Goal: Transaction & Acquisition: Subscribe to service/newsletter

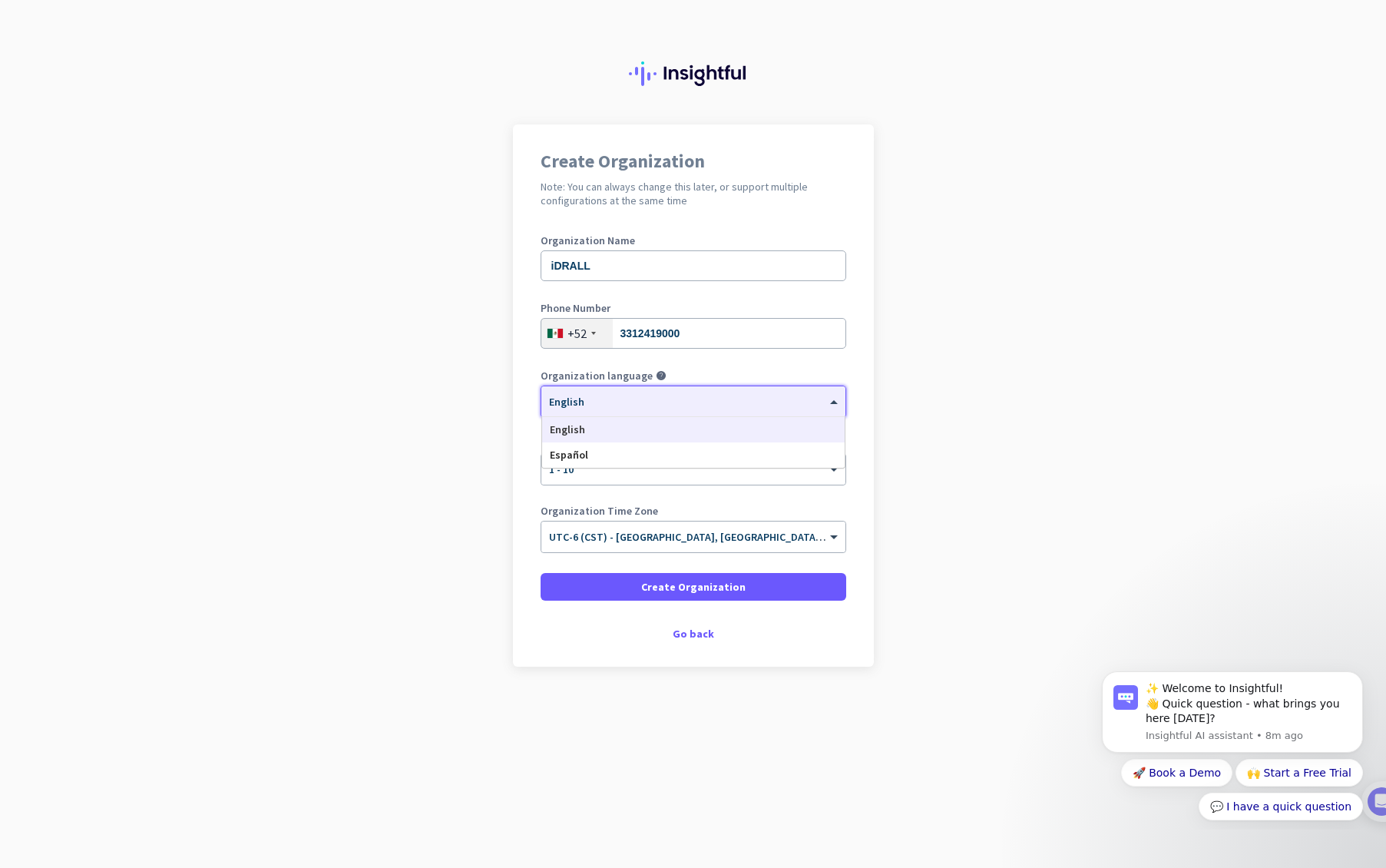
click at [830, 401] on span at bounding box center [836, 401] width 19 height 13
click at [631, 457] on div "Español" at bounding box center [693, 455] width 302 height 26
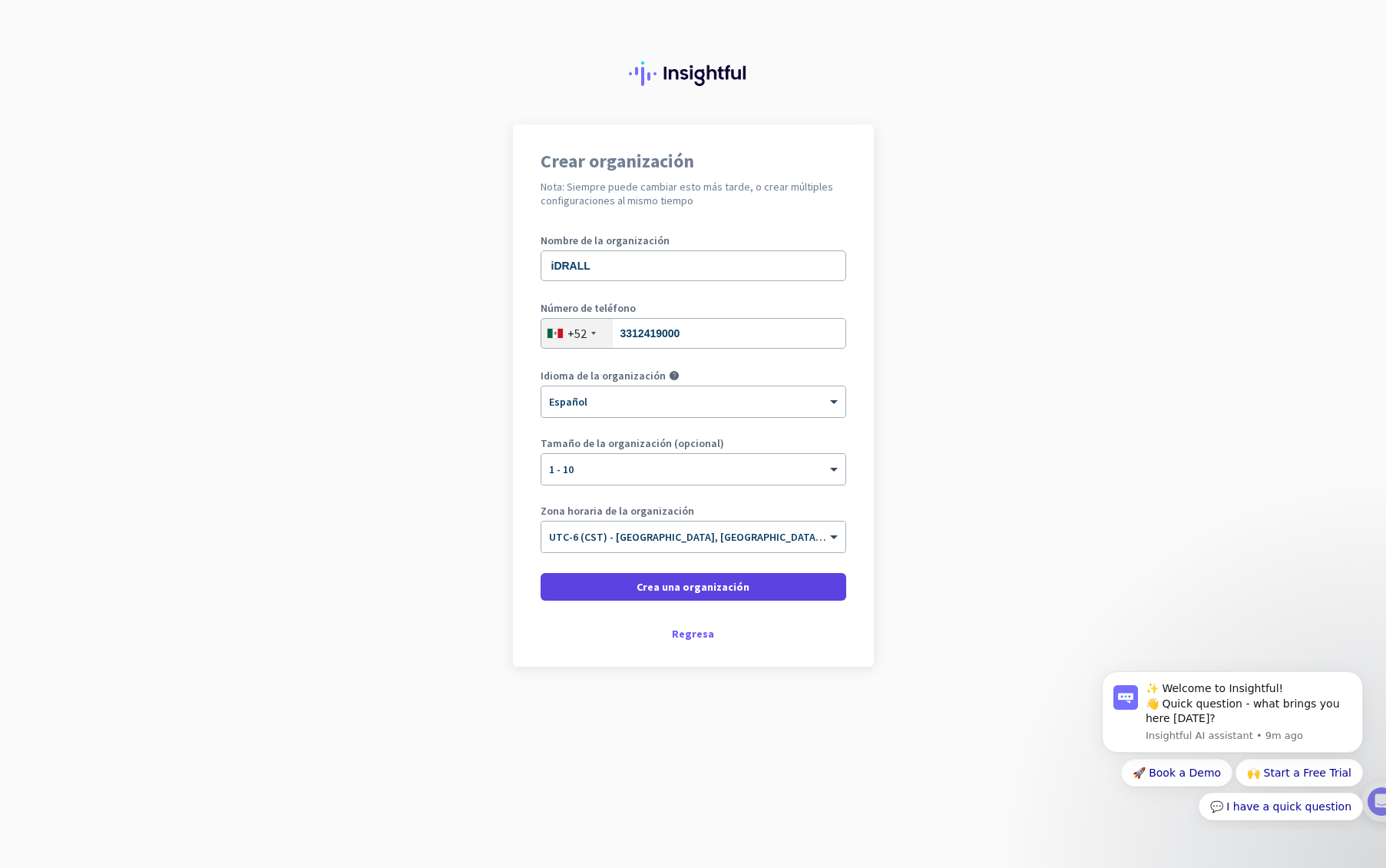
click at [715, 591] on span "Crea una organización" at bounding box center [693, 587] width 113 height 16
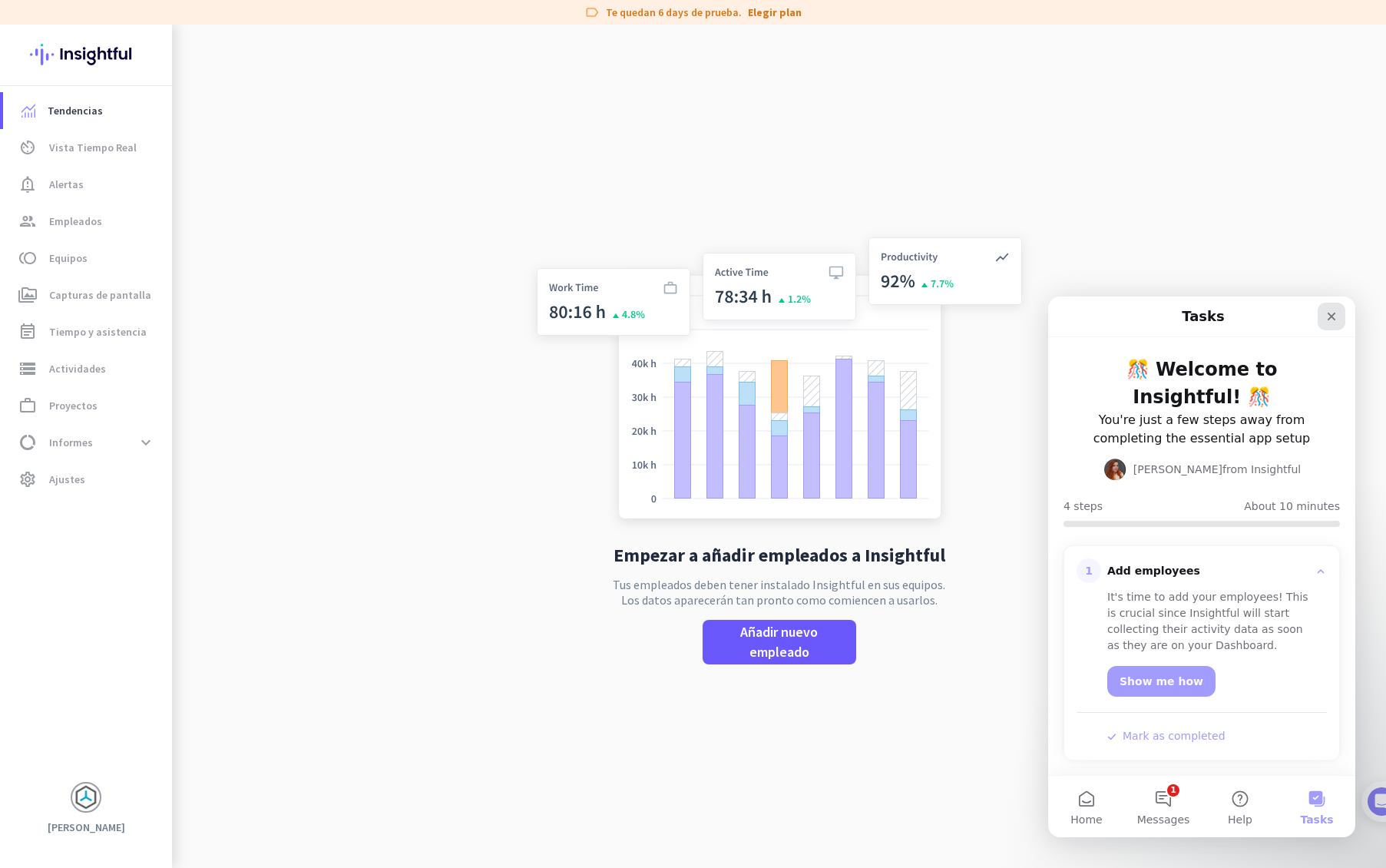
click at [1328, 314] on icon "Close" at bounding box center [1332, 316] width 12 height 12
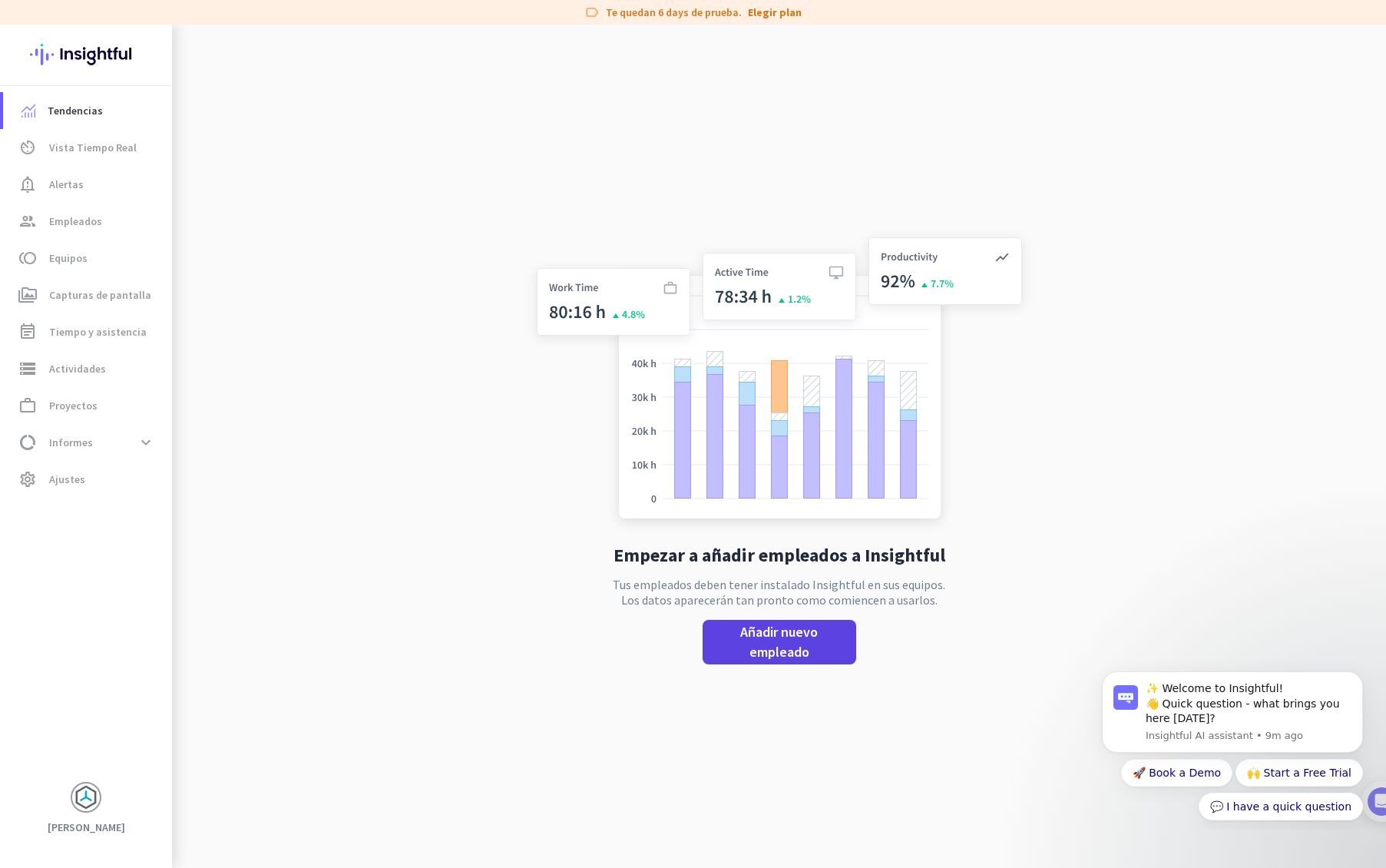
click at [781, 643] on span "Añadir nuevo empleado" at bounding box center [779, 642] width 129 height 40
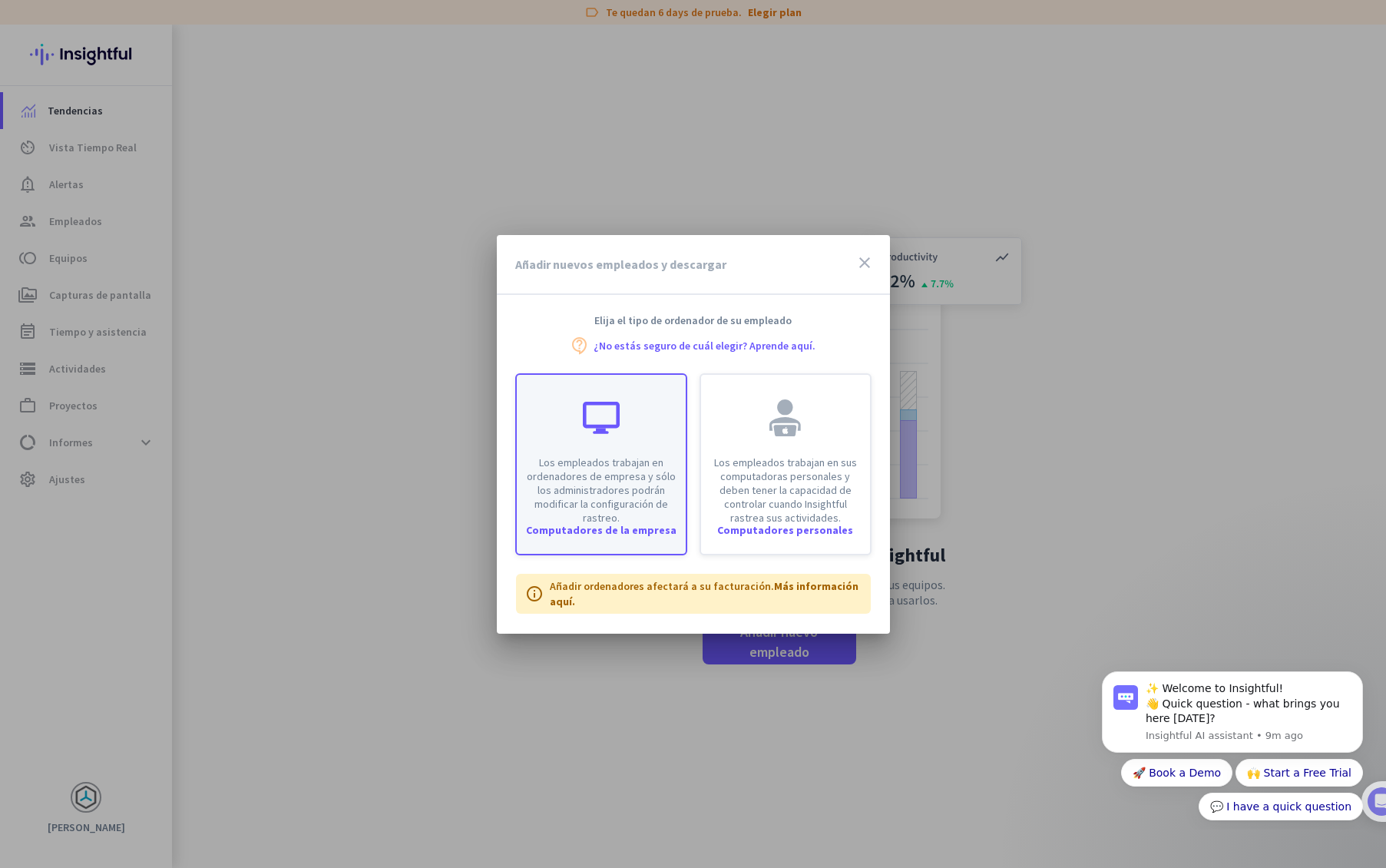
click at [623, 525] on div "Computadores de la empresa" at bounding box center [602, 530] width 169 height 11
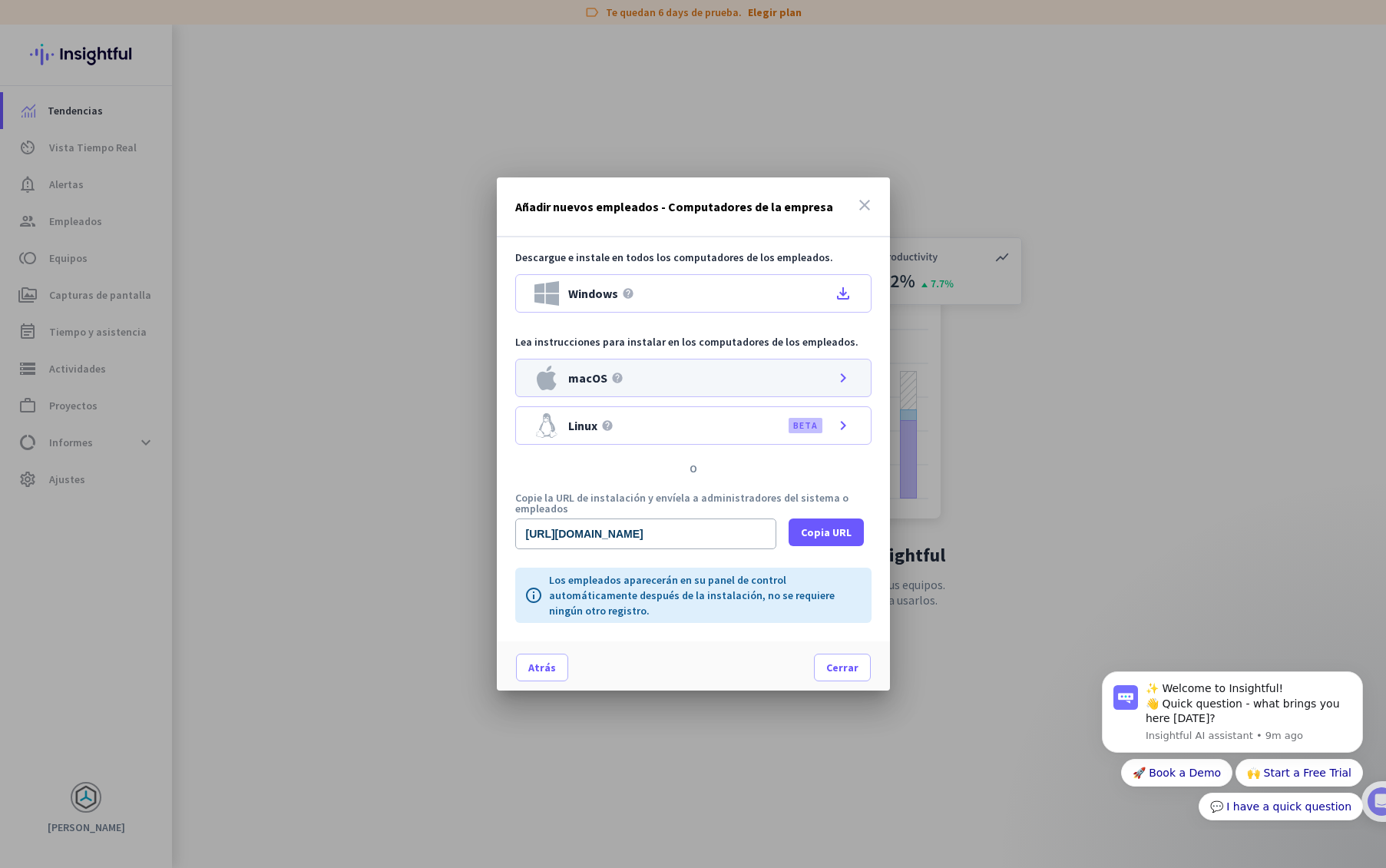
click at [674, 376] on div "macOS help chevron_right" at bounding box center [694, 378] width 357 height 39
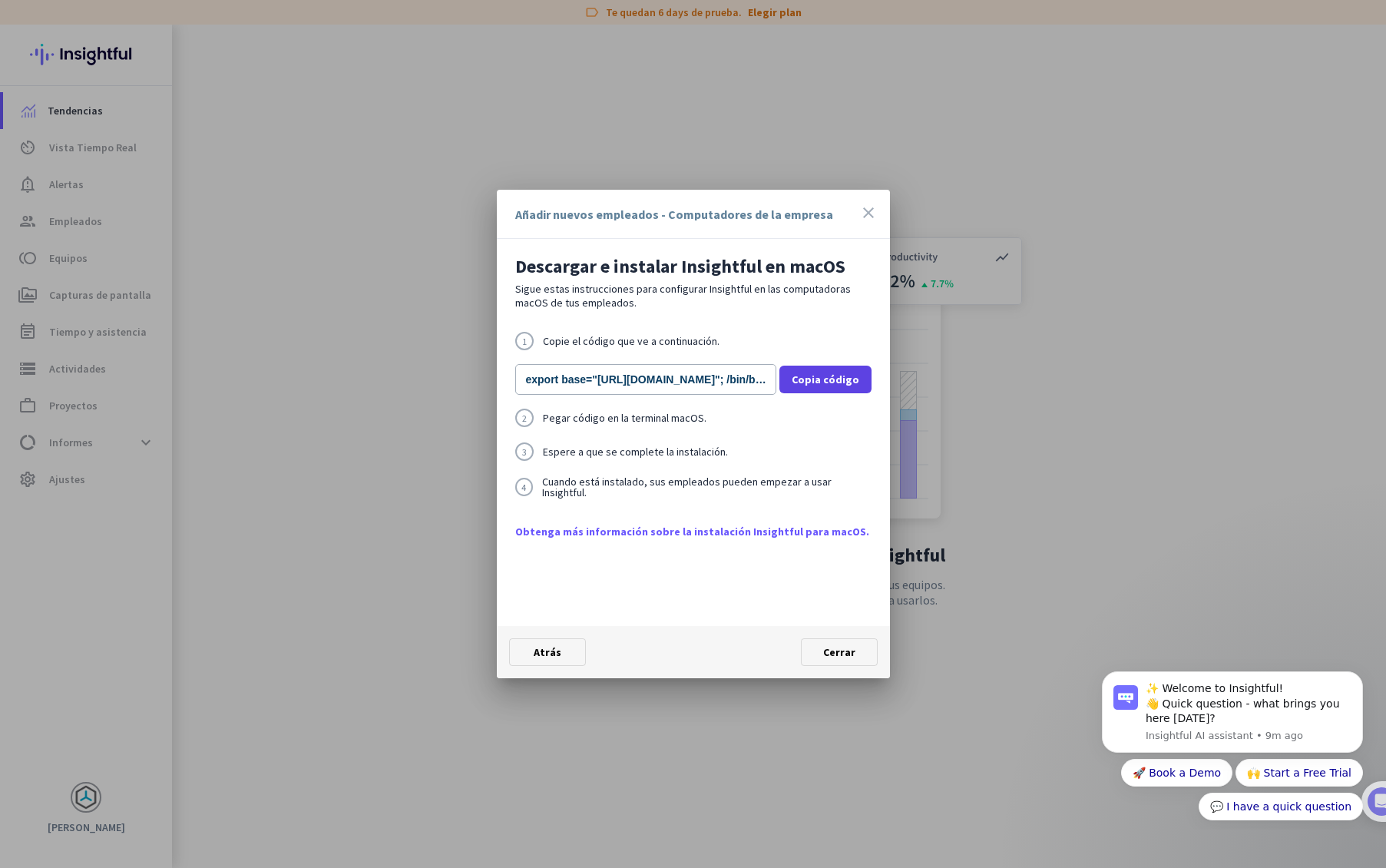
click at [821, 378] on span "Copia código" at bounding box center [825, 380] width 67 height 16
click at [837, 654] on span "Cerrar" at bounding box center [840, 652] width 33 height 14
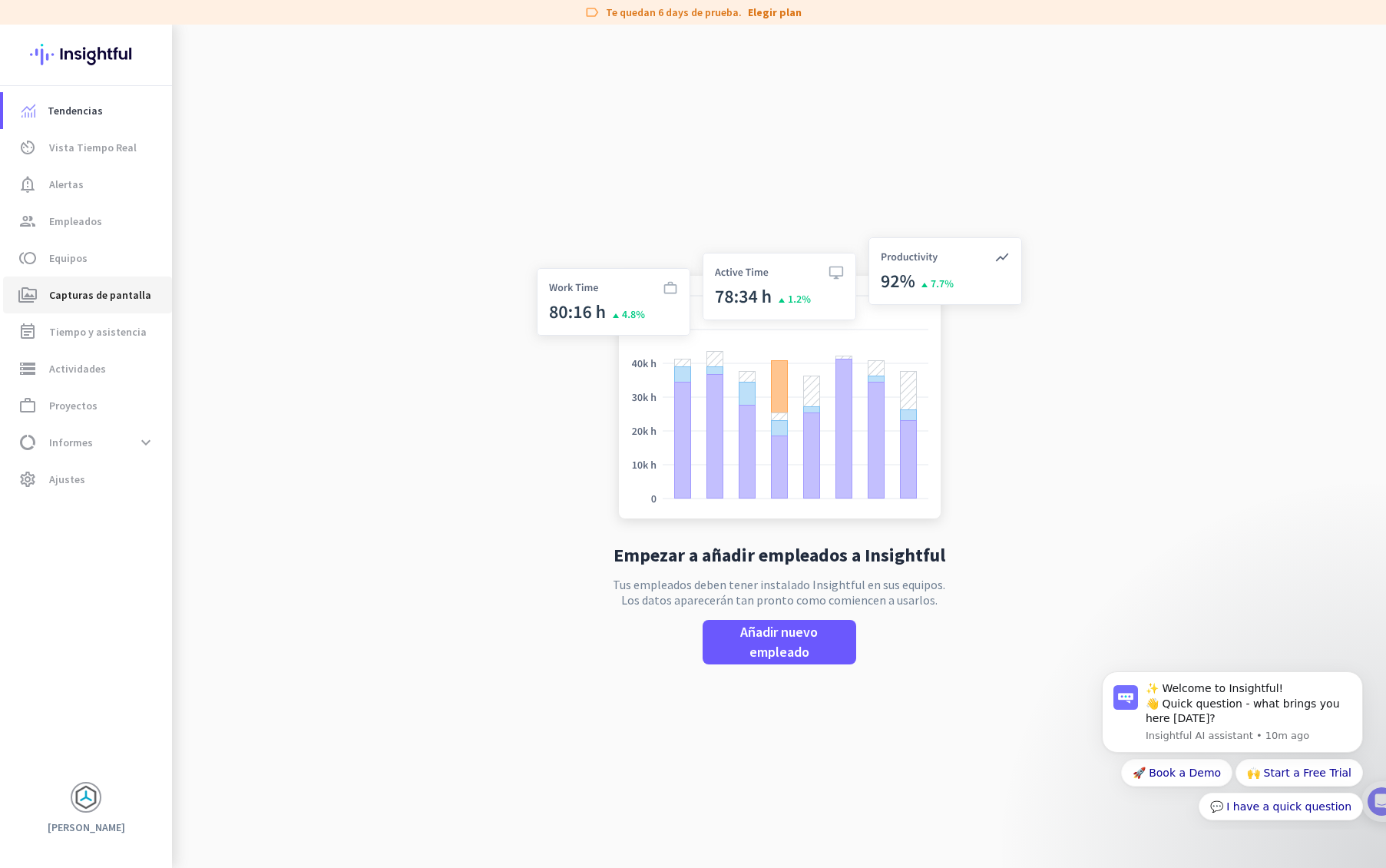
click at [122, 292] on span "Capturas de pantalla" at bounding box center [100, 295] width 102 height 19
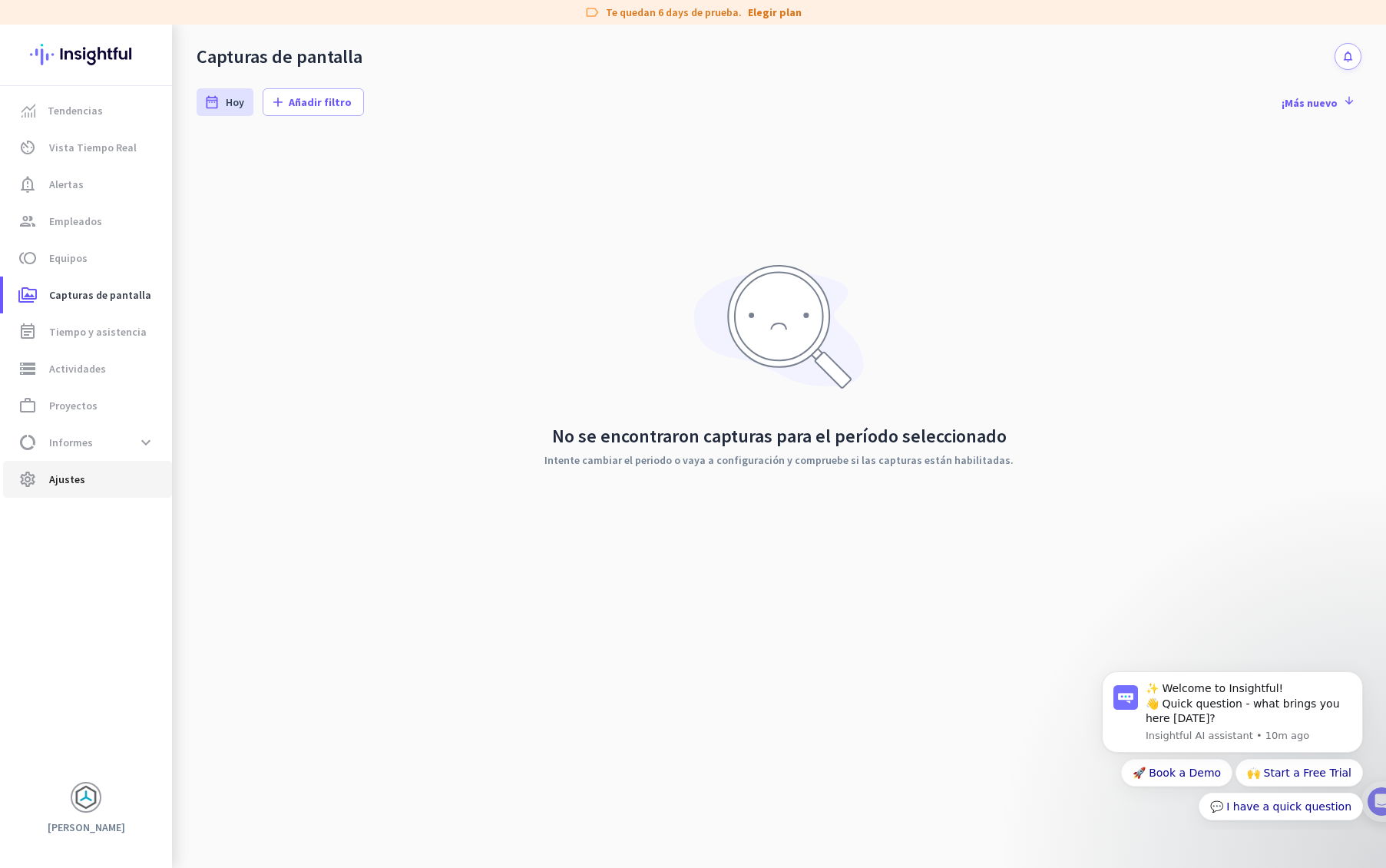
click at [79, 480] on span "Ajustes" at bounding box center [67, 479] width 36 height 19
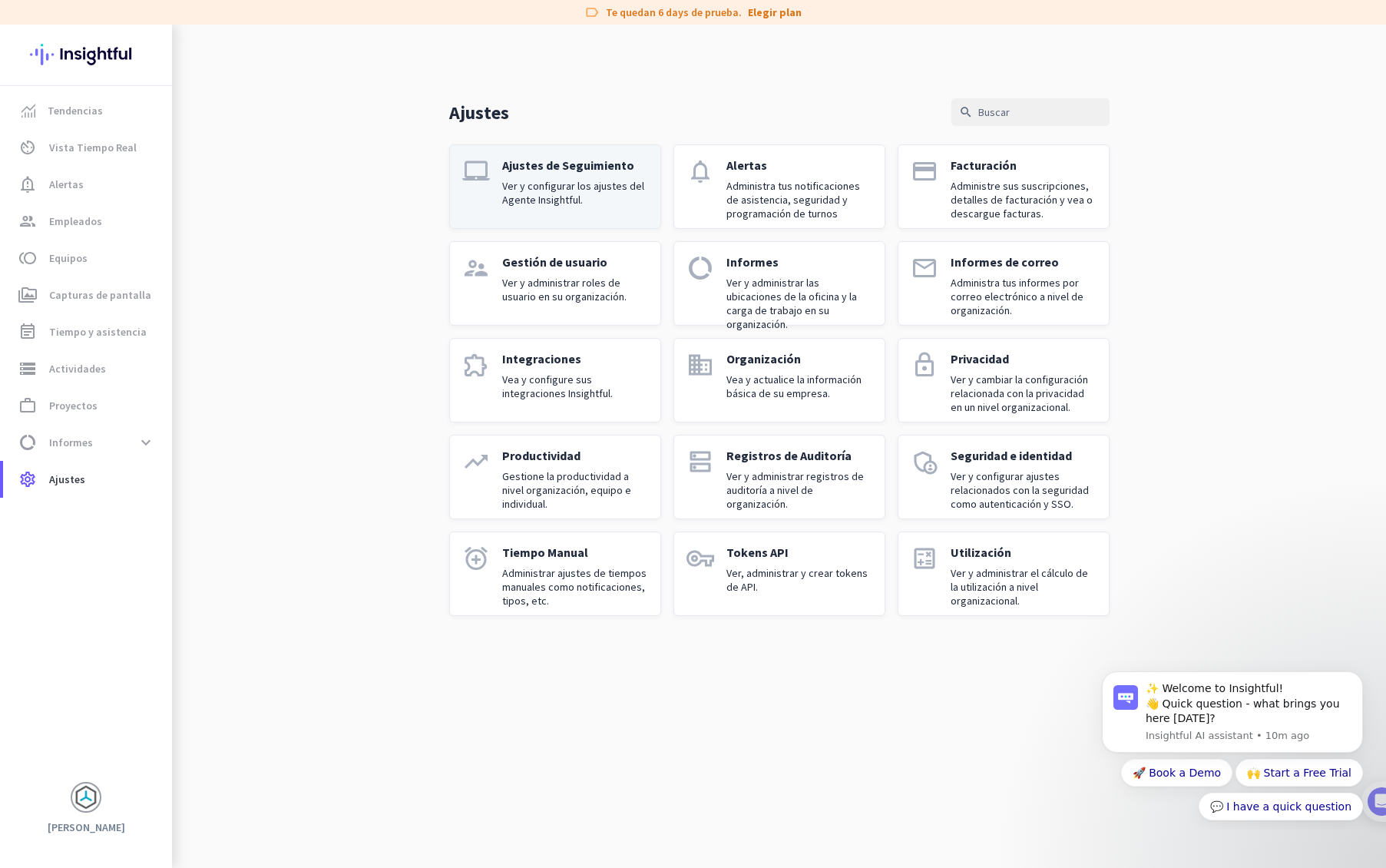
click at [595, 180] on p "Ver y configurar los ajustes del Agente Insightful." at bounding box center [575, 193] width 146 height 28
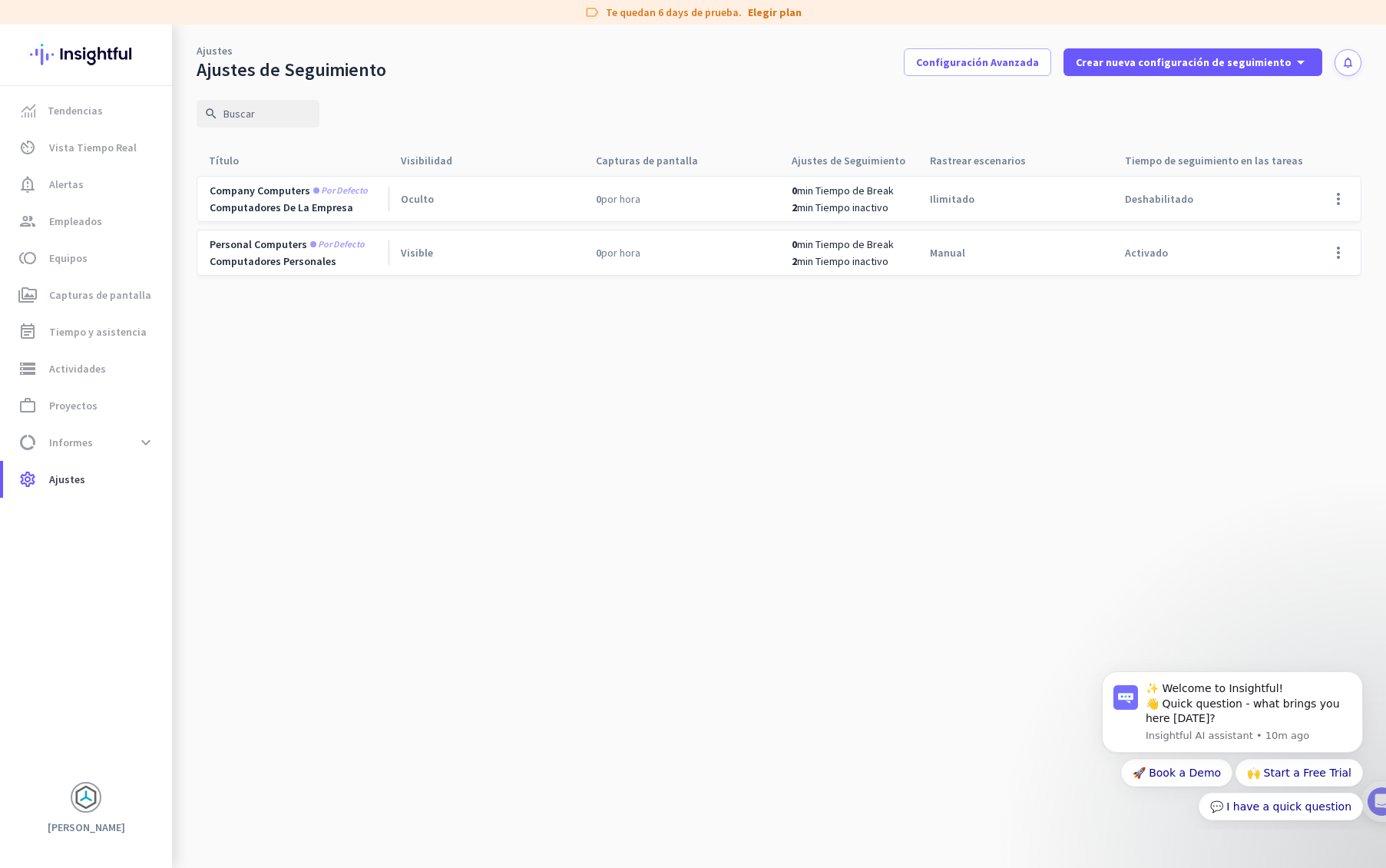
click at [454, 200] on div "Oculto" at bounding box center [486, 198] width 195 height 44
click at [1330, 197] on span at bounding box center [1339, 199] width 37 height 37
click at [1295, 230] on span "Editar" at bounding box center [1286, 231] width 29 height 14
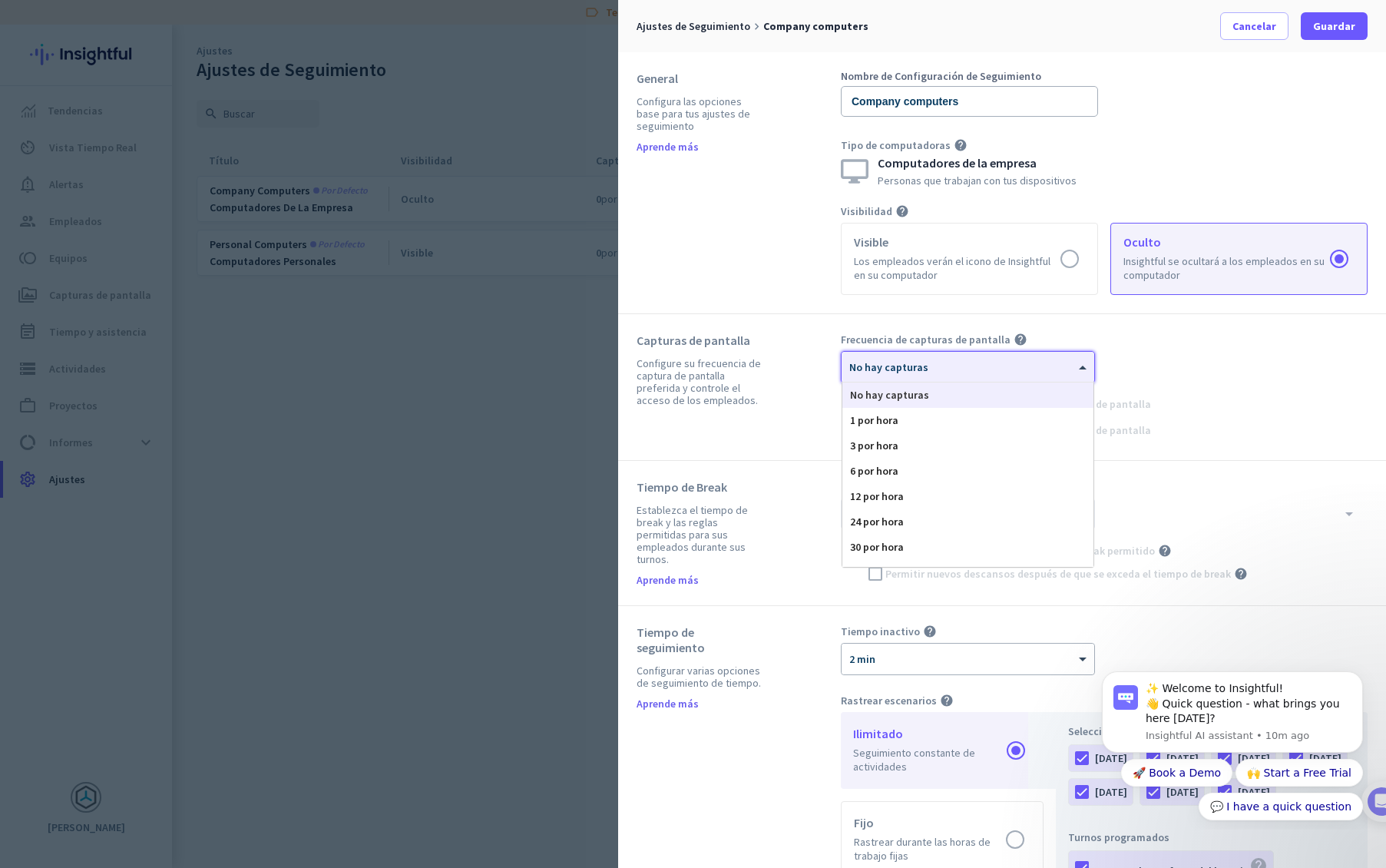
click at [1038, 363] on div at bounding box center [968, 362] width 253 height 13
click at [944, 466] on div "60 por hora" at bounding box center [968, 477] width 251 height 26
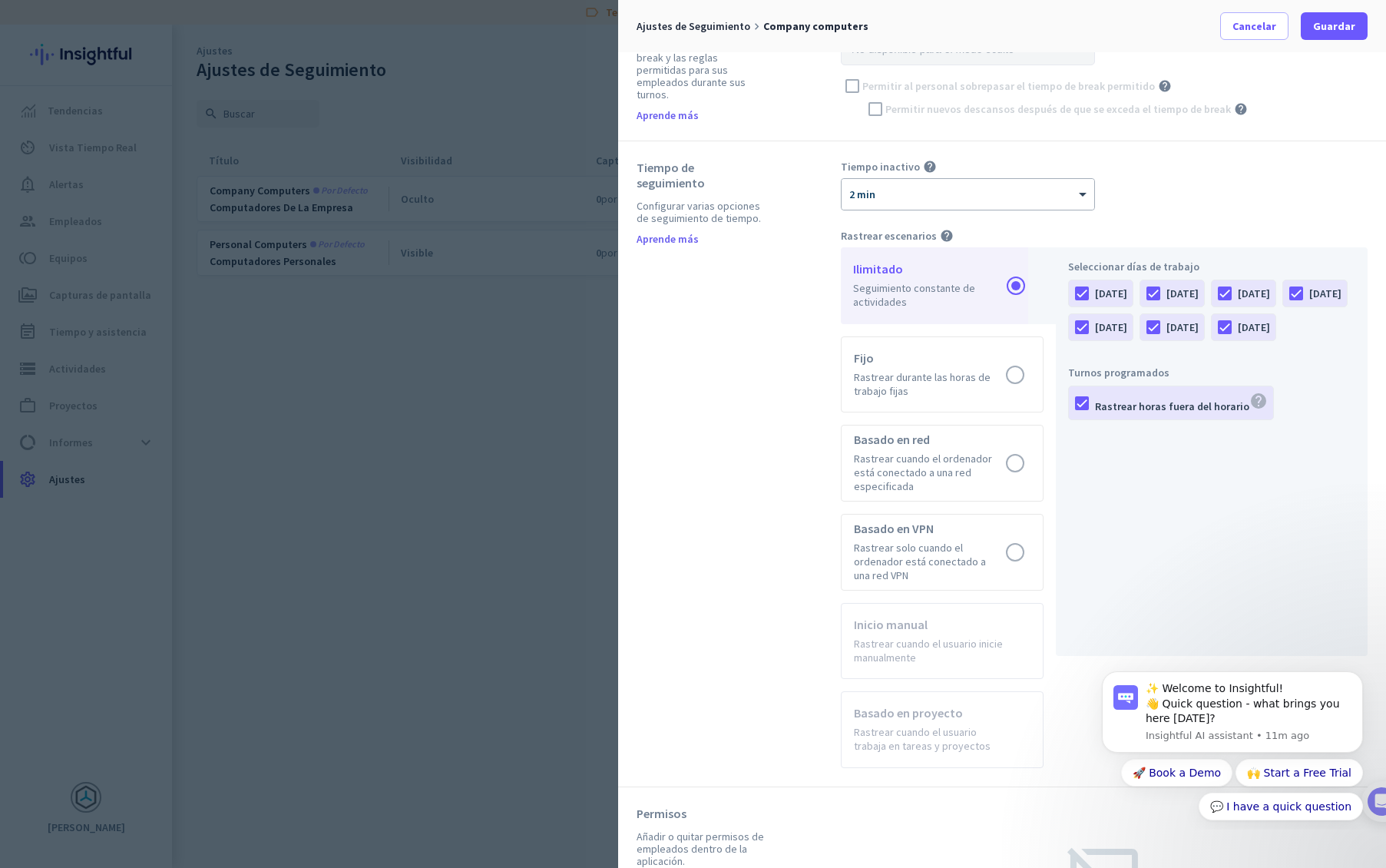
scroll to position [467, 0]
click at [1016, 359] on label at bounding box center [943, 371] width 202 height 75
click at [0, 0] on input "radio" at bounding box center [0, 0] width 0 height 0
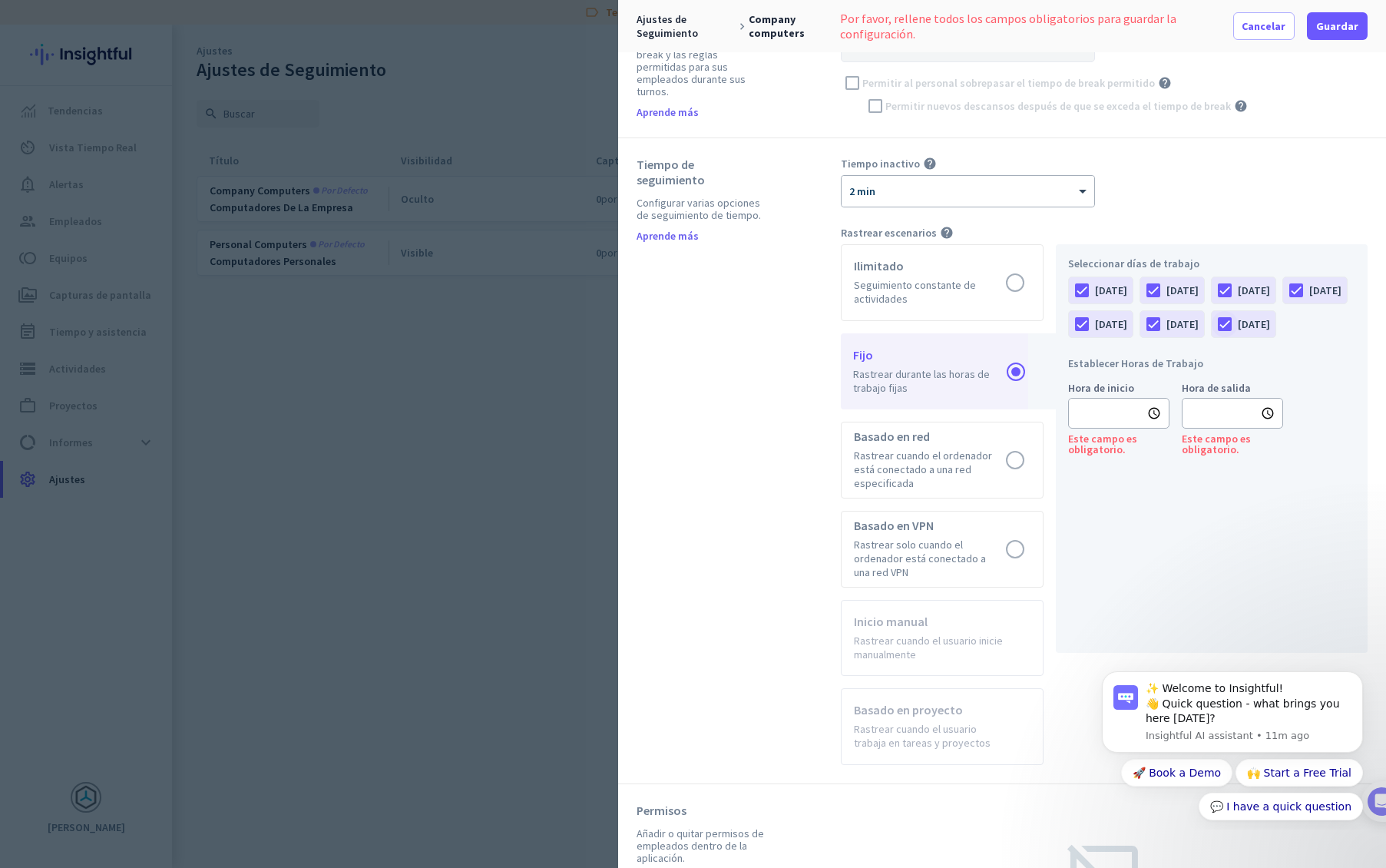
click at [1212, 337] on div at bounding box center [1225, 324] width 26 height 26
click at [1167, 324] on div at bounding box center [1153, 324] width 26 height 26
click at [1164, 429] on input "text" at bounding box center [1119, 413] width 102 height 31
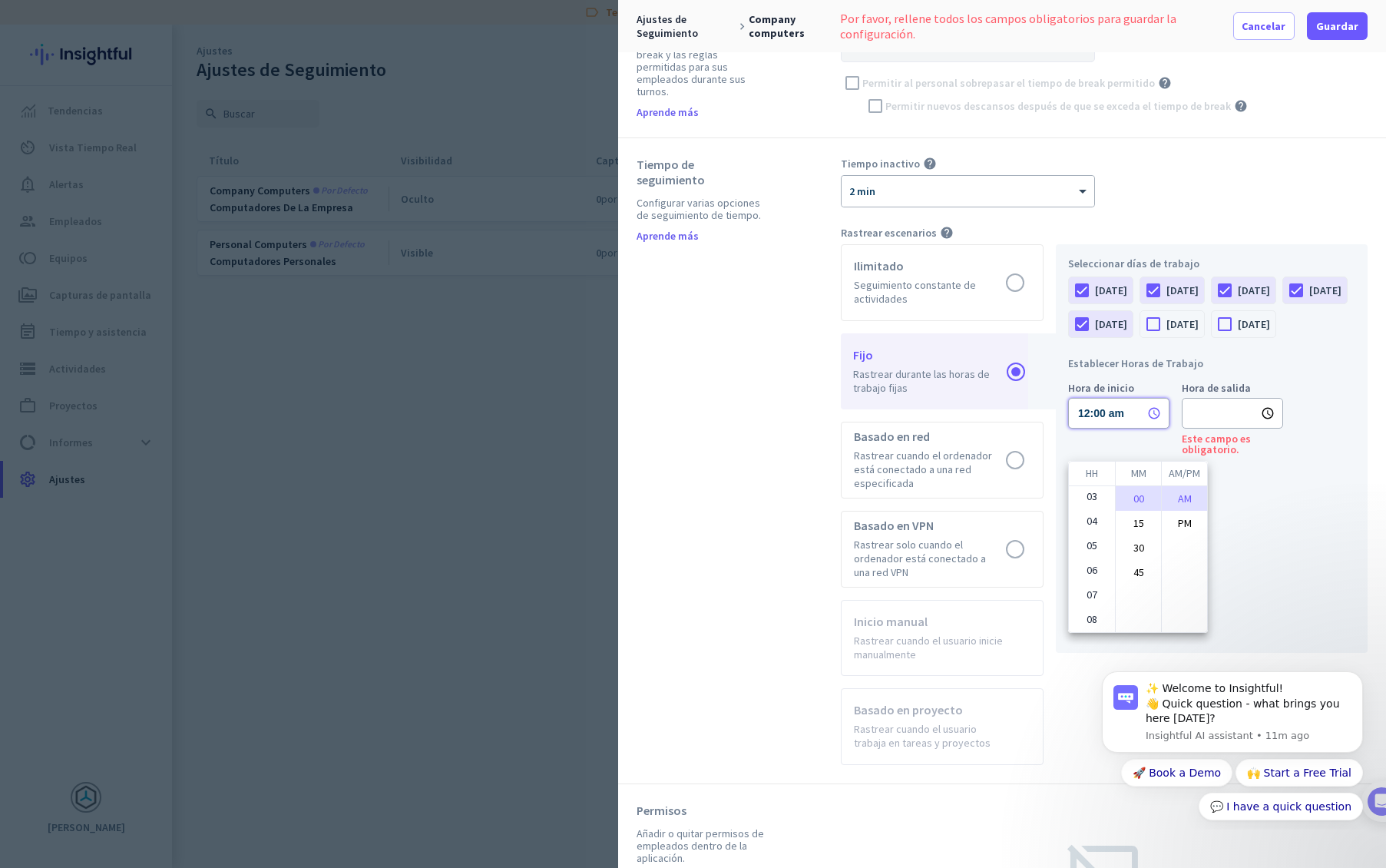
scroll to position [67, 0]
click at [1278, 370] on div at bounding box center [693, 434] width 1386 height 868
click at [1136, 429] on input "12:00 am" at bounding box center [1119, 413] width 102 height 31
click at [1097, 610] on li "08" at bounding box center [1091, 611] width 46 height 25
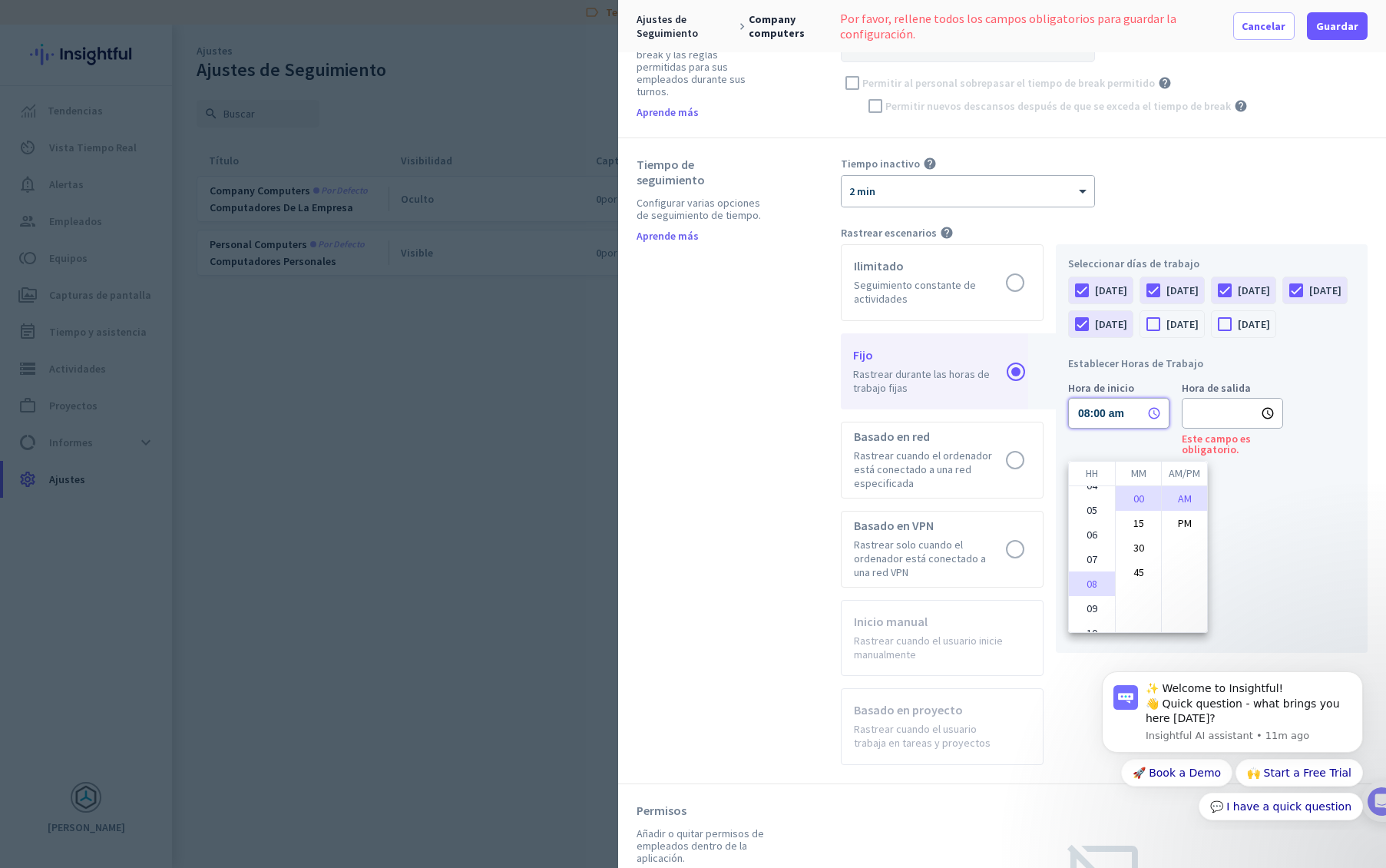
scroll to position [88, 0]
click at [1096, 603] on li "09" at bounding box center [1091, 607] width 46 height 25
type input "09:00 am"
click at [1219, 450] on div at bounding box center [693, 434] width 1386 height 868
click at [1219, 429] on input "text" at bounding box center [1233, 413] width 102 height 31
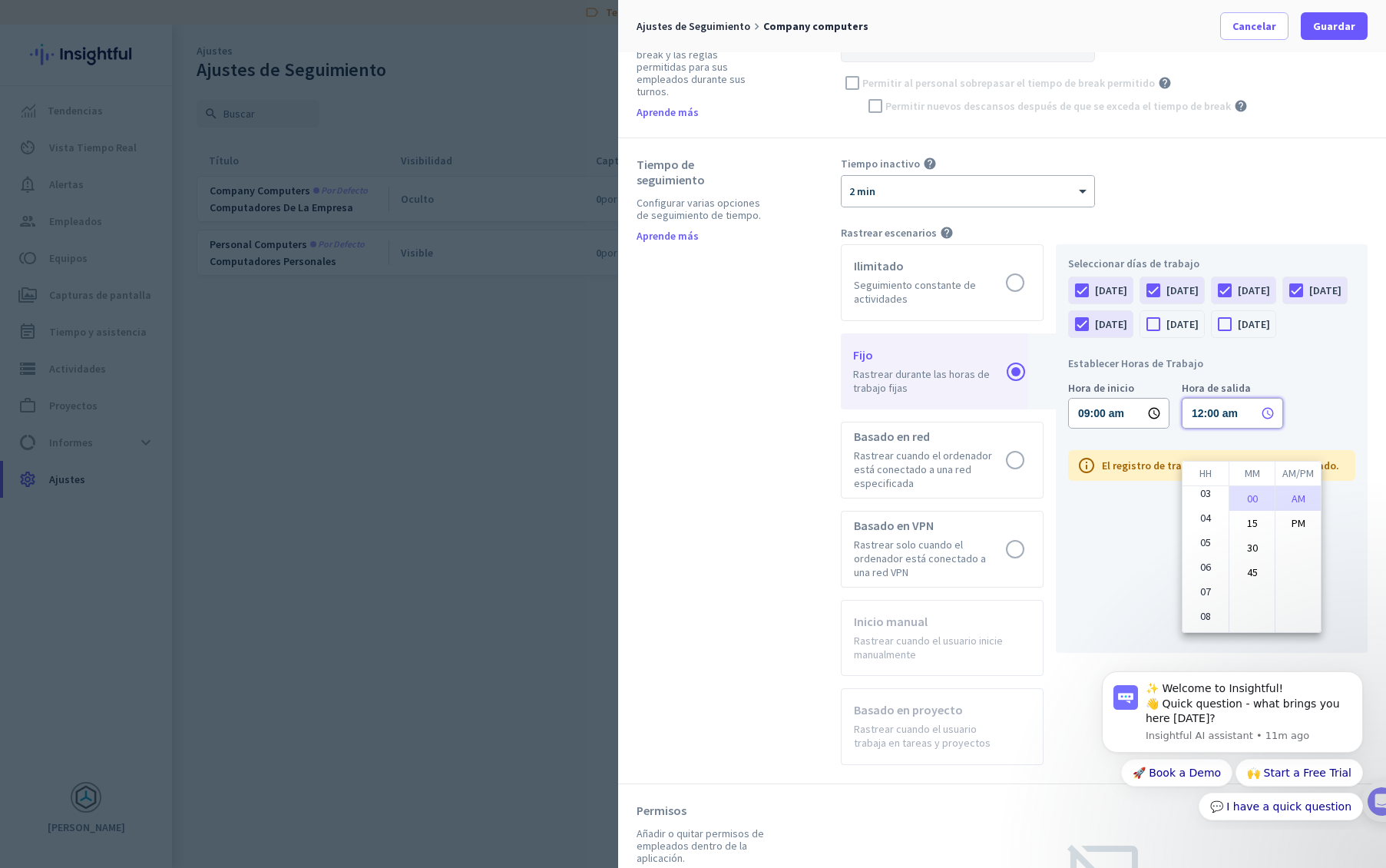
scroll to position [59, 0]
click at [1207, 558] on li "06" at bounding box center [1205, 562] width 46 height 25
click at [1301, 518] on li "PM" at bounding box center [1298, 523] width 45 height 25
type input "06:00 pm"
click at [1314, 384] on div at bounding box center [693, 434] width 1386 height 868
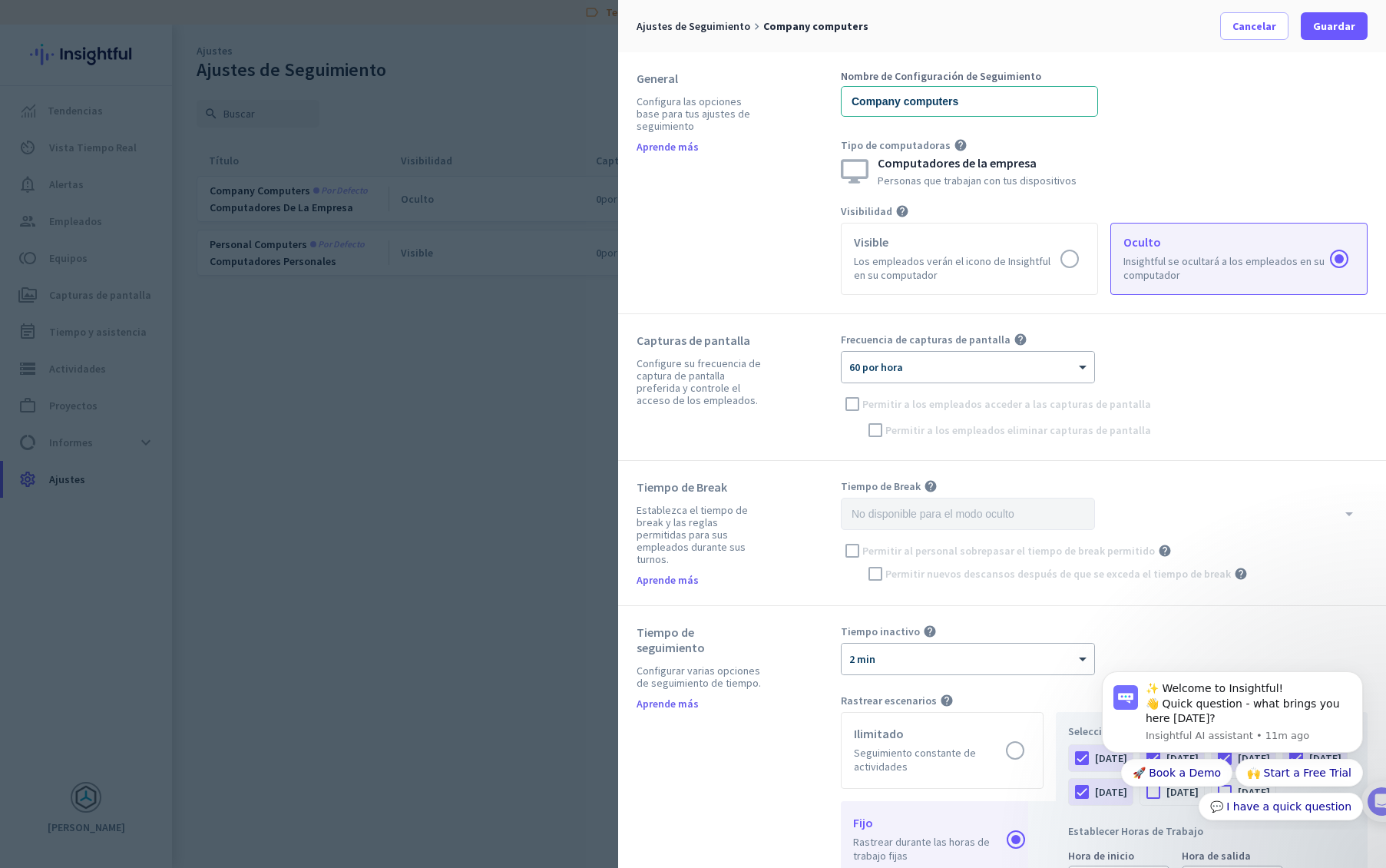
scroll to position [3, 0]
click at [1331, 32] on span "Guardar" at bounding box center [1334, 26] width 42 height 16
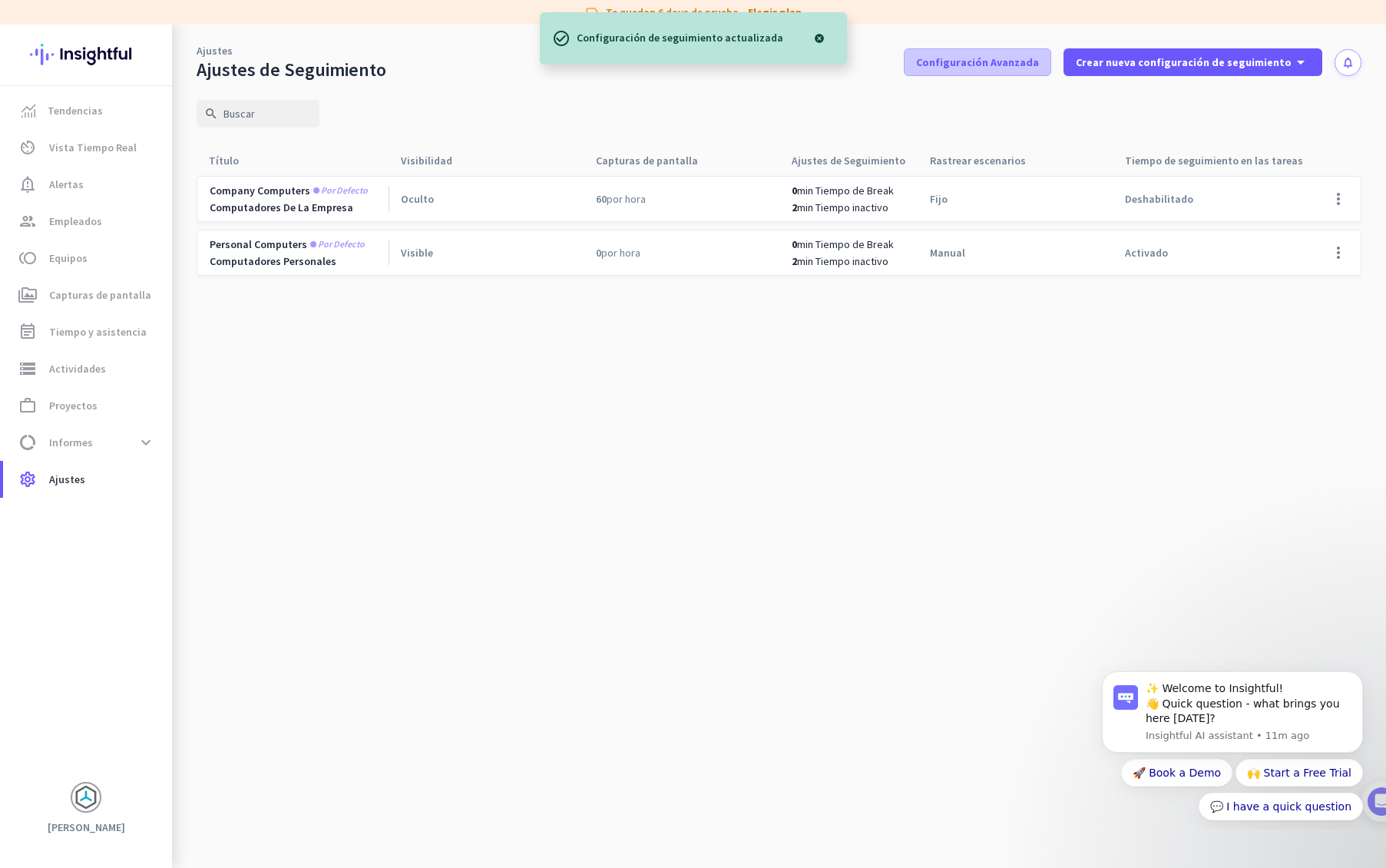
click at [969, 64] on span "Configuración Avanzada" at bounding box center [977, 62] width 123 height 16
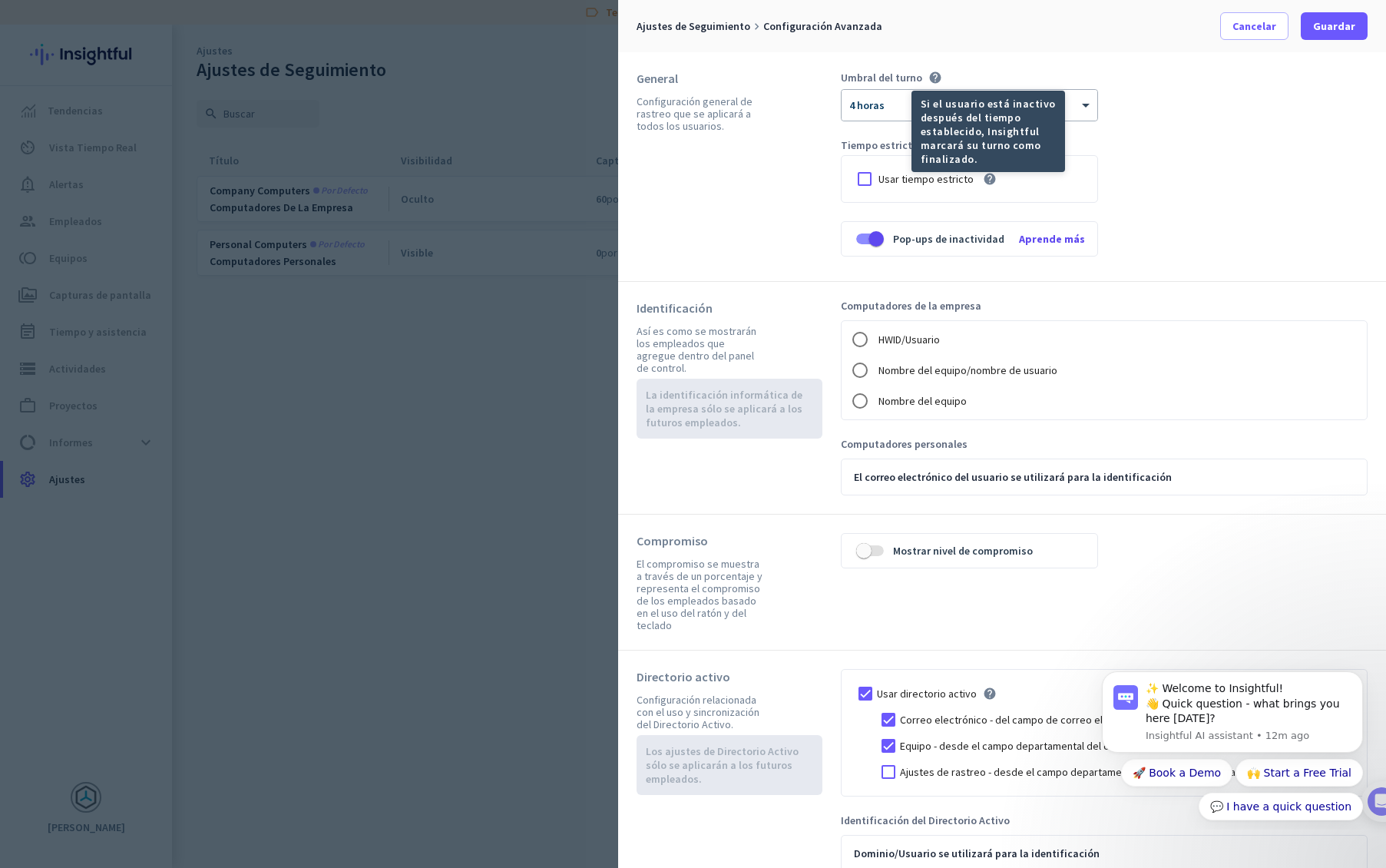
click at [934, 76] on icon "help" at bounding box center [936, 78] width 14 height 14
click at [1046, 105] on div at bounding box center [970, 100] width 256 height 13
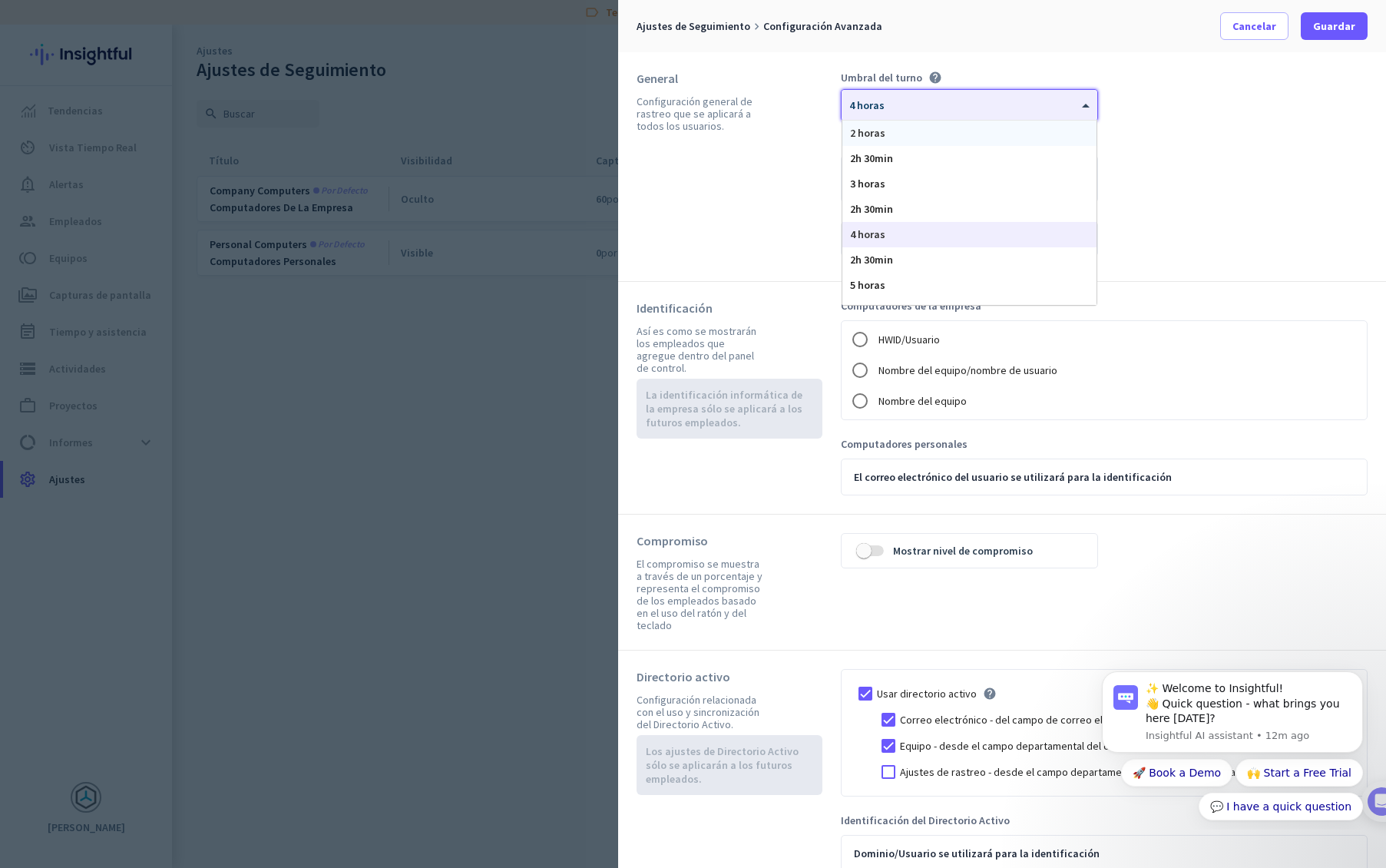
click at [929, 138] on div "2 horas" at bounding box center [970, 133] width 254 height 26
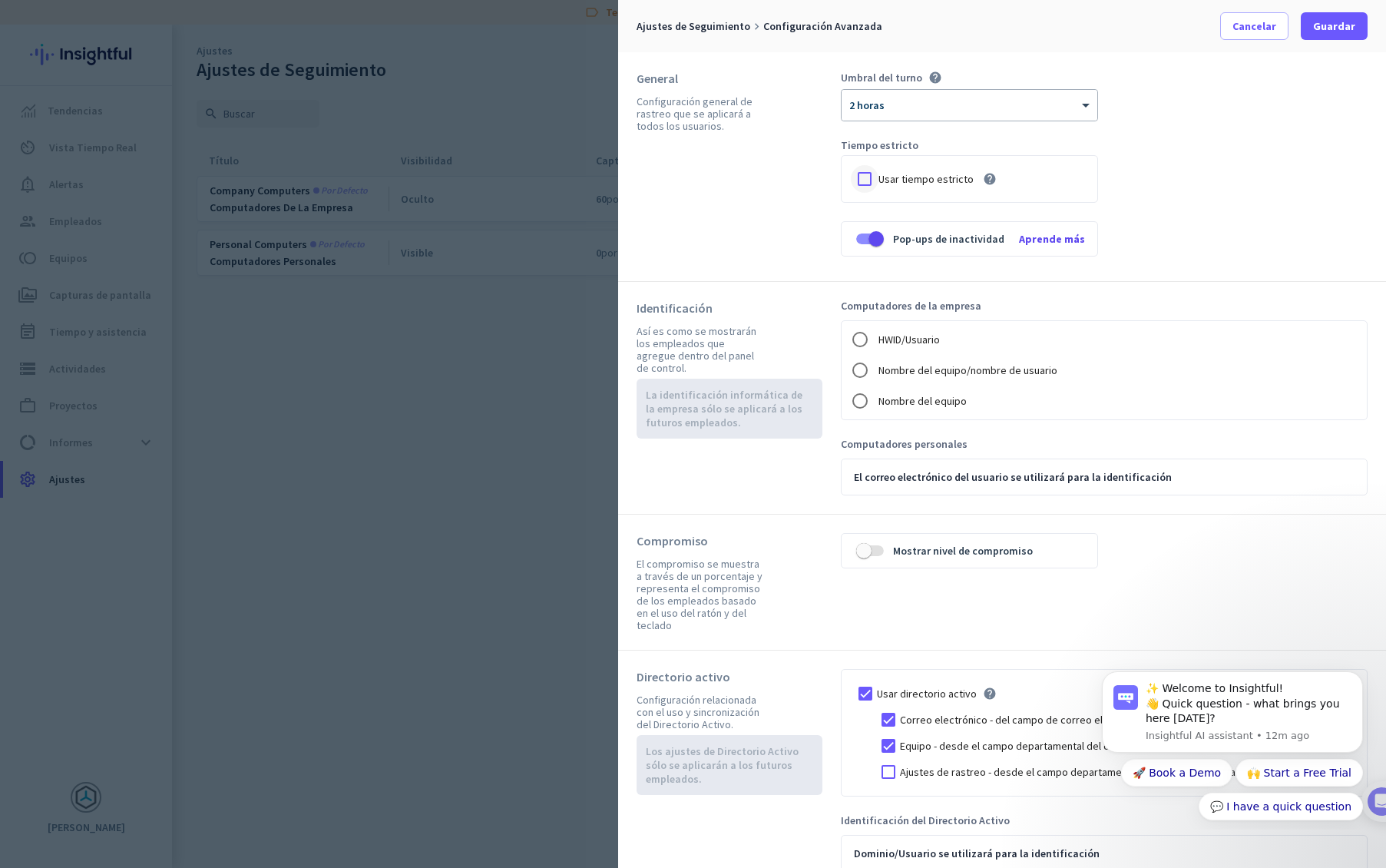
click at [867, 179] on div at bounding box center [865, 179] width 28 height 28
click at [1216, 205] on div "Umbral del turno help × 2 horas Tiempo estricto Usar tiempo estricto help Pop-u…" at bounding box center [1105, 167] width 527 height 192
click at [864, 373] on input "Nombre del equipo/nombre de usuario" at bounding box center [860, 370] width 31 height 31
radio input "true"
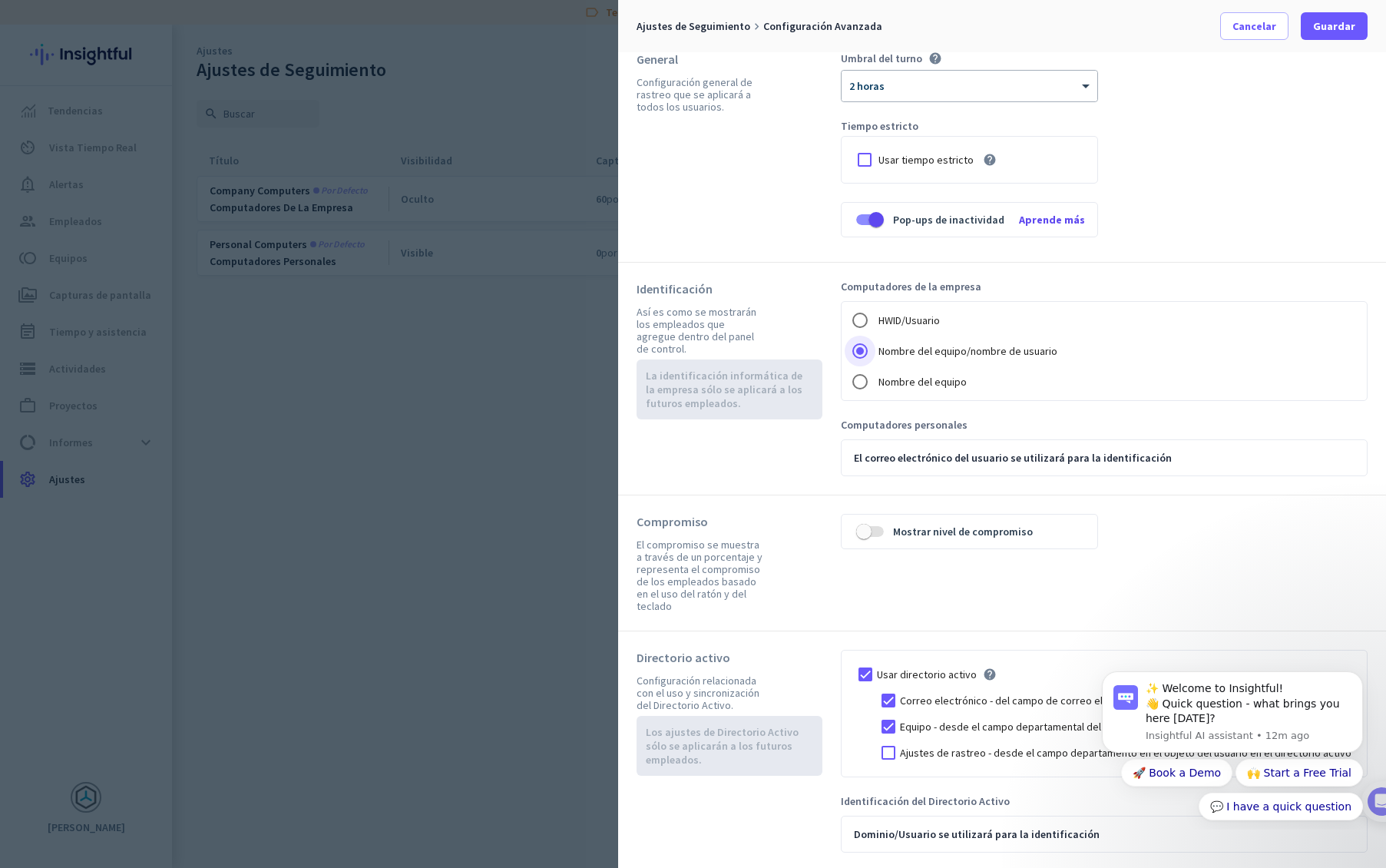
scroll to position [22, 0]
click at [1360, 674] on icon "Dismiss notification" at bounding box center [1359, 676] width 9 height 9
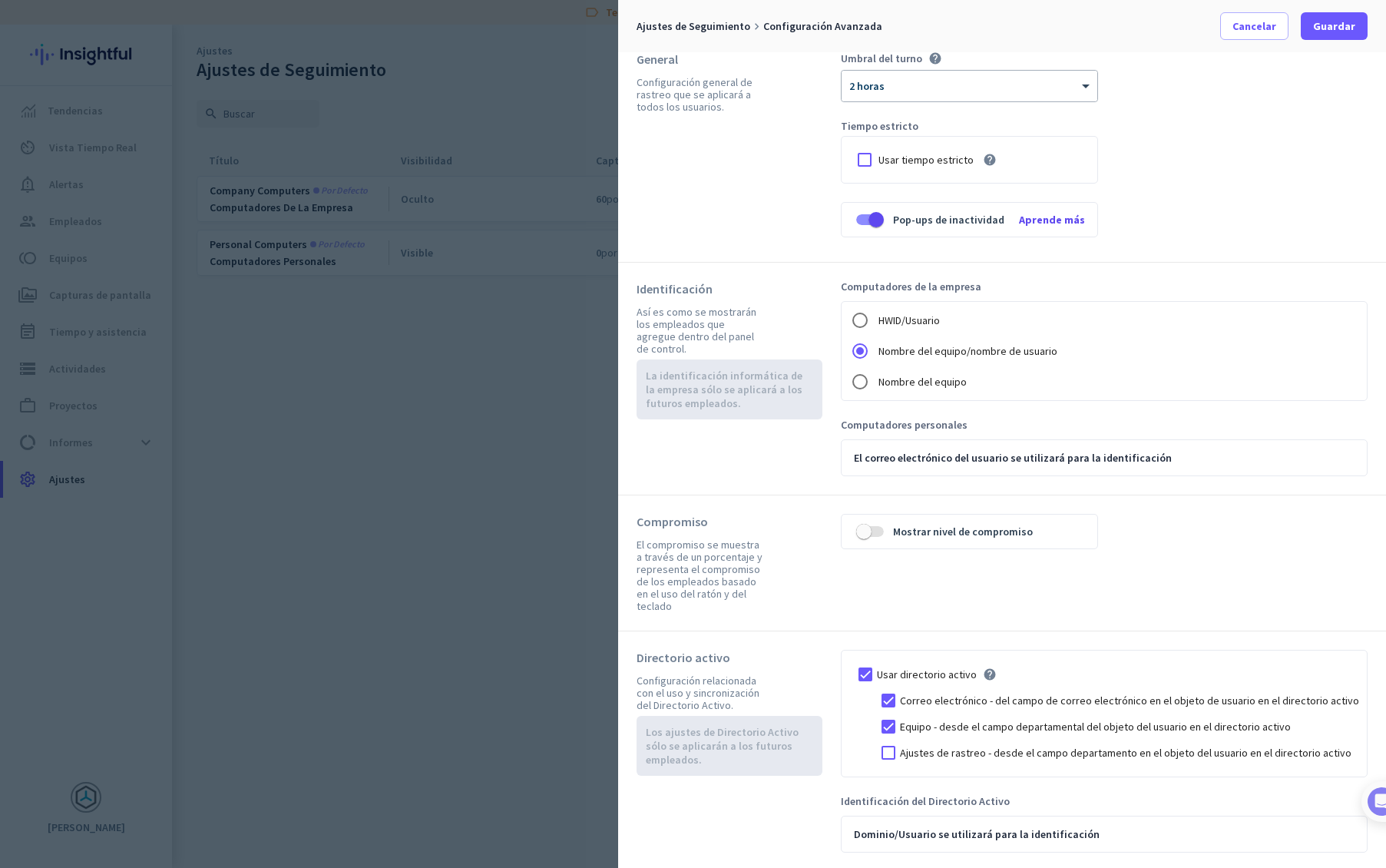
scroll to position [0, 0]
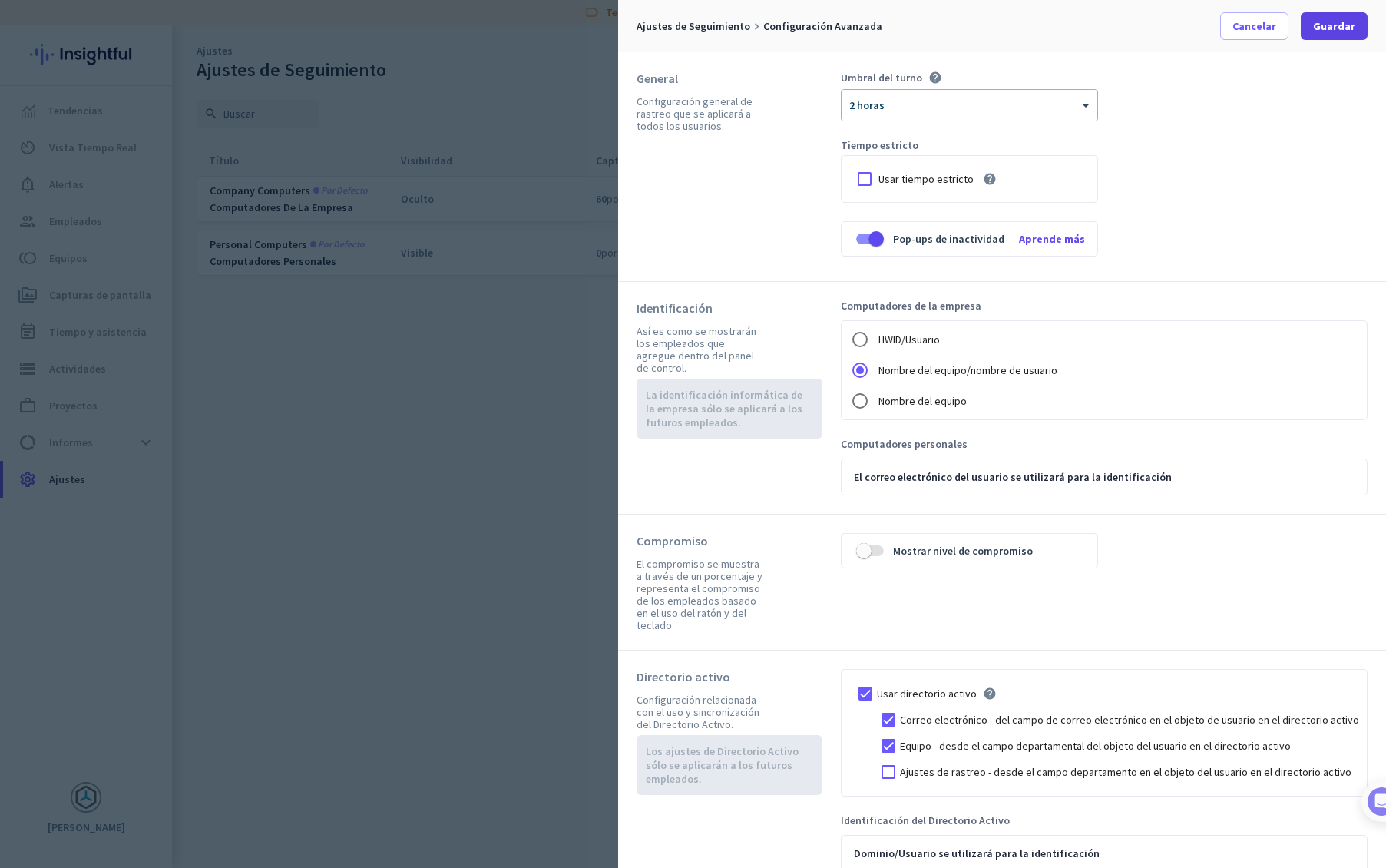
click at [1326, 30] on span "Guardar" at bounding box center [1334, 26] width 42 height 16
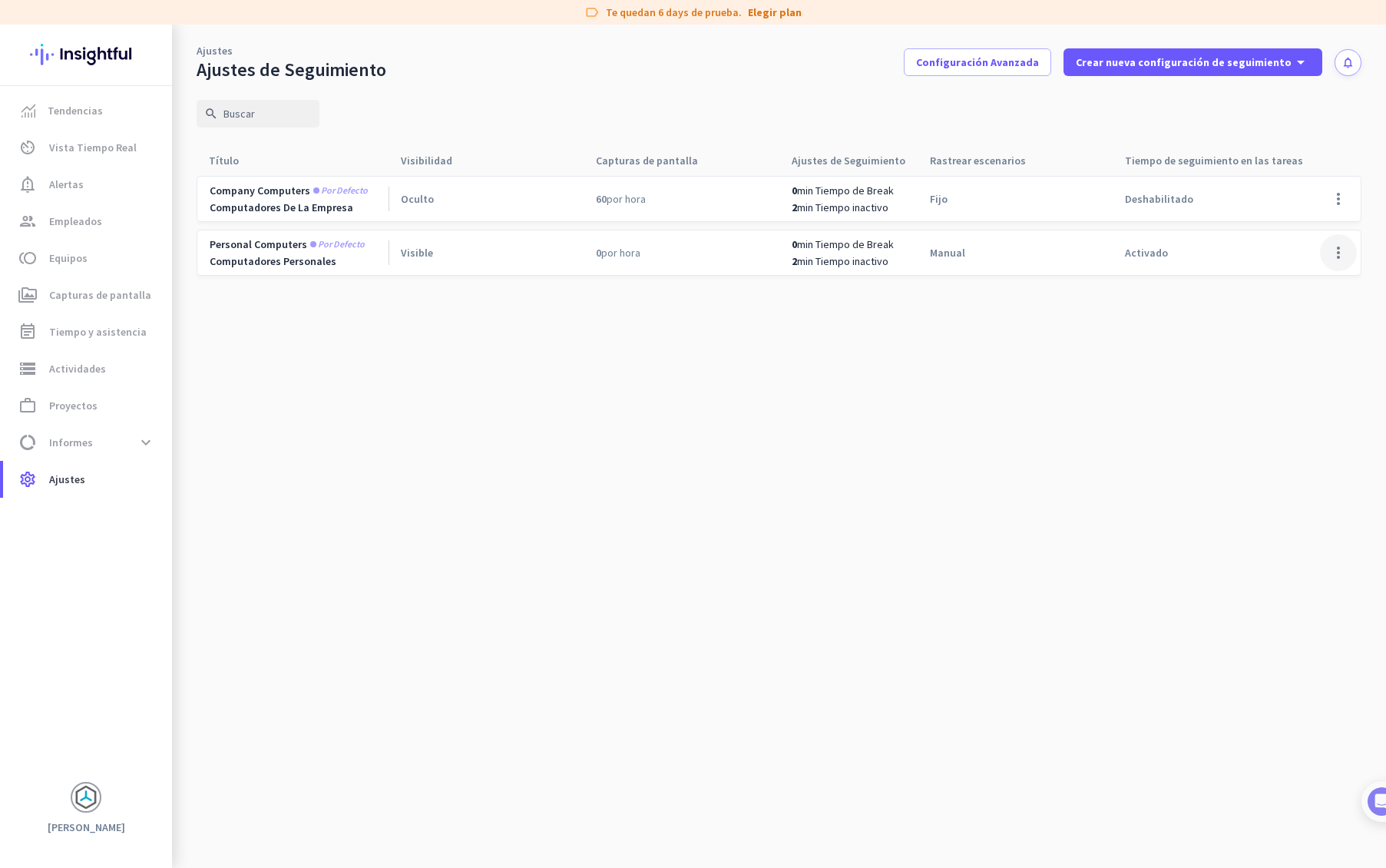
click at [1339, 250] on span at bounding box center [1339, 253] width 37 height 37
click at [1304, 281] on span "Editar" at bounding box center [1308, 285] width 74 height 16
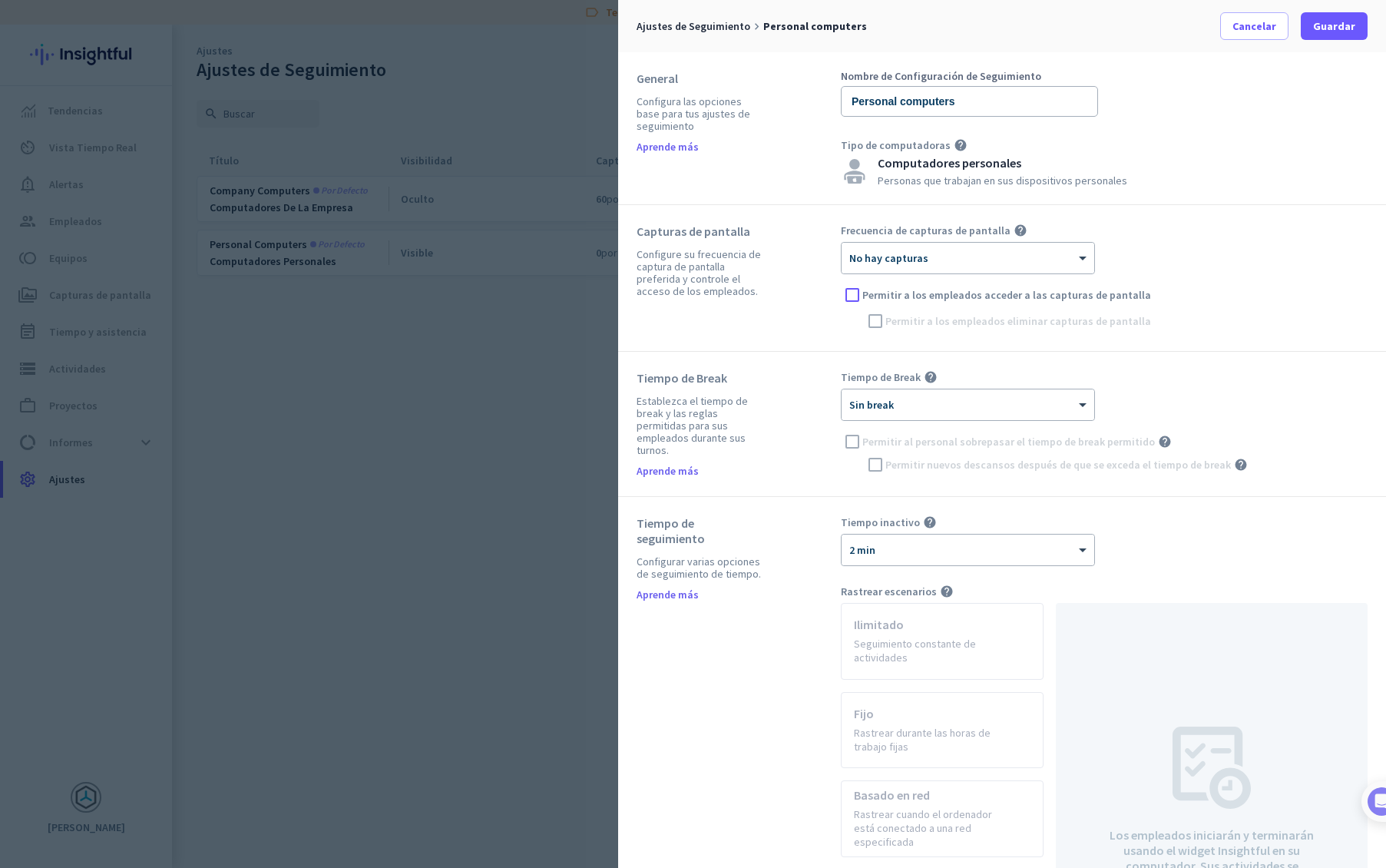
scroll to position [12, 0]
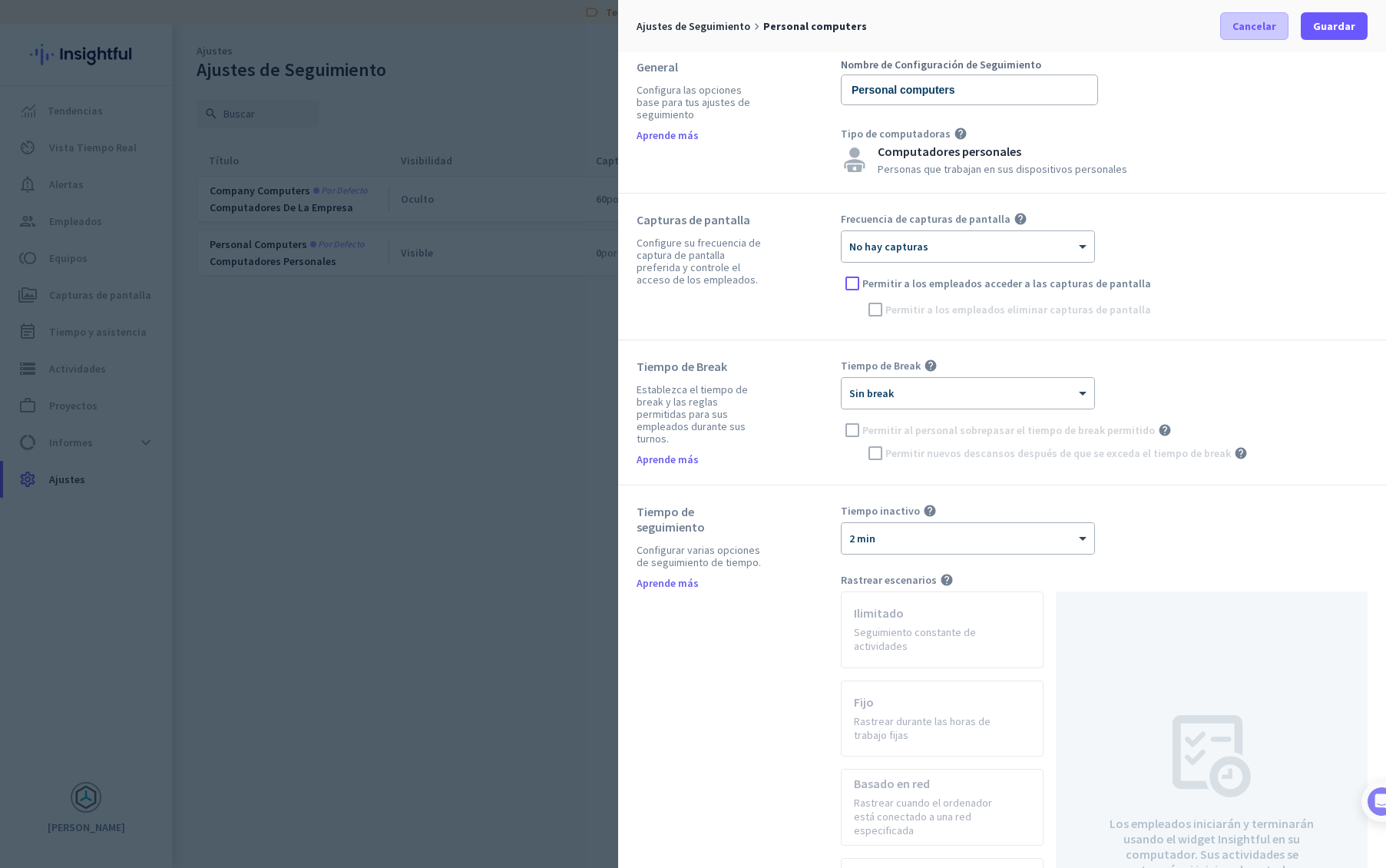
click at [1265, 32] on span "Cancelar" at bounding box center [1254, 26] width 43 height 16
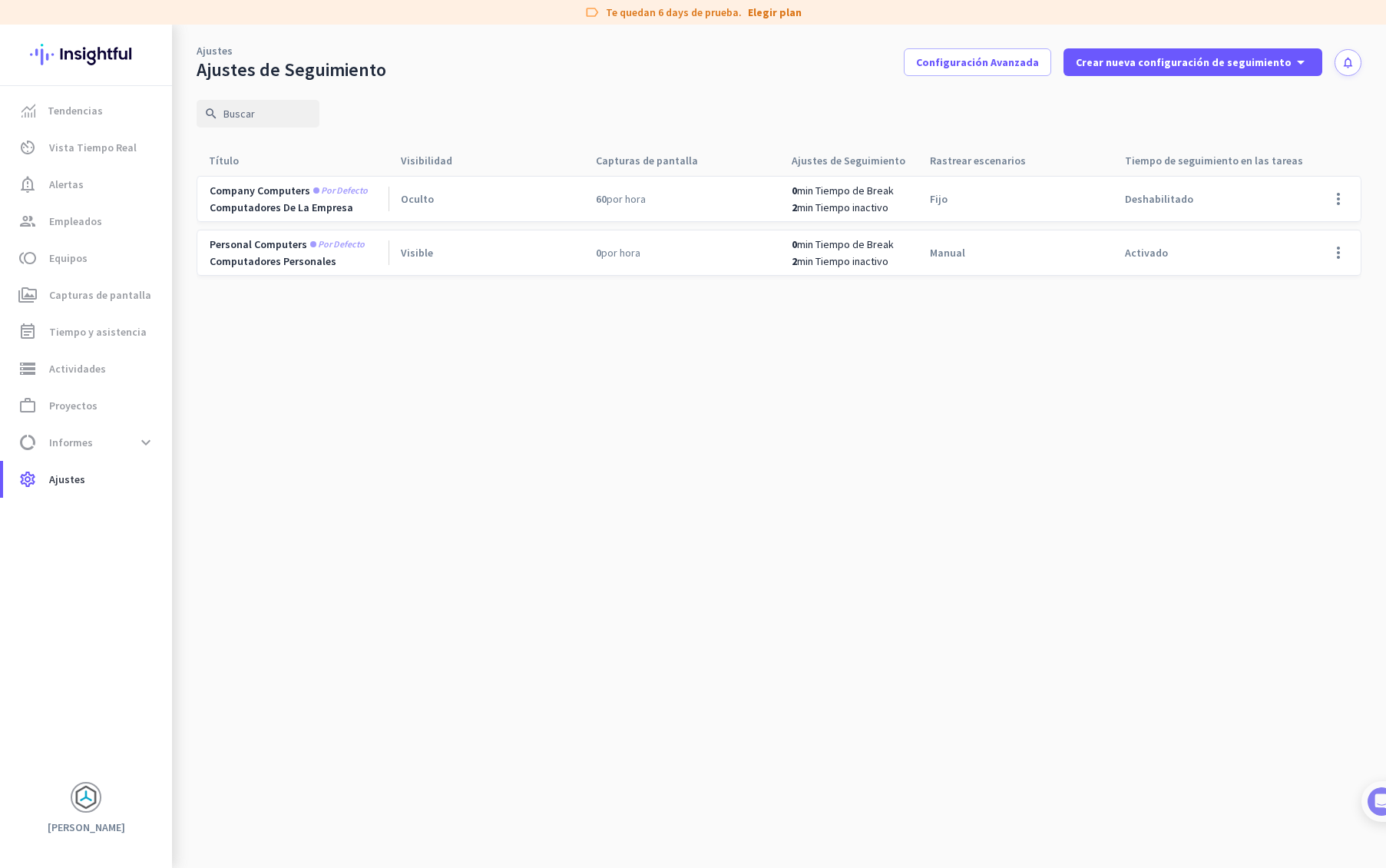
click at [457, 255] on div "Visible" at bounding box center [486, 252] width 195 height 44
click at [1339, 191] on span at bounding box center [1339, 199] width 37 height 37
drag, startPoint x: 1283, startPoint y: 132, endPoint x: 1274, endPoint y: 113, distance: 21.0
click at [1282, 132] on div at bounding box center [693, 434] width 1386 height 868
click at [1267, 67] on span "Crear nueva configuración de seguimiento" at bounding box center [1184, 62] width 215 height 16
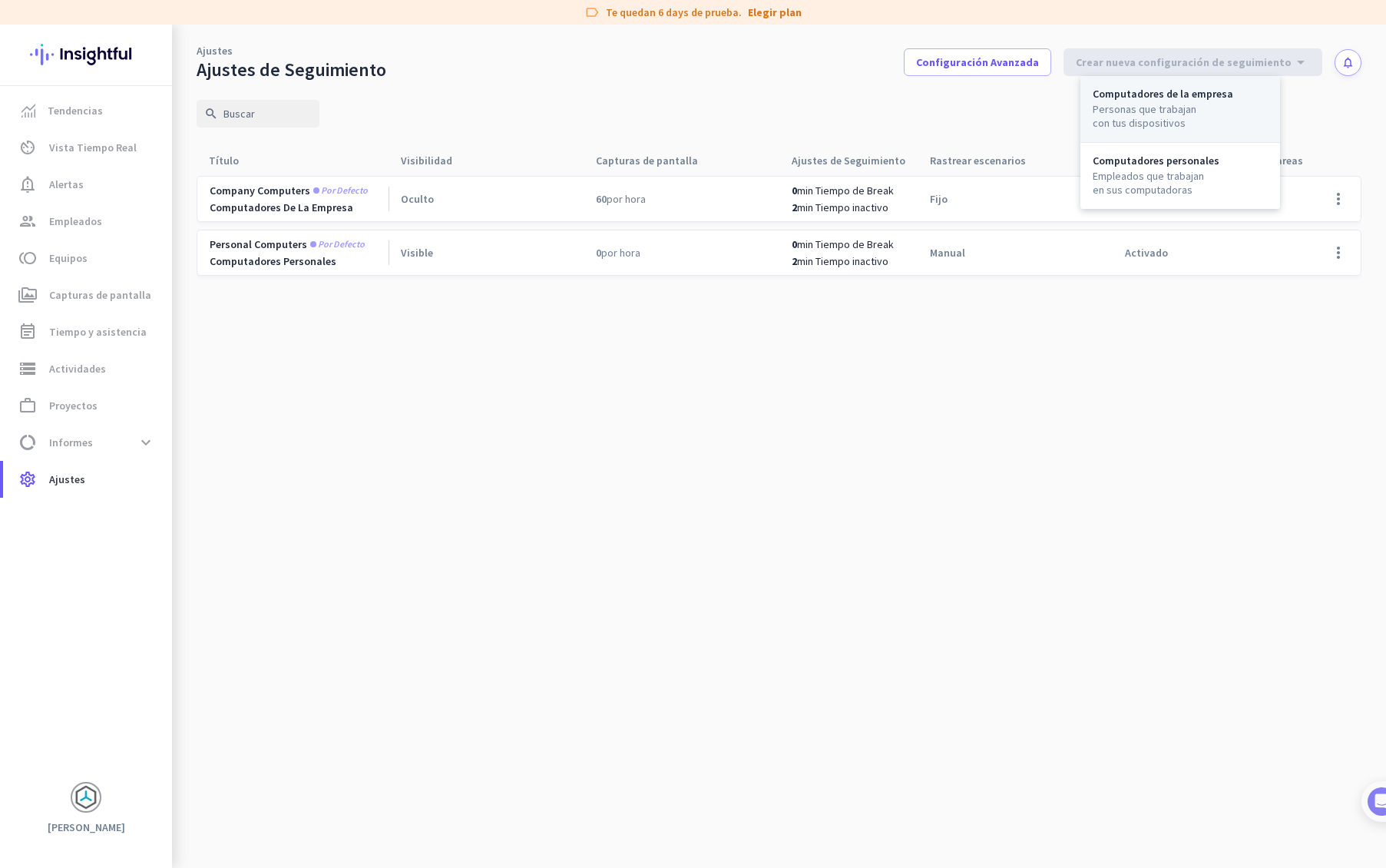
click at [1201, 103] on div "Personas que trabajan con tus dispositivos" at bounding box center [1151, 116] width 117 height 28
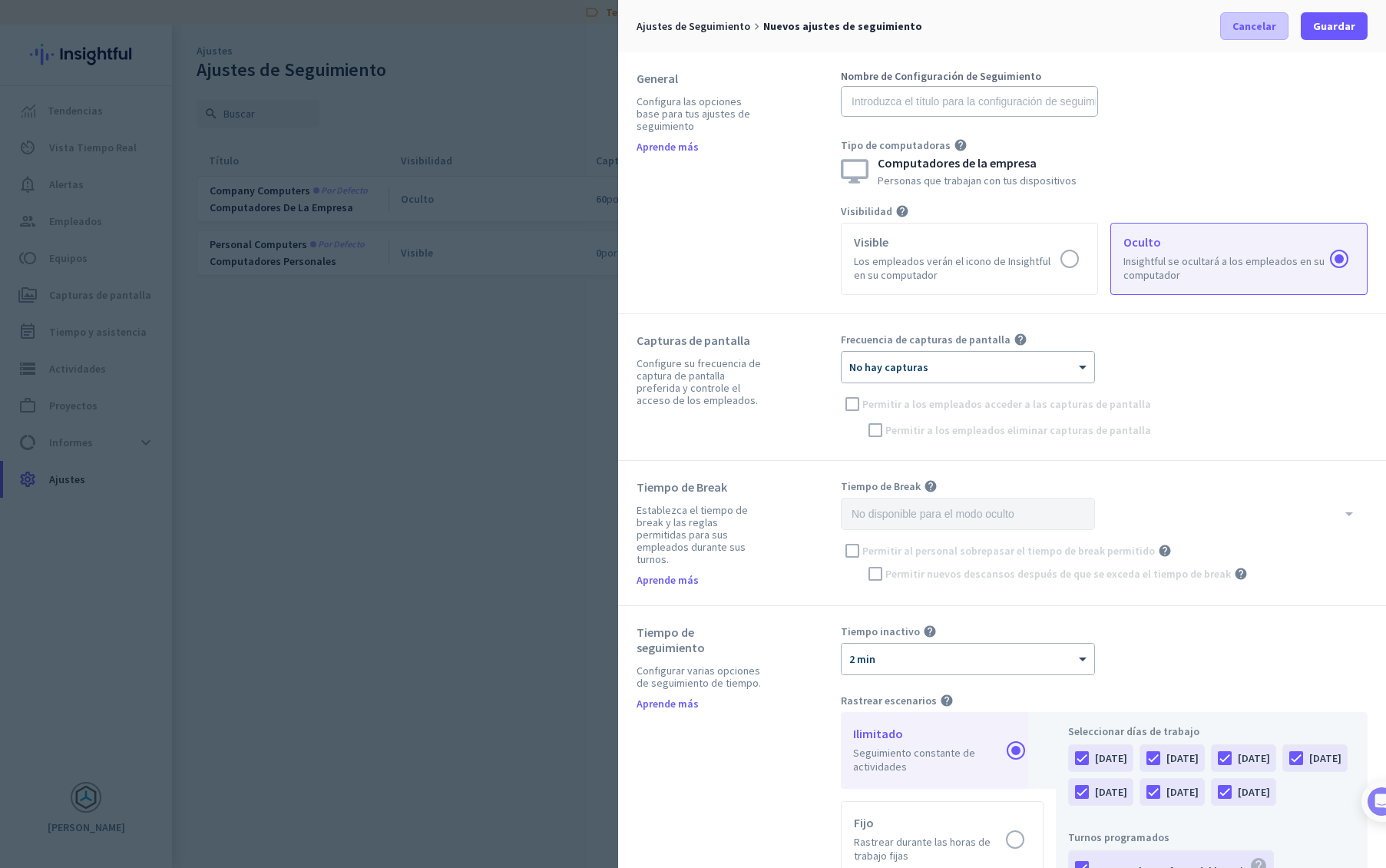
click at [1238, 29] on span "Cancelar" at bounding box center [1254, 26] width 43 height 16
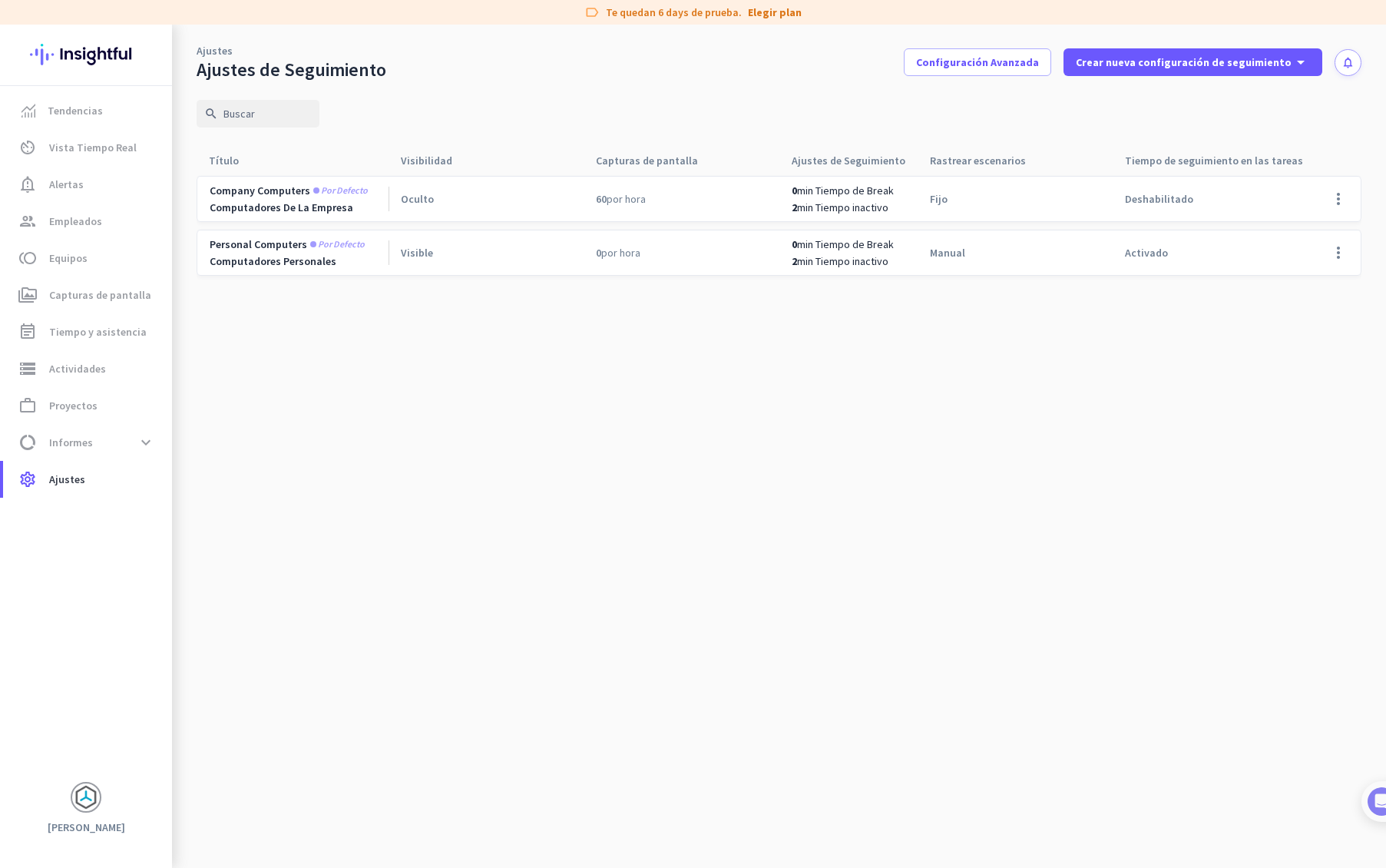
click at [419, 416] on cdk-virtual-scroll-viewport "Company computers Por defecto Computadores de la empresa Oculto 60 por hora 0 m…" at bounding box center [779, 522] width 1165 height 693
click at [91, 445] on span "data_usage Informes expand_more" at bounding box center [88, 443] width 144 height 28
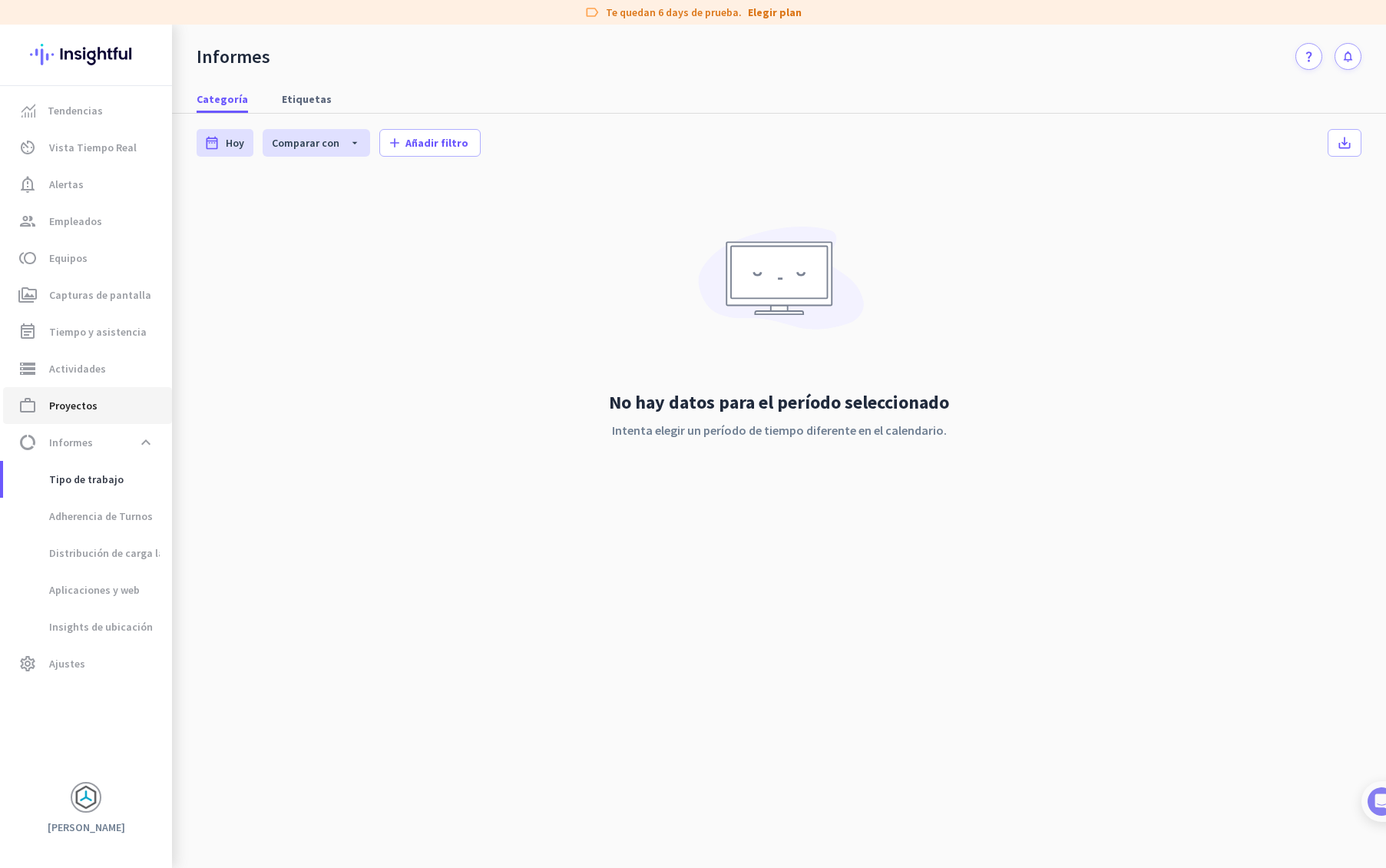
click at [85, 404] on span "Proyectos" at bounding box center [73, 405] width 48 height 19
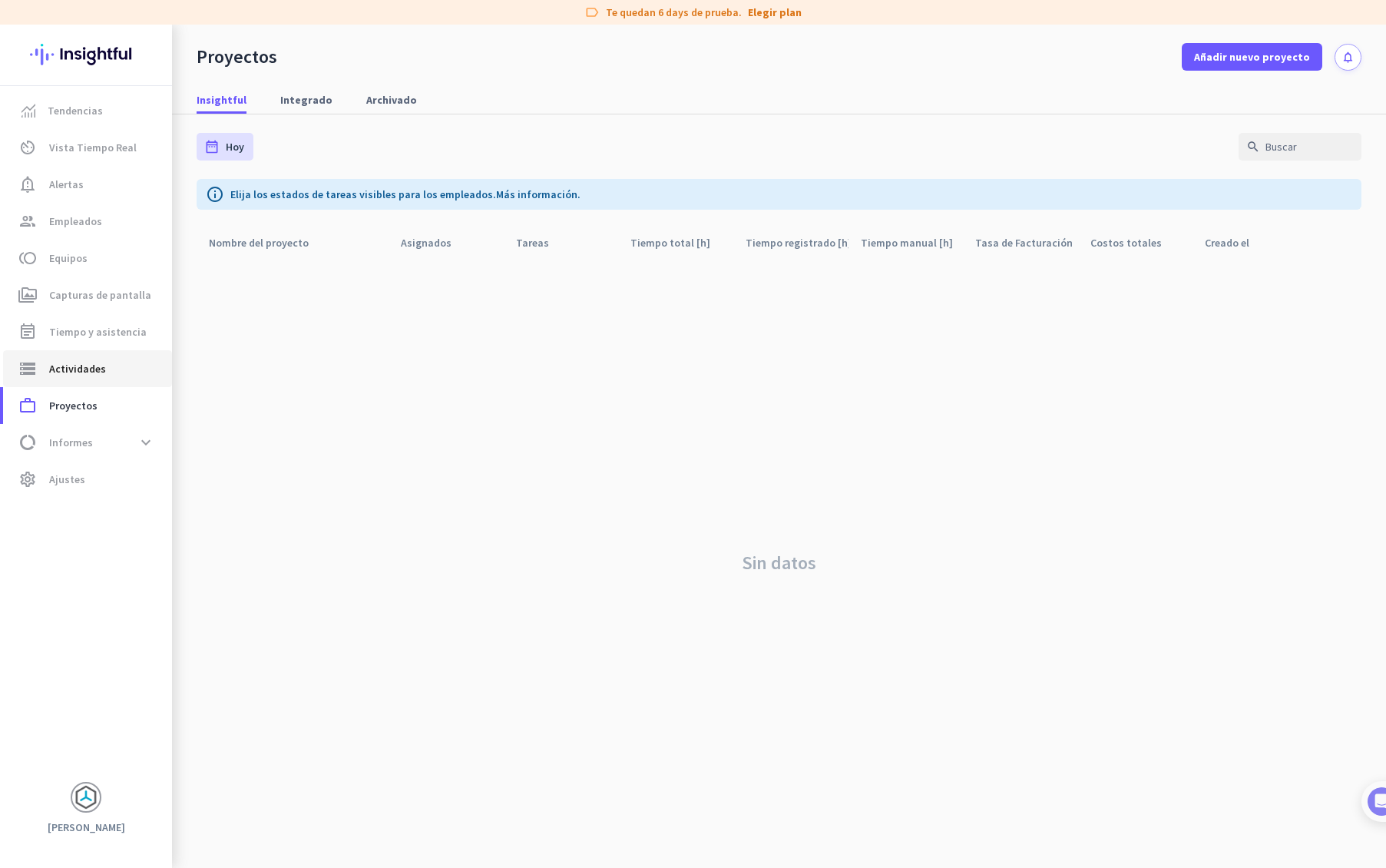
click at [83, 356] on link "storage Actividades" at bounding box center [88, 369] width 169 height 37
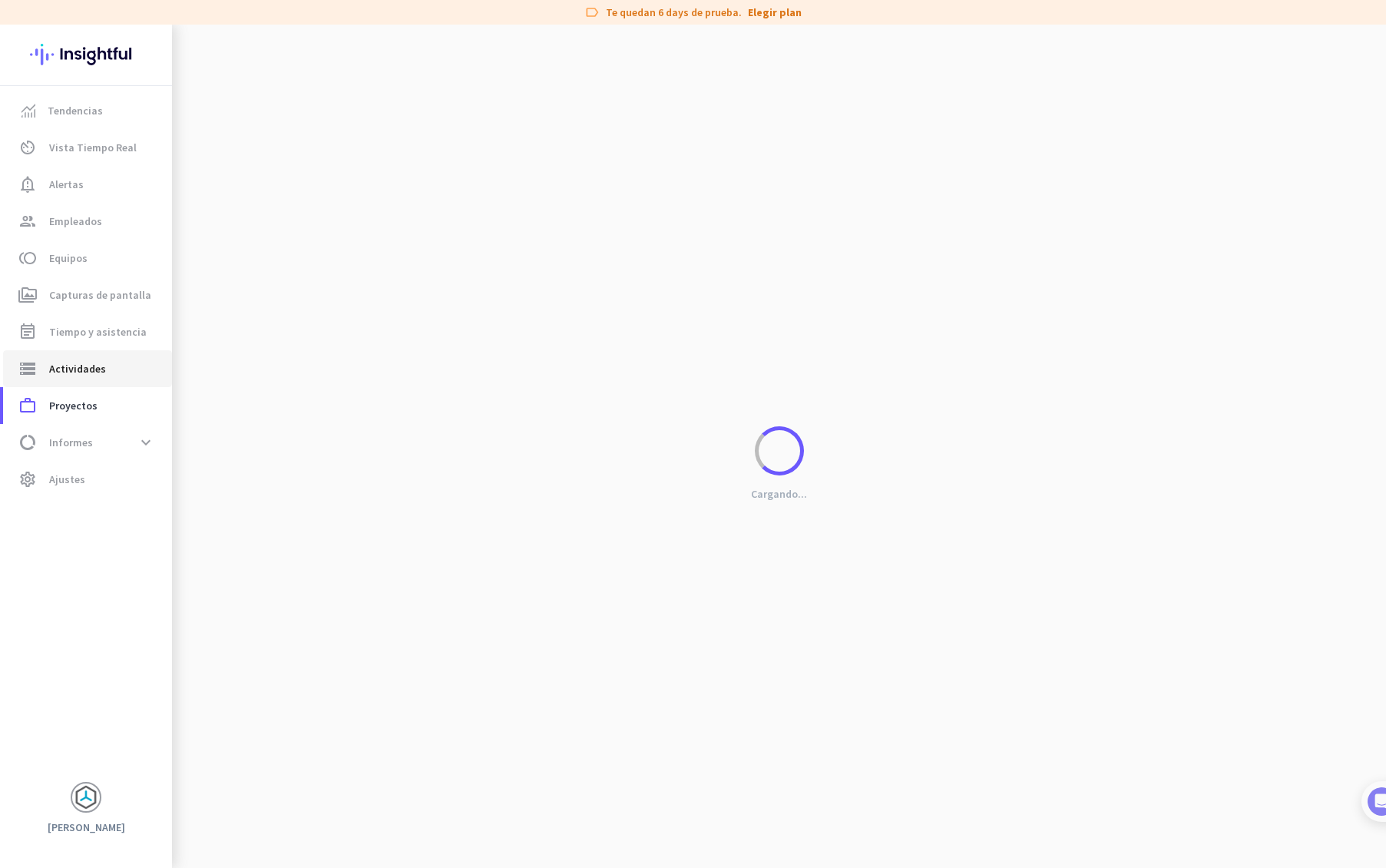
type input "[DATE]"
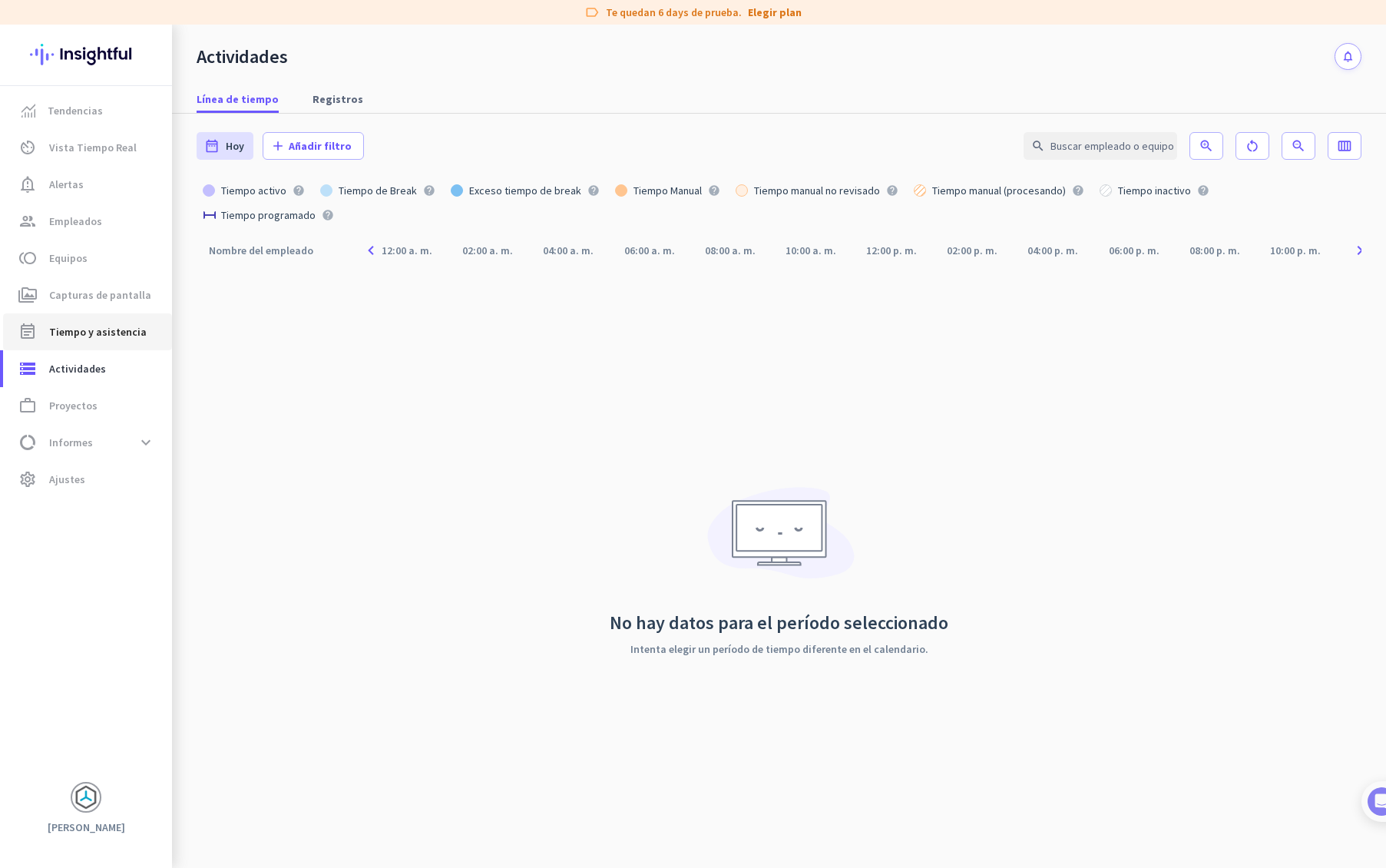
click at [98, 333] on span "Tiempo y asistencia" at bounding box center [98, 332] width 98 height 19
type input "[DATE] - [DATE]"
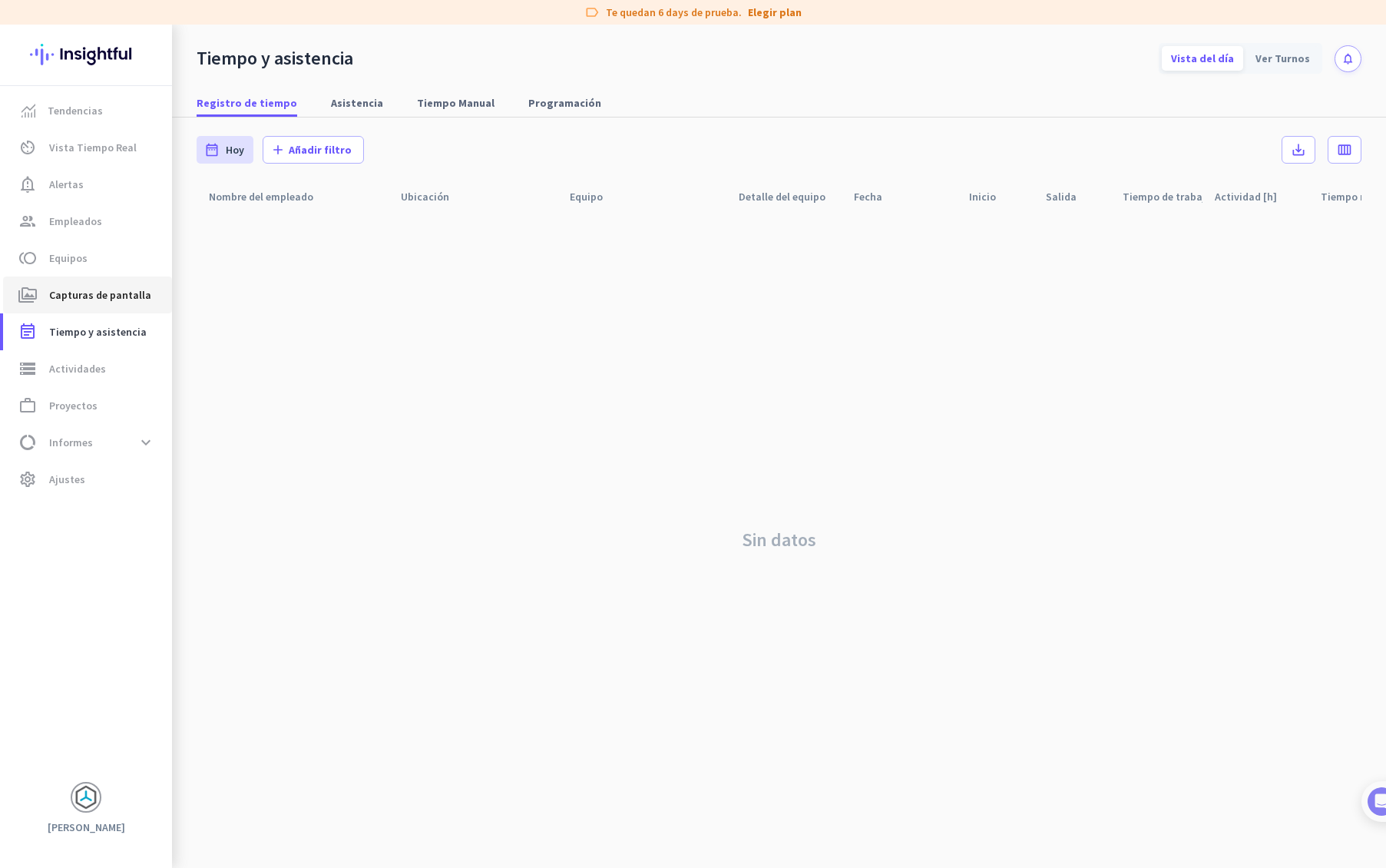
click at [82, 289] on span "Capturas de pantalla" at bounding box center [100, 295] width 102 height 19
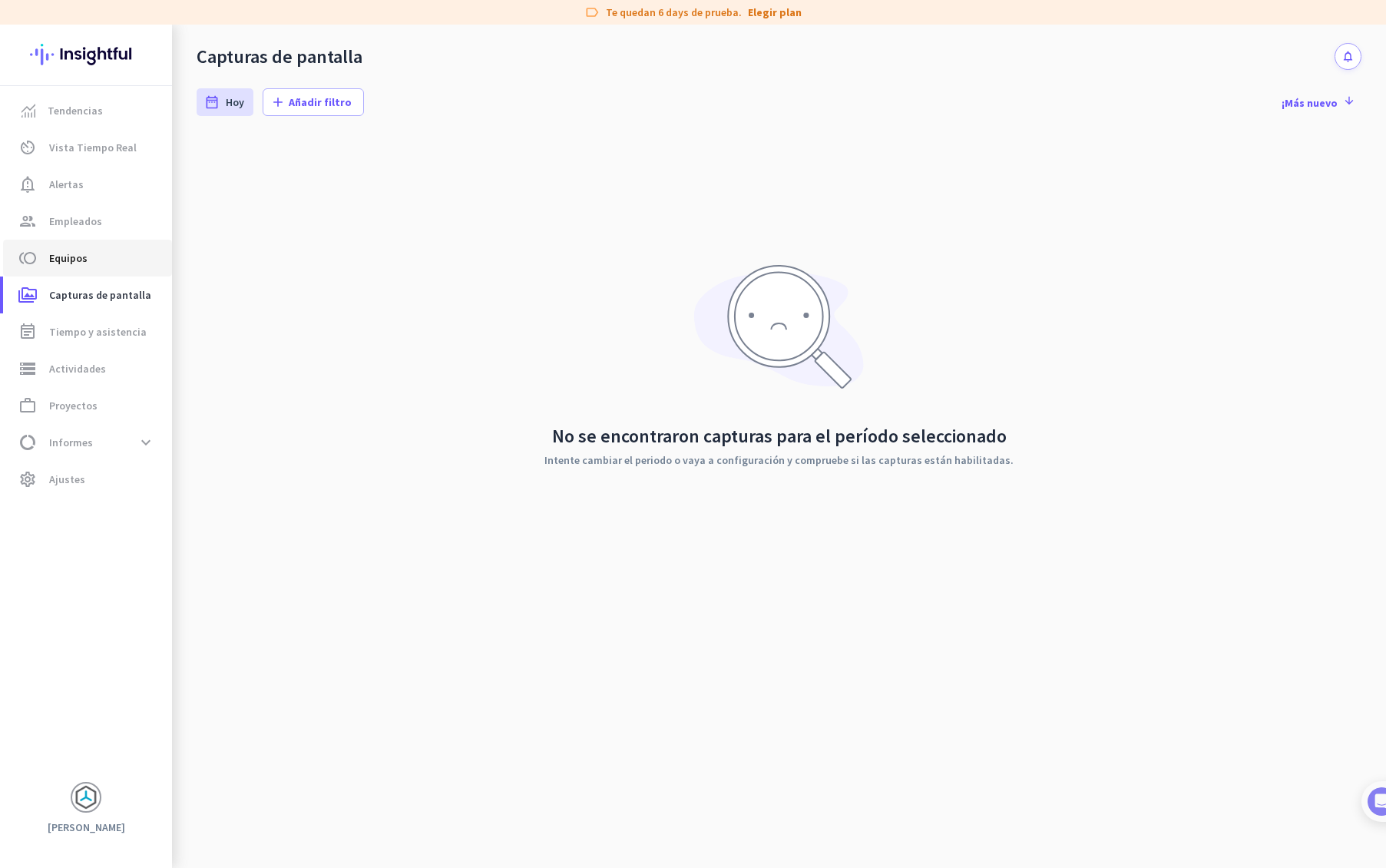
click at [64, 262] on span "Equipos" at bounding box center [68, 258] width 39 height 19
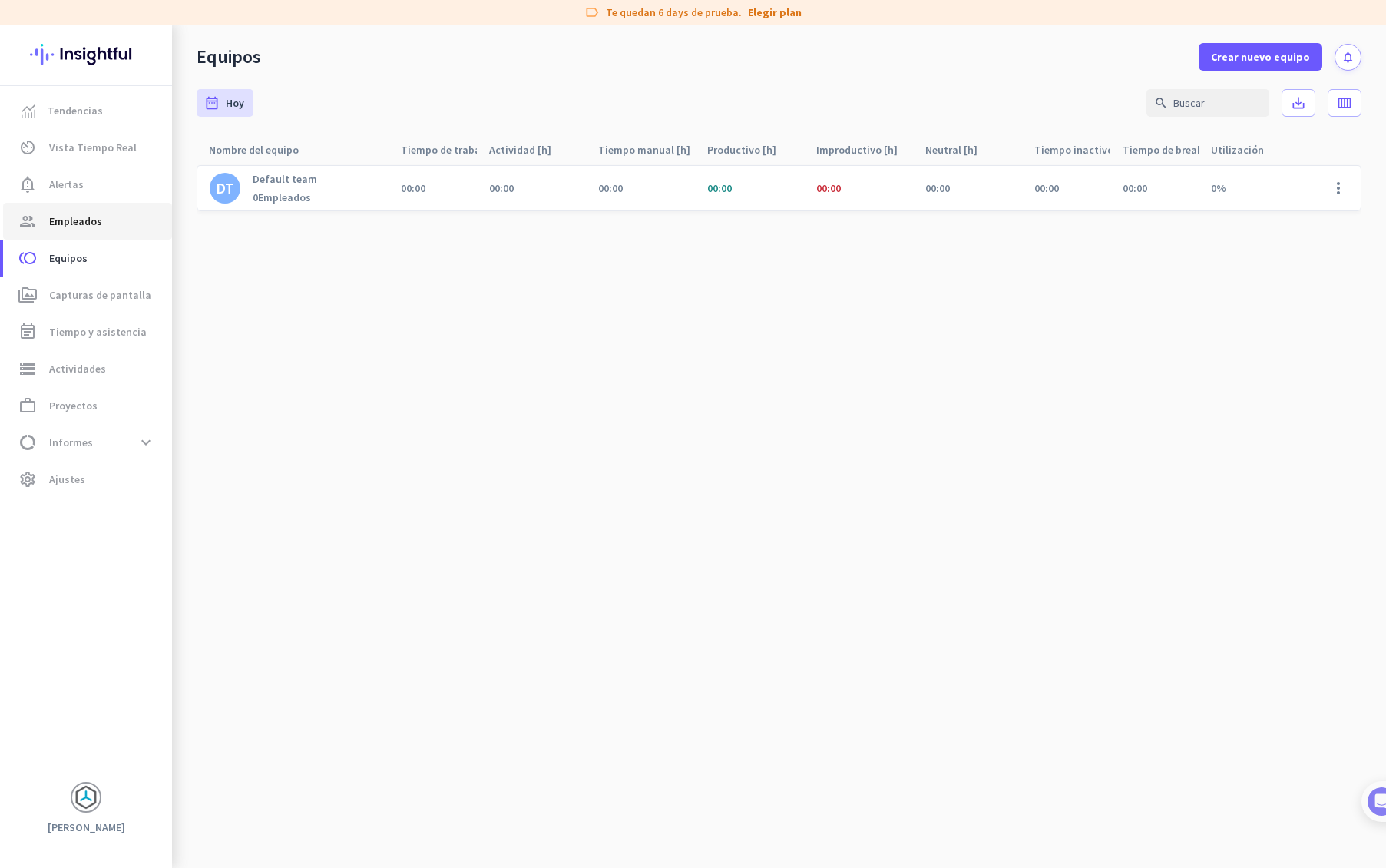
click at [87, 216] on span "Empleados" at bounding box center [75, 221] width 53 height 19
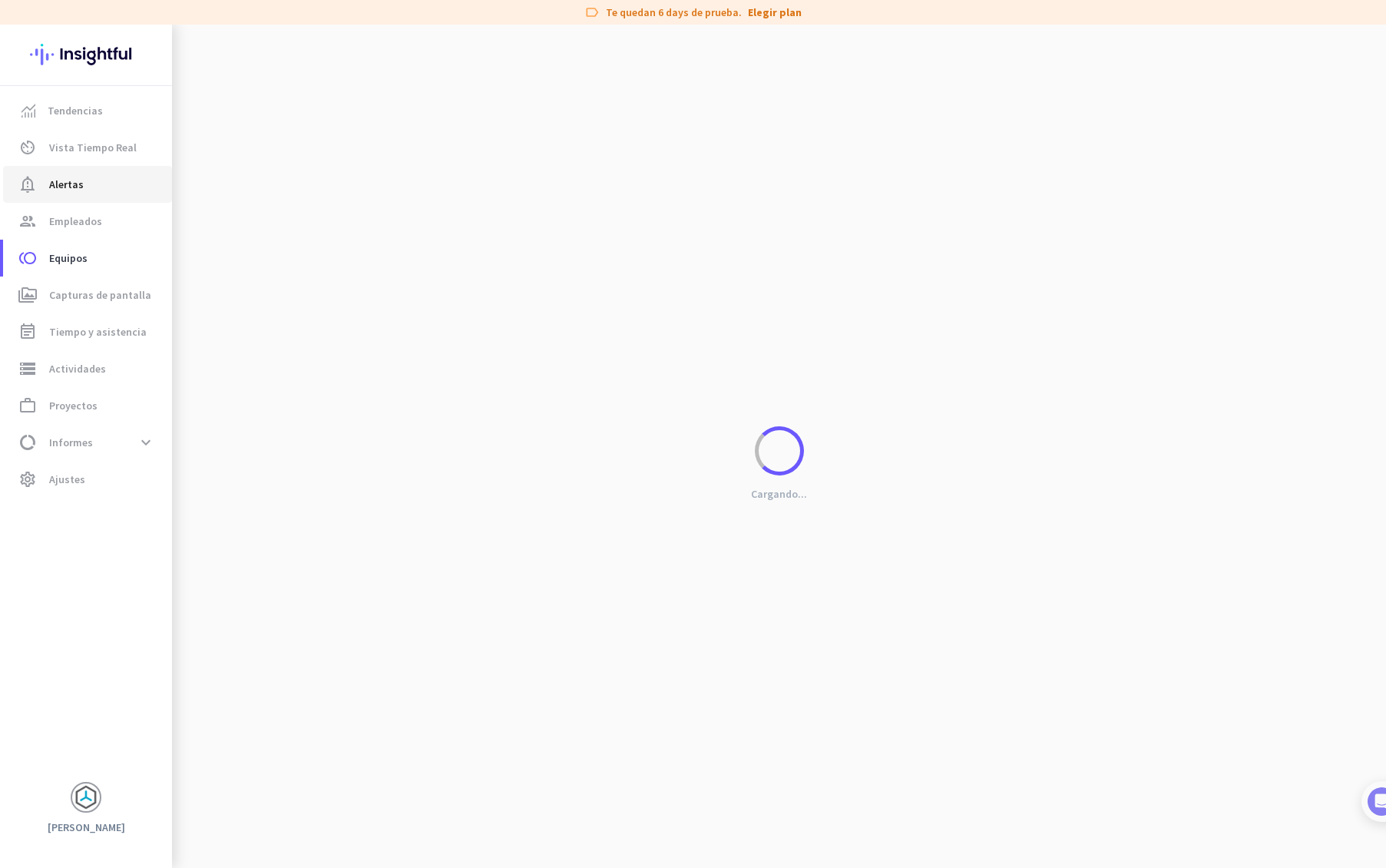
click at [71, 184] on span "Alertas" at bounding box center [66, 184] width 35 height 19
click at [72, 152] on span "Vista Tiempo Real" at bounding box center [92, 147] width 88 height 19
click at [68, 116] on span "Tendencias" at bounding box center [74, 111] width 55 height 19
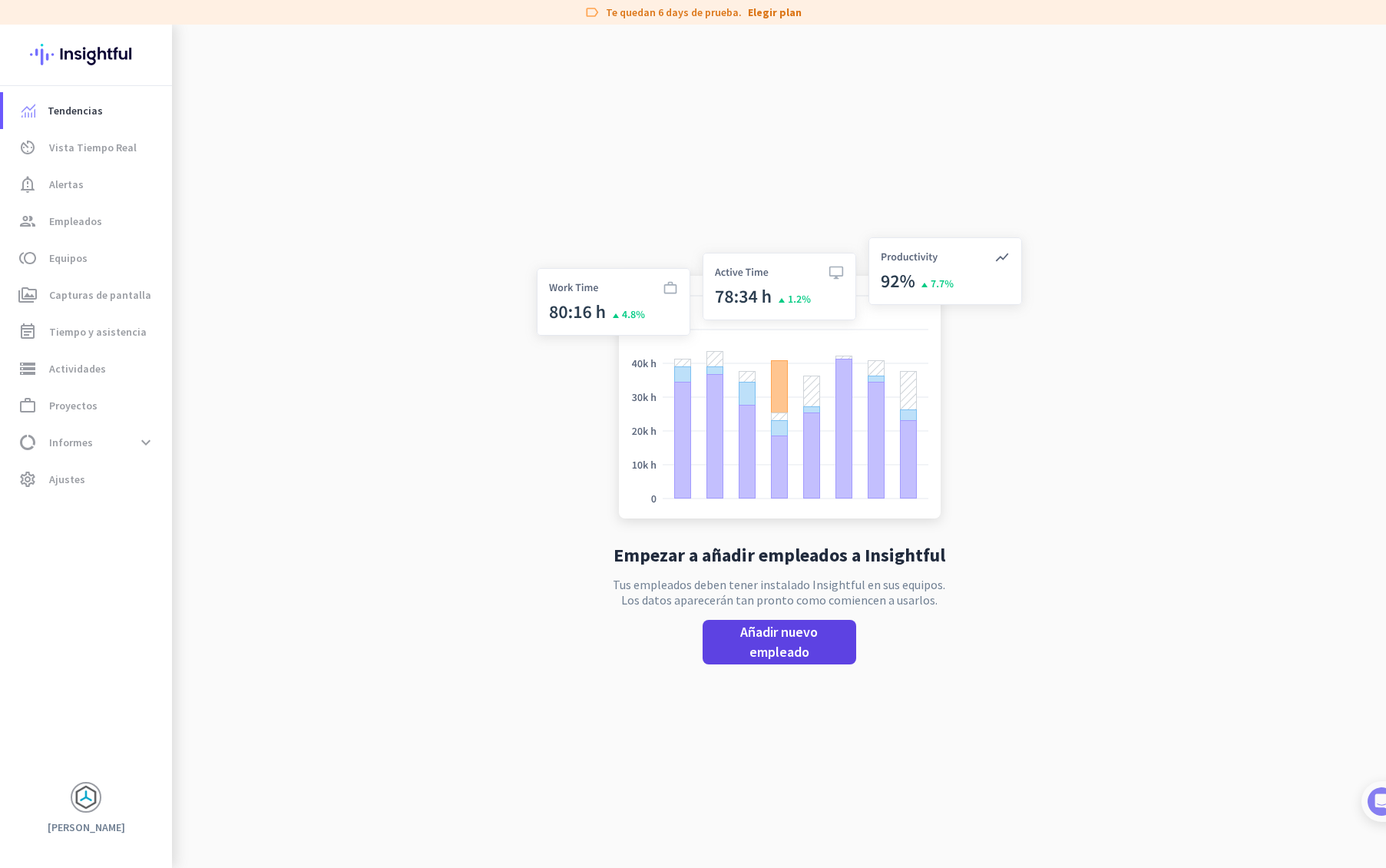
click at [766, 641] on span "Añadir nuevo empleado" at bounding box center [779, 642] width 129 height 40
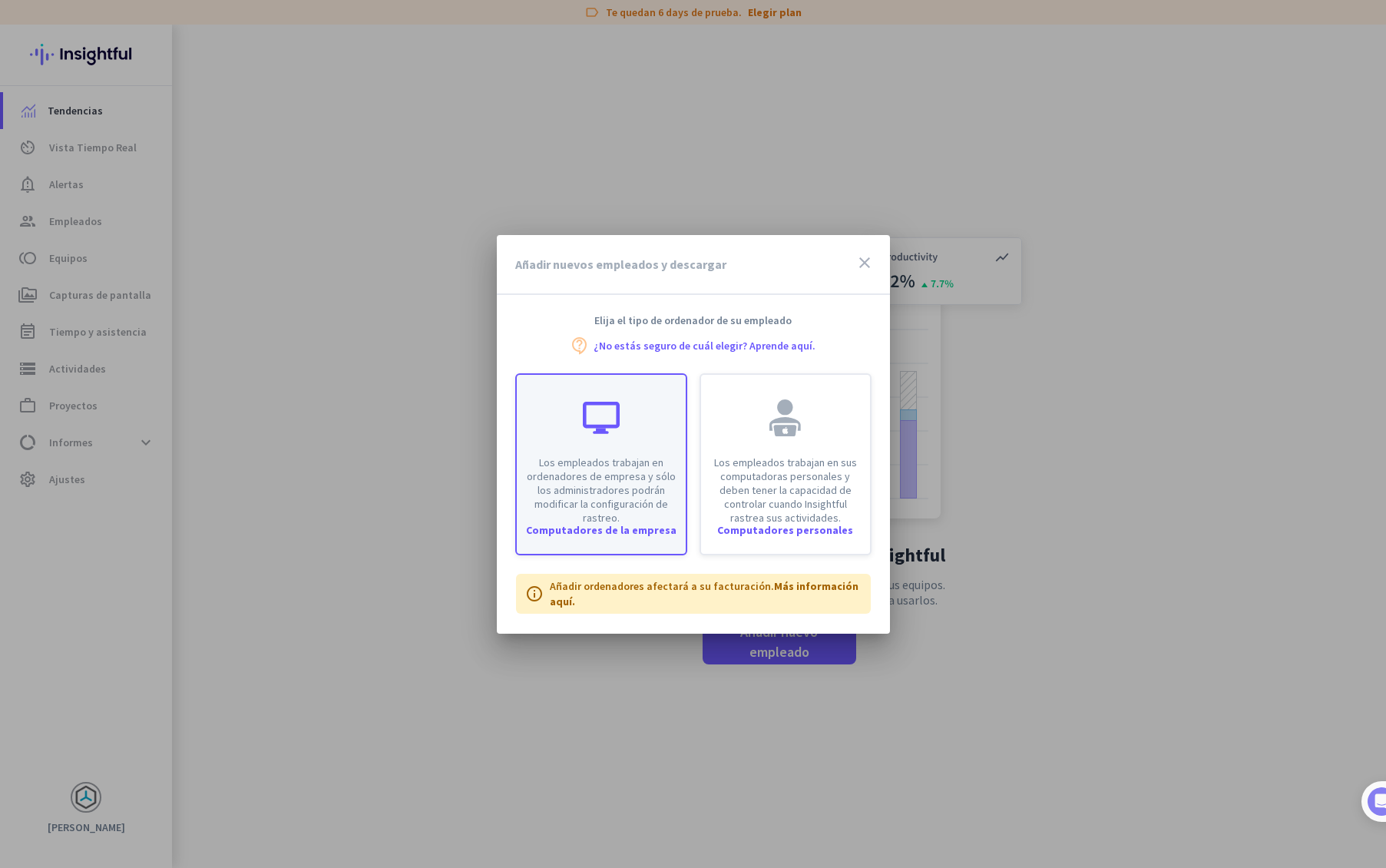
click at [591, 427] on div at bounding box center [602, 418] width 37 height 37
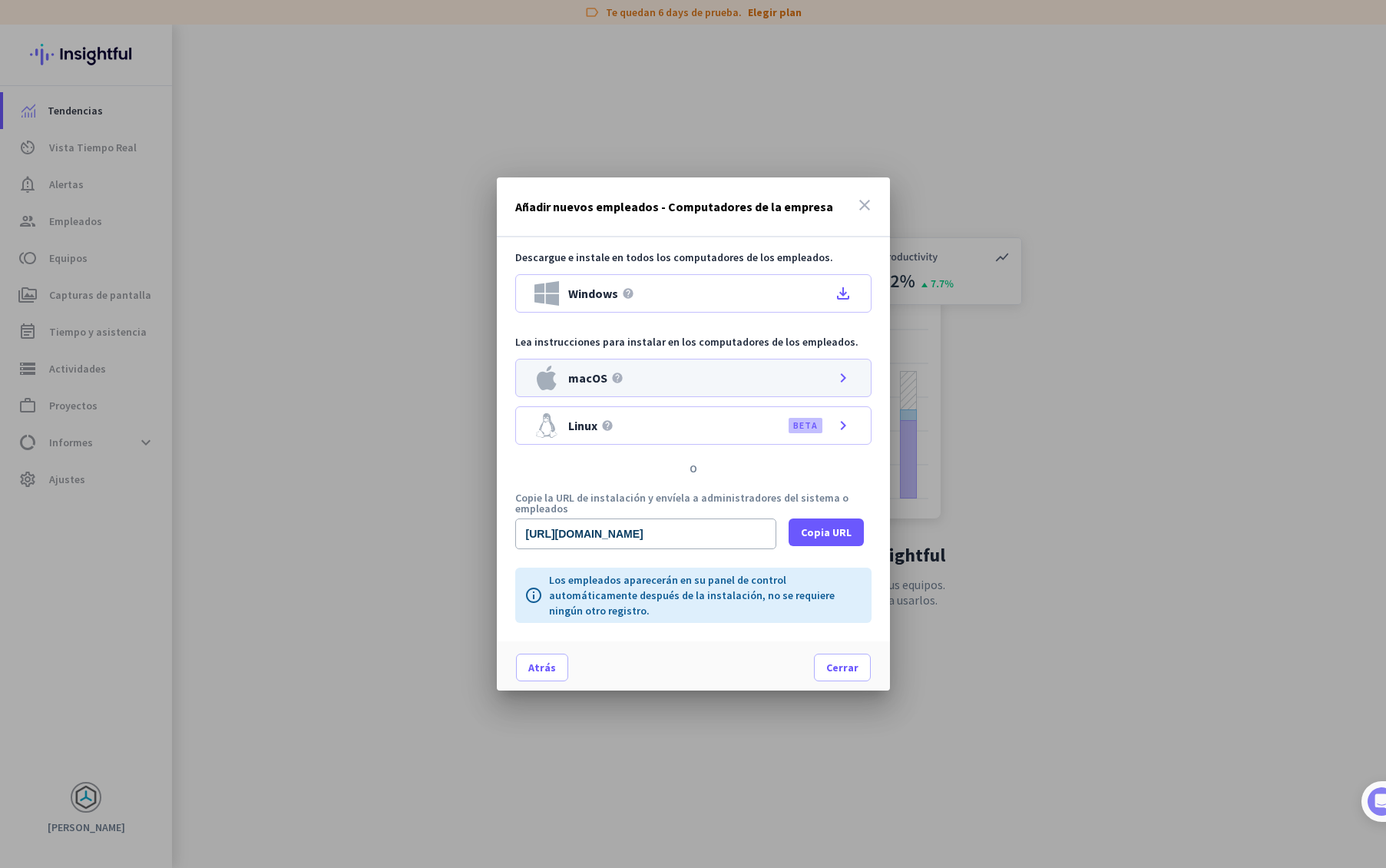
click at [793, 377] on div "macOS help chevron_right" at bounding box center [694, 378] width 357 height 39
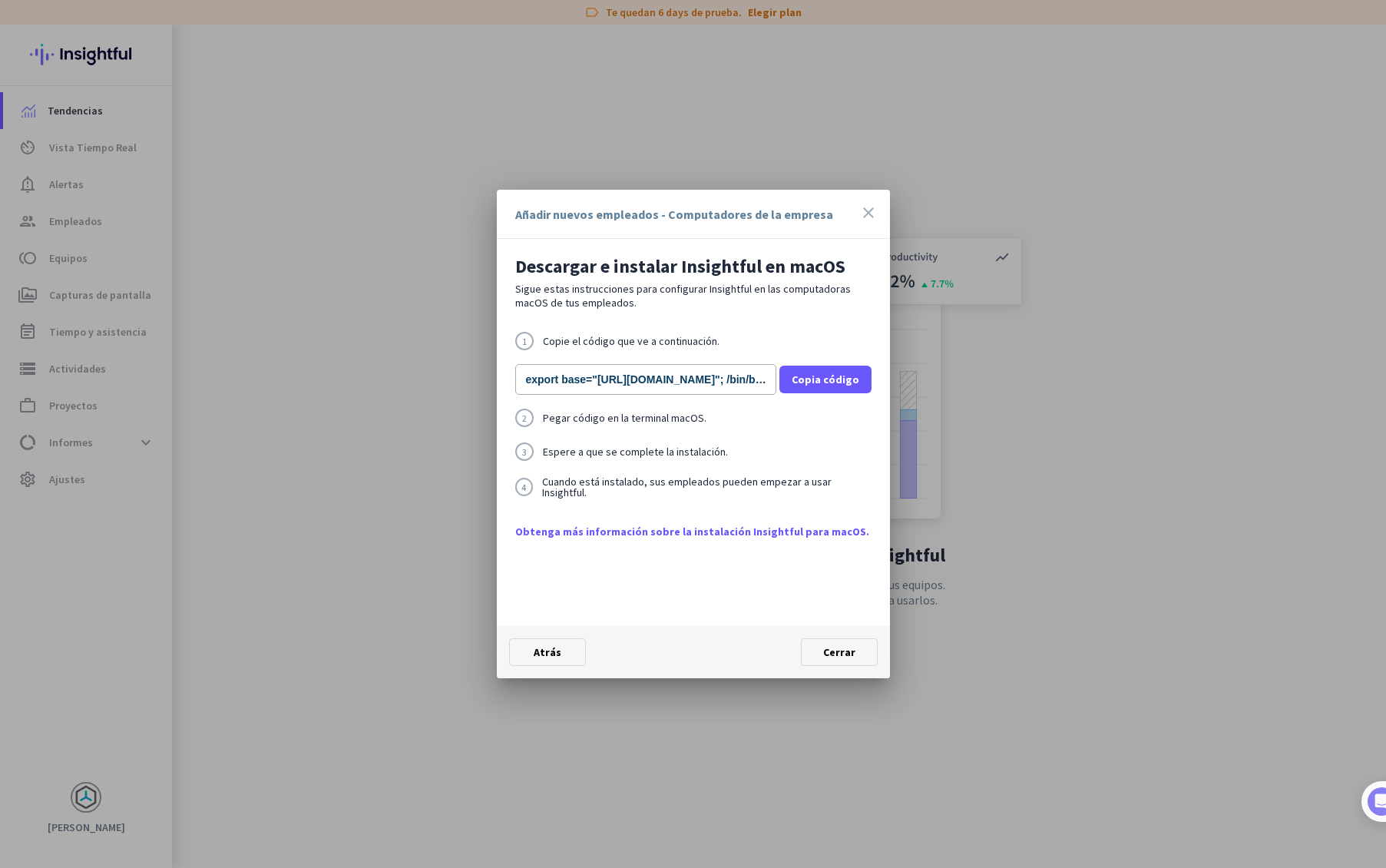
click at [777, 532] on link "Obtenga más información sobre la instalación Insightful para macOS." at bounding box center [694, 532] width 357 height 16
drag, startPoint x: 619, startPoint y: 381, endPoint x: 915, endPoint y: 384, distance: 296.0
click at [915, 383] on div "Añadir nuevos empleados - Computadores de la empresa close Descargar e instalar…" at bounding box center [693, 434] width 1386 height 868
click at [675, 384] on input "export base="[URL][DOMAIN_NAME]"; /bin/bash -c "organizationId="wpcyuwkz7o8ceug…" at bounding box center [646, 380] width 261 height 31
drag, startPoint x: 767, startPoint y: 377, endPoint x: 291, endPoint y: 368, distance: 476.1
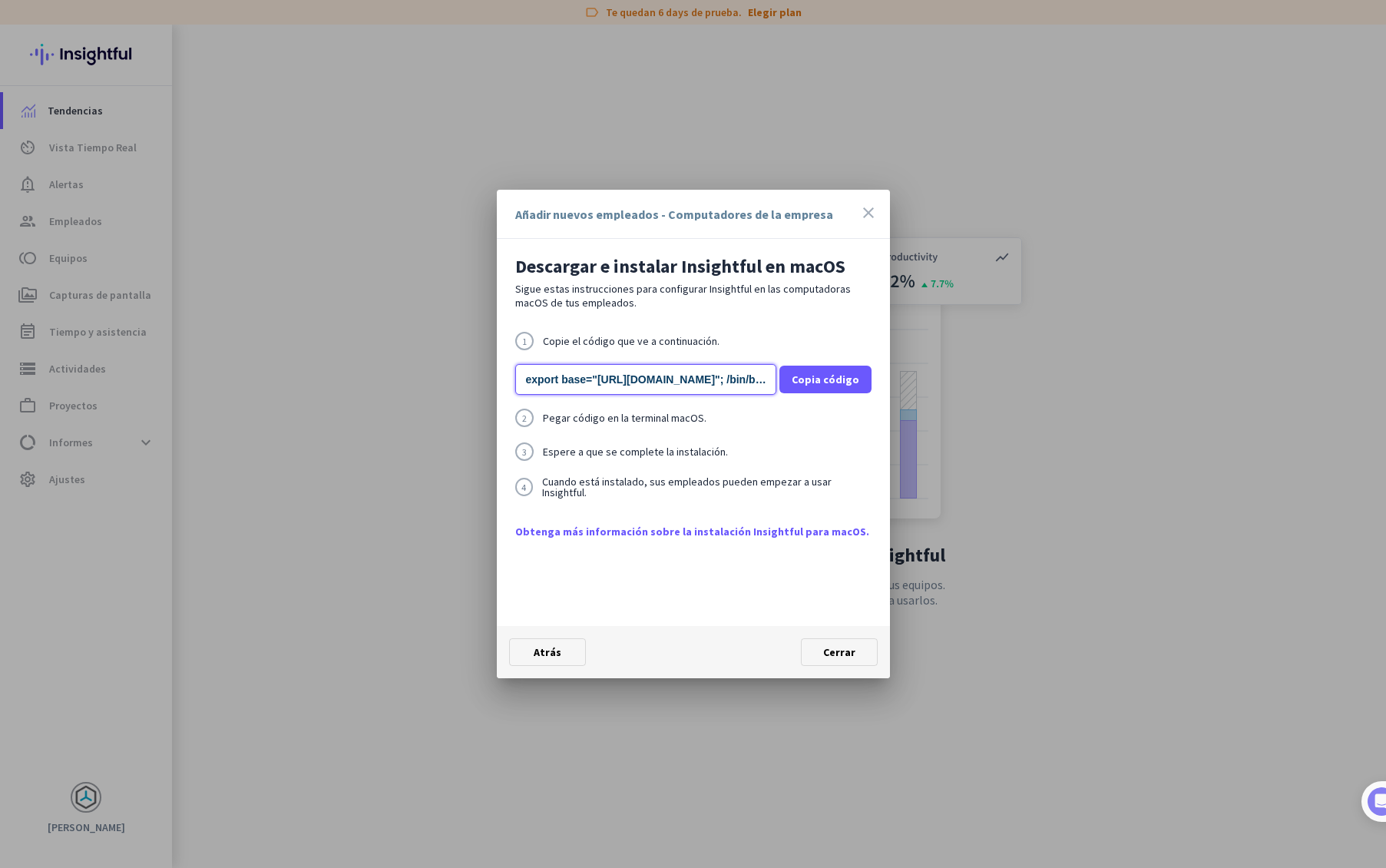
click at [291, 368] on div "Añadir nuevos empleados - Computadores de la empresa close Descargar e instalar…" at bounding box center [693, 434] width 1386 height 868
click at [826, 377] on span "Copia código" at bounding box center [825, 380] width 67 height 16
click at [870, 212] on icon "close" at bounding box center [869, 213] width 19 height 19
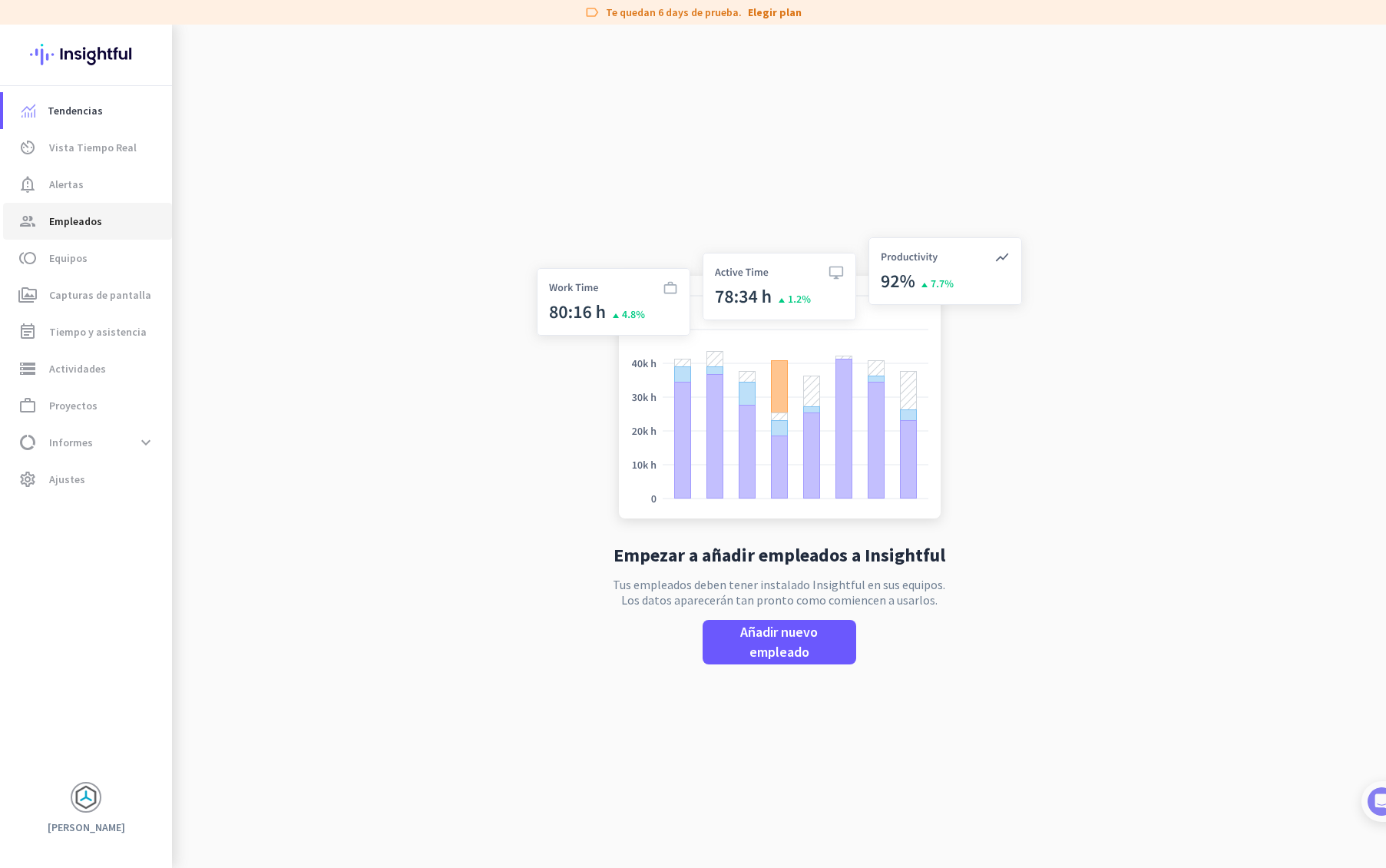
click at [88, 221] on span "Empleados" at bounding box center [75, 221] width 53 height 19
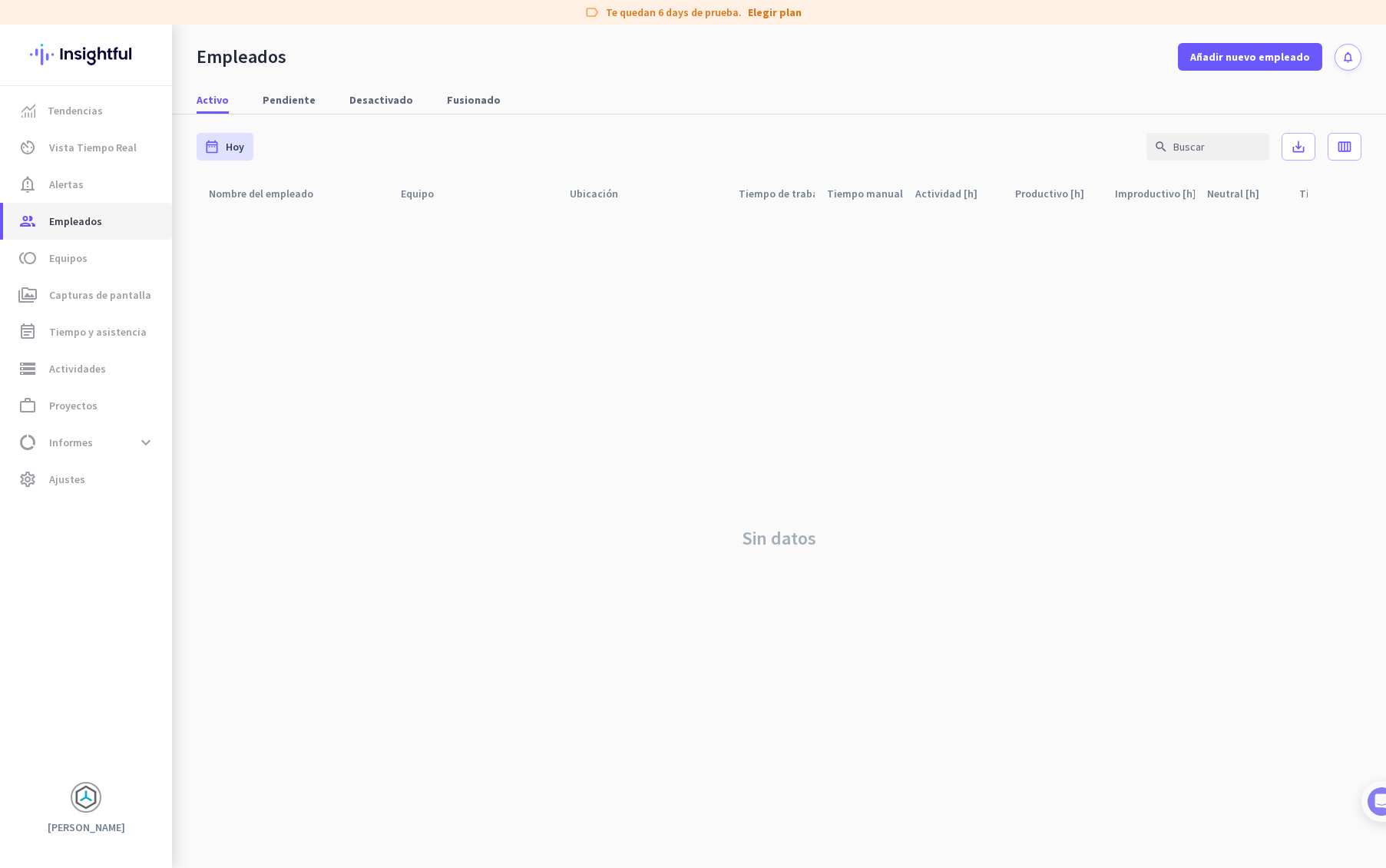
click at [88, 221] on span "Empleados" at bounding box center [75, 221] width 53 height 19
click at [88, 367] on span "Actividades" at bounding box center [77, 369] width 57 height 19
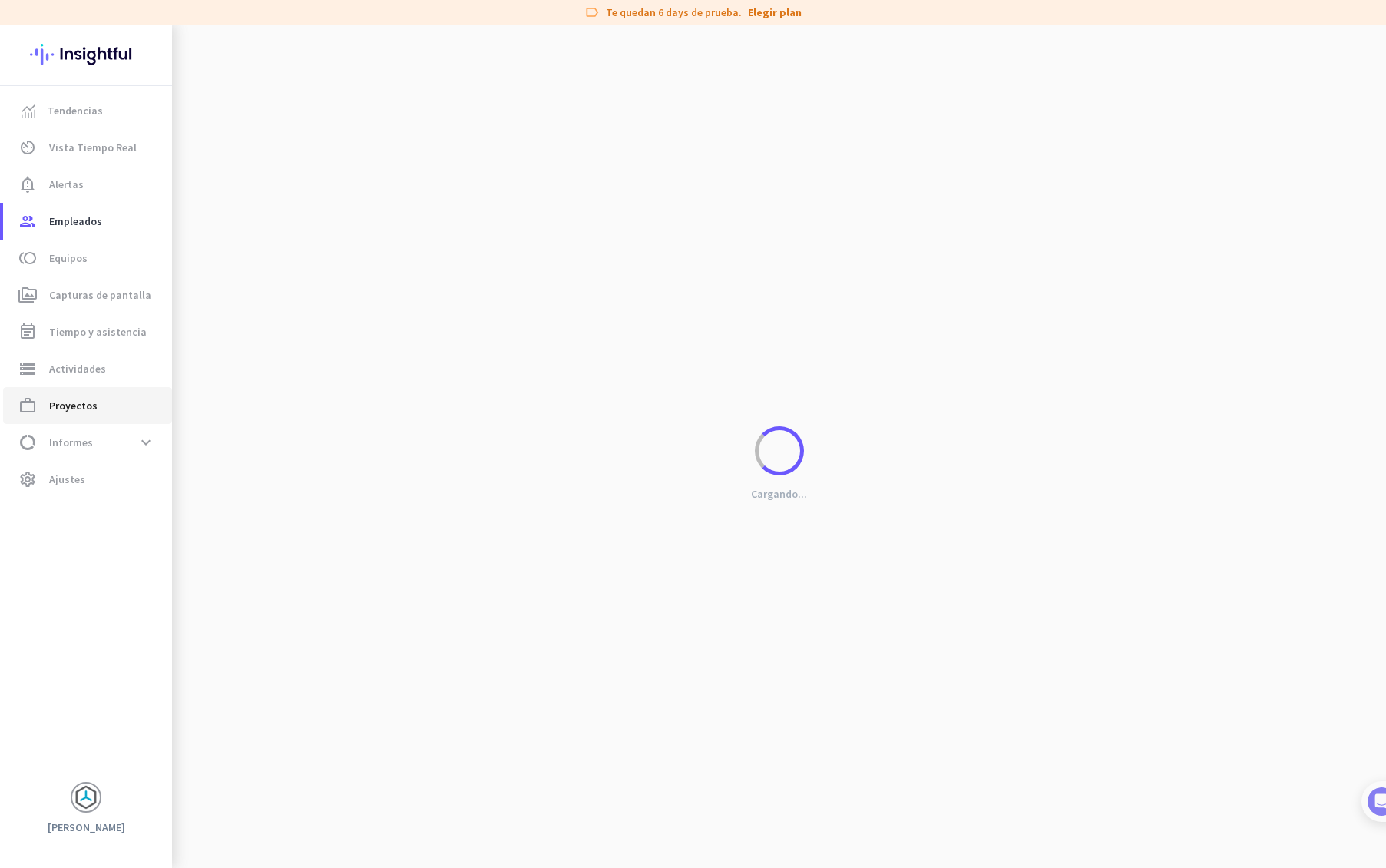
click at [85, 410] on span "Proyectos" at bounding box center [73, 405] width 48 height 19
type input "[DATE] - [DATE]"
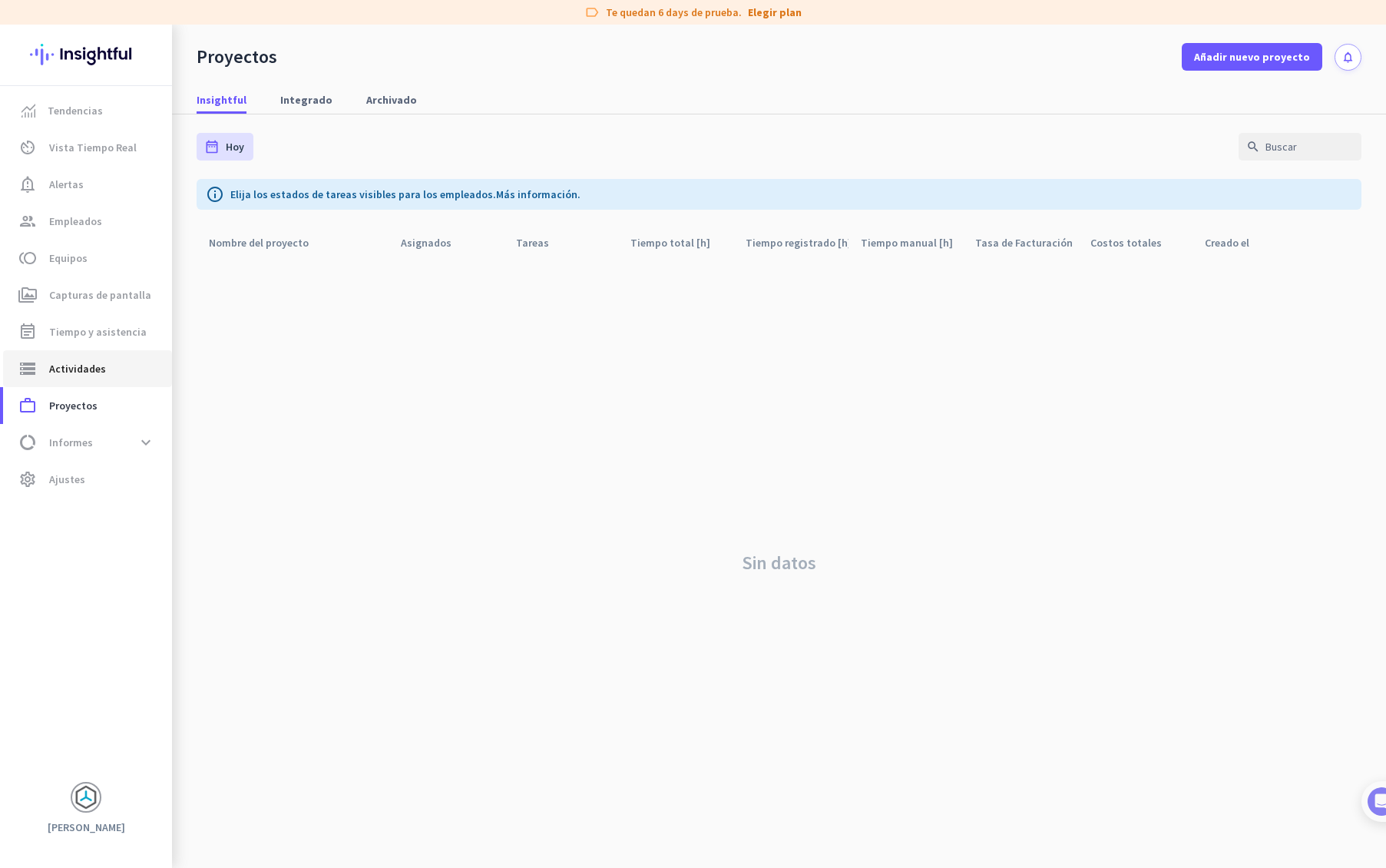
click at [90, 374] on span "Actividades" at bounding box center [77, 369] width 57 height 19
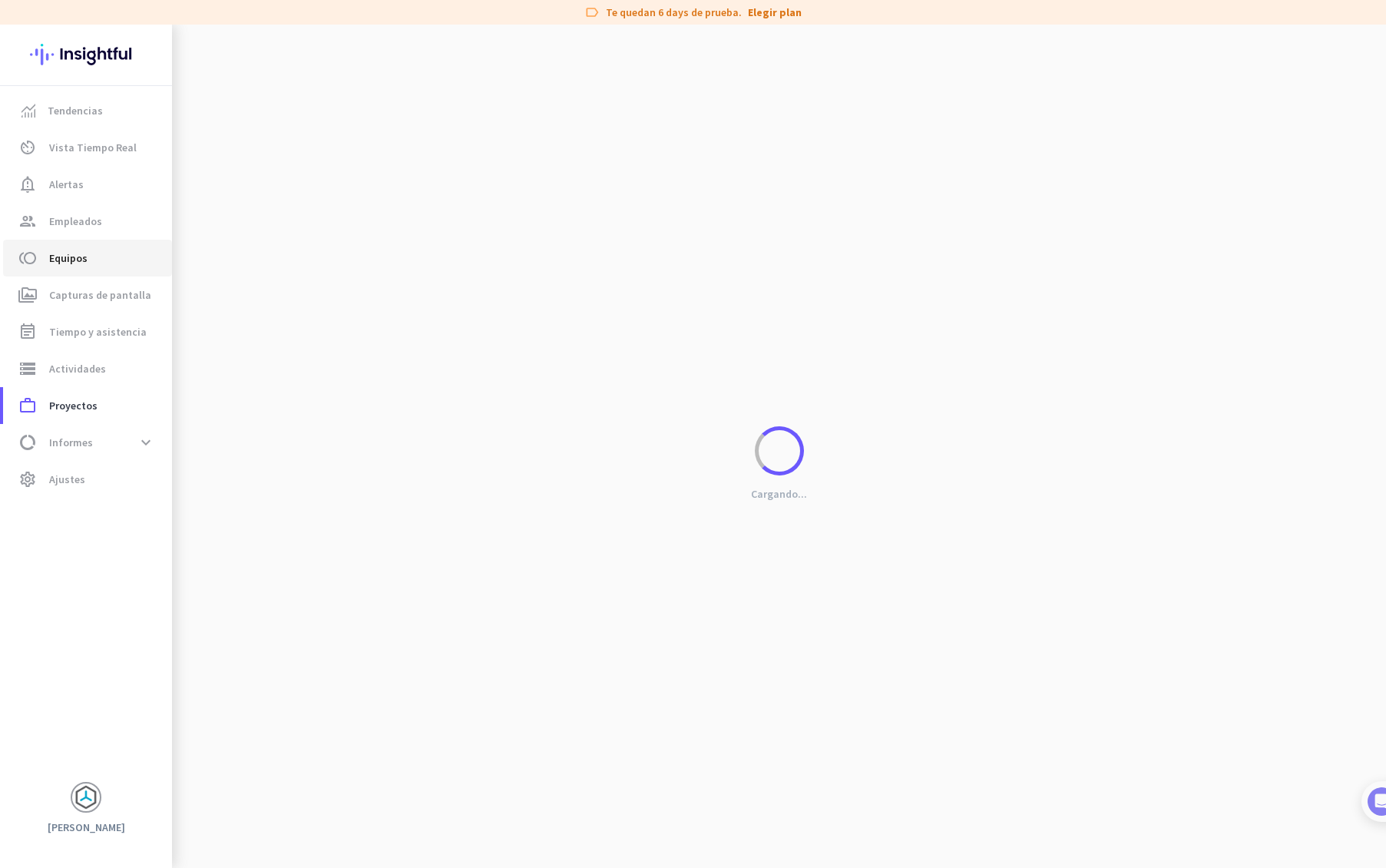
type input "[DATE]"
click at [59, 219] on span "Empleados" at bounding box center [75, 221] width 53 height 19
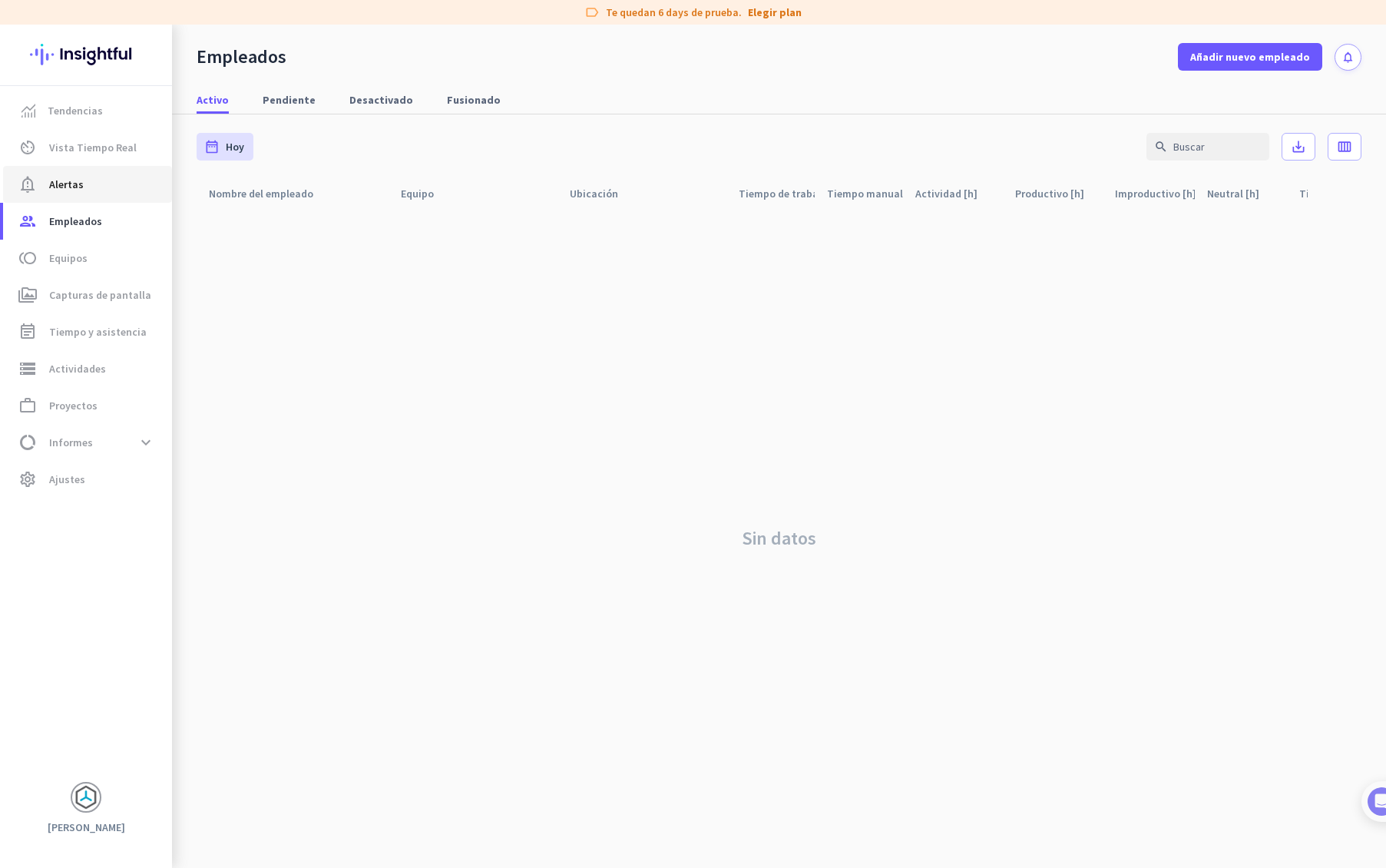
click at [88, 181] on span "notification_important Alertas" at bounding box center [88, 184] width 144 height 19
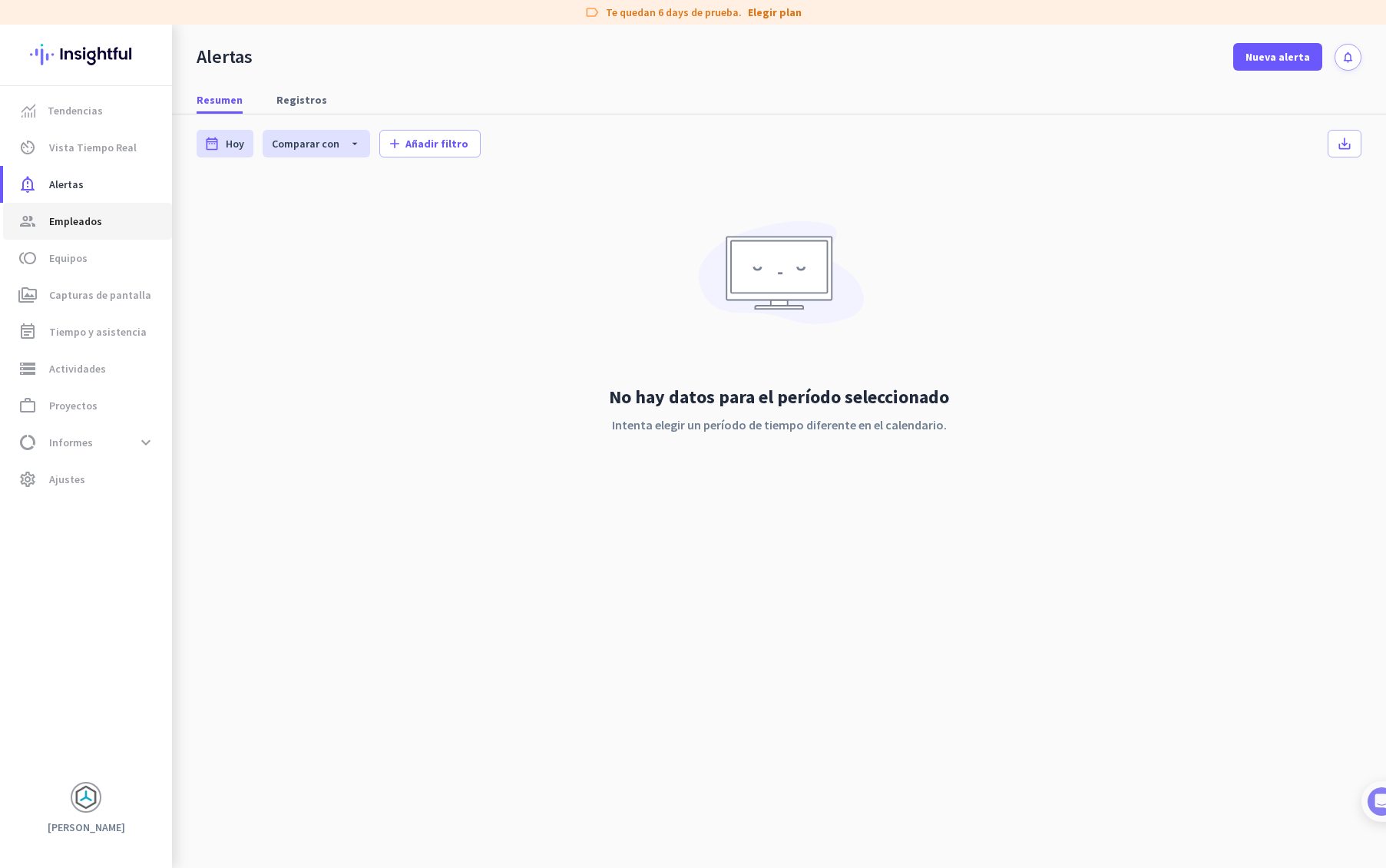
click at [92, 221] on span "Empleados" at bounding box center [75, 221] width 53 height 19
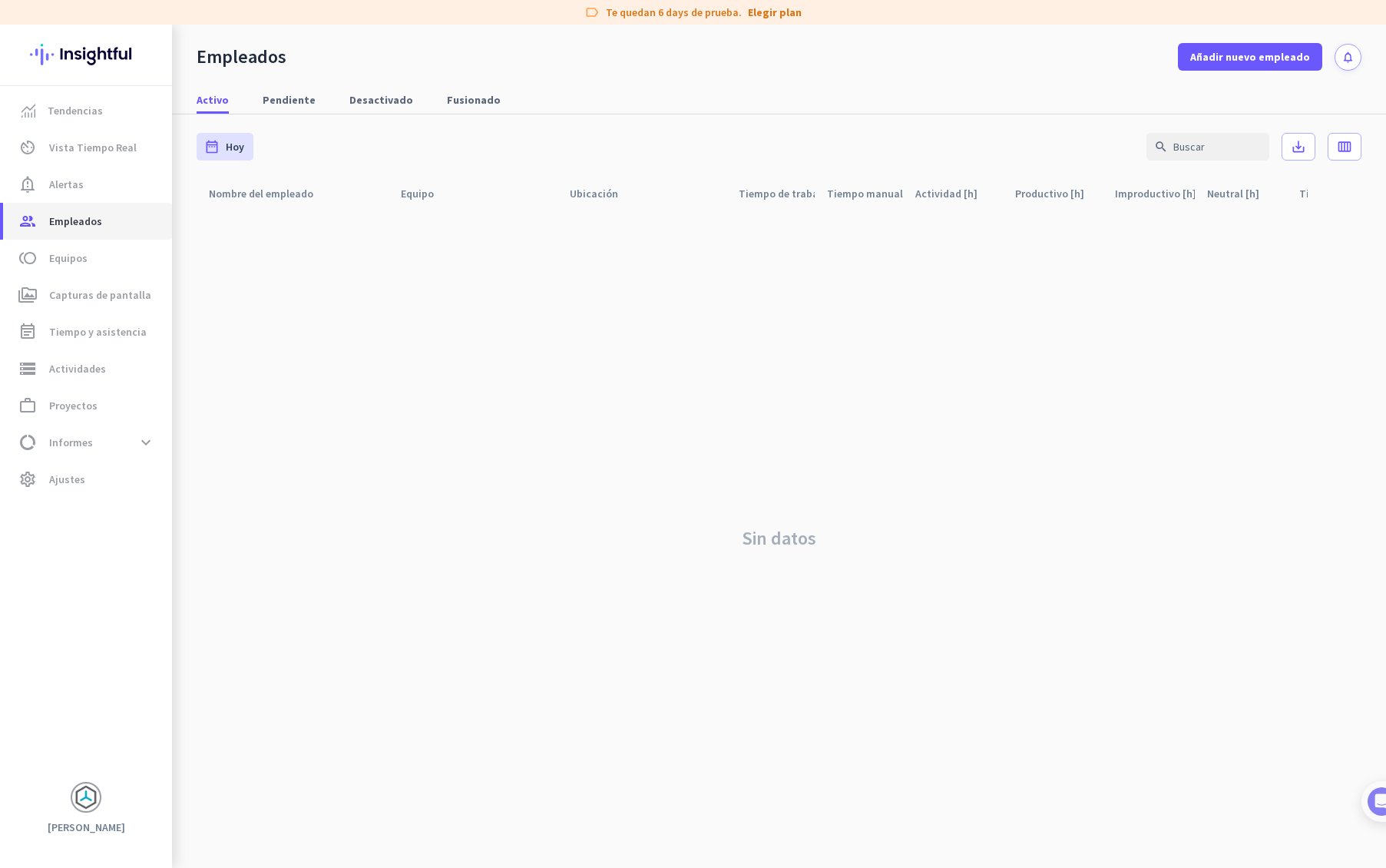
click at [92, 221] on span "Empleados" at bounding box center [75, 221] width 53 height 19
click at [85, 257] on span "Equipos" at bounding box center [68, 258] width 39 height 19
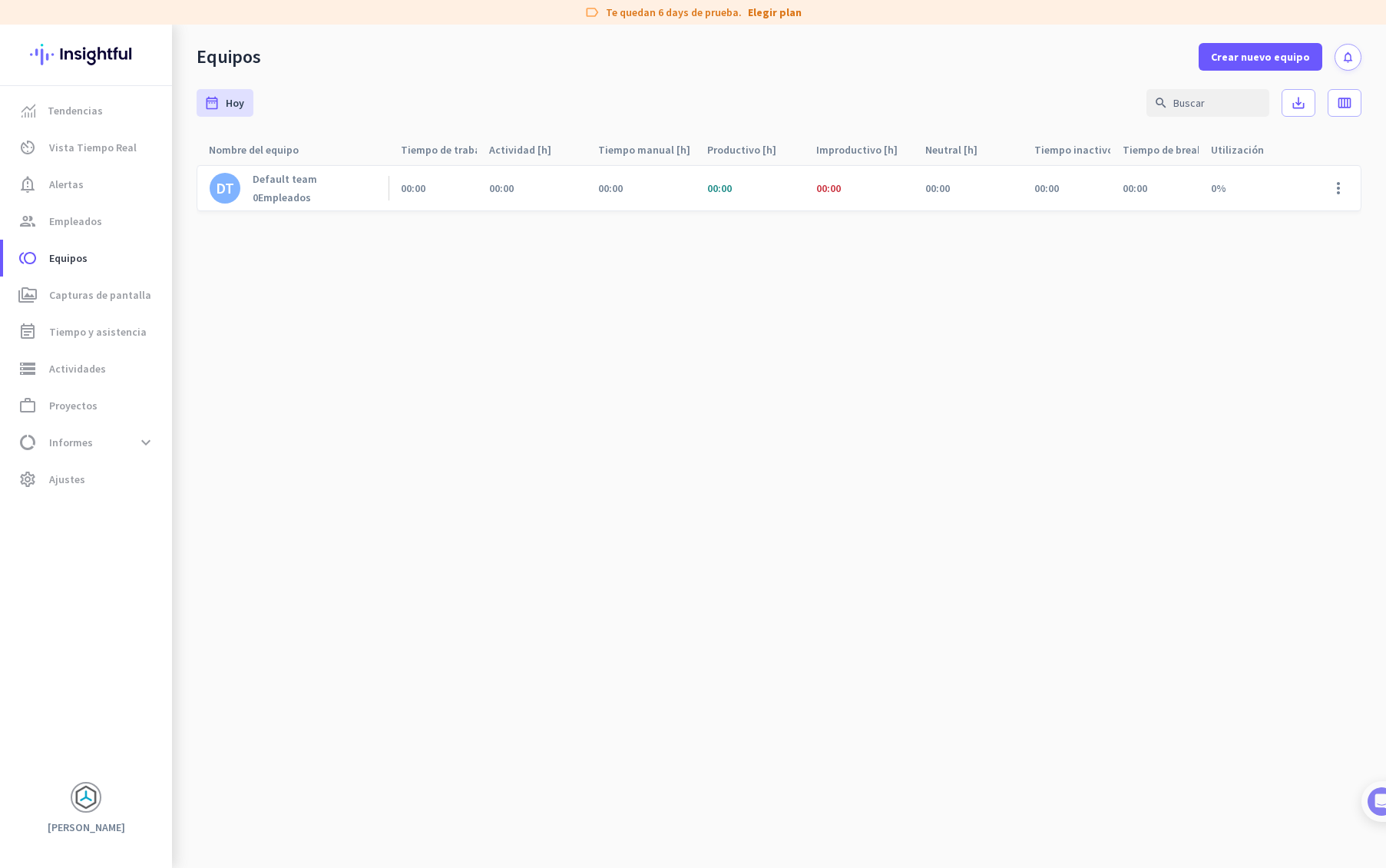
click at [352, 189] on div "DT Default team 0 Empleados" at bounding box center [293, 188] width 192 height 44
click at [117, 304] on link "perm_media Capturas de pantalla" at bounding box center [88, 295] width 169 height 37
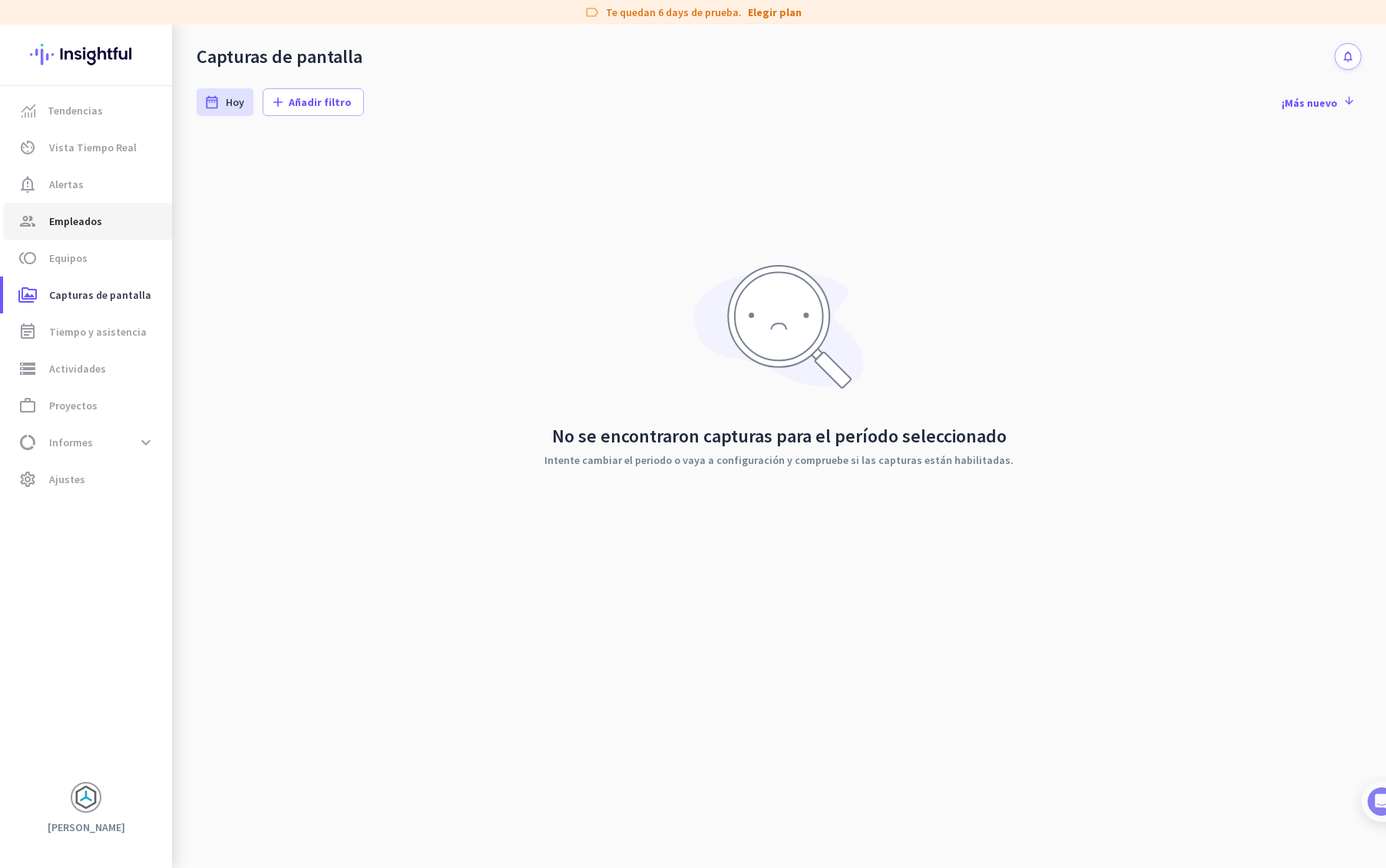
click at [84, 222] on span "Empleados" at bounding box center [75, 221] width 53 height 19
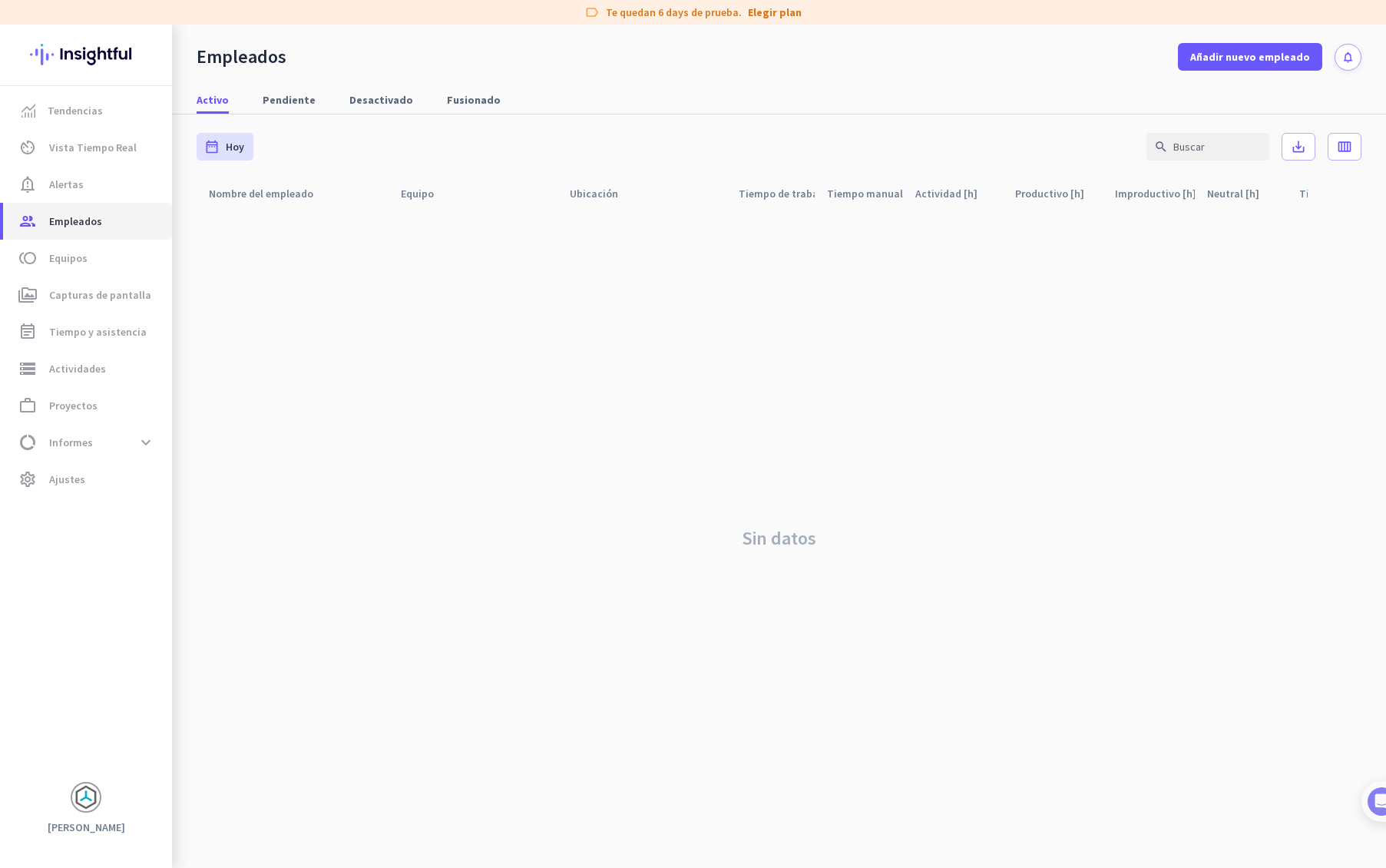
click at [81, 217] on span "Empleados" at bounding box center [75, 221] width 53 height 19
click at [69, 258] on span "Equipos" at bounding box center [68, 258] width 39 height 19
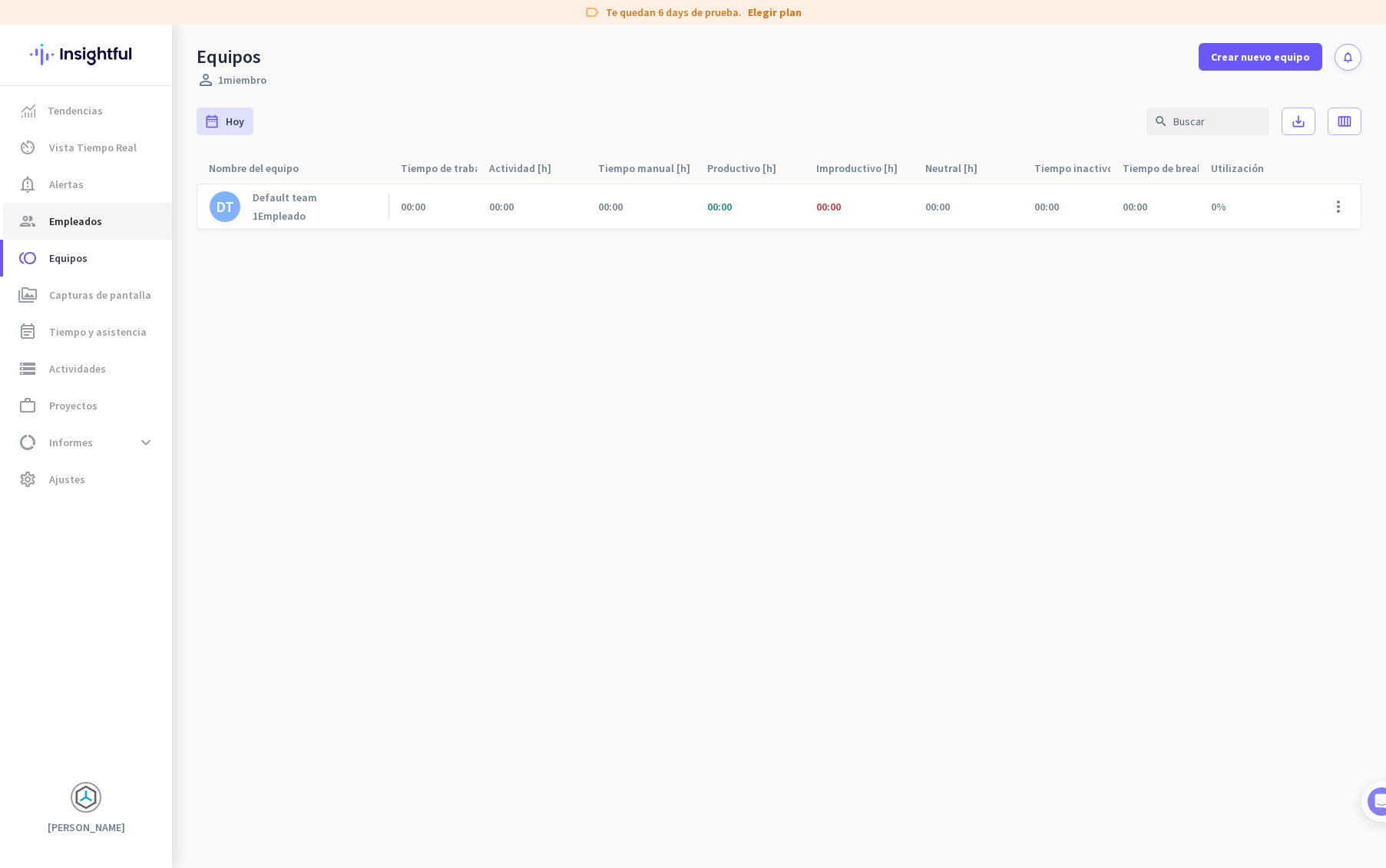
click at [78, 225] on span "Empleados" at bounding box center [75, 221] width 53 height 19
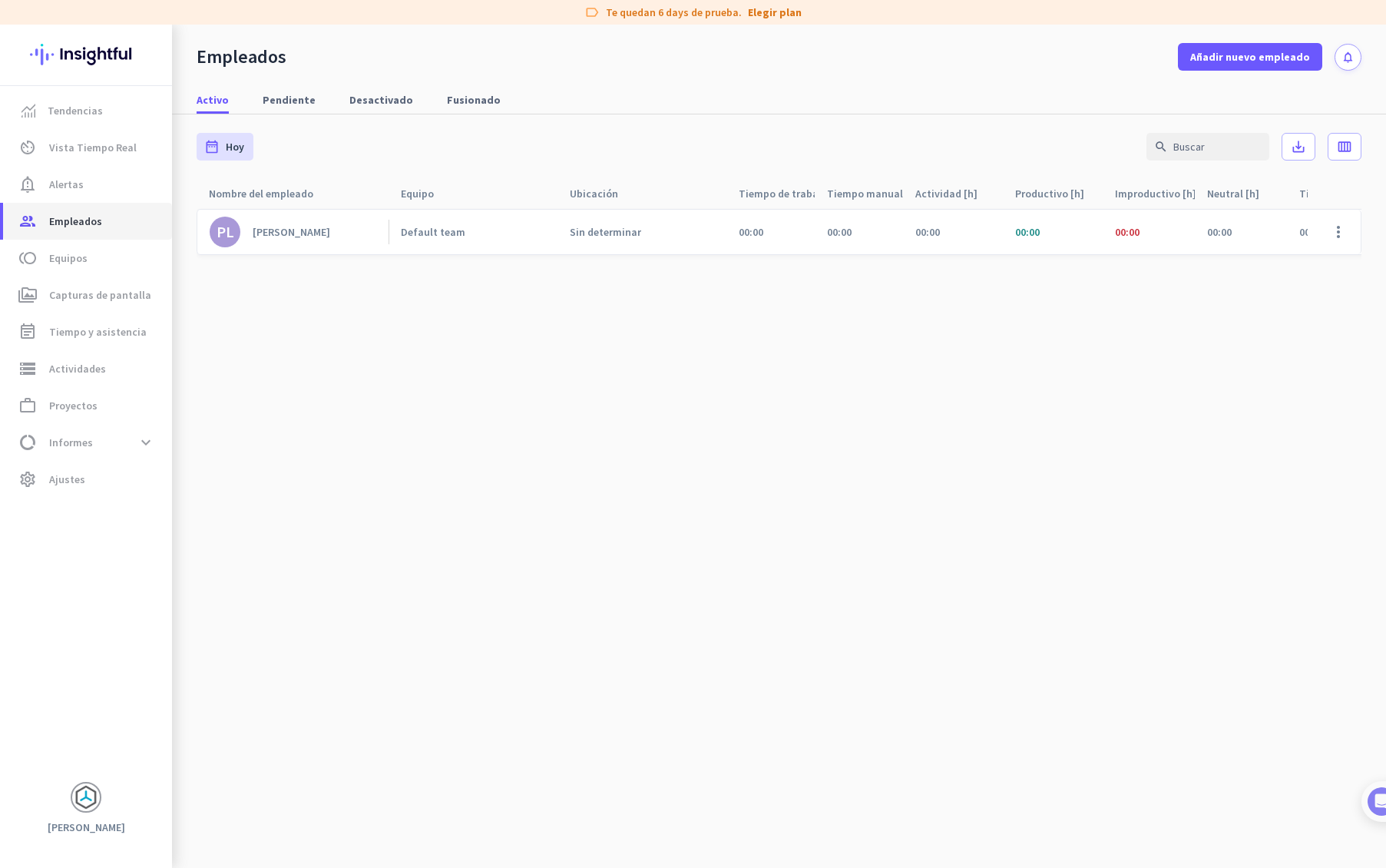
click at [78, 223] on span "Empleados" at bounding box center [75, 221] width 53 height 19
click at [330, 228] on link "PL [PERSON_NAME]" at bounding box center [298, 232] width 179 height 31
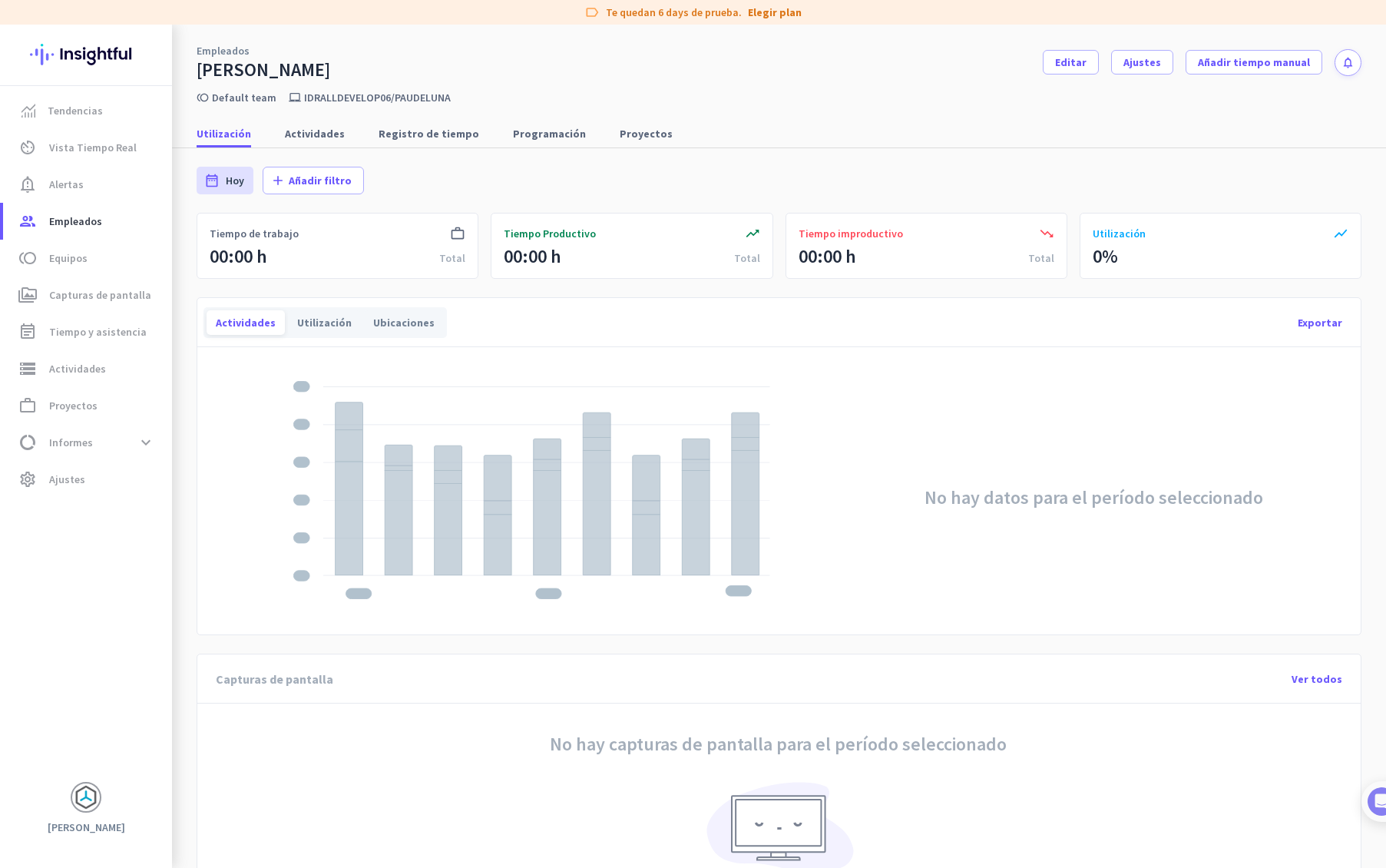
drag, startPoint x: 312, startPoint y: 100, endPoint x: 386, endPoint y: 96, distance: 74.1
click at [386, 96] on p "idralldevelop06/paudeluna" at bounding box center [377, 98] width 147 height 14
click at [620, 133] on span "Proyectos" at bounding box center [646, 133] width 53 height 16
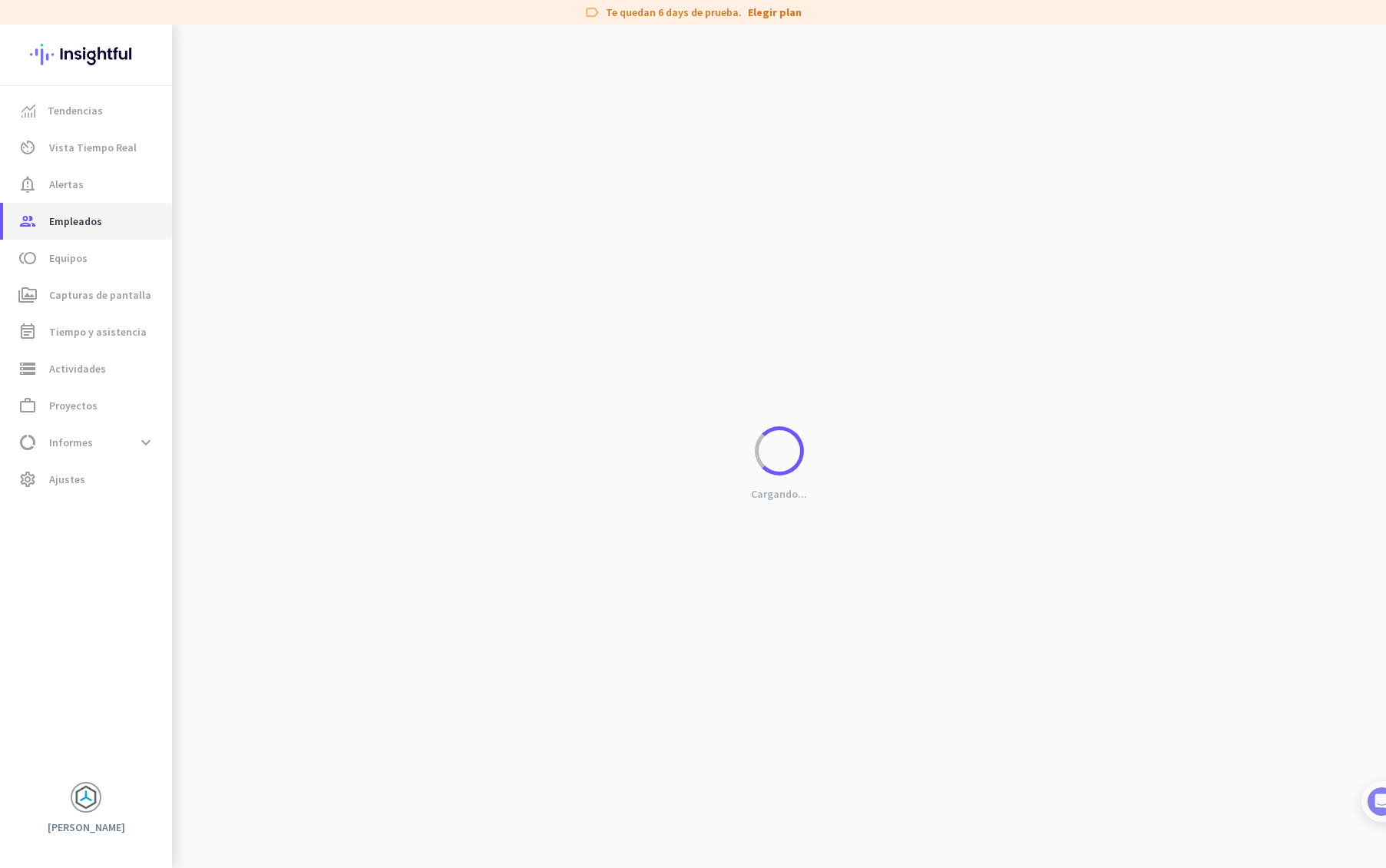
click at [98, 215] on span "Empleados" at bounding box center [75, 221] width 53 height 19
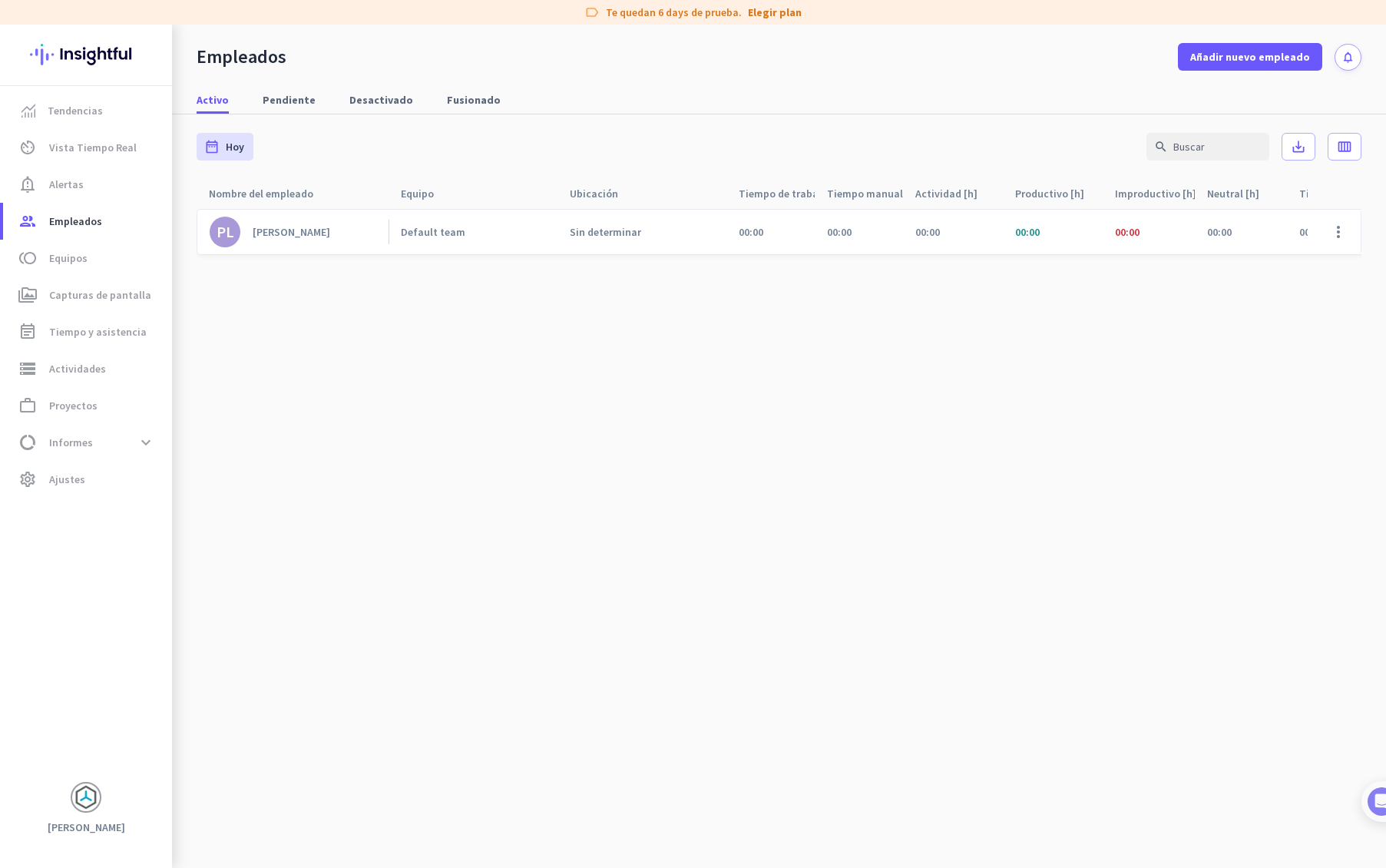
click at [391, 234] on div "Default team" at bounding box center [473, 231] width 169 height 44
click at [1338, 229] on span at bounding box center [1339, 232] width 37 height 37
click at [1306, 262] on span "Editar" at bounding box center [1294, 264] width 102 height 16
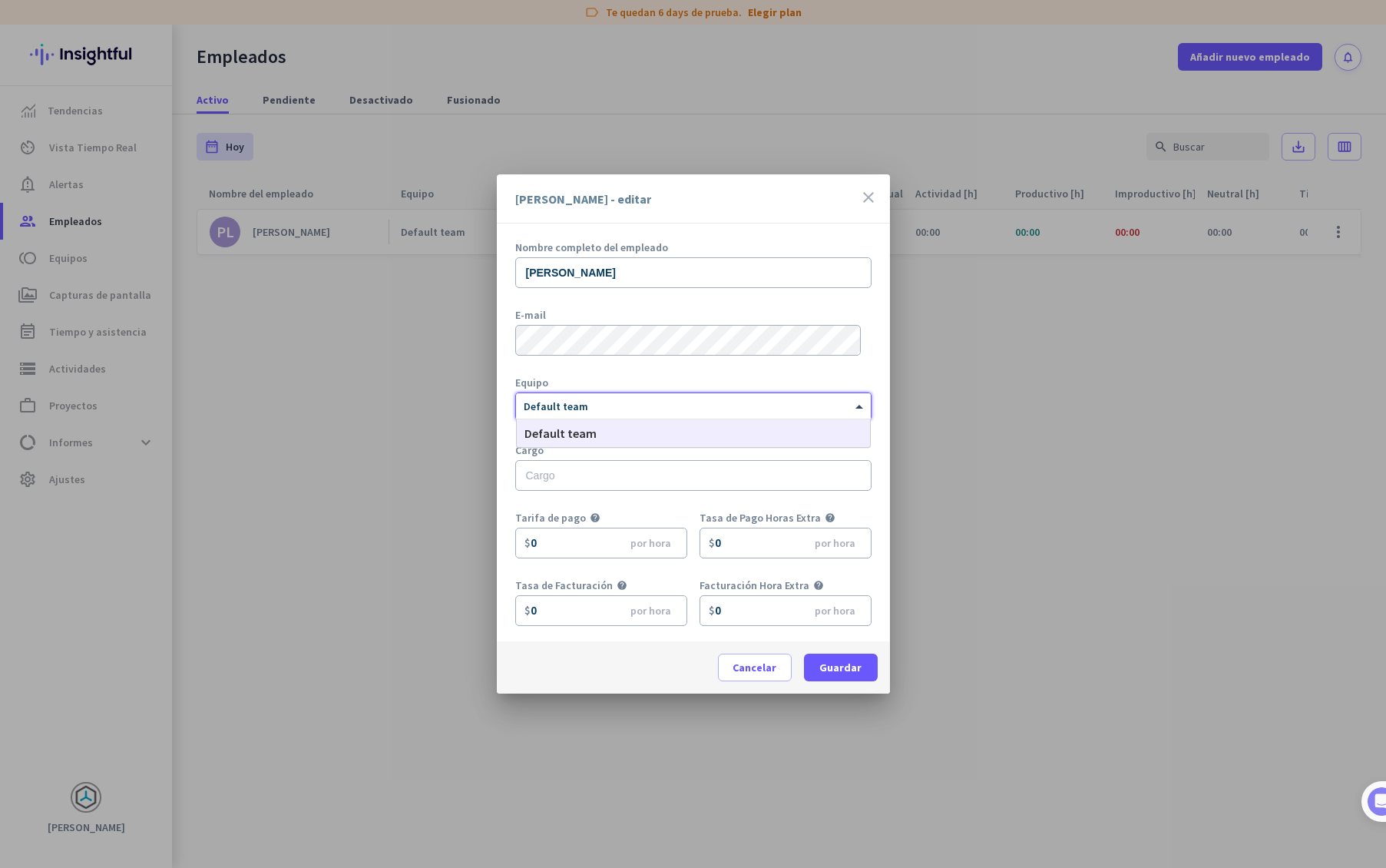
click at [770, 408] on div at bounding box center [694, 403] width 355 height 13
click at [758, 411] on div "× Default team" at bounding box center [684, 406] width 336 height 13
click at [732, 670] on span at bounding box center [754, 667] width 72 height 37
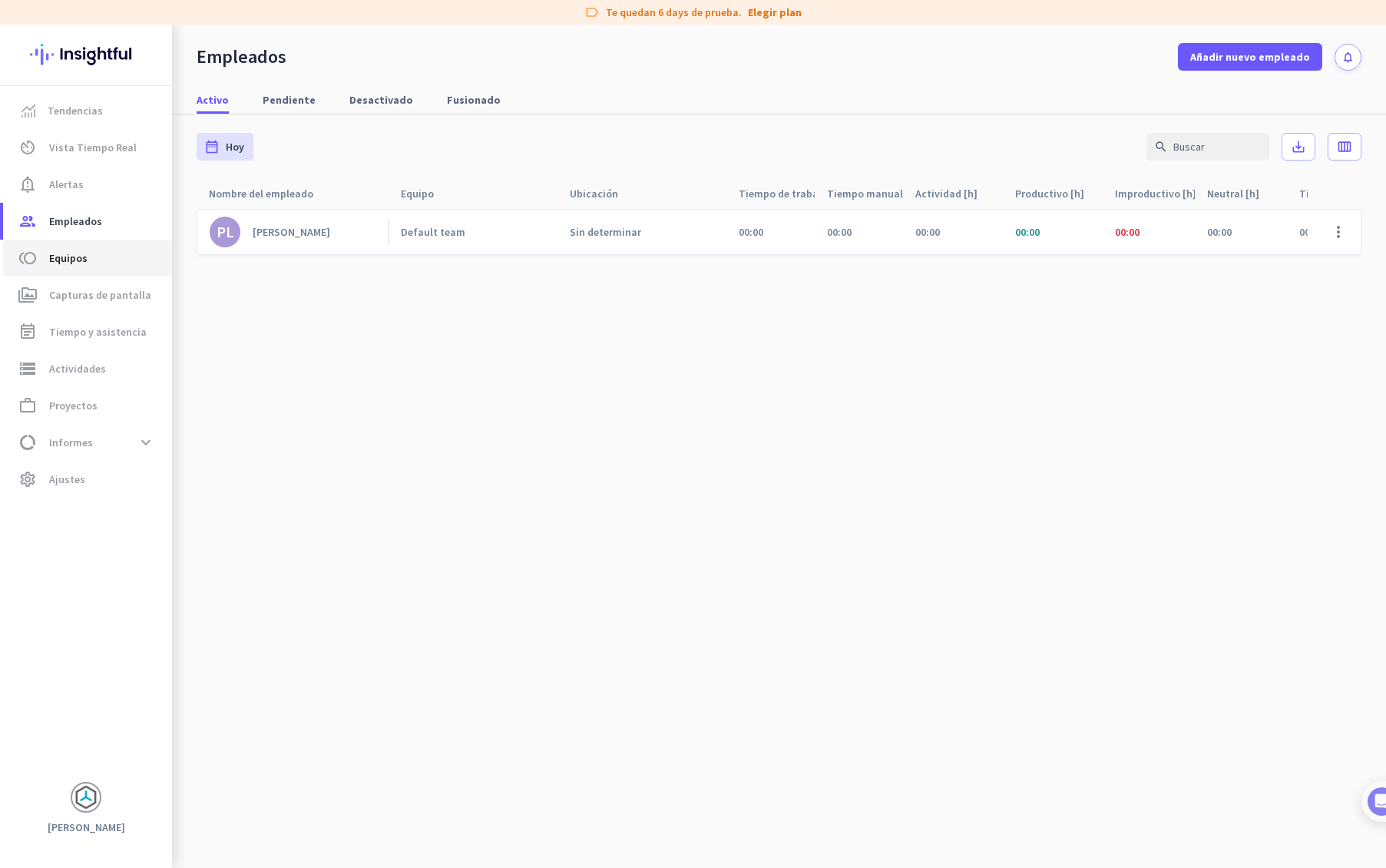
click at [101, 261] on span "toll Equipos" at bounding box center [88, 258] width 144 height 19
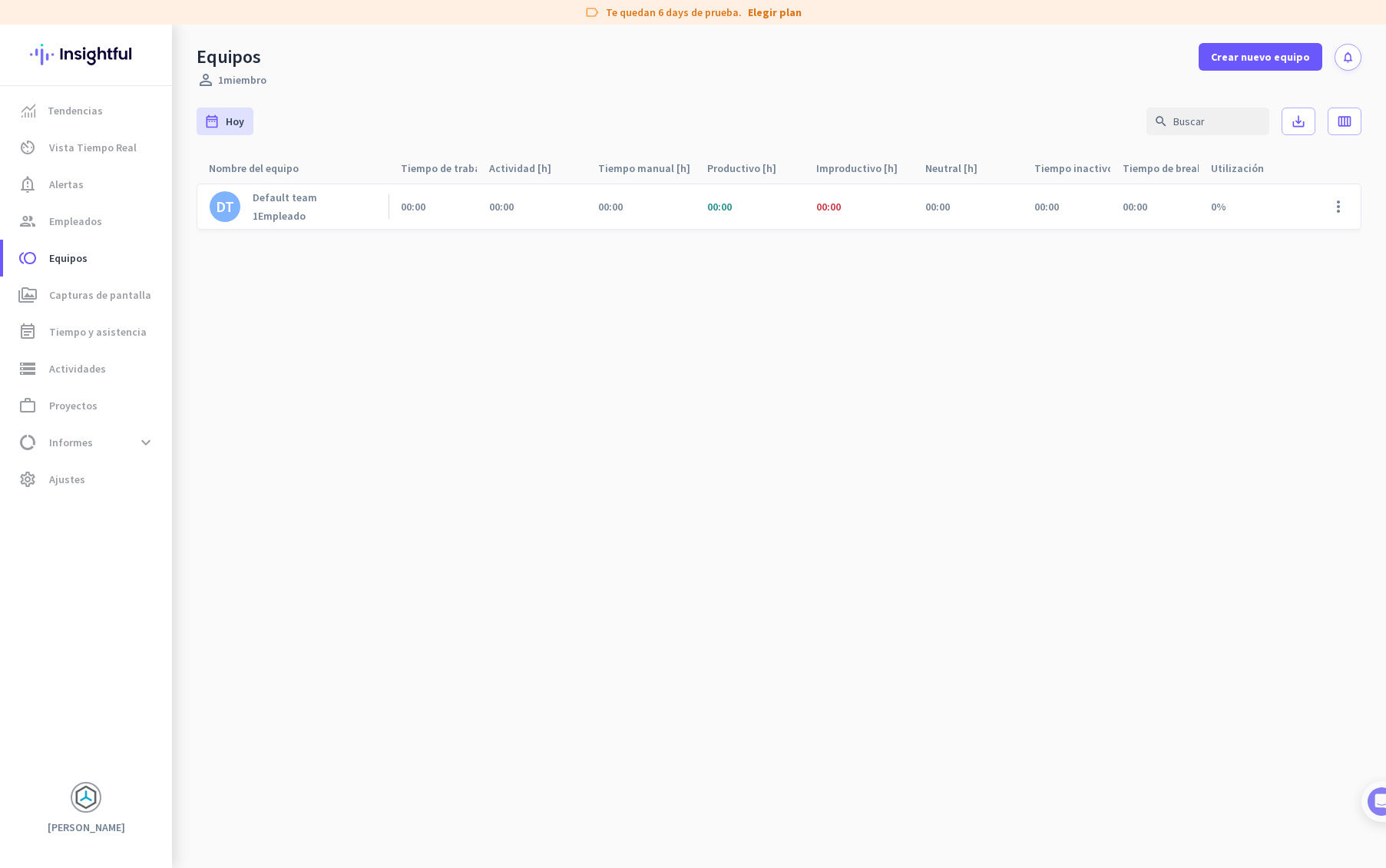
click at [329, 209] on div "DT Default team 1 Empleado" at bounding box center [293, 206] width 192 height 44
click at [1342, 208] on span at bounding box center [1339, 207] width 37 height 37
click at [1298, 234] on span "Editar" at bounding box center [1291, 239] width 106 height 16
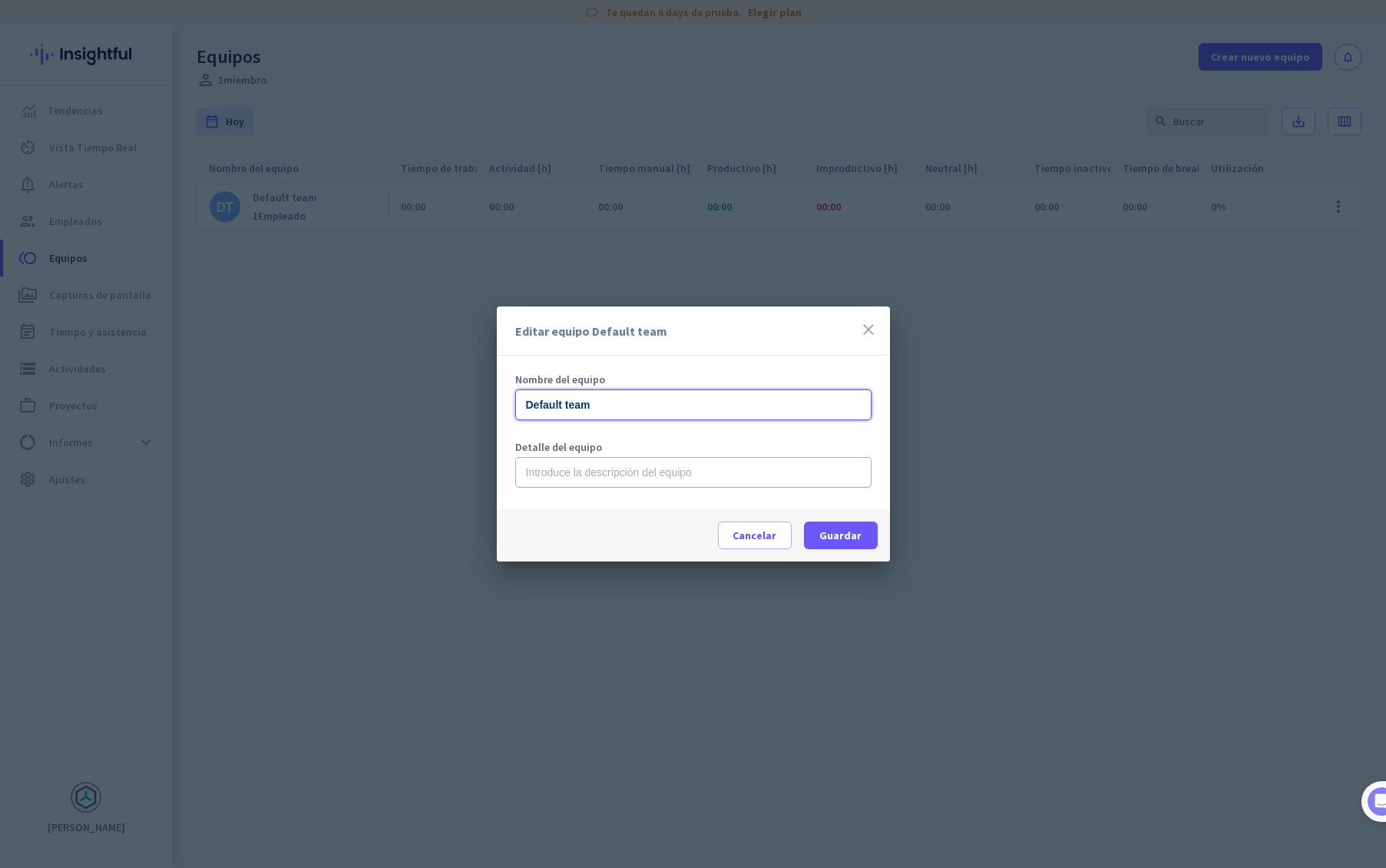
click at [736, 411] on input "Default team" at bounding box center [694, 405] width 357 height 31
click at [712, 473] on input "text" at bounding box center [694, 473] width 357 height 31
click at [746, 534] on span "Cancelar" at bounding box center [754, 536] width 43 height 16
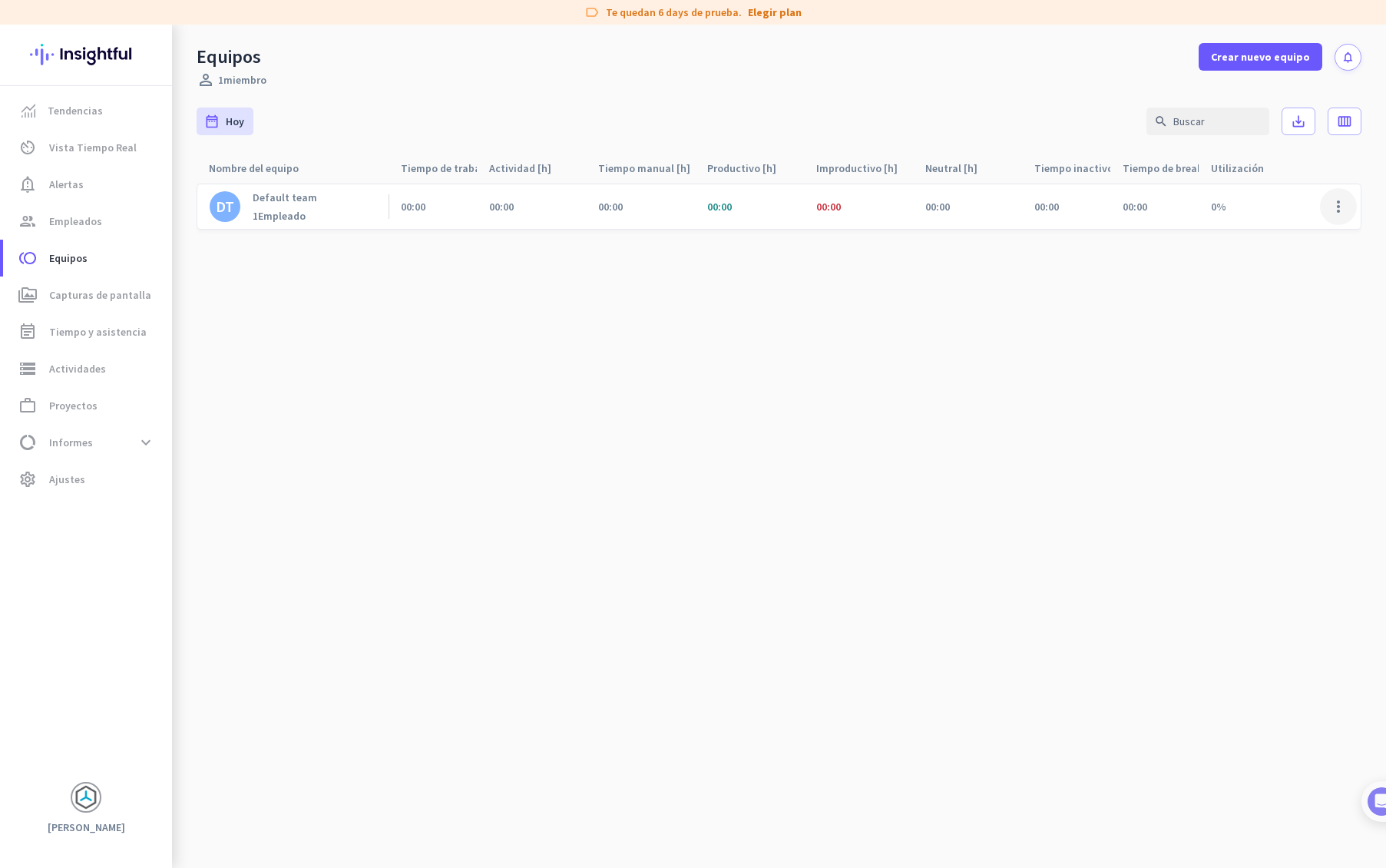
click at [1341, 210] on span at bounding box center [1339, 207] width 37 height 37
click at [729, 275] on div at bounding box center [693, 434] width 1386 height 868
click at [88, 220] on span "Empleados" at bounding box center [75, 221] width 53 height 19
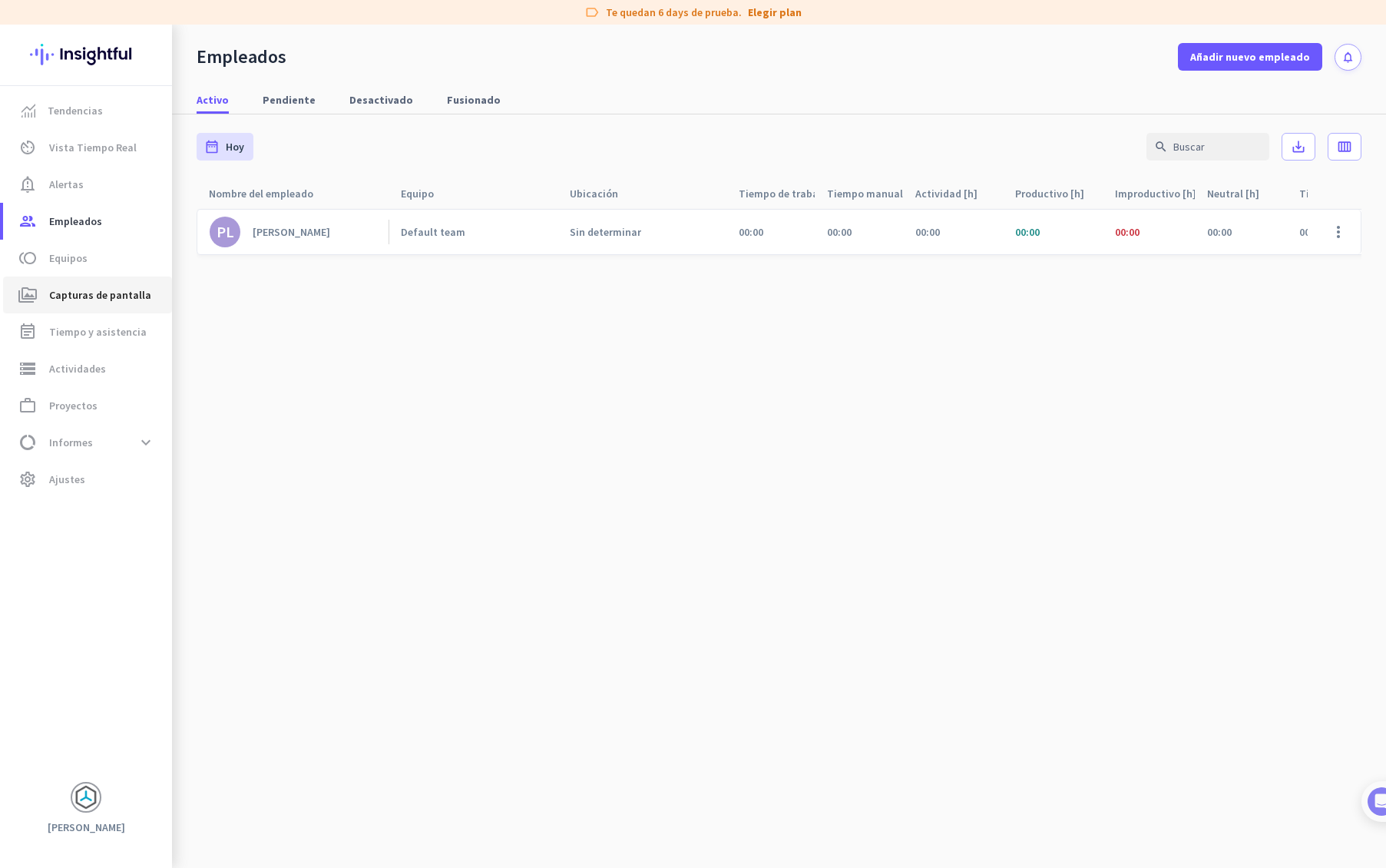
click at [102, 300] on span "Capturas de pantalla" at bounding box center [100, 295] width 102 height 19
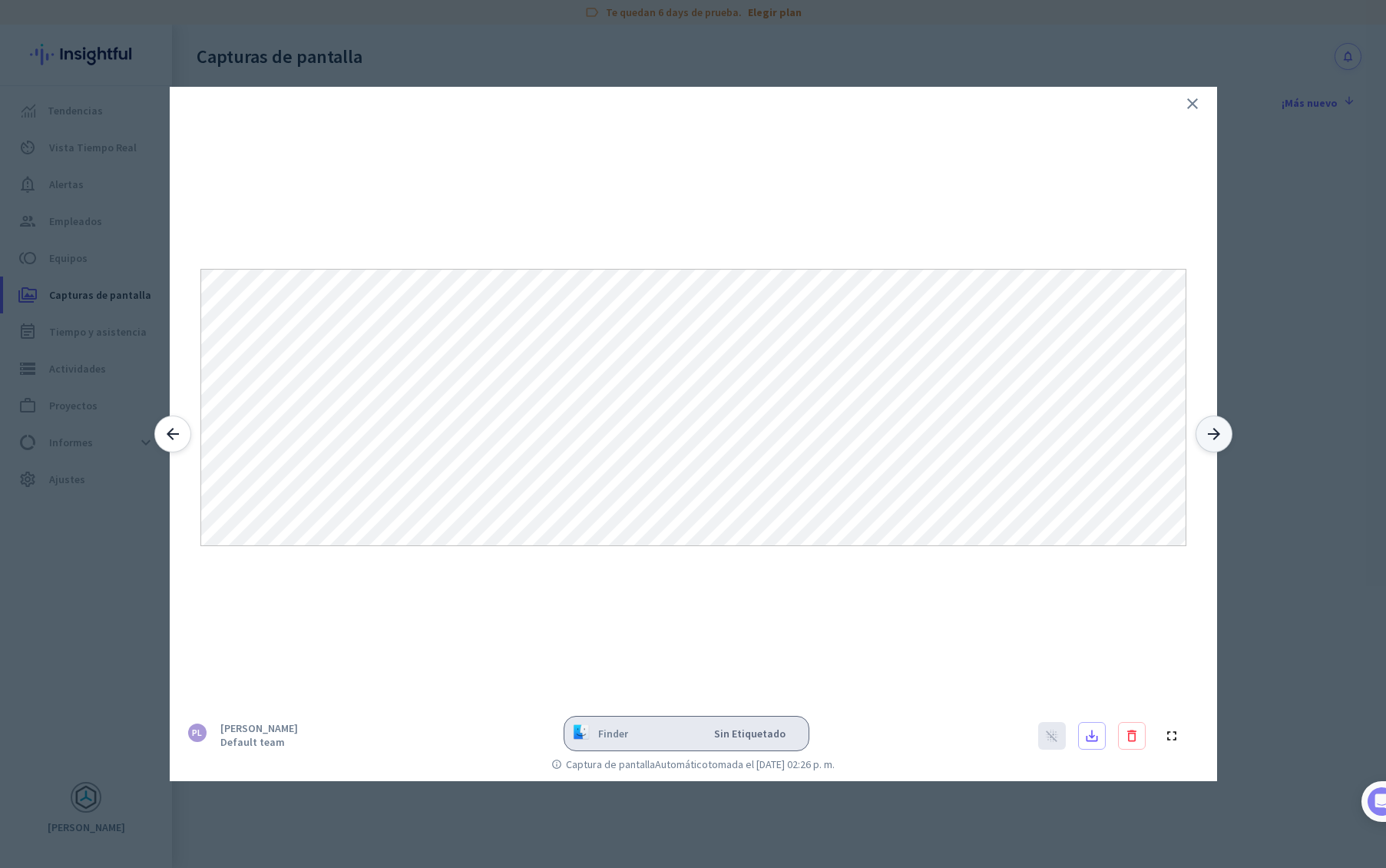
click at [1219, 439] on icon "arrow_forward" at bounding box center [1215, 434] width 19 height 19
click at [1185, 100] on icon "close" at bounding box center [1193, 104] width 19 height 19
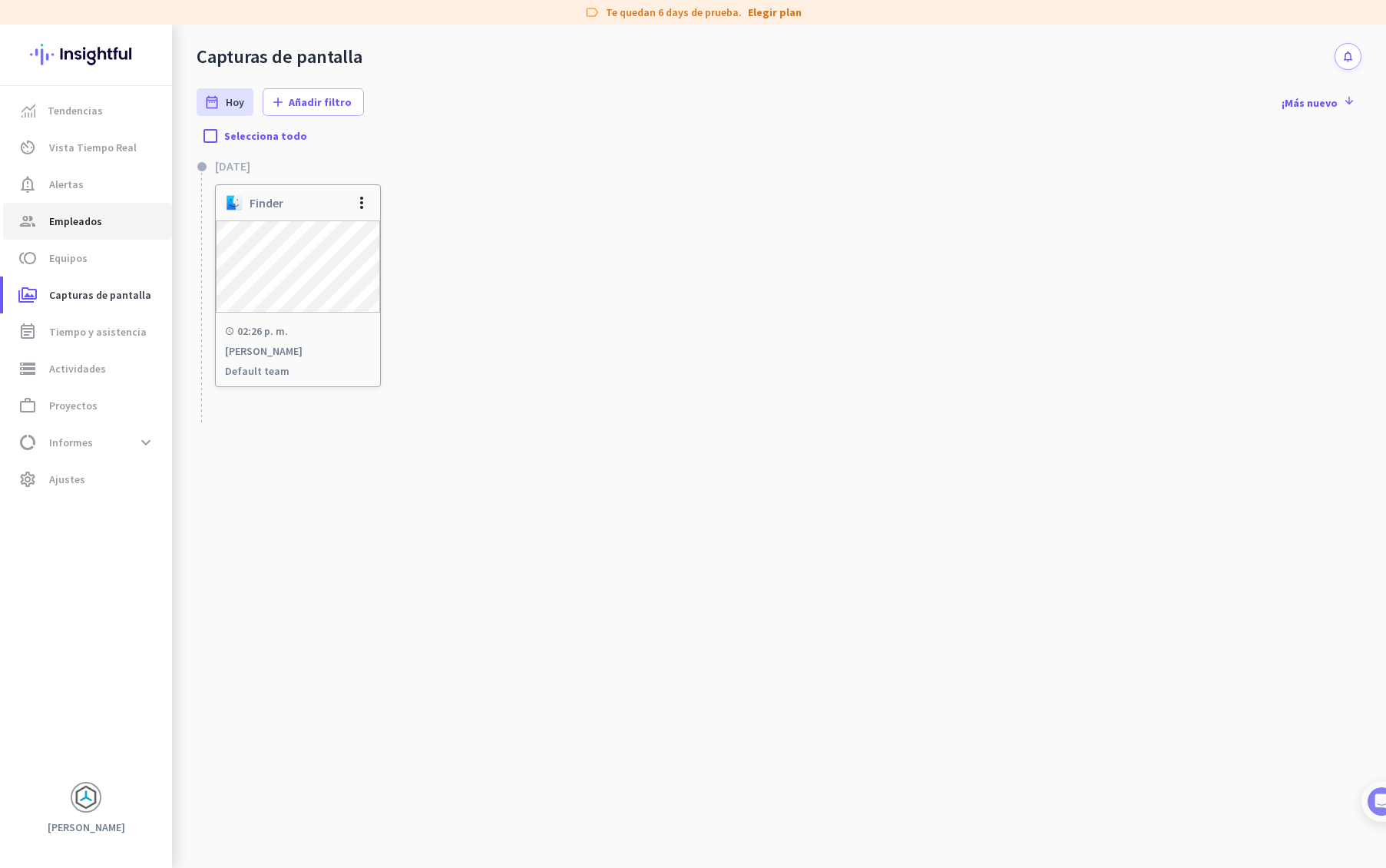
click at [77, 211] on link "group Empleados" at bounding box center [88, 222] width 169 height 37
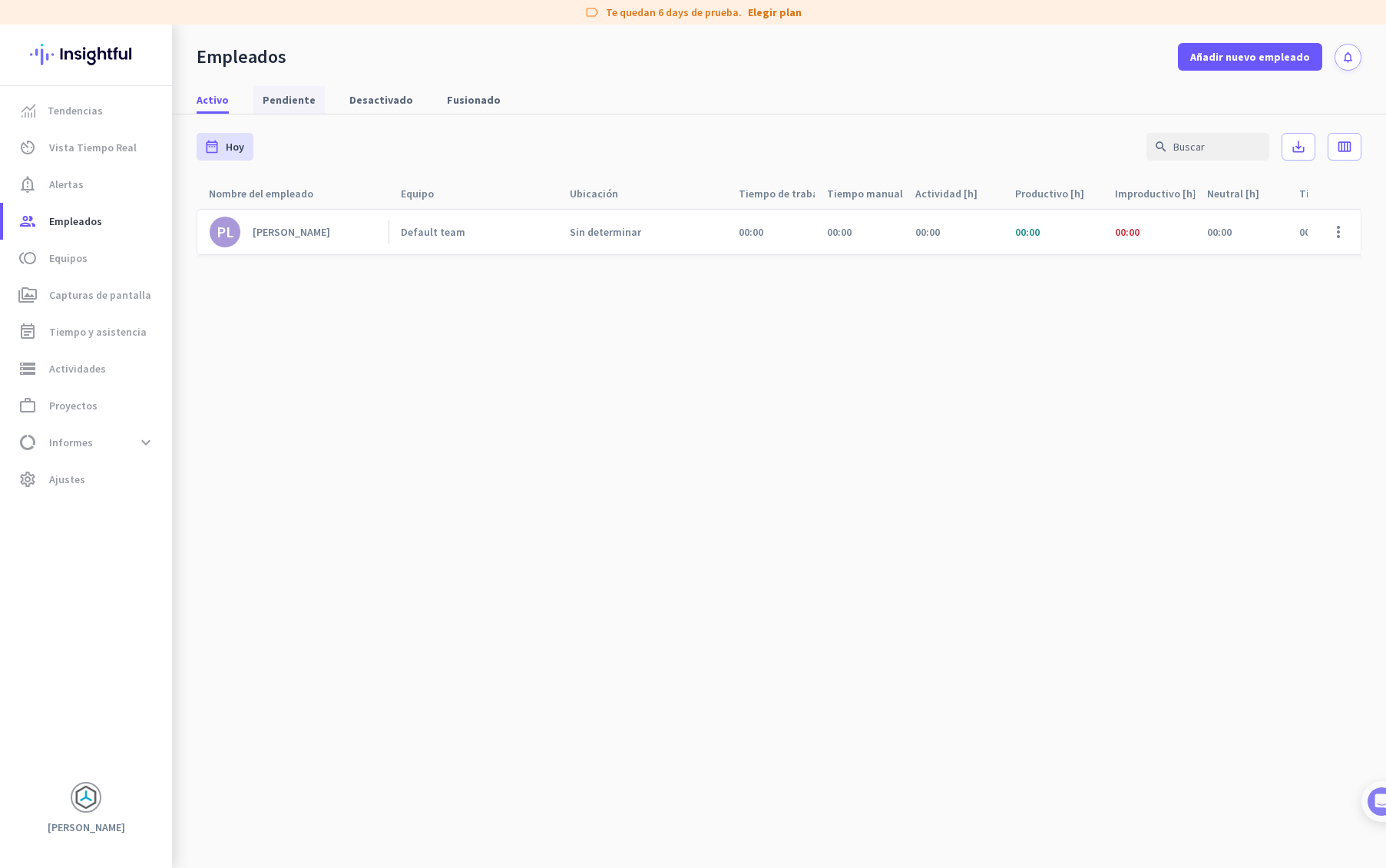
click at [304, 107] on span "Pendiente" at bounding box center [289, 100] width 53 height 16
click at [381, 103] on span "Desactivado" at bounding box center [381, 100] width 64 height 16
click at [466, 99] on span "Fusionado" at bounding box center [474, 100] width 53 height 16
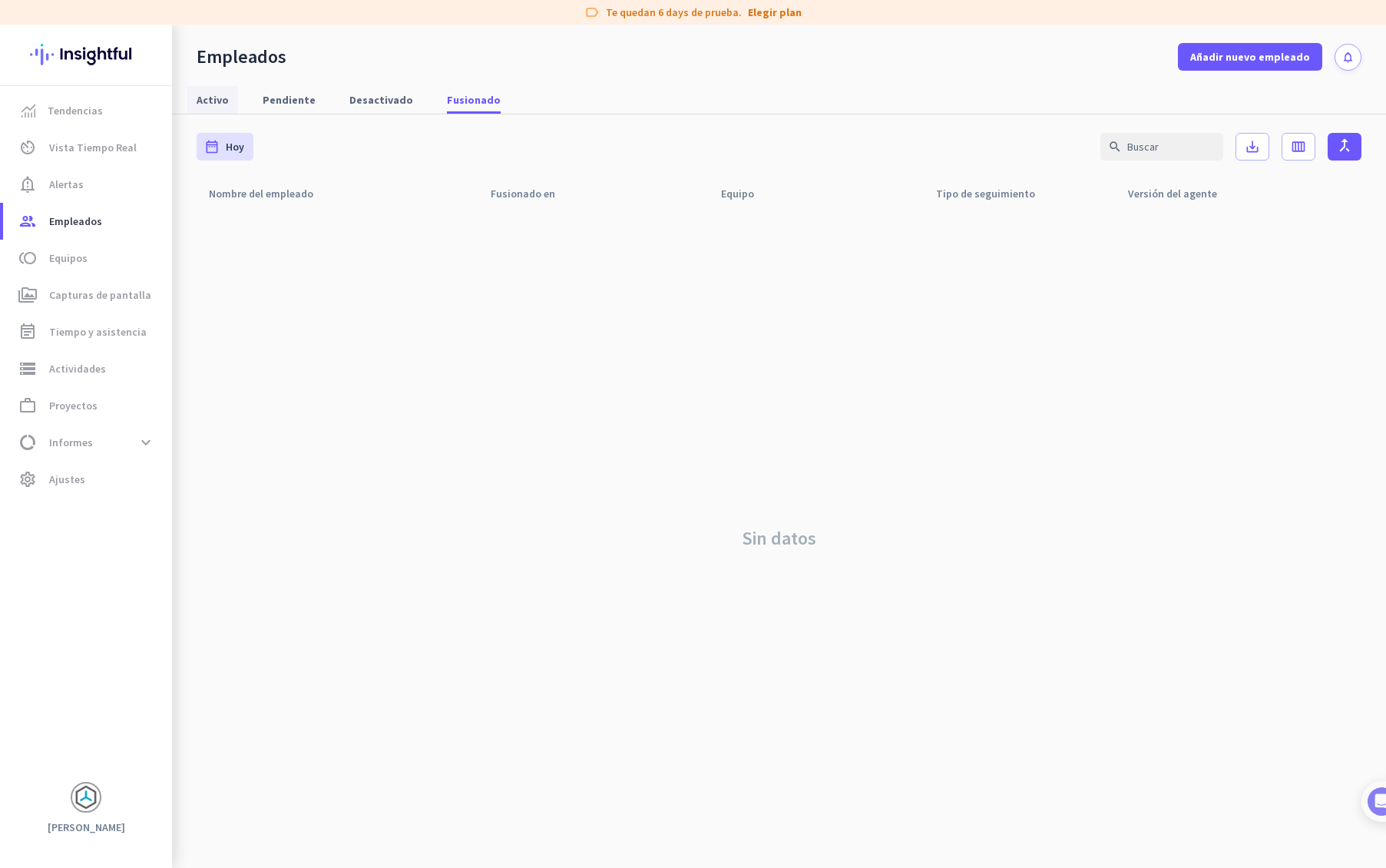
click at [218, 104] on span "Activo" at bounding box center [213, 100] width 33 height 16
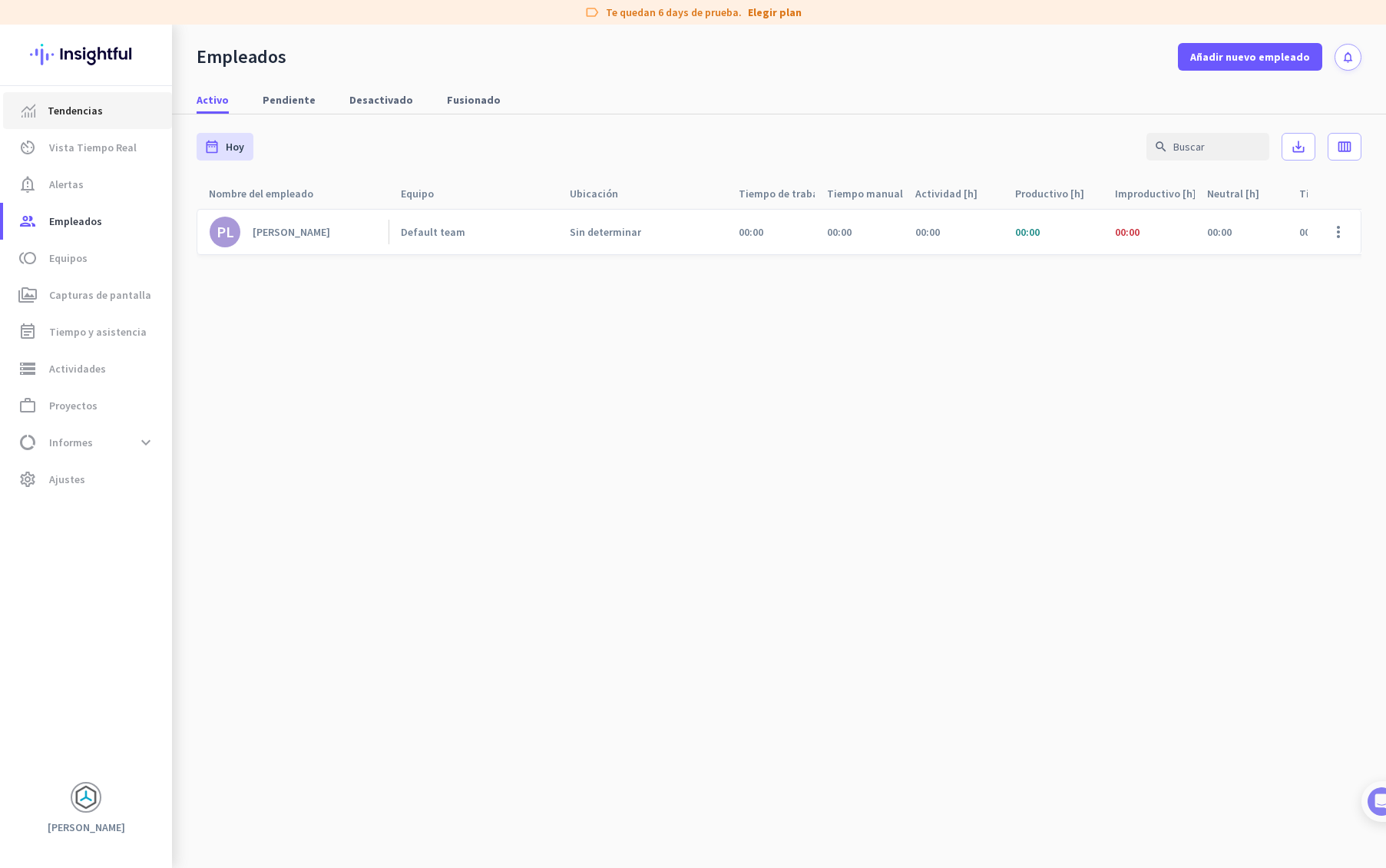
click at [99, 111] on span "Tendencias" at bounding box center [74, 111] width 55 height 19
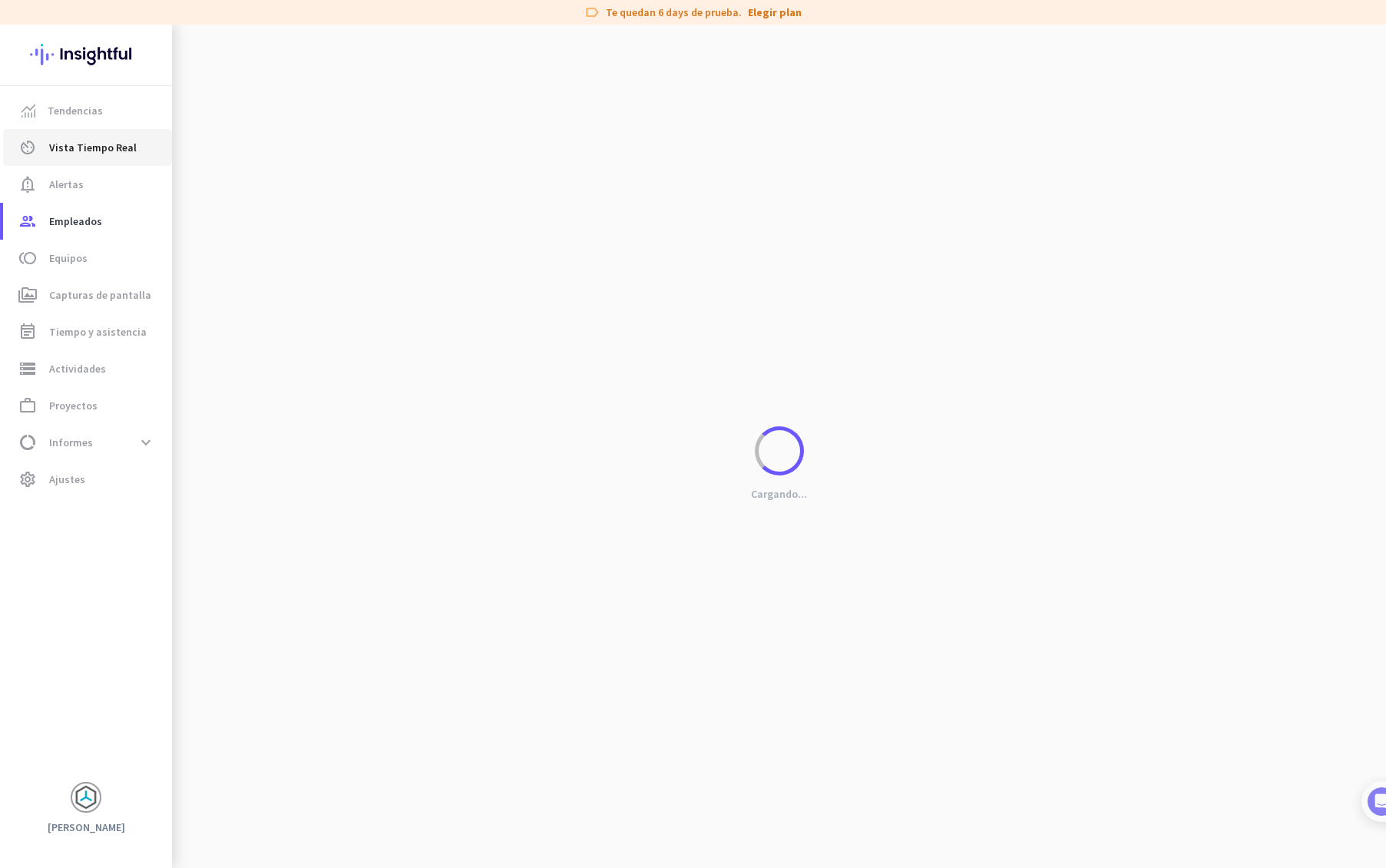
click at [109, 148] on span "Vista Tiempo Real" at bounding box center [92, 147] width 88 height 19
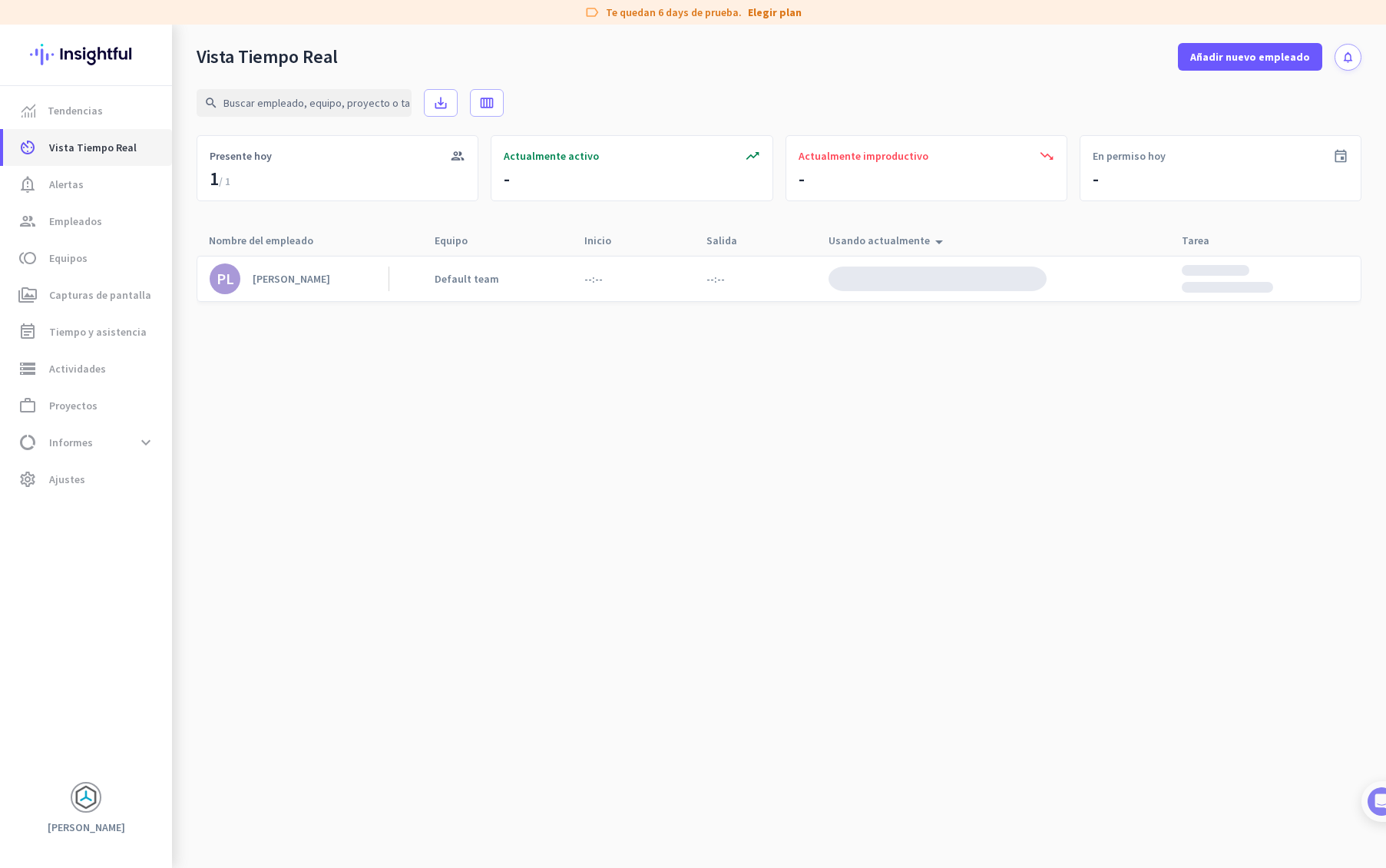
click at [97, 147] on span "Vista Tiempo Real" at bounding box center [92, 147] width 88 height 19
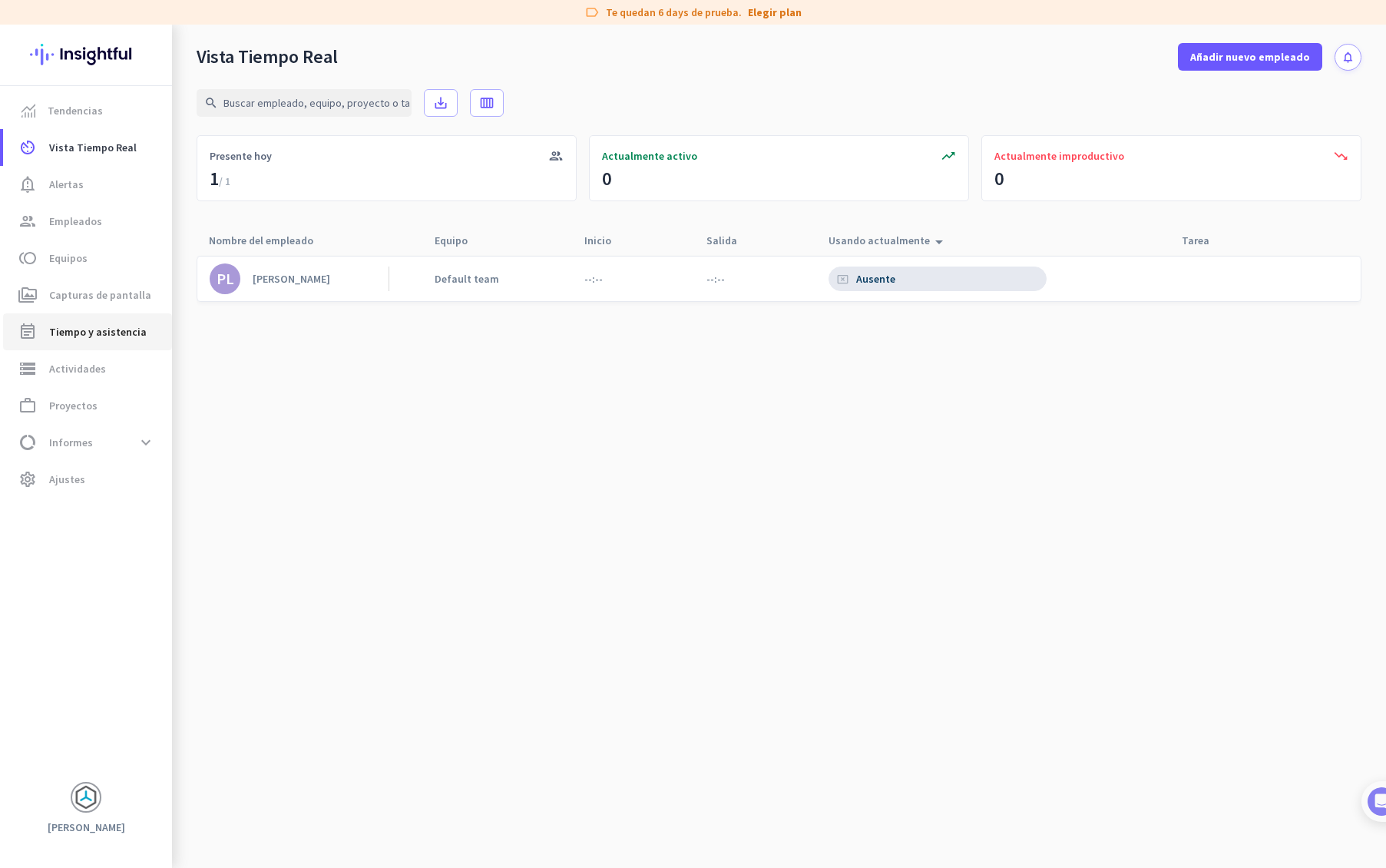
click at [122, 328] on span "Tiempo y asistencia" at bounding box center [98, 332] width 98 height 19
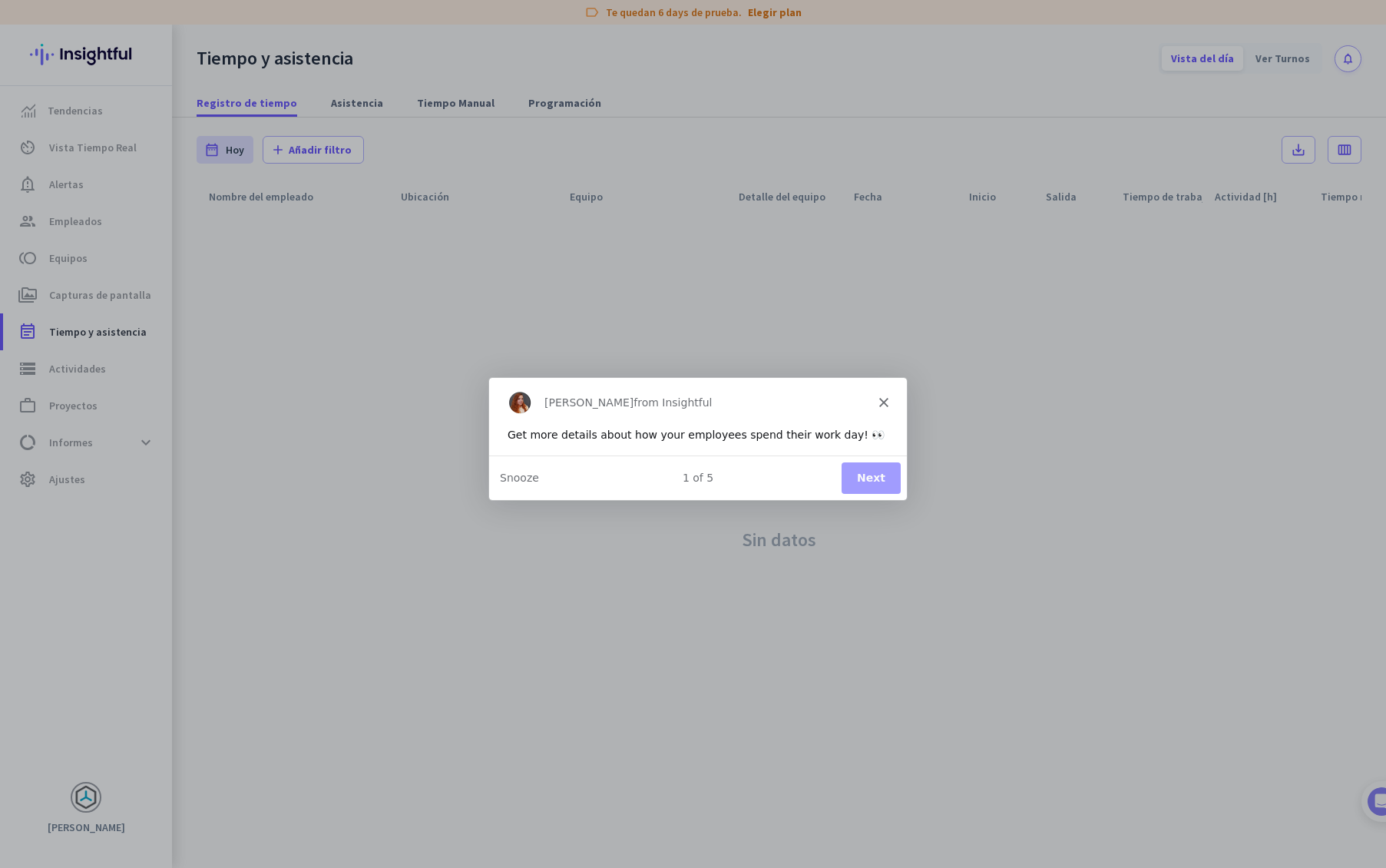
click at [884, 401] on icon "Close" at bounding box center [882, 401] width 9 height 9
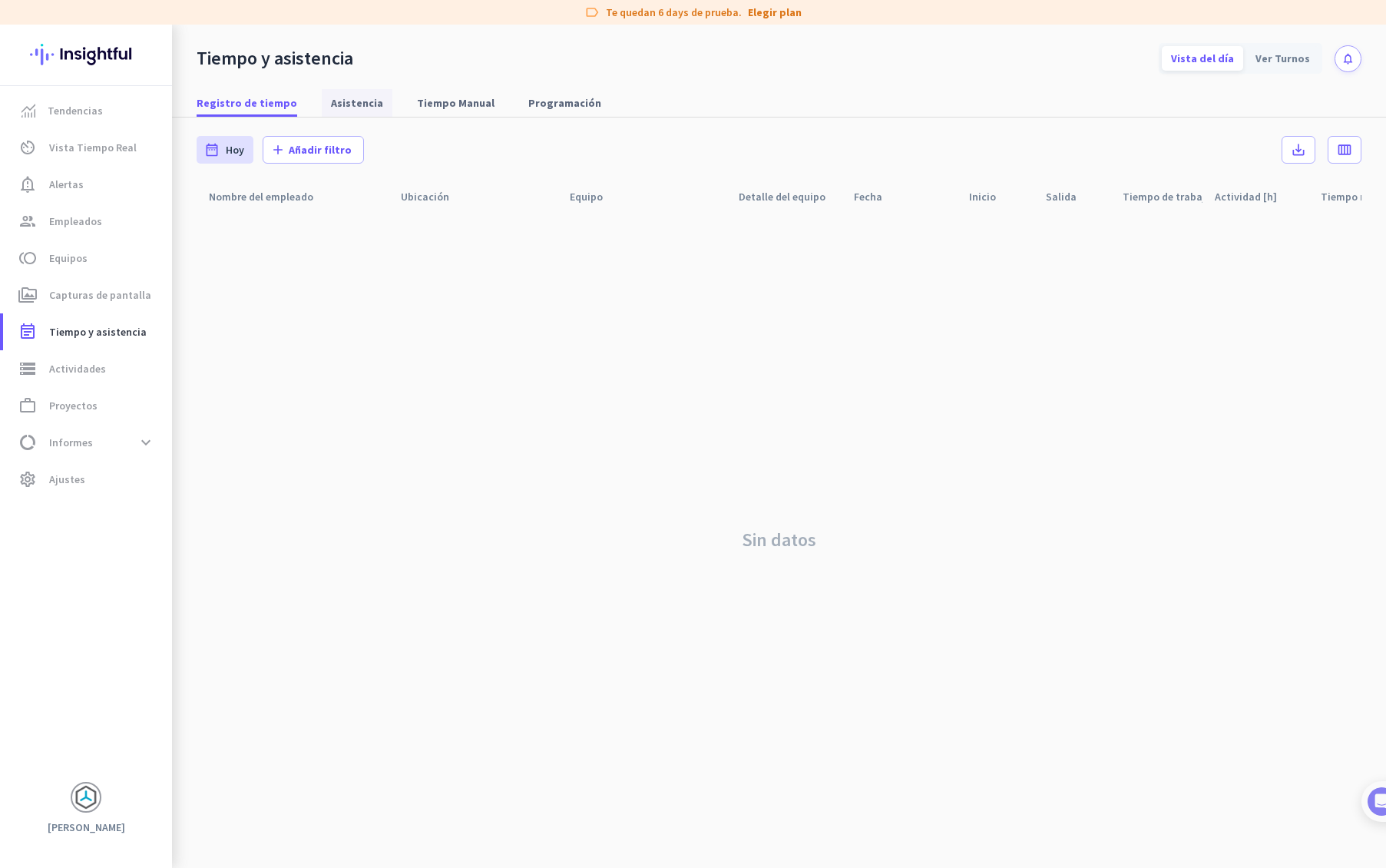
click at [360, 101] on span "Asistencia" at bounding box center [357, 103] width 52 height 16
type input "[DATE] - [DATE]"
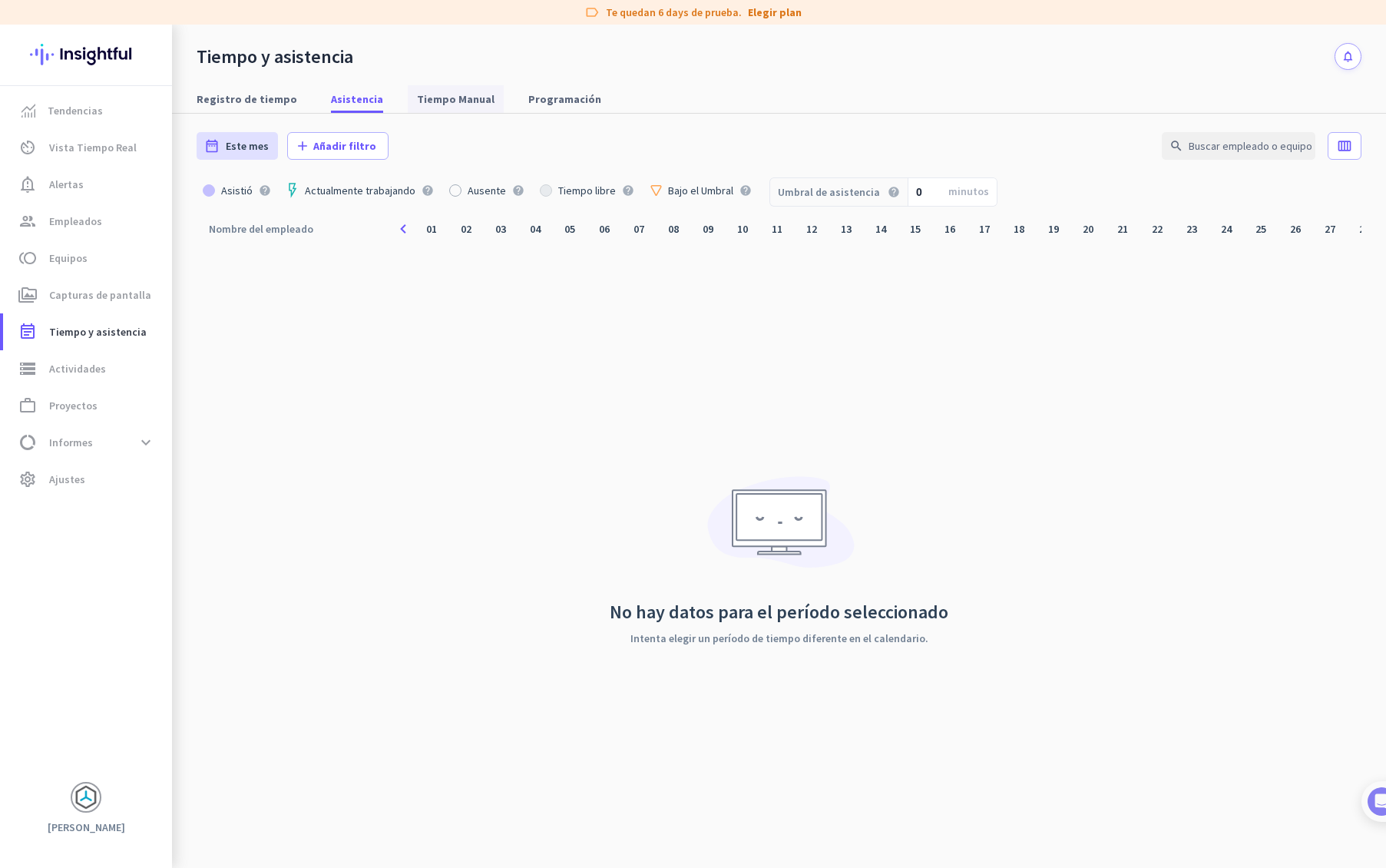
click at [466, 105] on span "Tiempo Manual" at bounding box center [456, 99] width 78 height 16
type input "[DATE] - [DATE]"
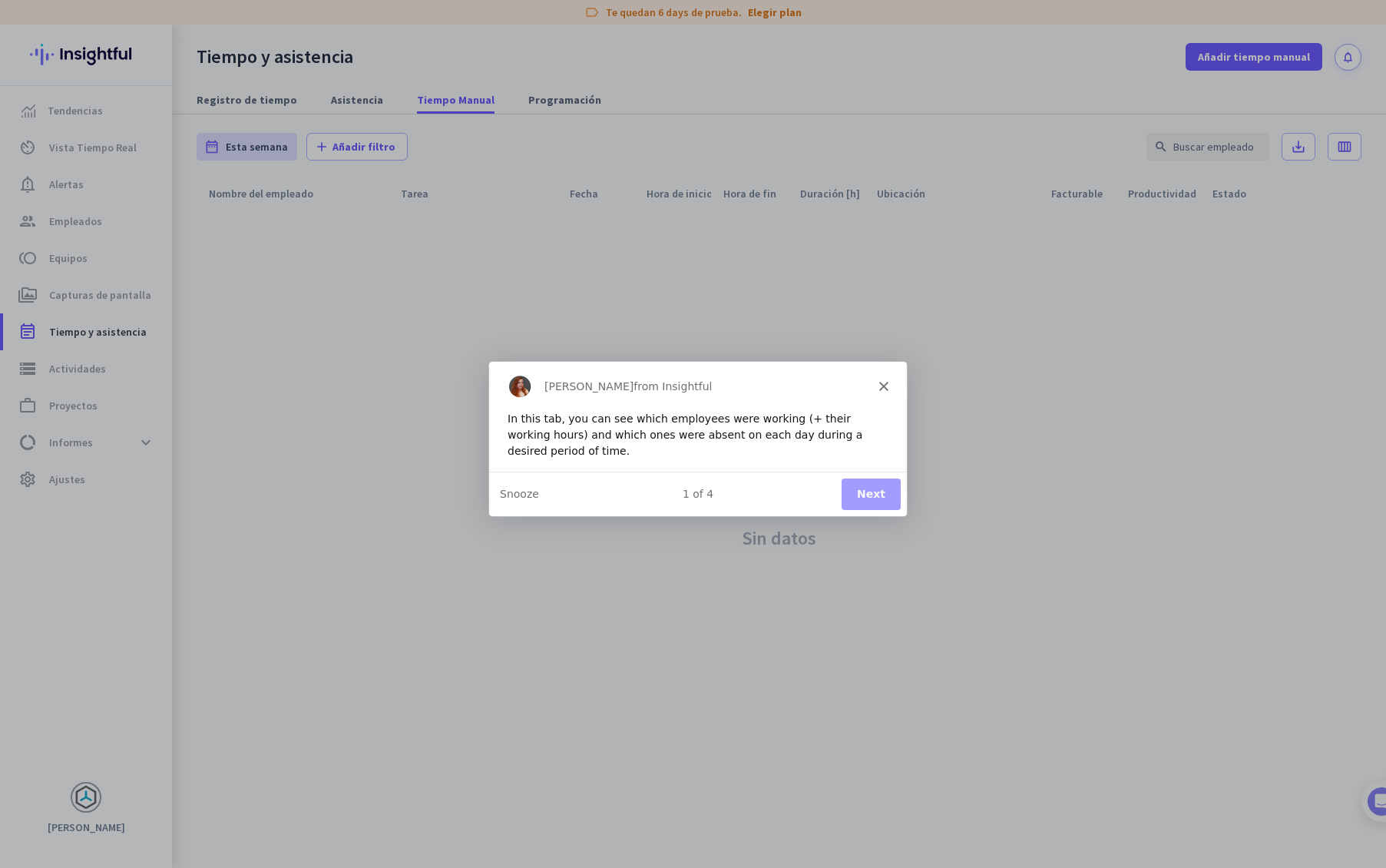
click at [888, 381] on div "[PERSON_NAME] from Insightful" at bounding box center [696, 384] width 418 height 49
click at [884, 384] on icon "Close" at bounding box center [882, 384] width 9 height 9
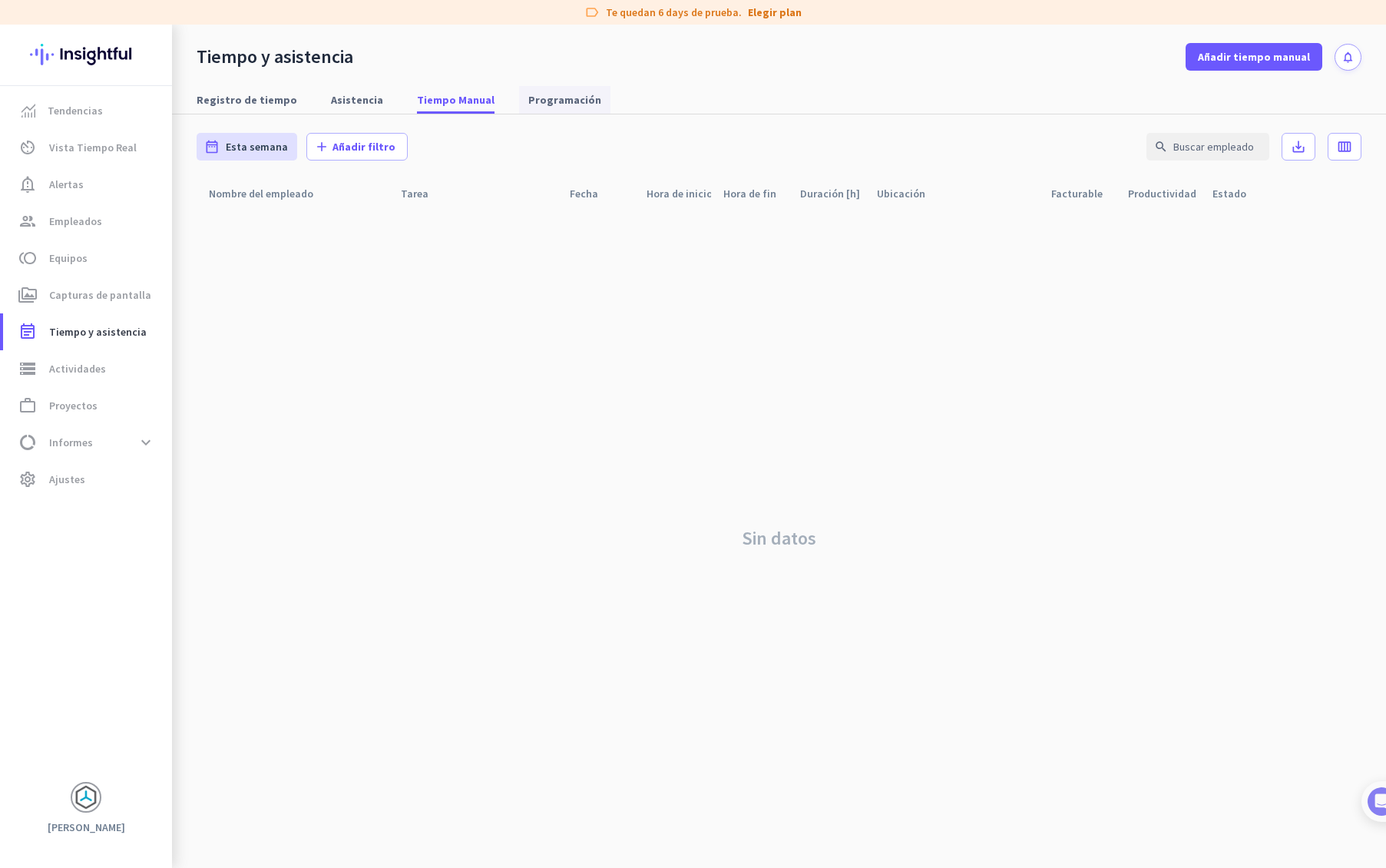
click at [557, 98] on span "Programación" at bounding box center [565, 100] width 73 height 16
type input "[DATE] - [DATE]"
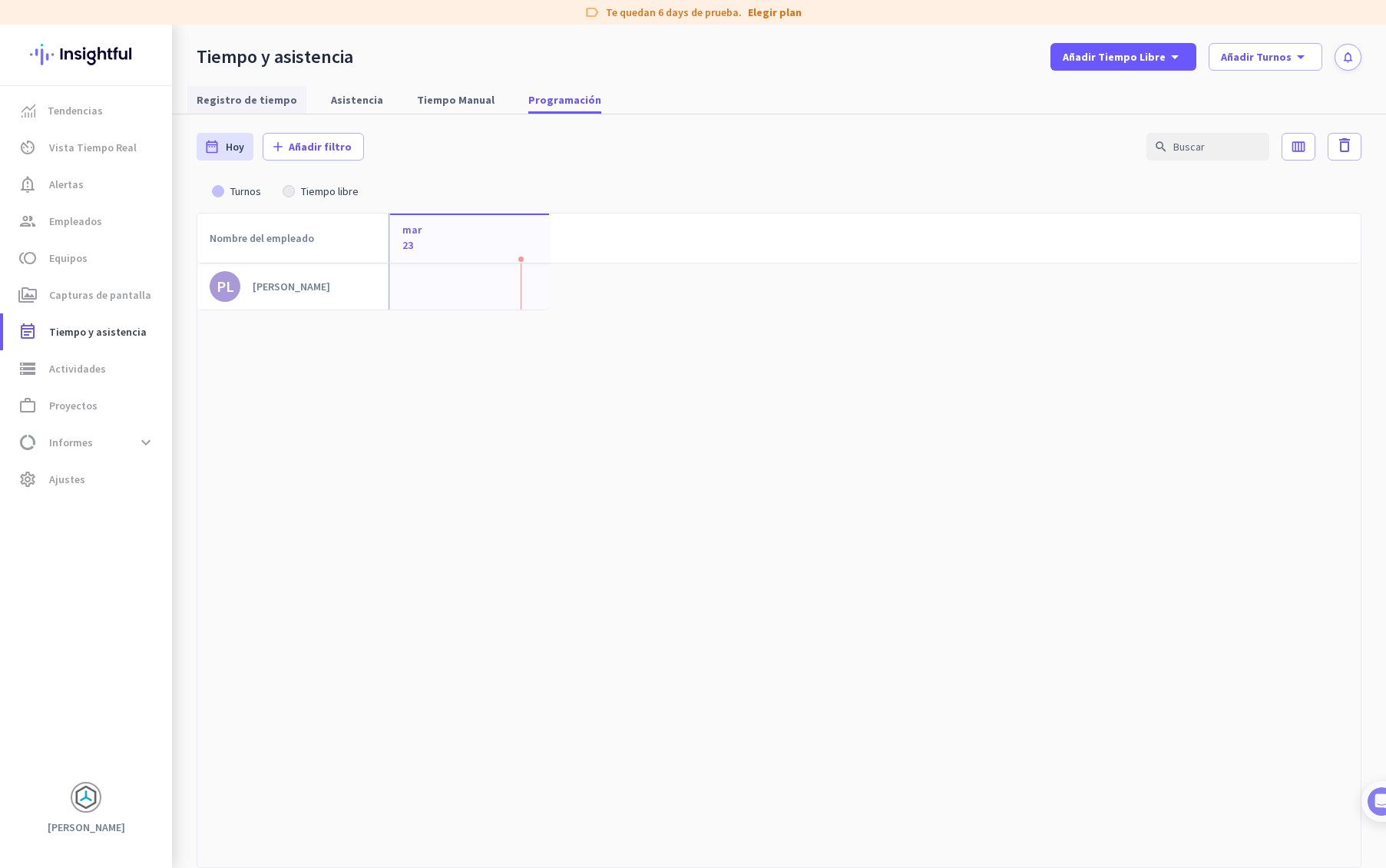
click at [233, 105] on span "Registro de tiempo" at bounding box center [247, 100] width 101 height 16
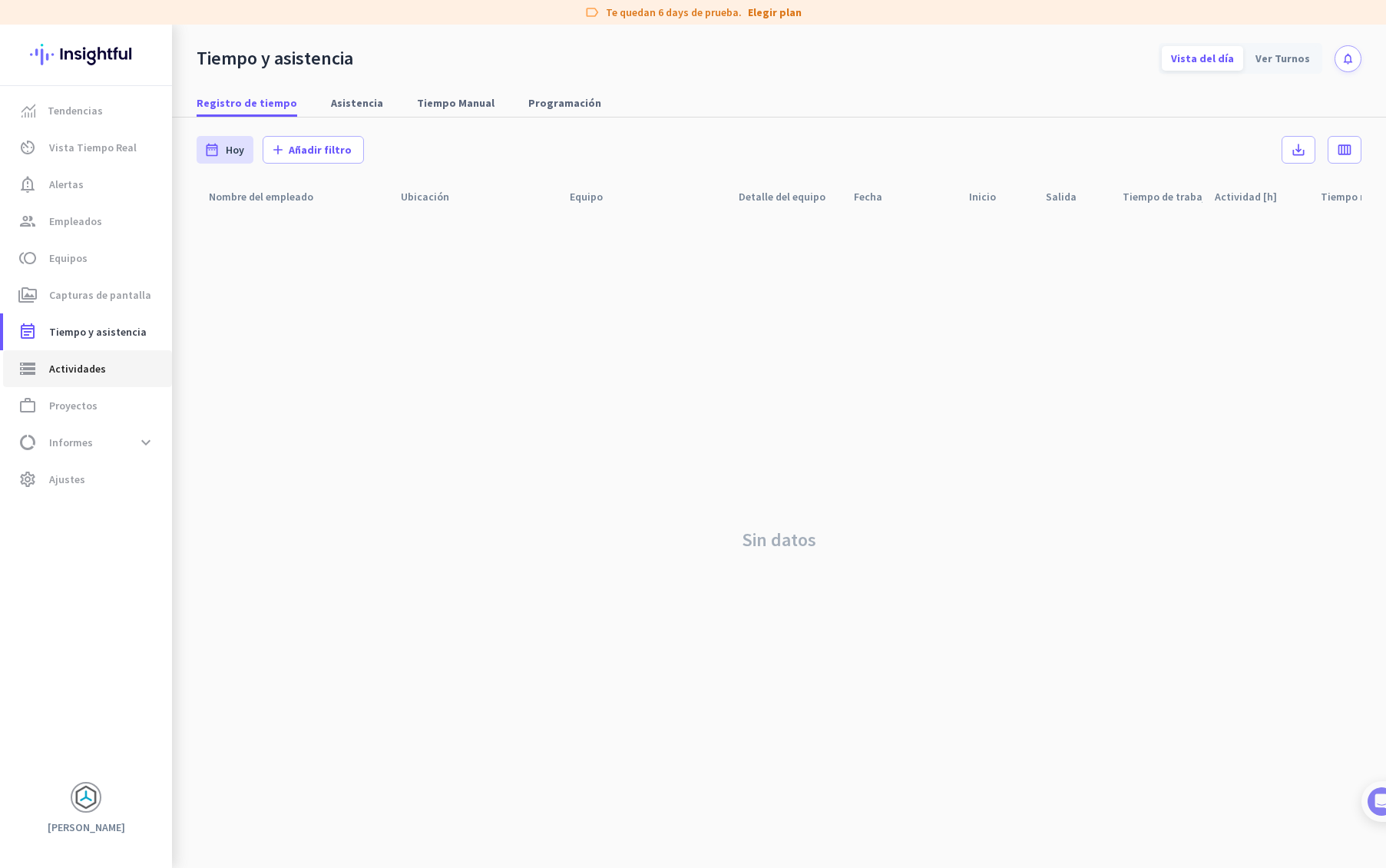
click at [89, 362] on span "Actividades" at bounding box center [77, 369] width 57 height 19
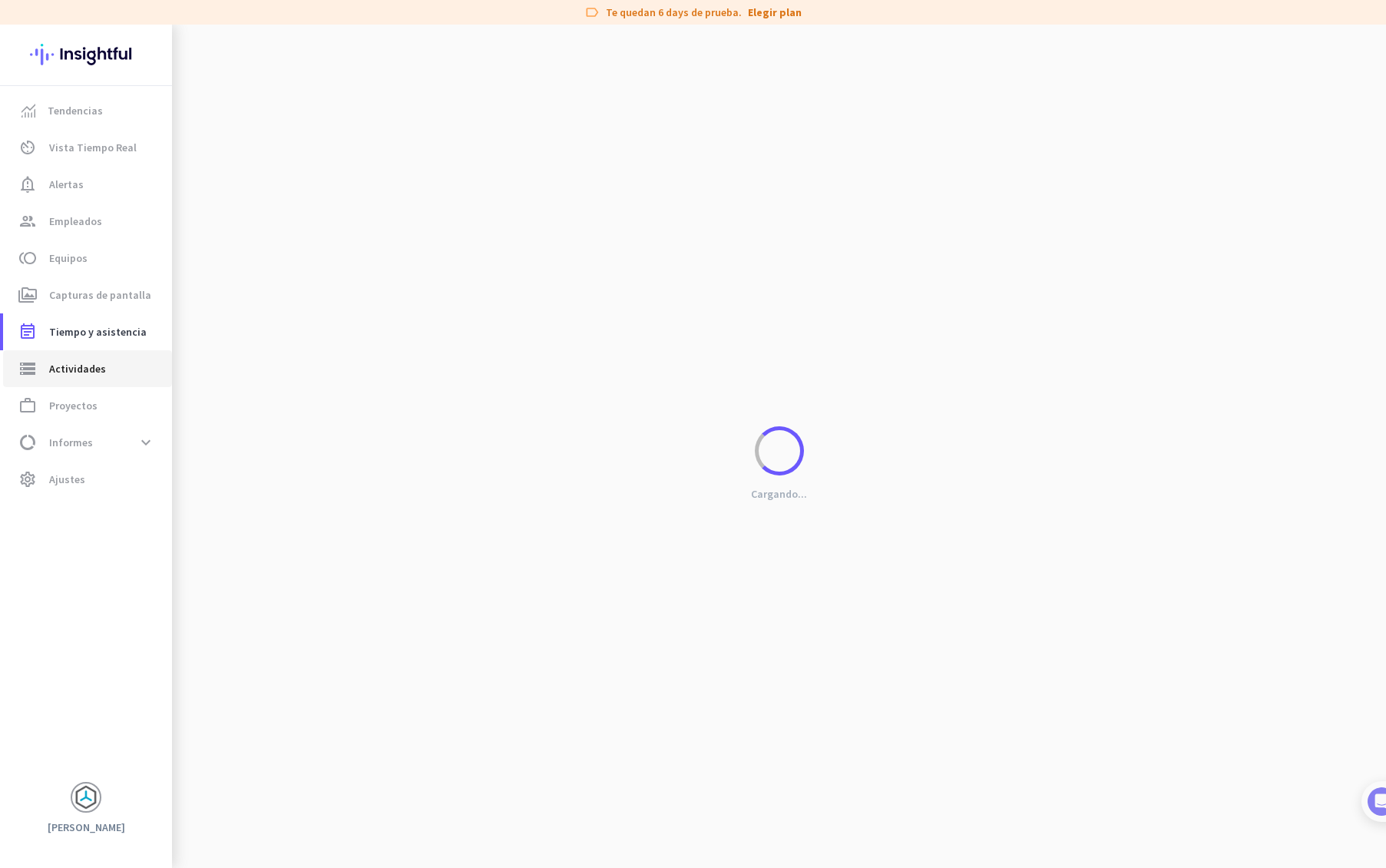
type input "[DATE]"
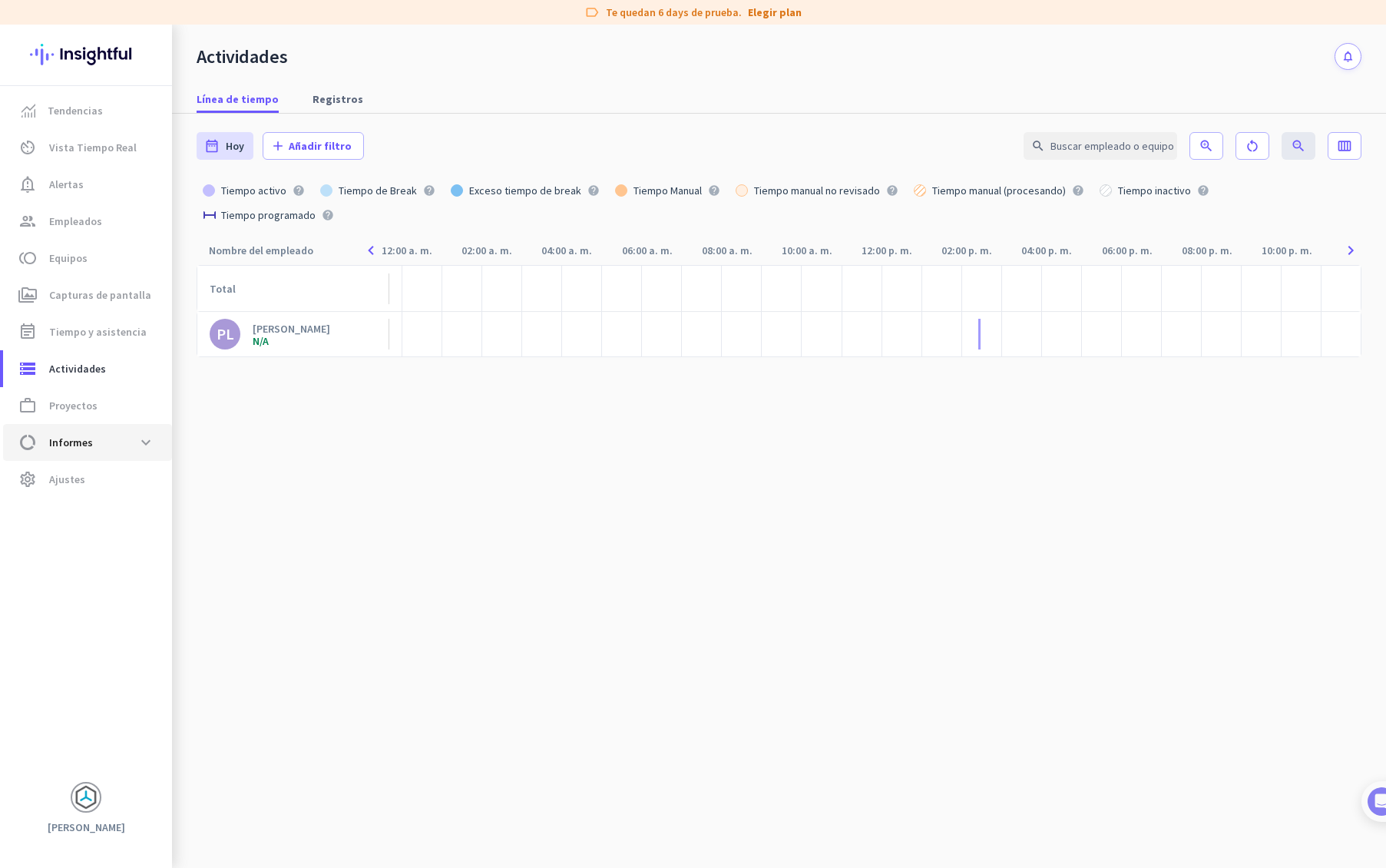
click at [98, 450] on span "data_usage Informes expand_more" at bounding box center [88, 443] width 144 height 28
type input "[DATE] - [DATE]"
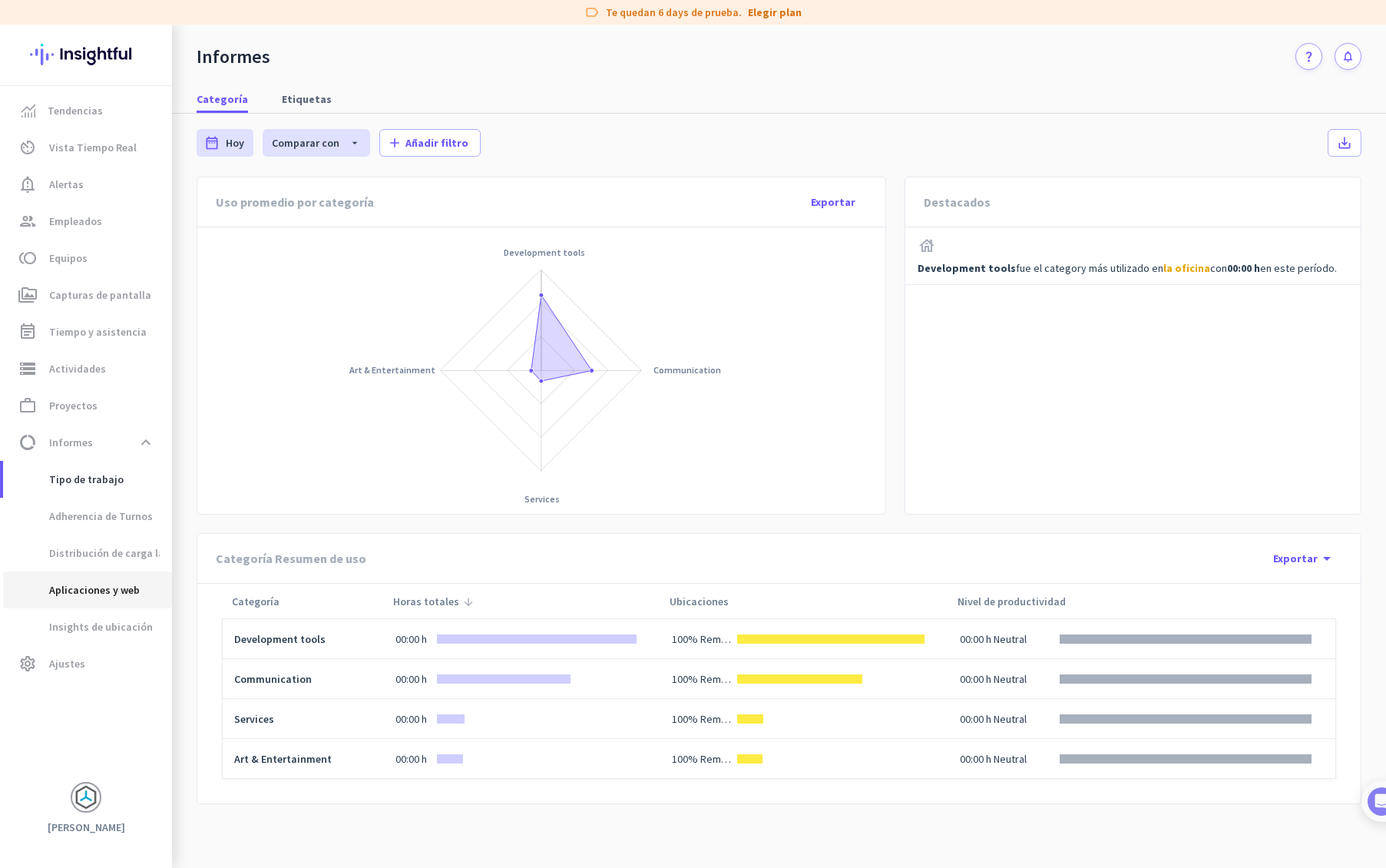
click at [108, 587] on span "Aplicaciones y web" at bounding box center [78, 590] width 125 height 37
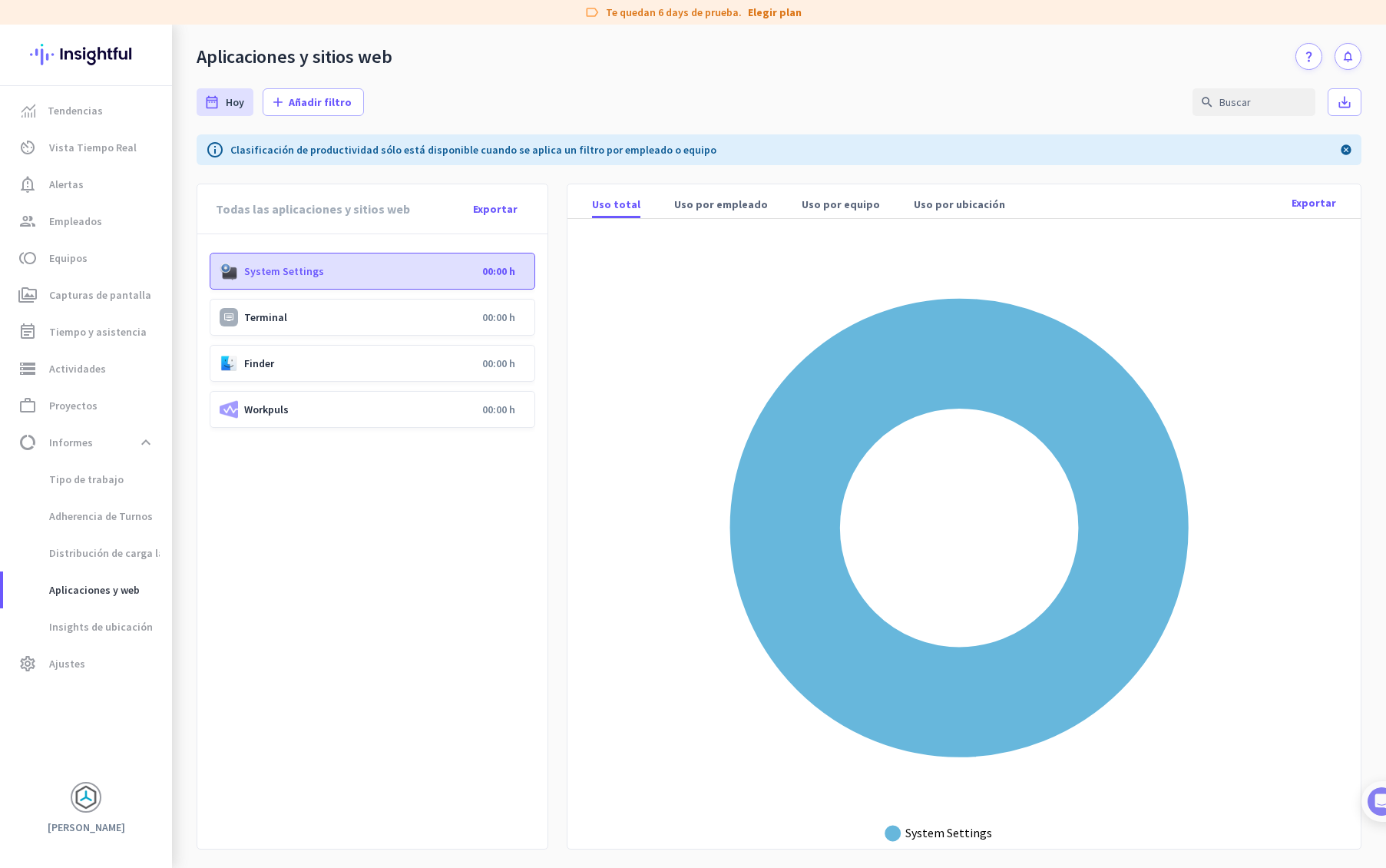
click at [426, 308] on div "Terminal 00:00 h" at bounding box center [372, 317] width 326 height 37
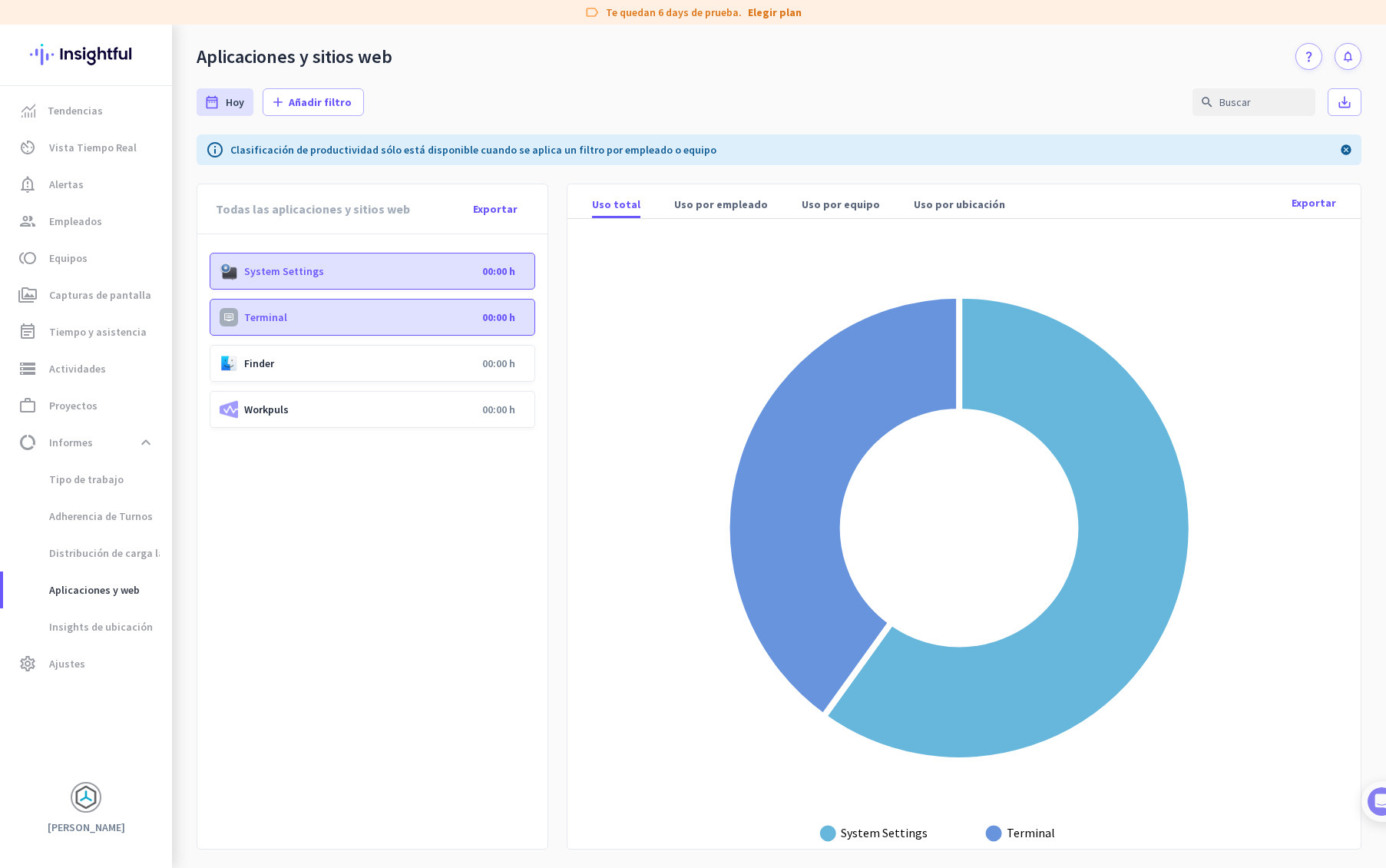
click at [448, 367] on p "Finder" at bounding box center [360, 363] width 232 height 14
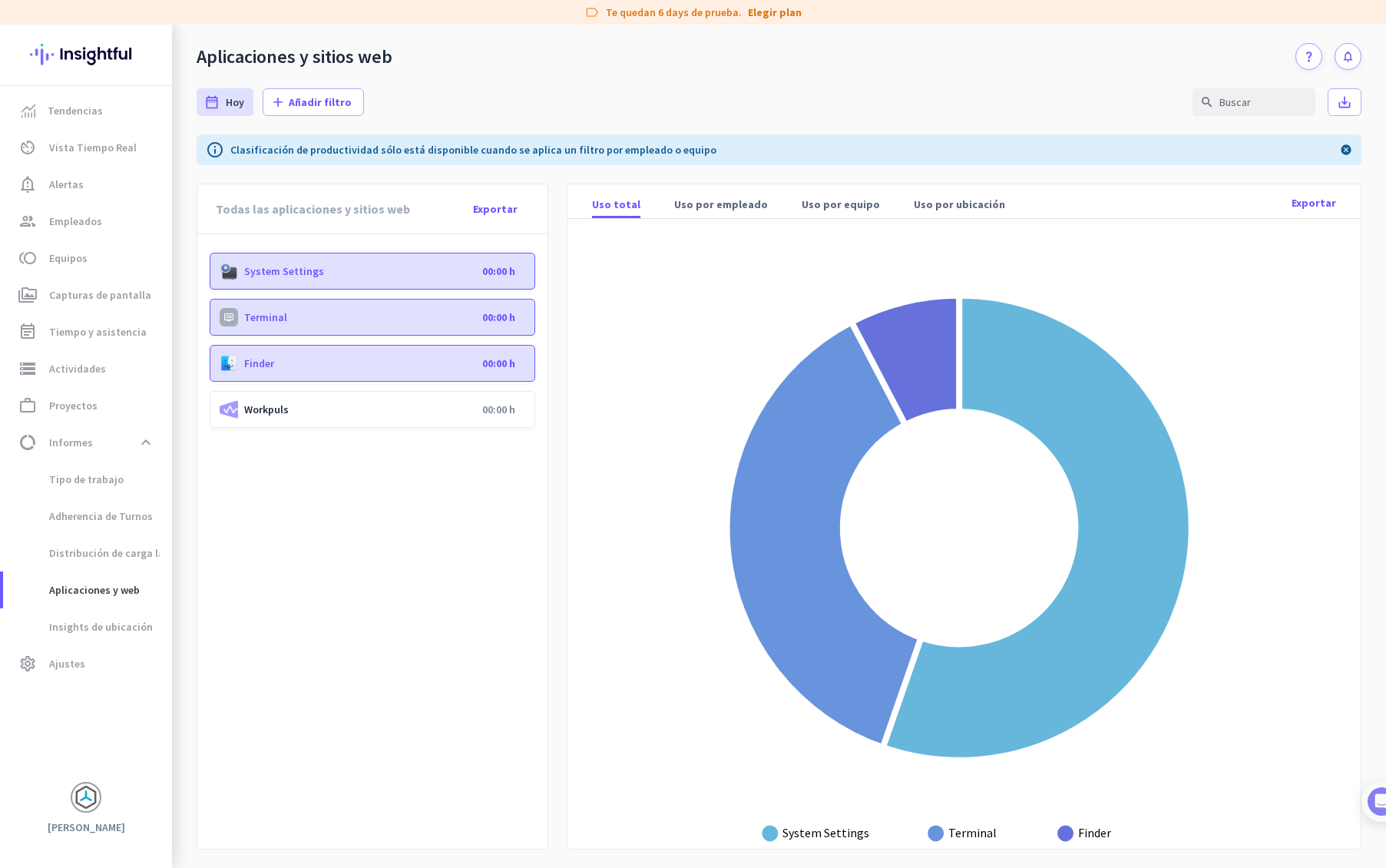
click at [454, 414] on p "Workpuls" at bounding box center [360, 409] width 232 height 14
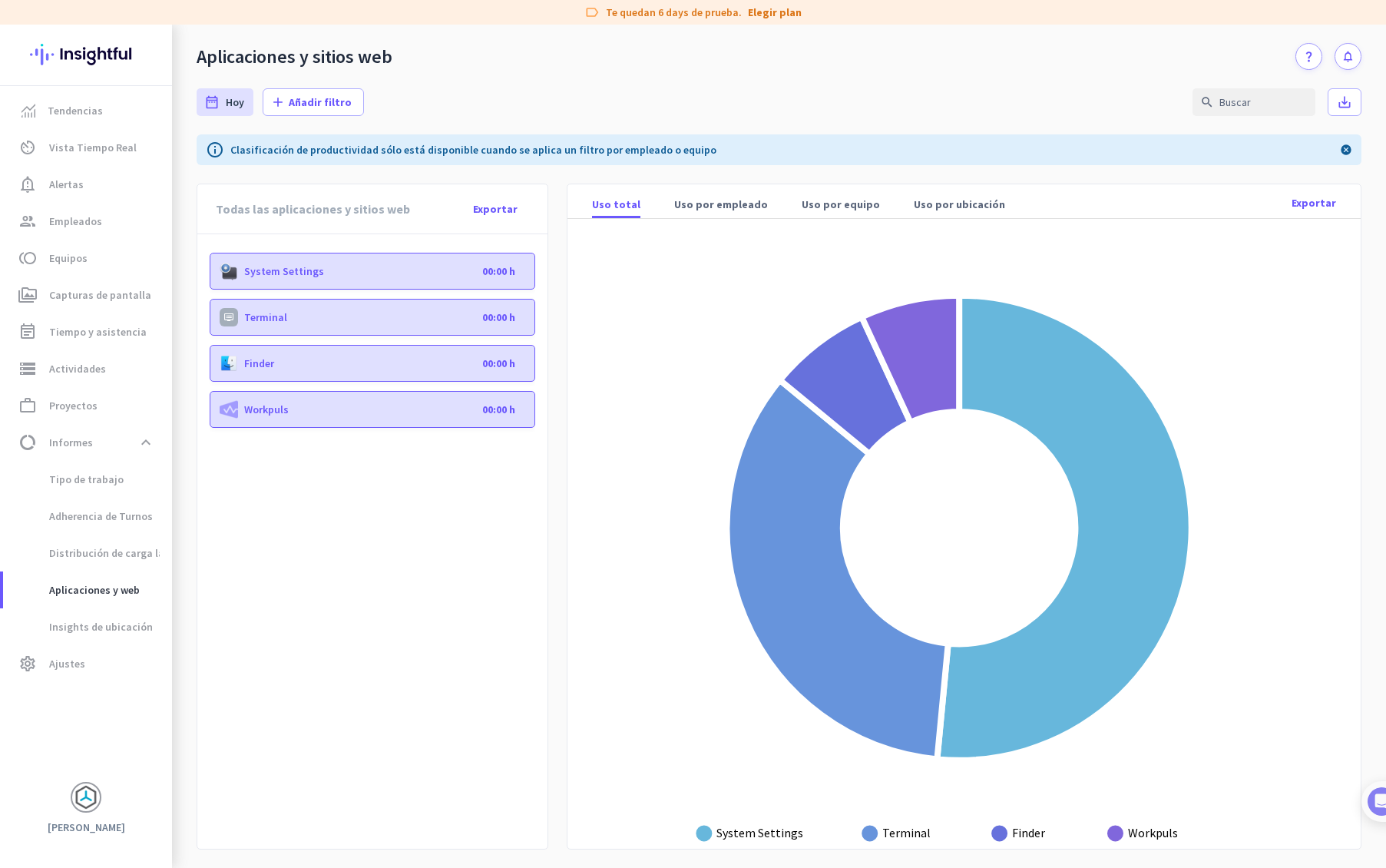
click at [455, 412] on p "Workpuls" at bounding box center [360, 409] width 232 height 14
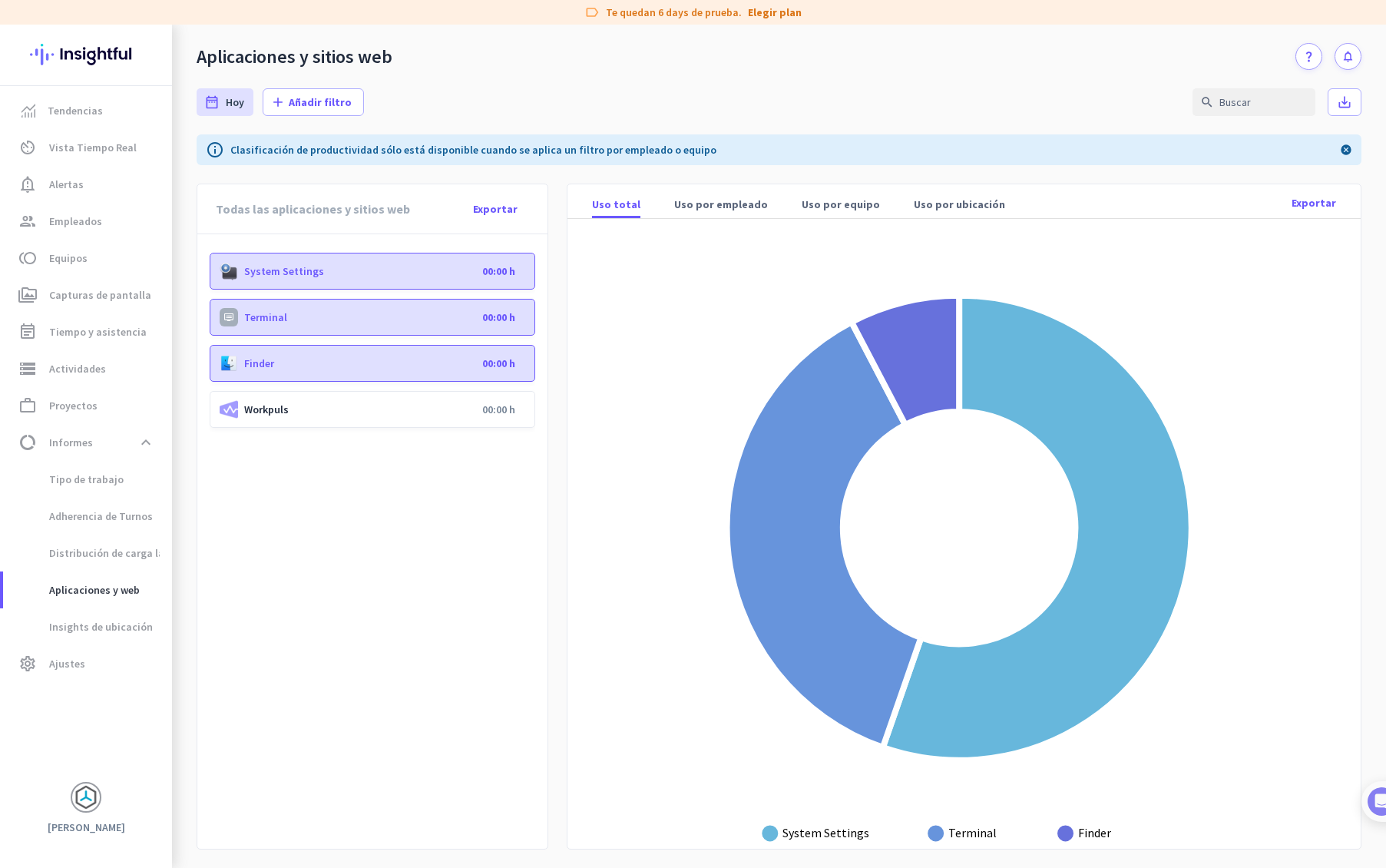
click at [458, 371] on div "Finder 00:00 h" at bounding box center [372, 363] width 326 height 37
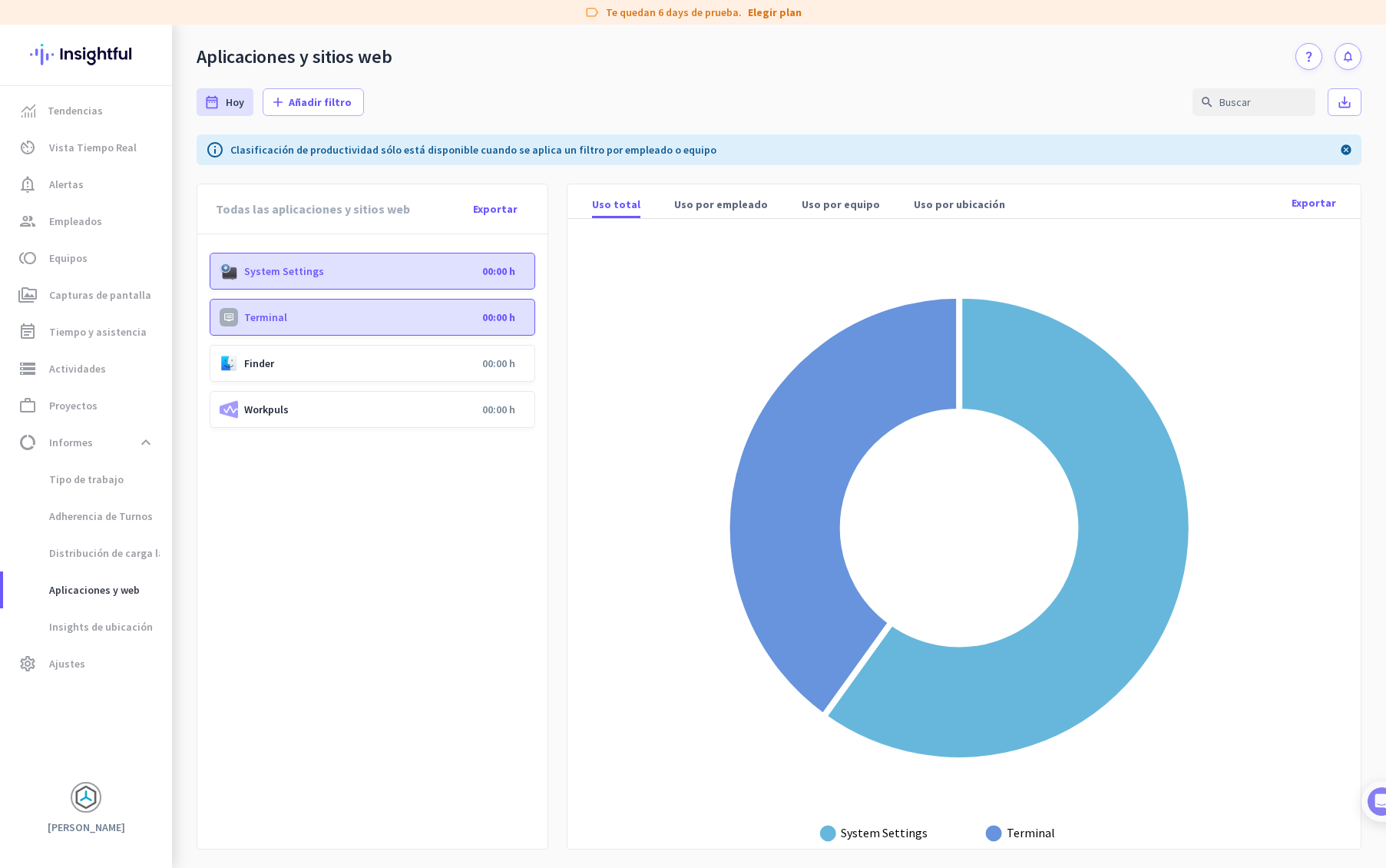
click at [447, 311] on p "Terminal" at bounding box center [360, 317] width 232 height 14
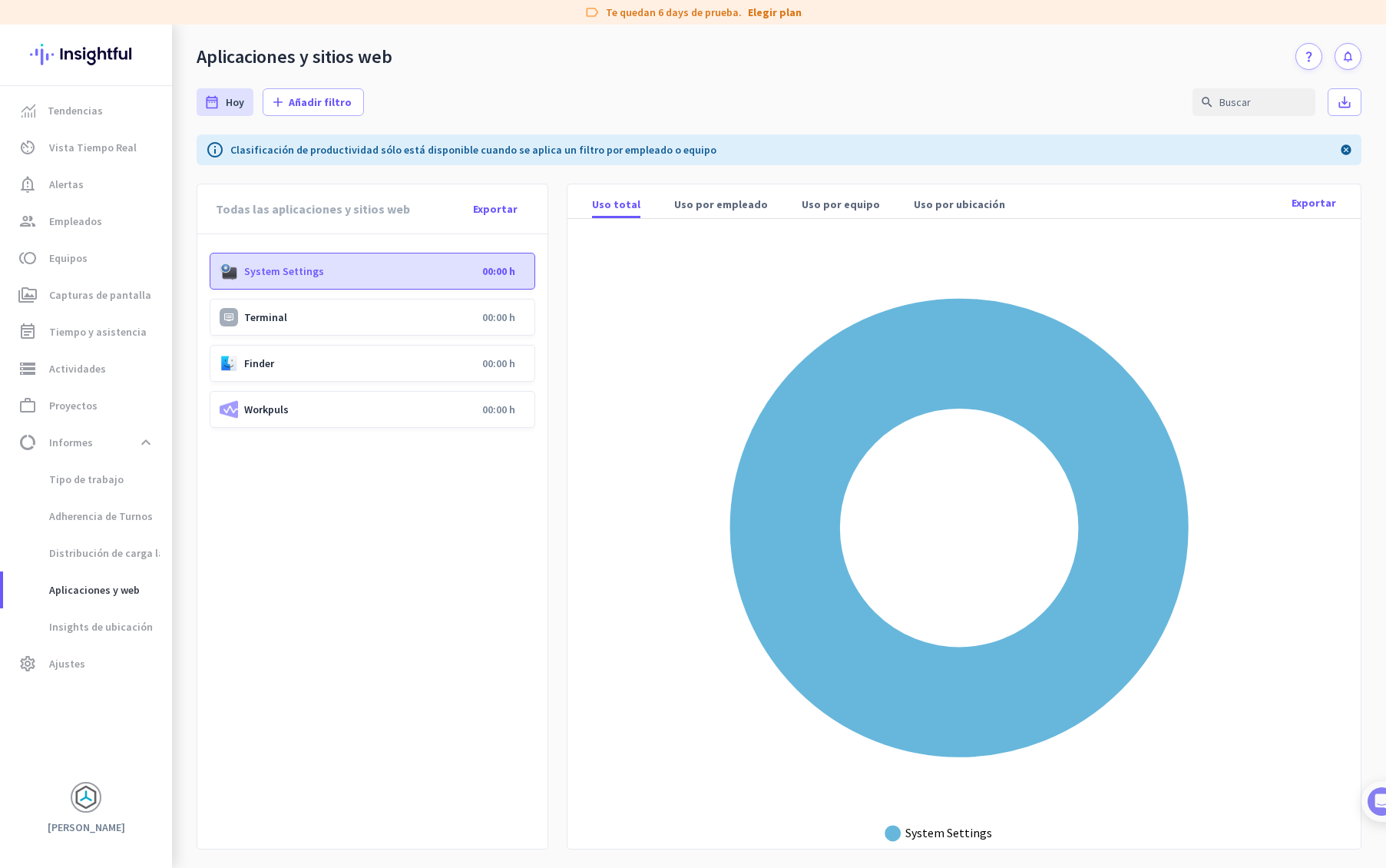
click at [446, 275] on p "System Settings" at bounding box center [360, 271] width 232 height 14
click at [115, 631] on span "Insights de ubicación" at bounding box center [84, 627] width 137 height 37
type input "[DATE] - [DATE]"
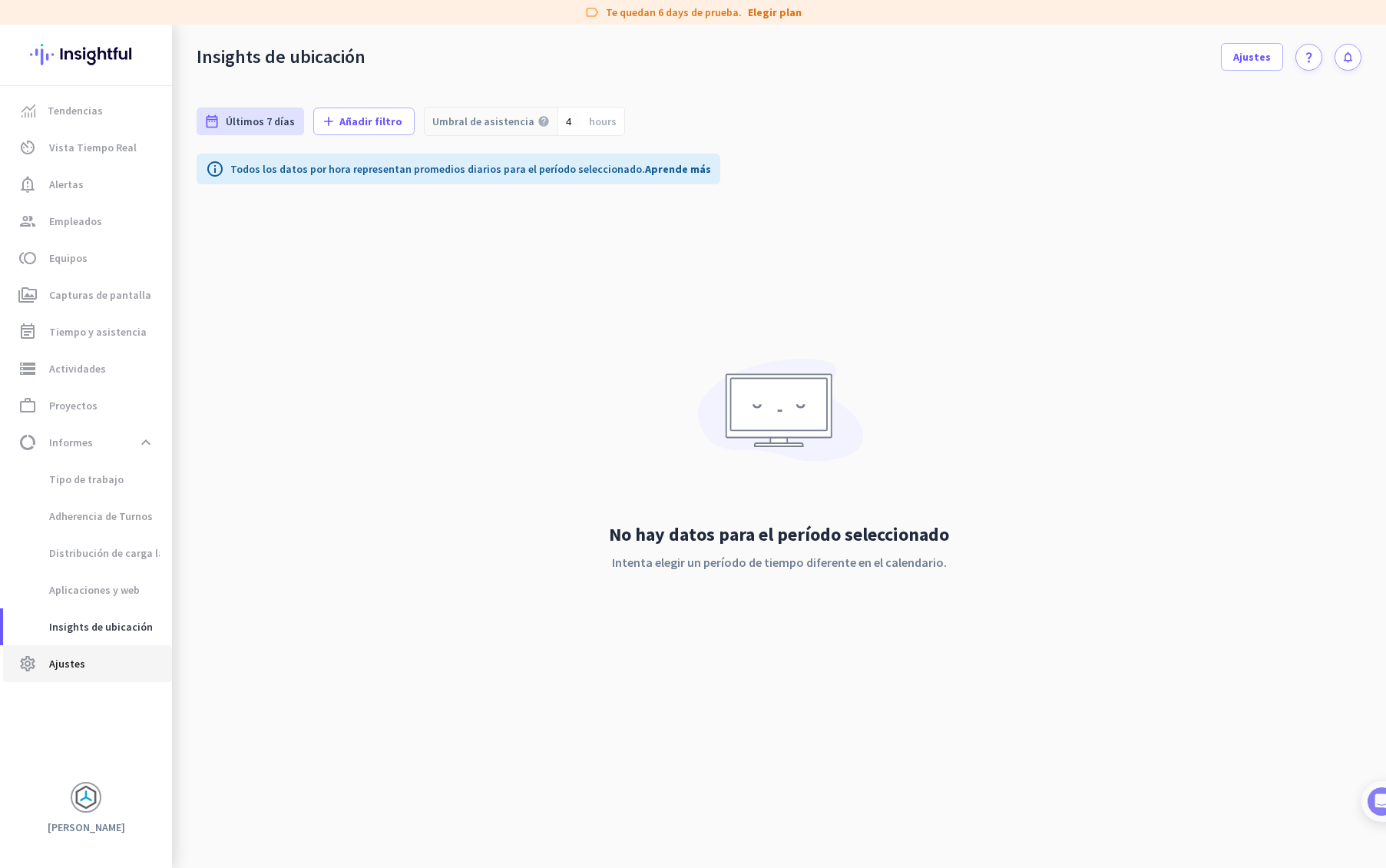
click at [79, 662] on span "Ajustes" at bounding box center [67, 663] width 36 height 19
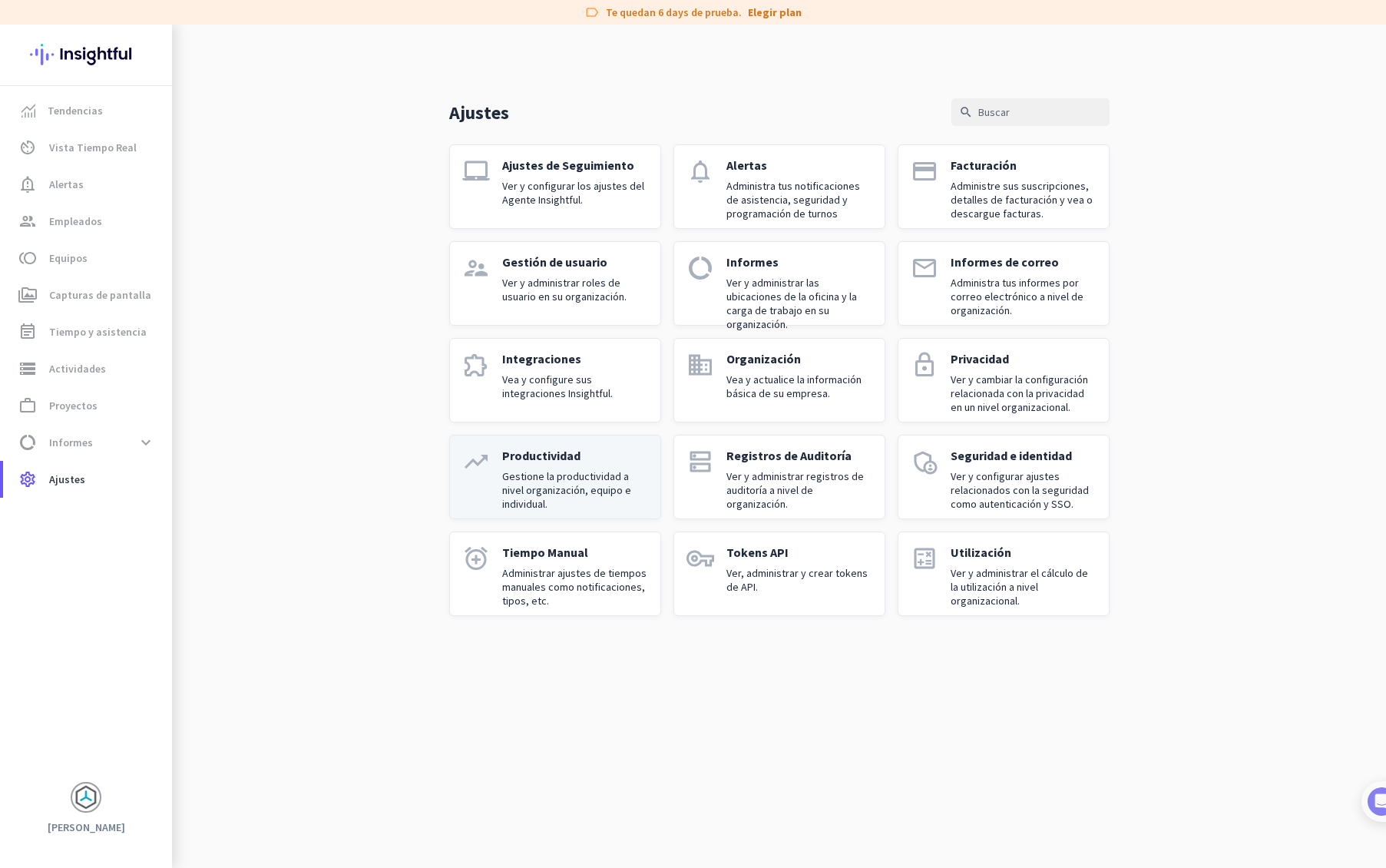
click at [536, 463] on div "Productividad Gestione la productividad a nivel organización, equipo e individu…" at bounding box center [575, 477] width 146 height 58
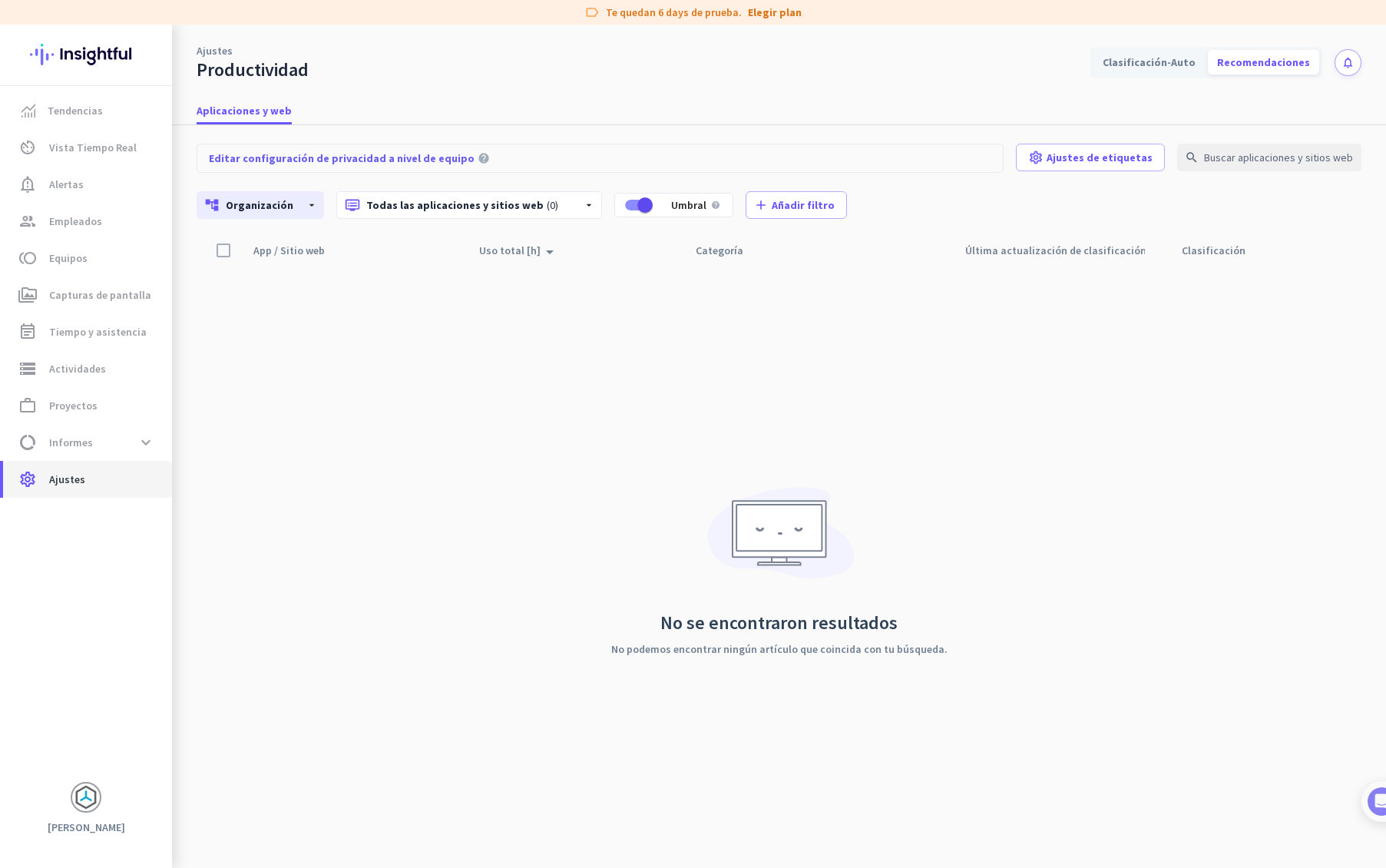
click at [93, 477] on span "settings Ajustes" at bounding box center [88, 479] width 144 height 19
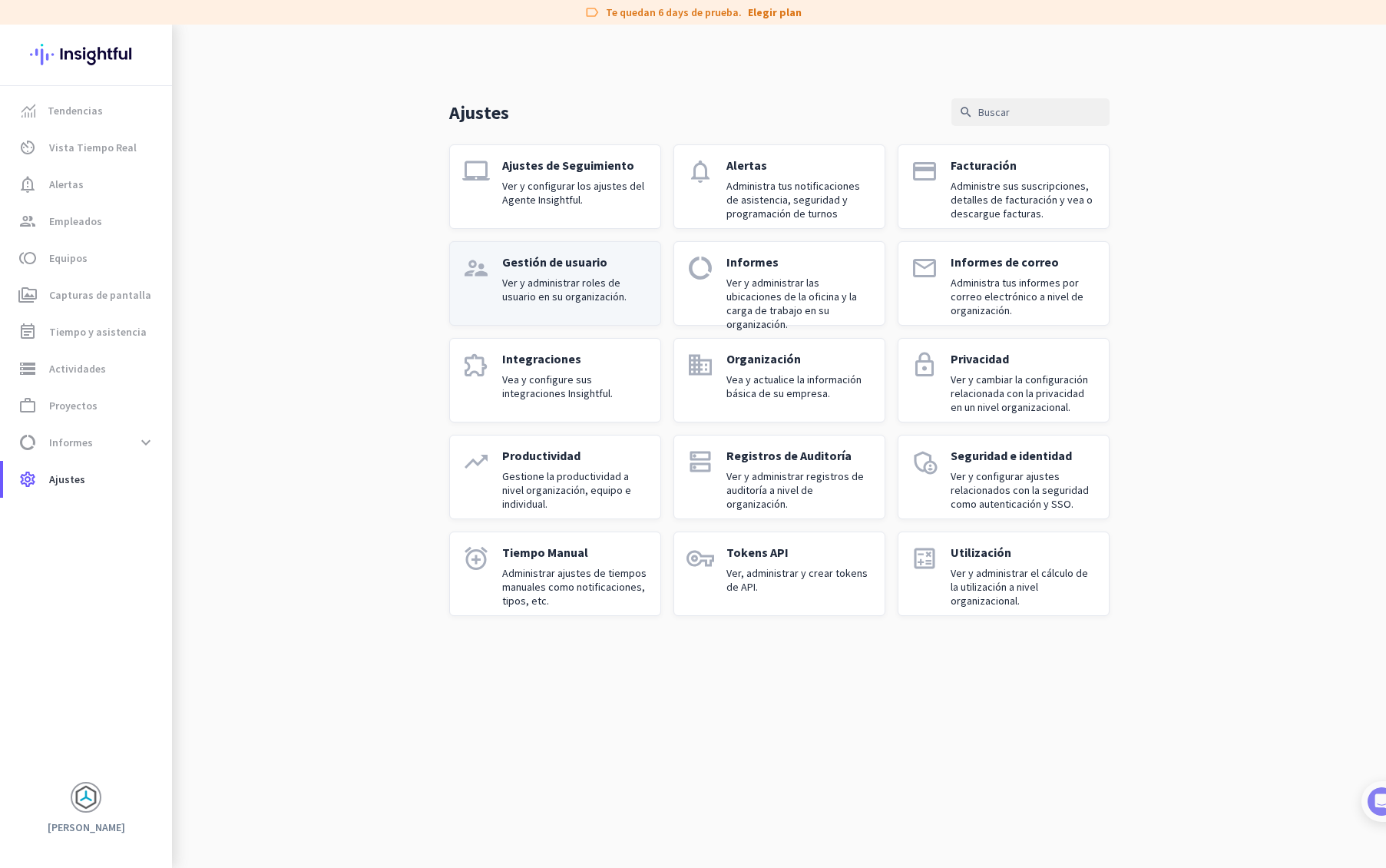
click at [547, 263] on p "Gestión de usuario" at bounding box center [575, 262] width 146 height 16
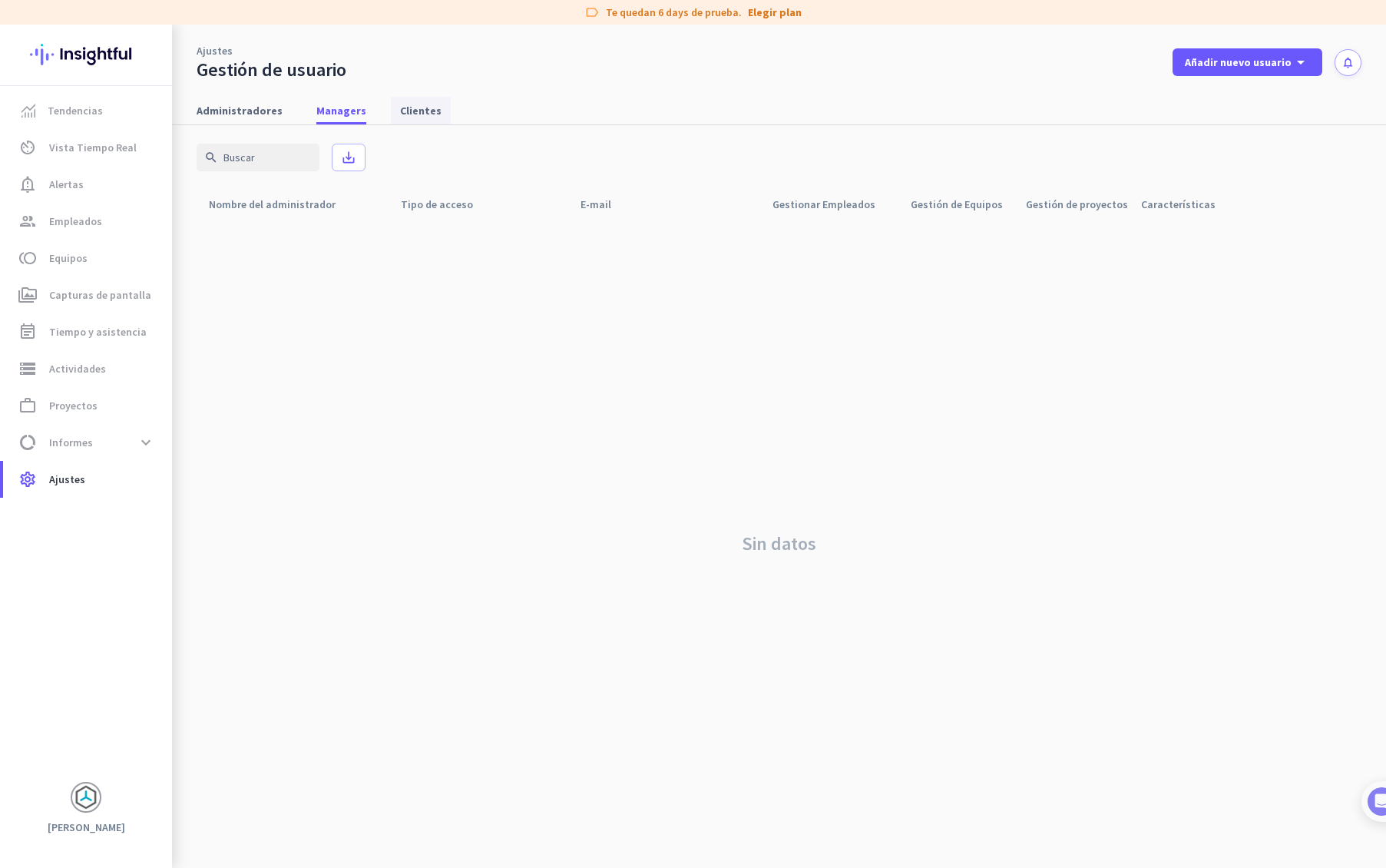
click at [414, 118] on span "Clientes" at bounding box center [421, 111] width 42 height 16
click at [357, 114] on link "Managers" at bounding box center [341, 111] width 68 height 28
click at [261, 118] on span "Administradores" at bounding box center [240, 111] width 86 height 16
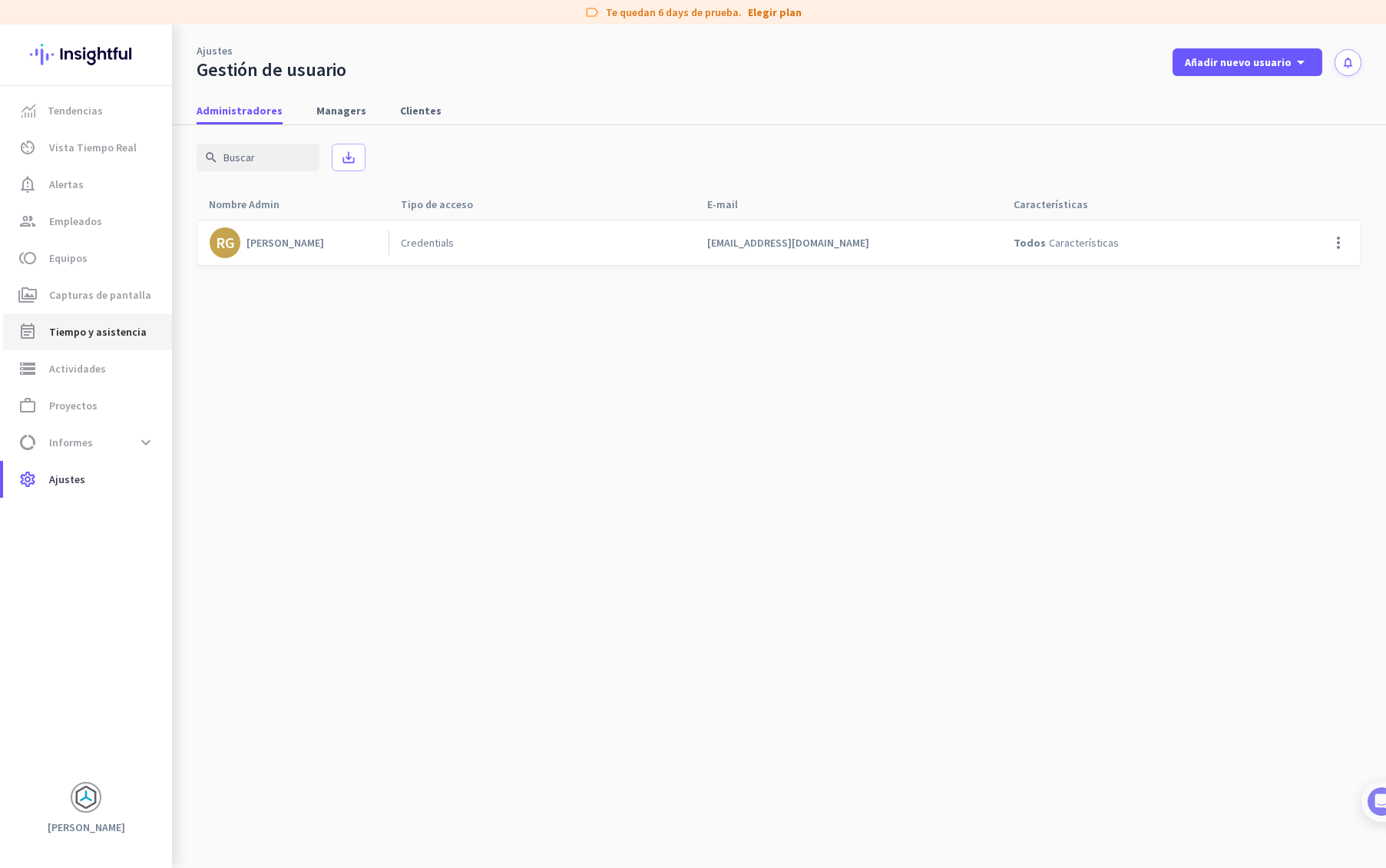
click at [84, 332] on span "Tiempo y asistencia" at bounding box center [98, 332] width 98 height 19
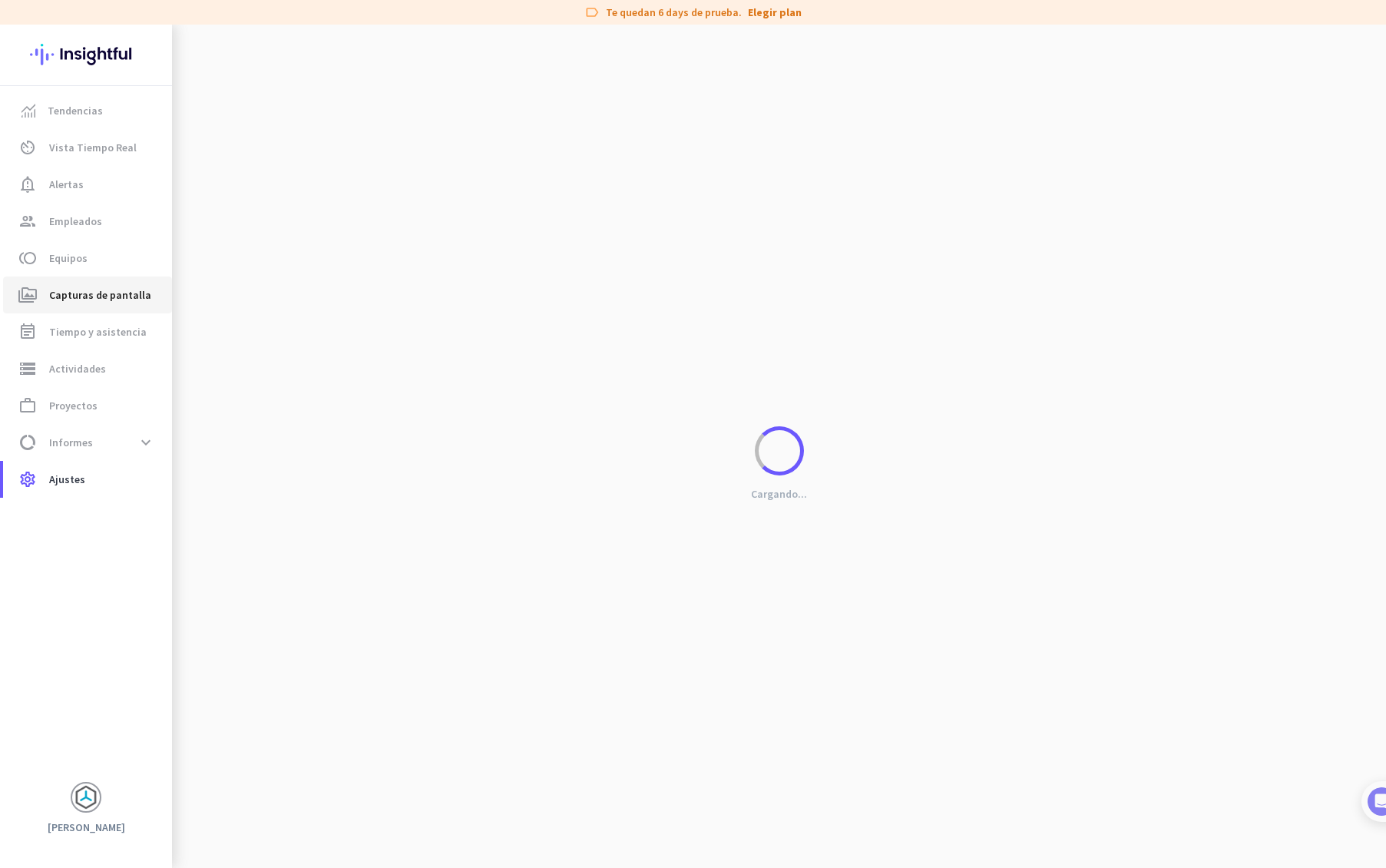
click at [92, 297] on span "Capturas de pantalla" at bounding box center [100, 295] width 102 height 19
click at [72, 153] on span "Vista Tiempo Real" at bounding box center [92, 147] width 88 height 19
click at [71, 119] on span "Tendencias" at bounding box center [74, 111] width 55 height 19
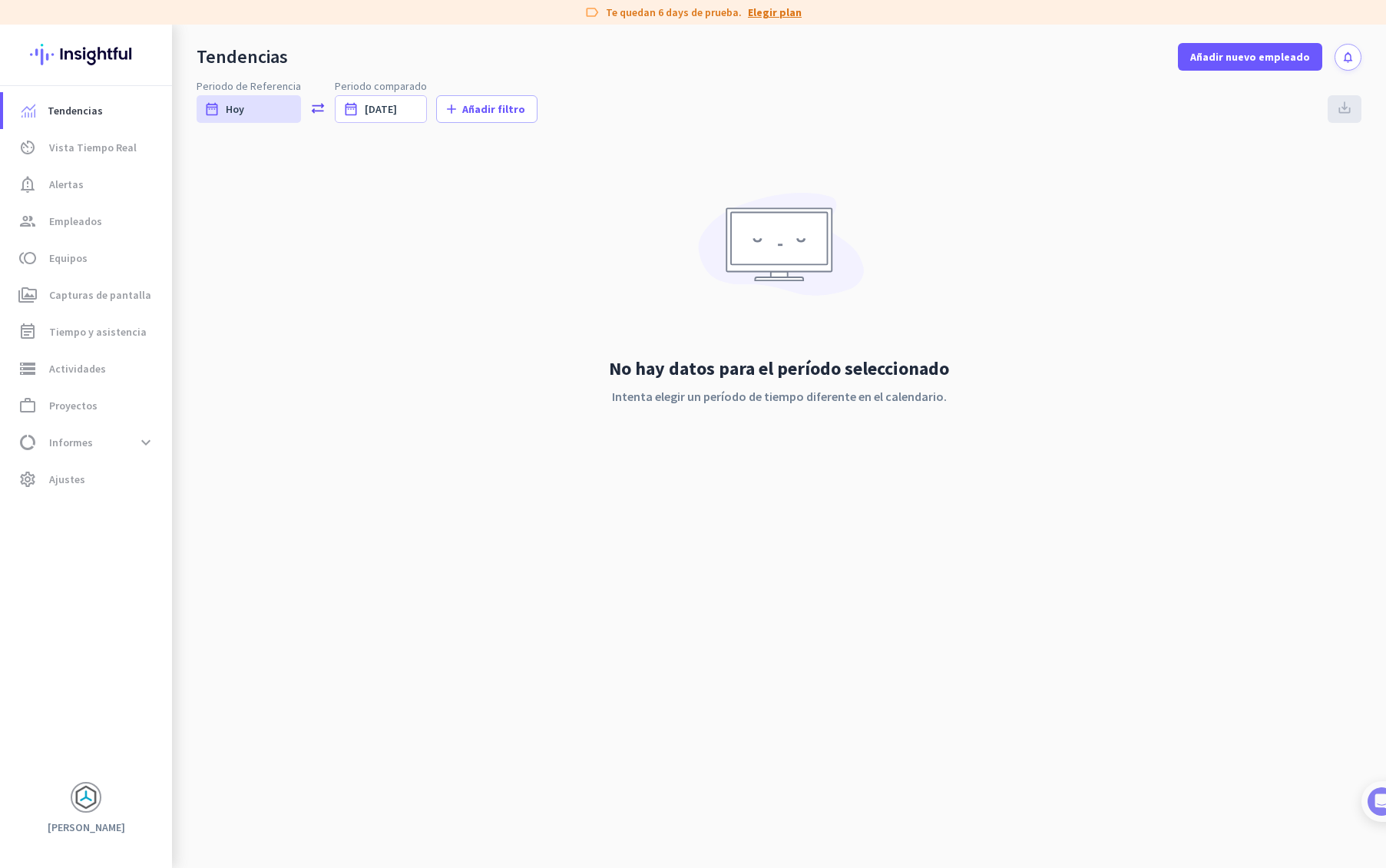
click at [768, 15] on link "Elegir plan" at bounding box center [774, 12] width 53 height 16
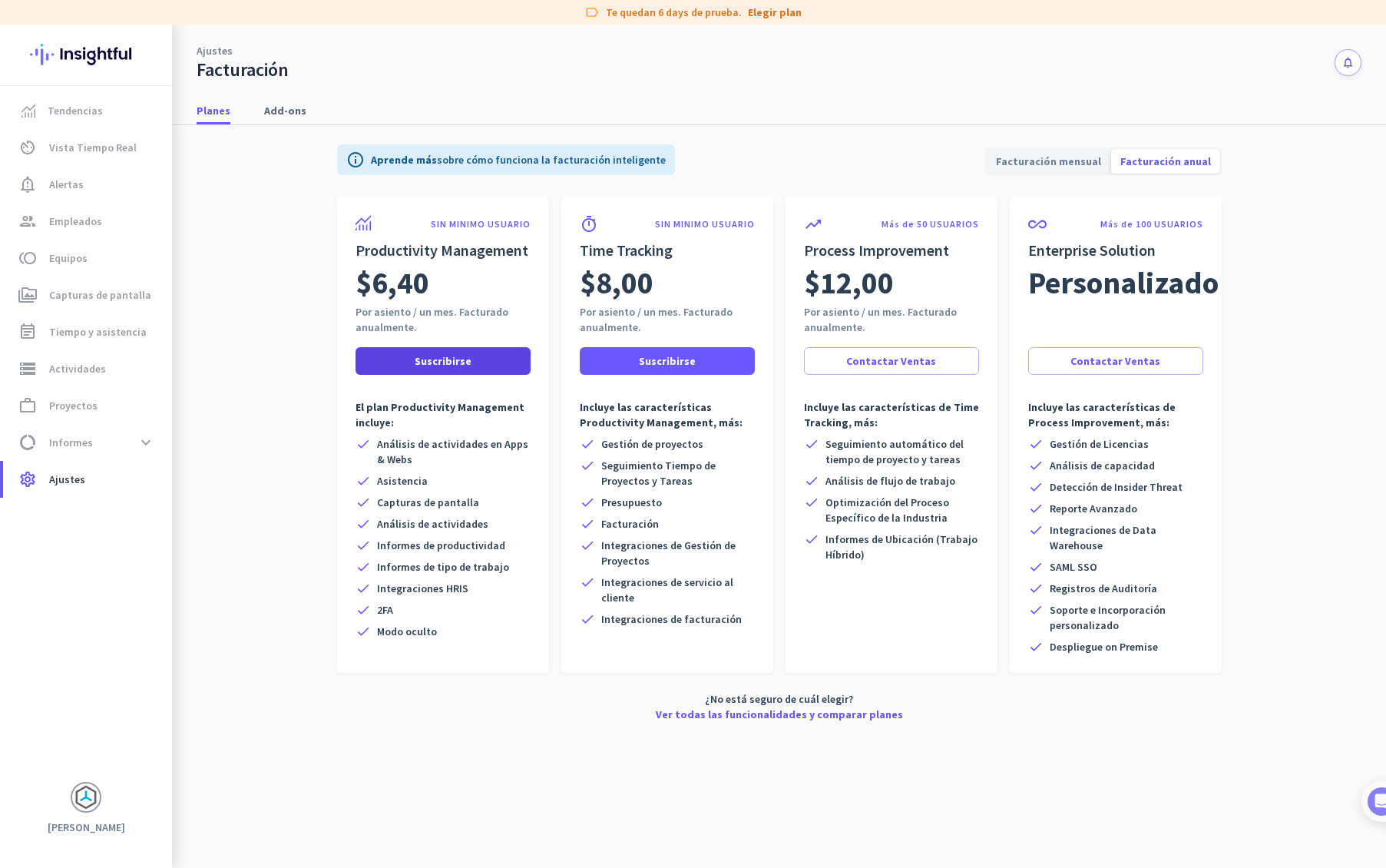
click at [464, 364] on span "Suscribirse" at bounding box center [443, 361] width 57 height 16
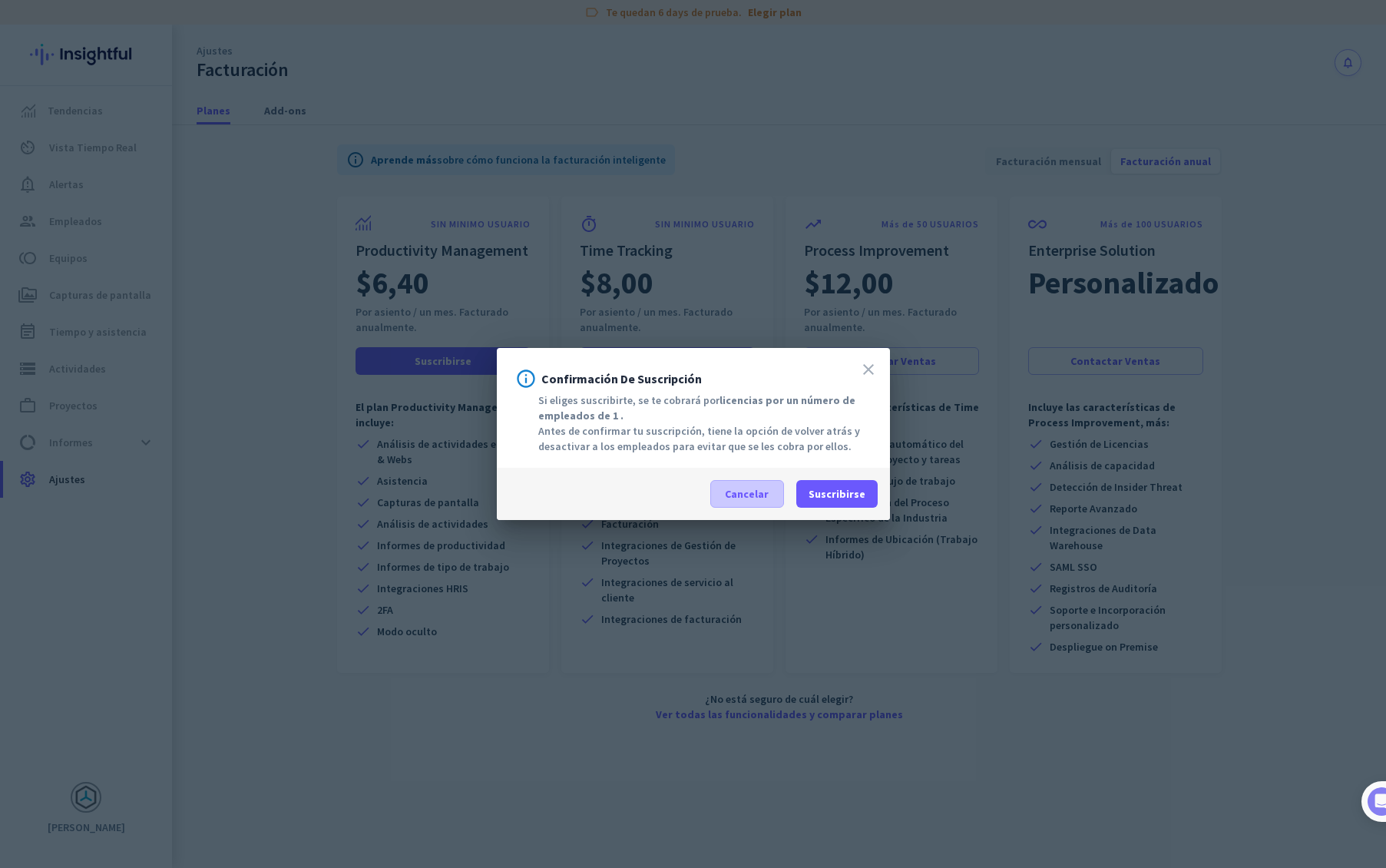
click at [736, 496] on span "Cancelar" at bounding box center [746, 494] width 43 height 16
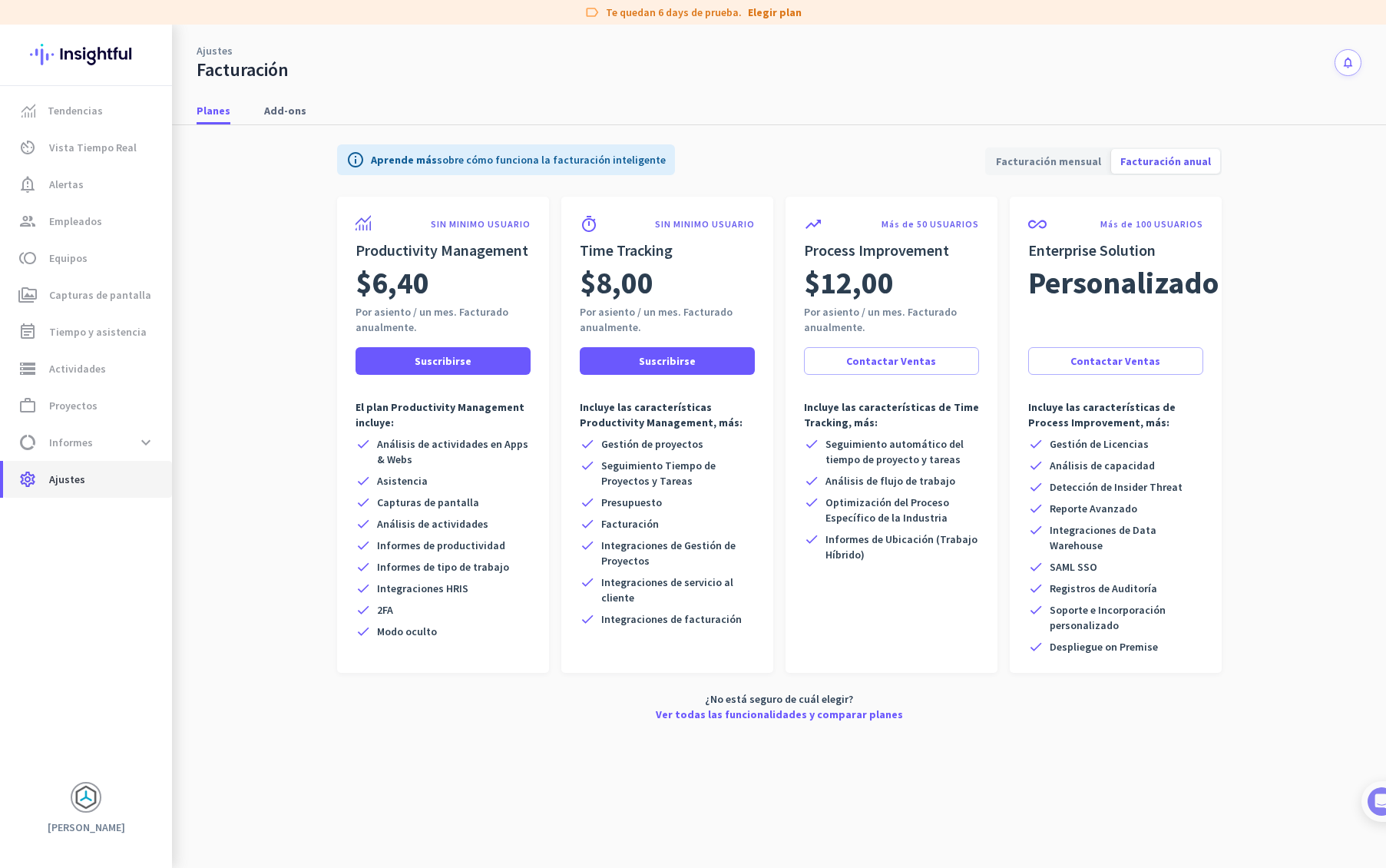
click at [86, 480] on span "settings Ajustes" at bounding box center [88, 479] width 144 height 19
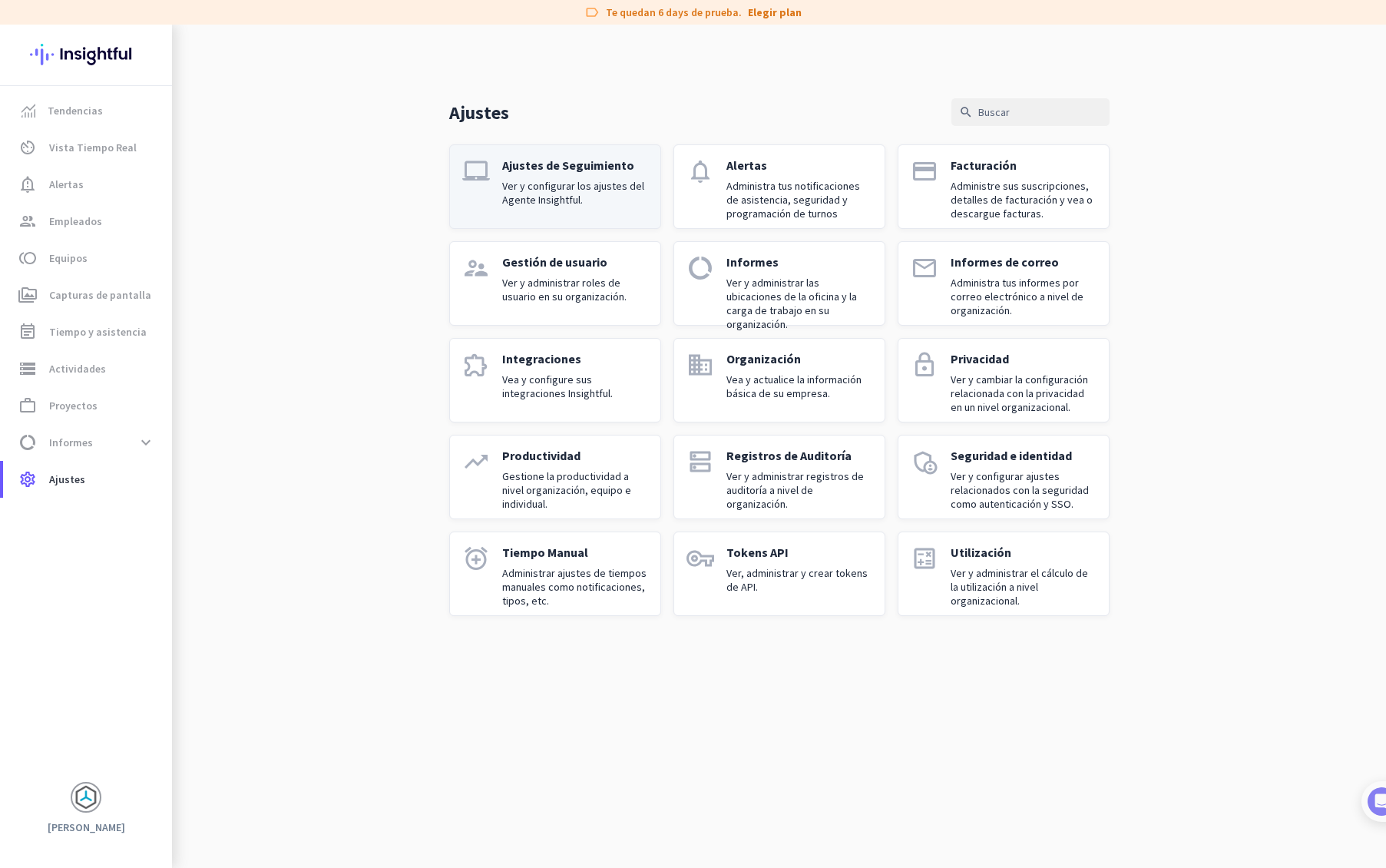
click at [578, 188] on p "Ver y configurar los ajustes del Agente Insightful." at bounding box center [575, 193] width 146 height 28
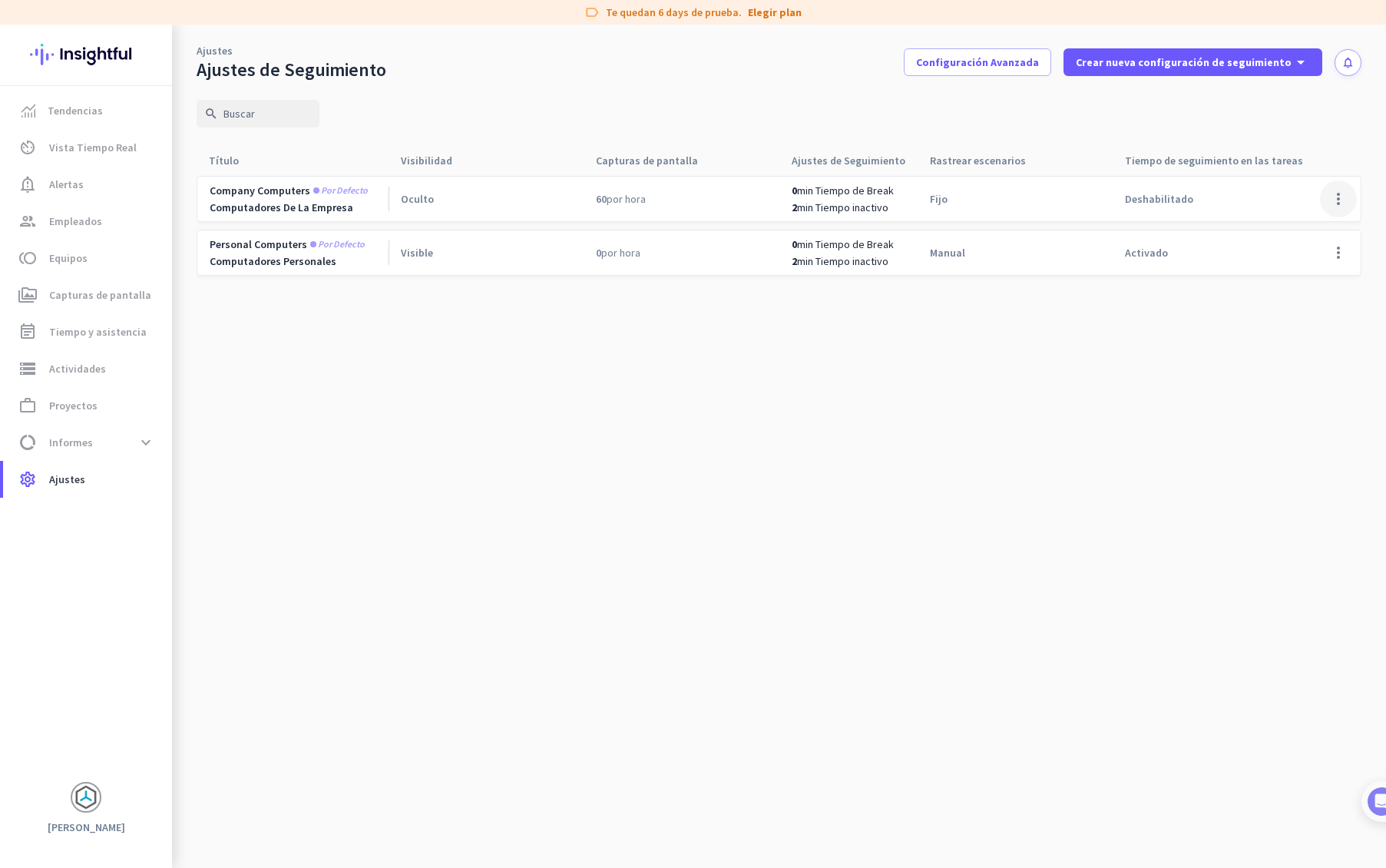
click at [1334, 197] on span at bounding box center [1339, 199] width 37 height 37
click at [1289, 229] on span "Editar" at bounding box center [1286, 231] width 29 height 14
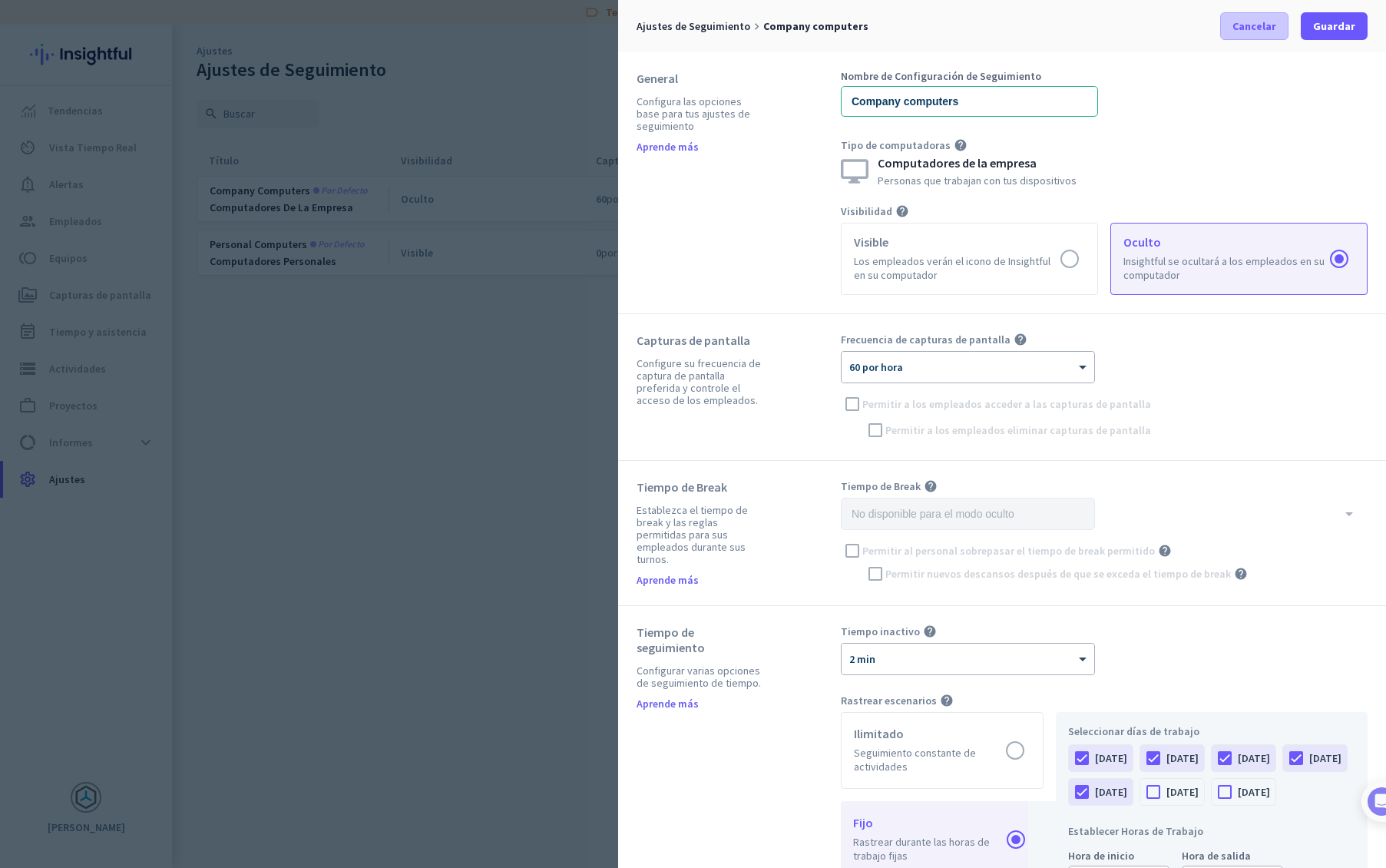
click at [1242, 34] on span at bounding box center [1254, 26] width 67 height 37
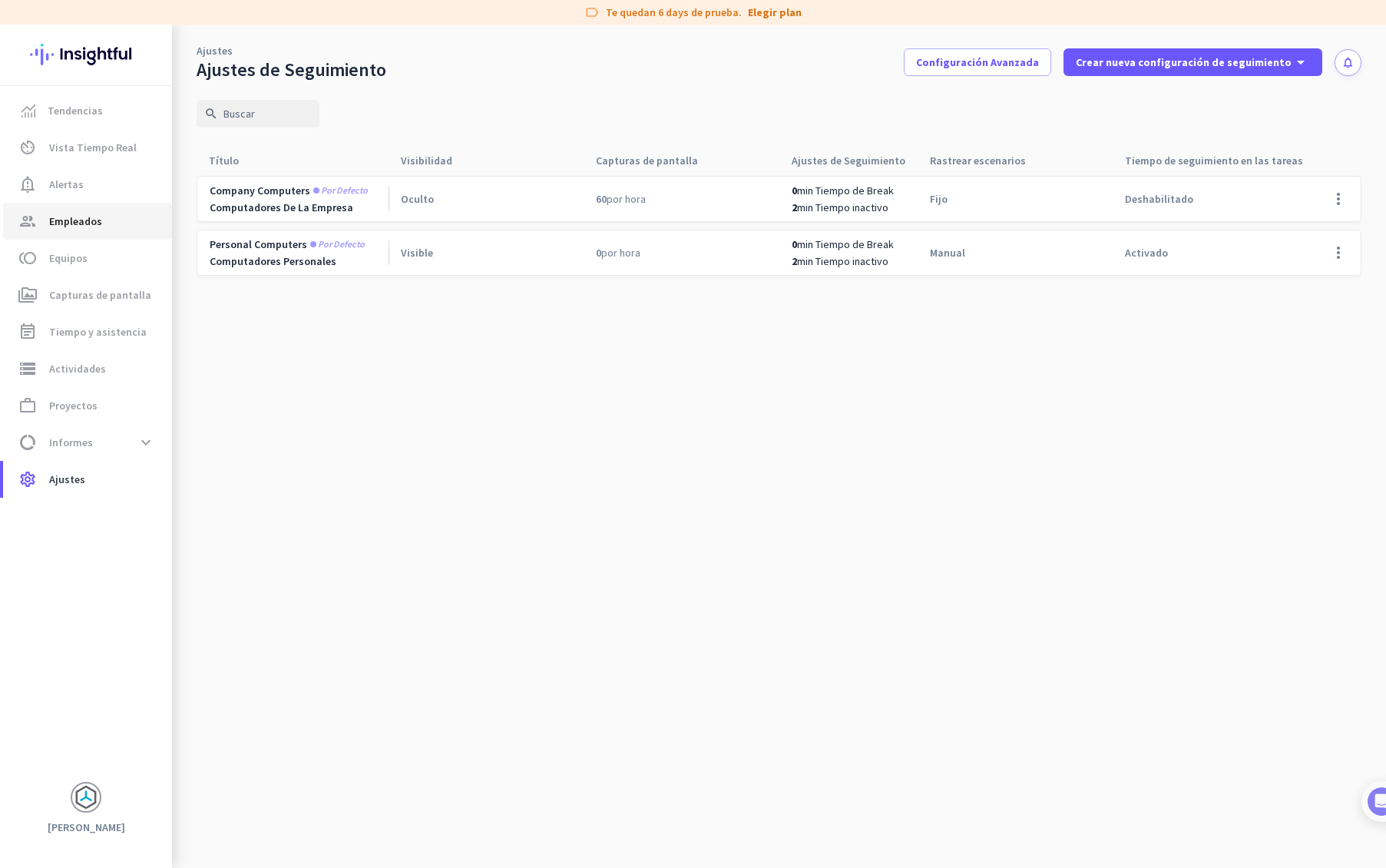
click at [93, 215] on span "Empleados" at bounding box center [75, 221] width 53 height 19
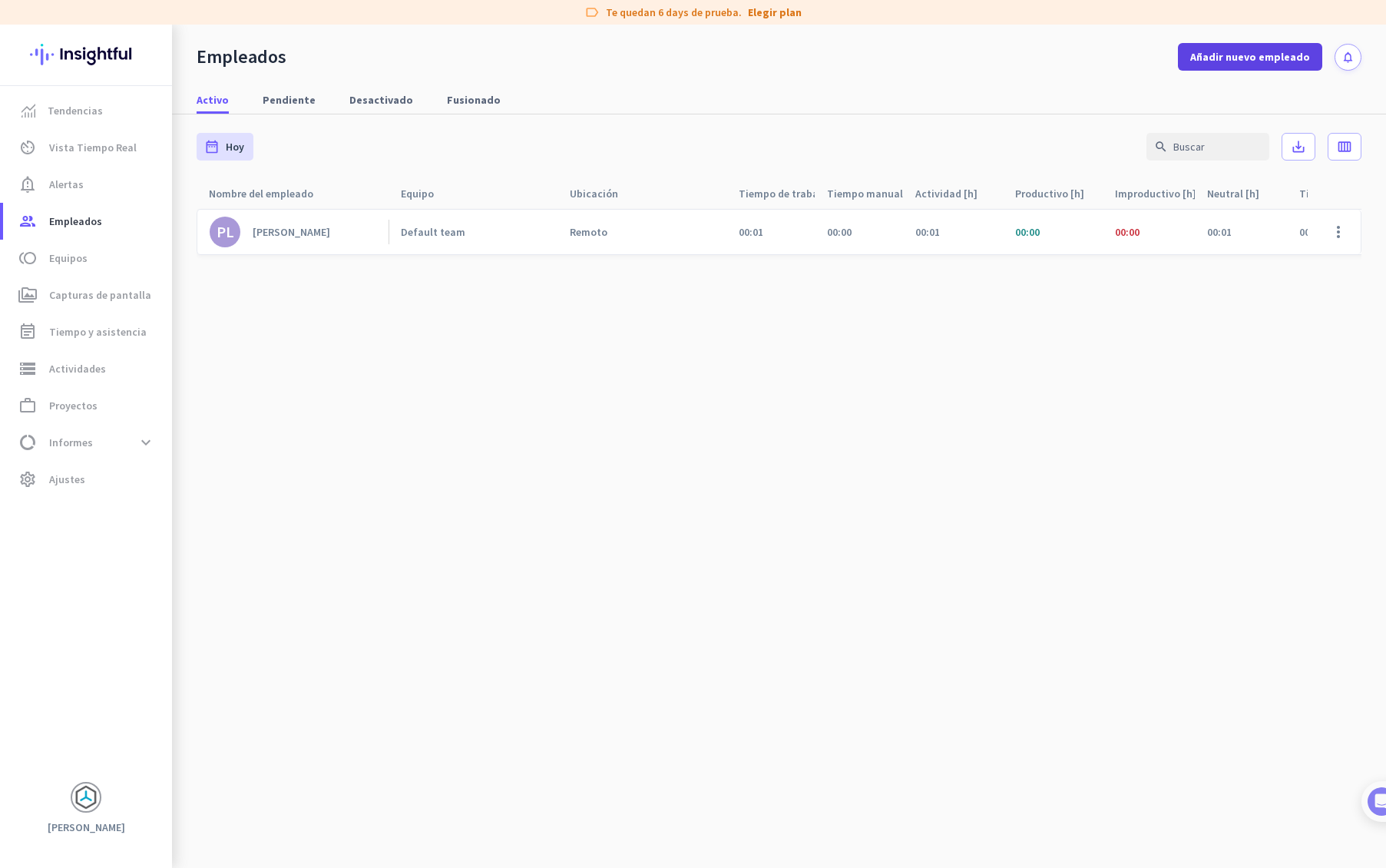
click at [1257, 54] on span "Añadir nuevo empleado" at bounding box center [1250, 57] width 120 height 16
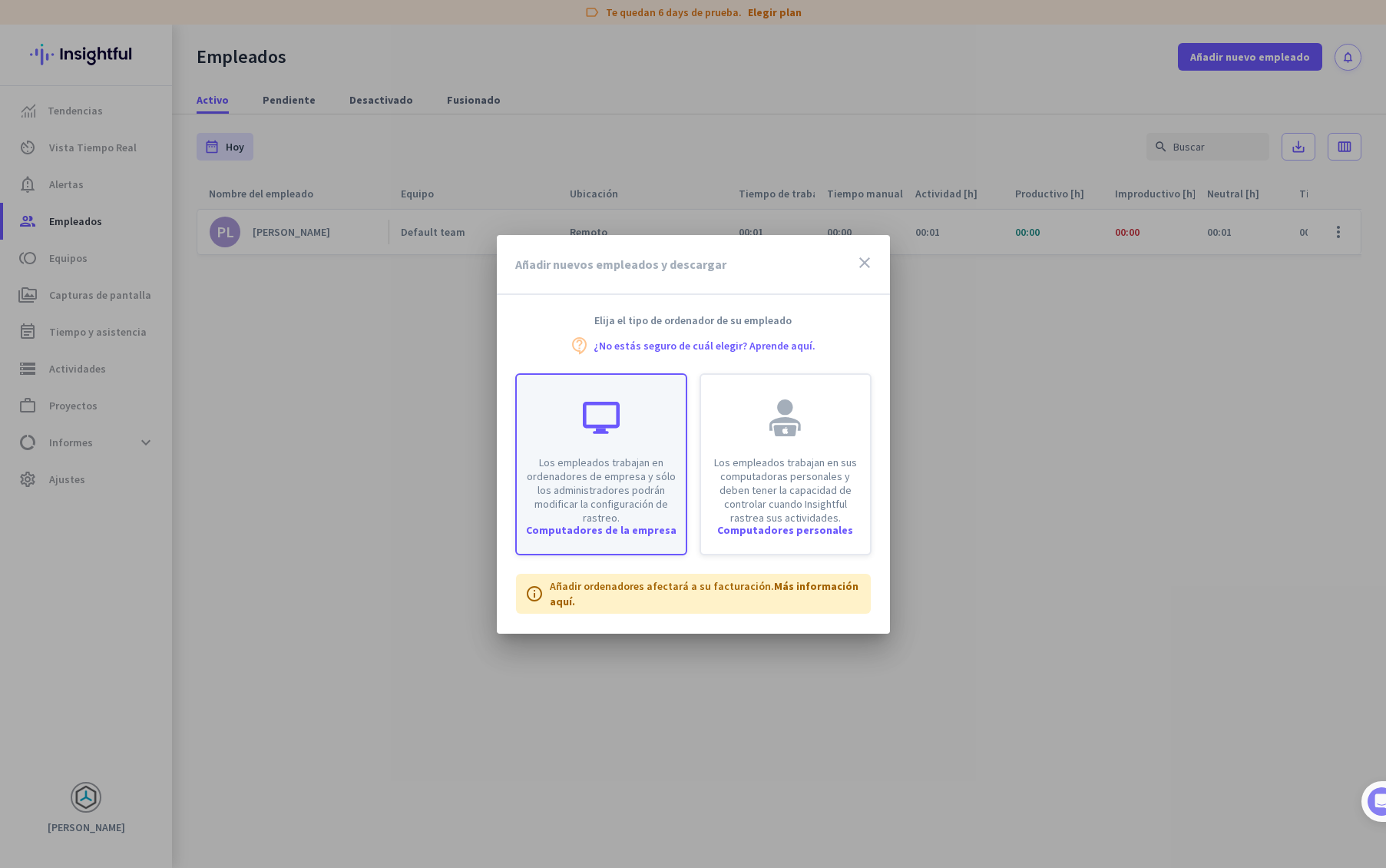
click at [610, 489] on p "Los empleados trabajan en ordenadores de empresa y sólo los administradores pod…" at bounding box center [602, 490] width 150 height 69
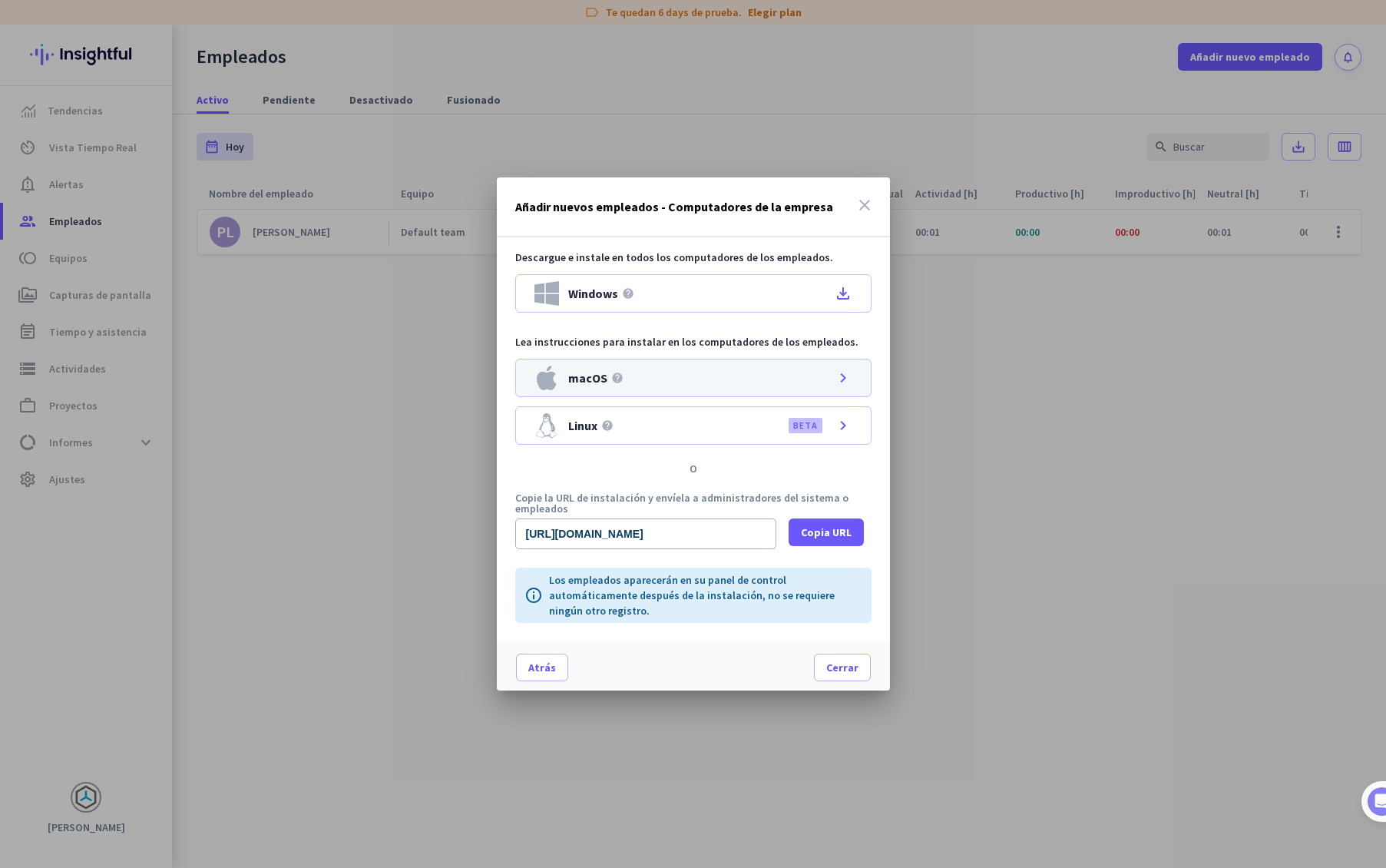
click at [827, 376] on div "macOS help chevron_right" at bounding box center [694, 378] width 357 height 39
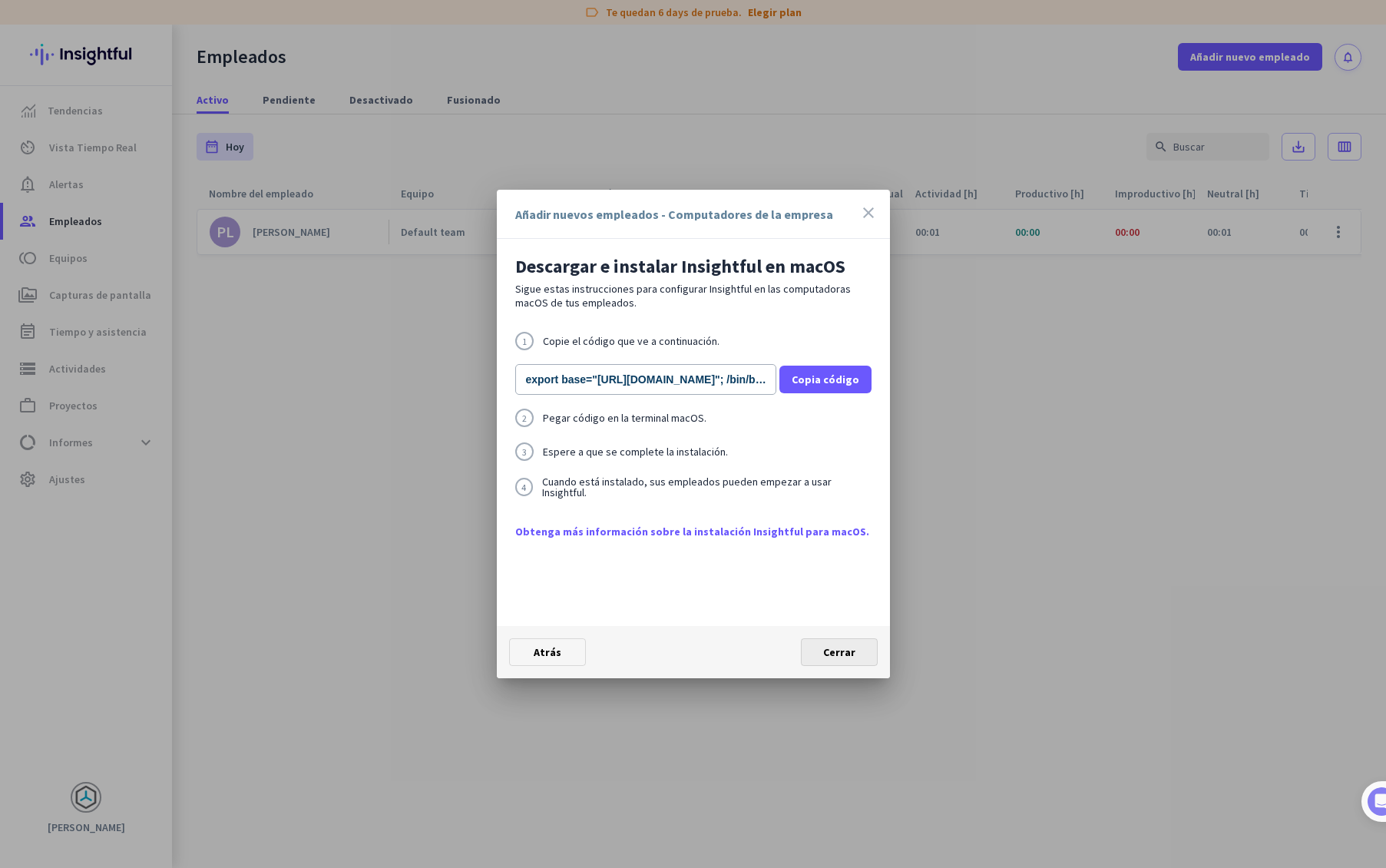
click at [827, 656] on span "Cerrar" at bounding box center [840, 652] width 33 height 14
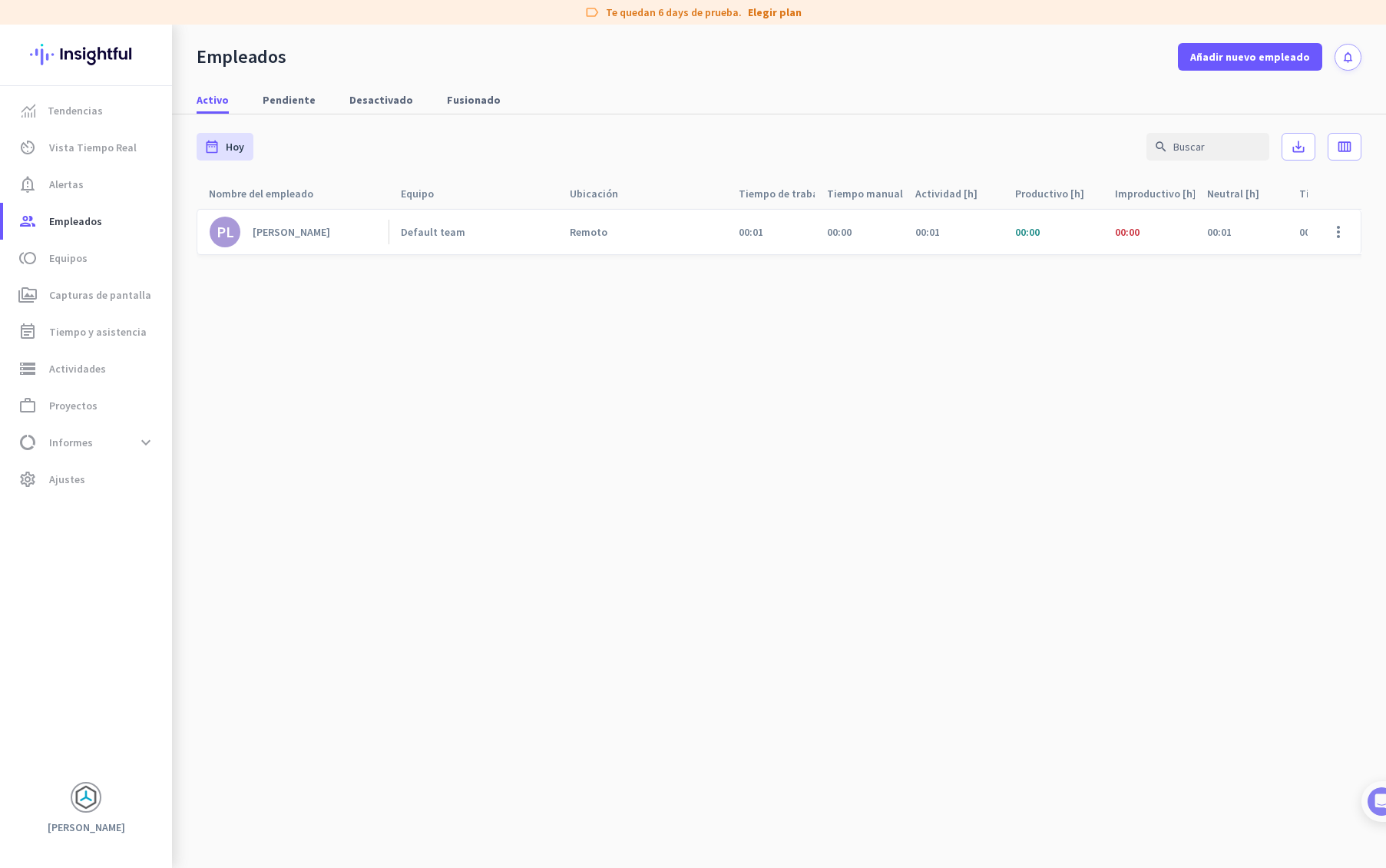
click at [490, 417] on cdk-virtual-scroll-viewport "PL [PERSON_NAME] Default team Remoto 00:01 00:00 00:01 00:00 00:00 00:01 00:00 …" at bounding box center [779, 537] width 1165 height 660
click at [711, 463] on cdk-virtual-scroll-viewport "PL [PERSON_NAME] Default team Remoto 00:01 00:00 00:01 00:00 00:00 00:01 00:00 …" at bounding box center [779, 537] width 1165 height 660
click at [805, 328] on cdk-virtual-scroll-viewport "PL [PERSON_NAME] Default team Remoto 00:01 00:00 00:01 00:00 00:00 00:01 00:00 …" at bounding box center [779, 537] width 1165 height 660
click at [811, 332] on cdk-virtual-scroll-viewport "PL [PERSON_NAME] Default team Remoto 00:01 00:00 00:01 00:00 00:00 00:01 00:00 …" at bounding box center [779, 537] width 1165 height 660
click at [779, 11] on link "Elegir plan" at bounding box center [774, 12] width 53 height 16
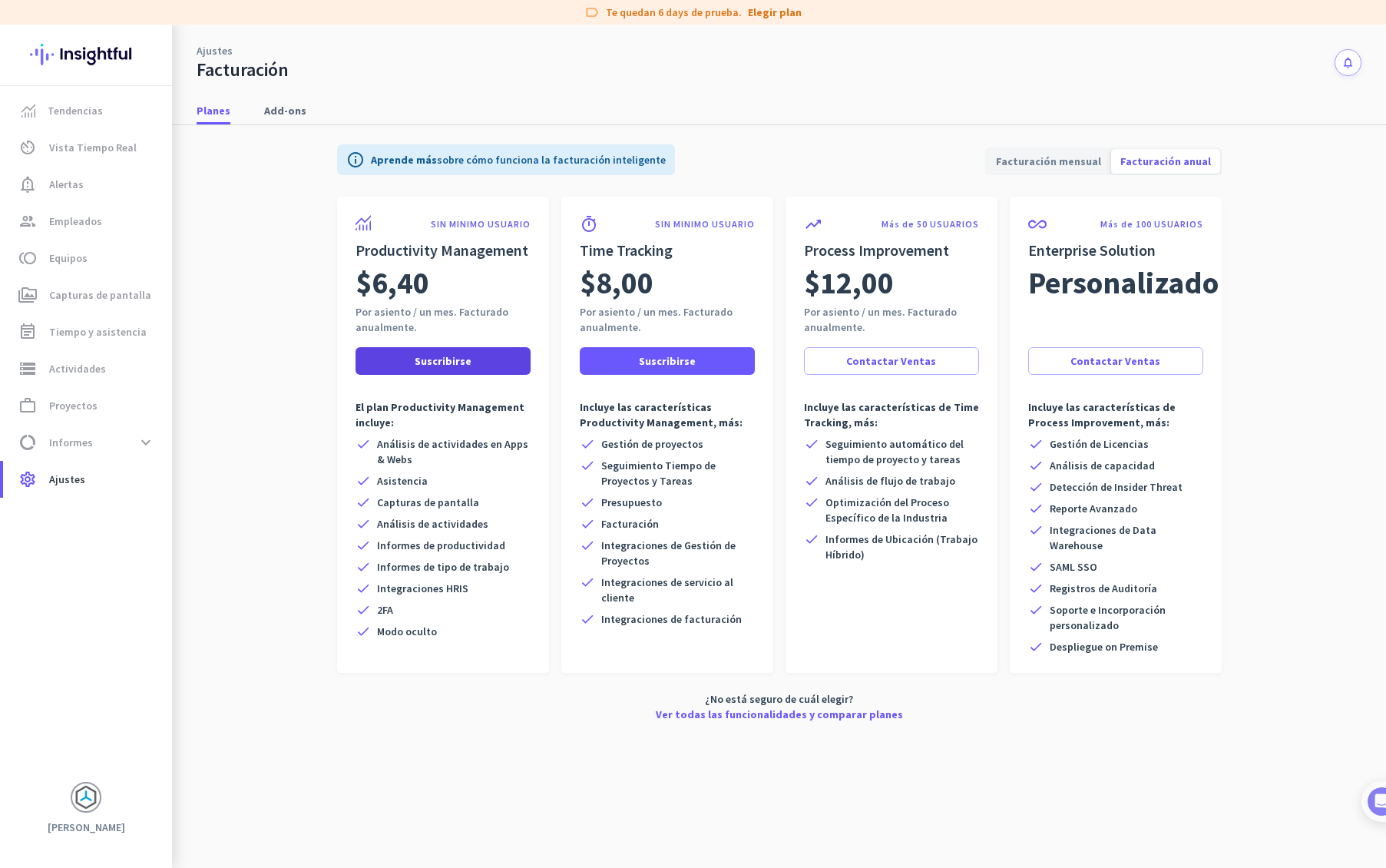
click at [474, 360] on span at bounding box center [443, 361] width 175 height 37
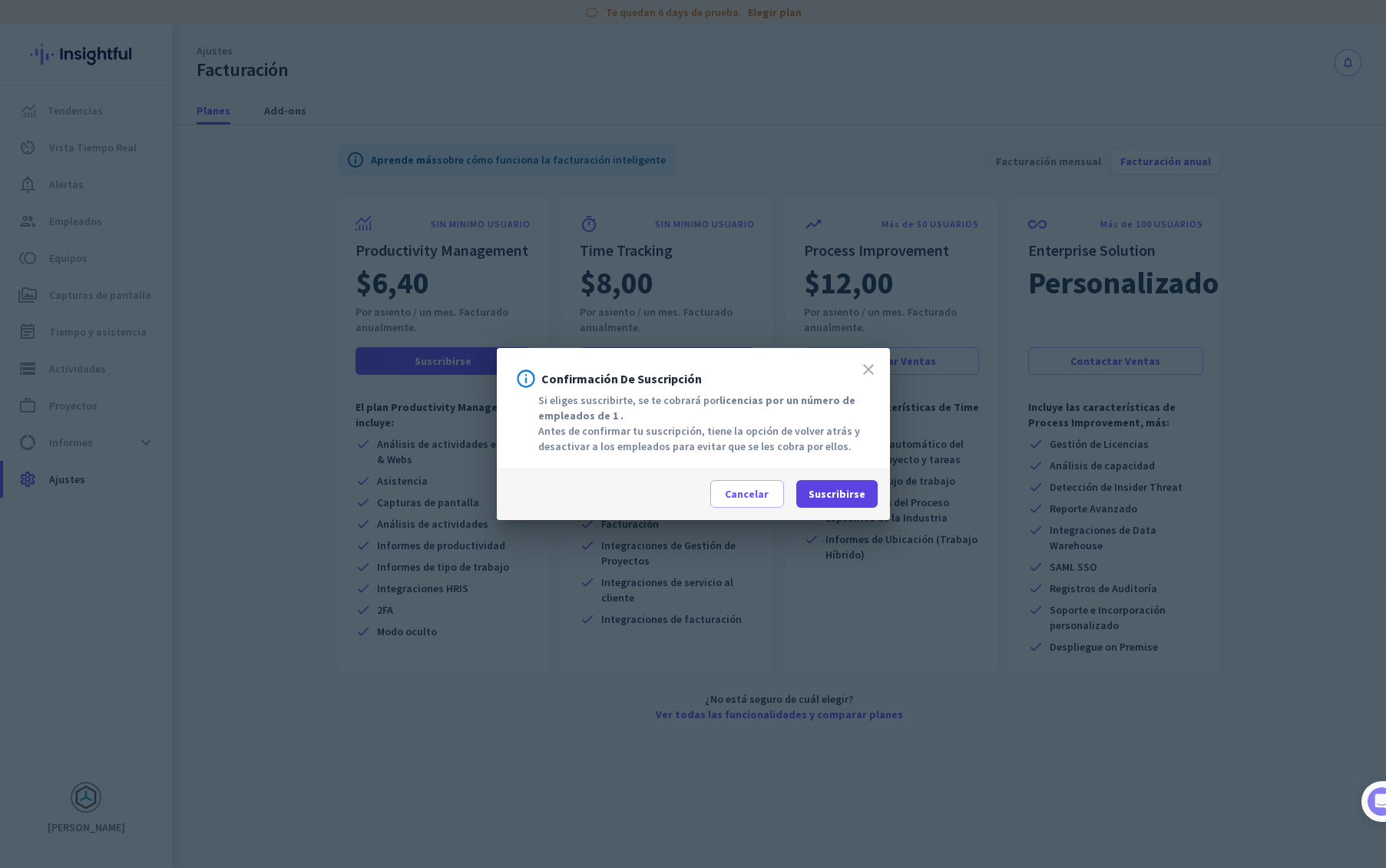
click at [830, 494] on span "Suscribirse" at bounding box center [836, 494] width 57 height 16
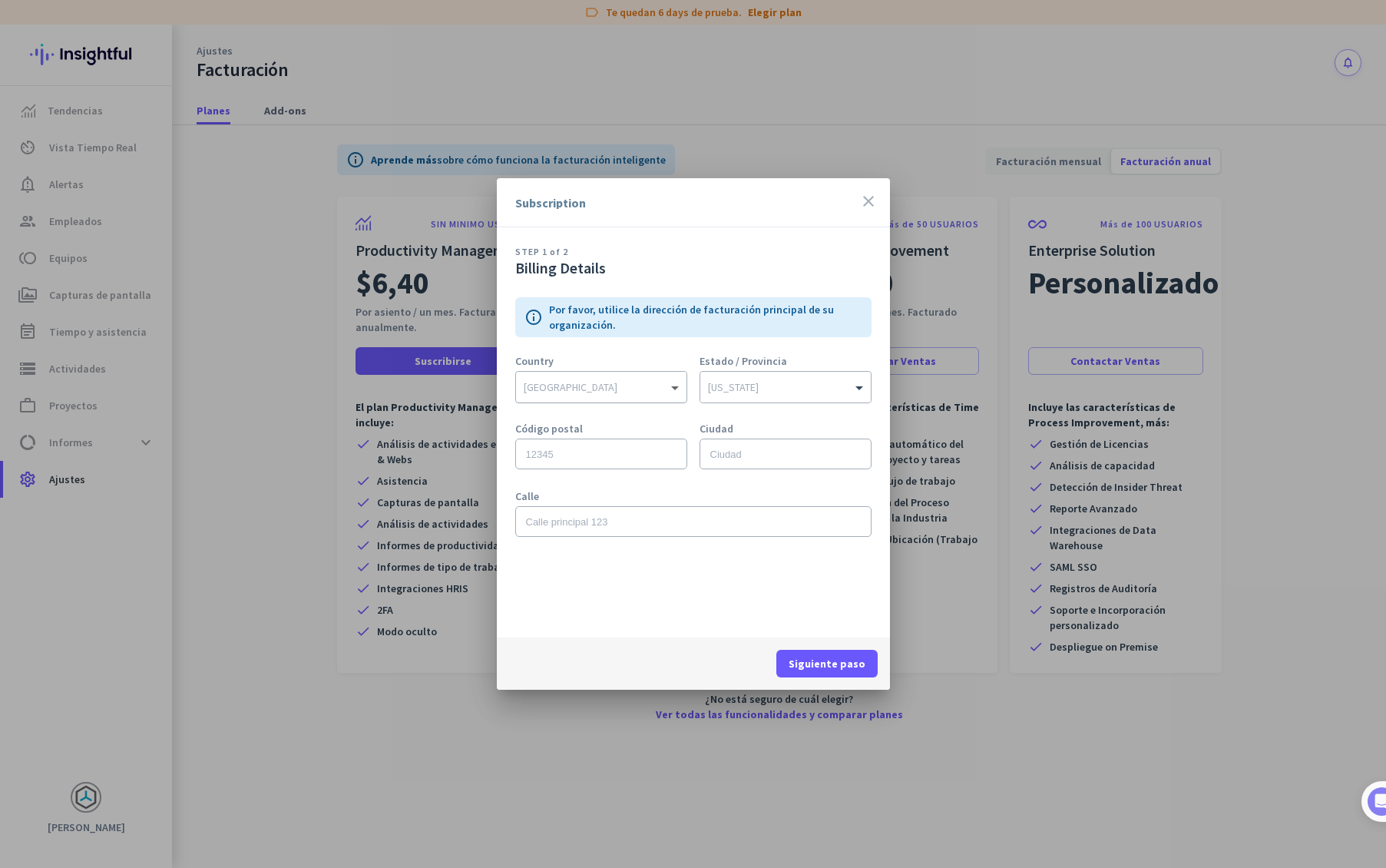
click at [671, 385] on span at bounding box center [677, 387] width 19 height 16
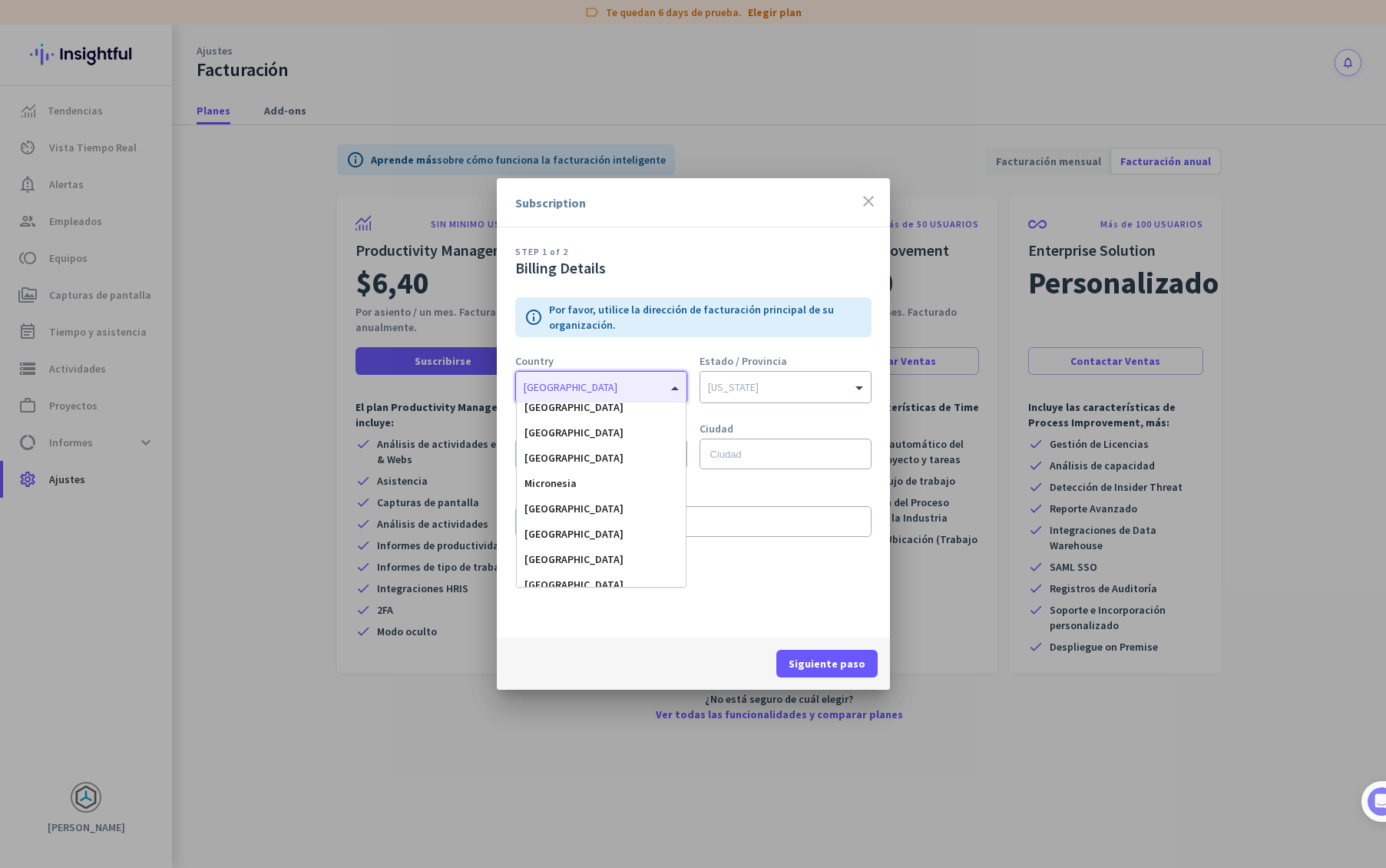
scroll to position [3556, 0]
click at [581, 431] on div "[GEOGRAPHIC_DATA]" at bounding box center [602, 431] width 169 height 26
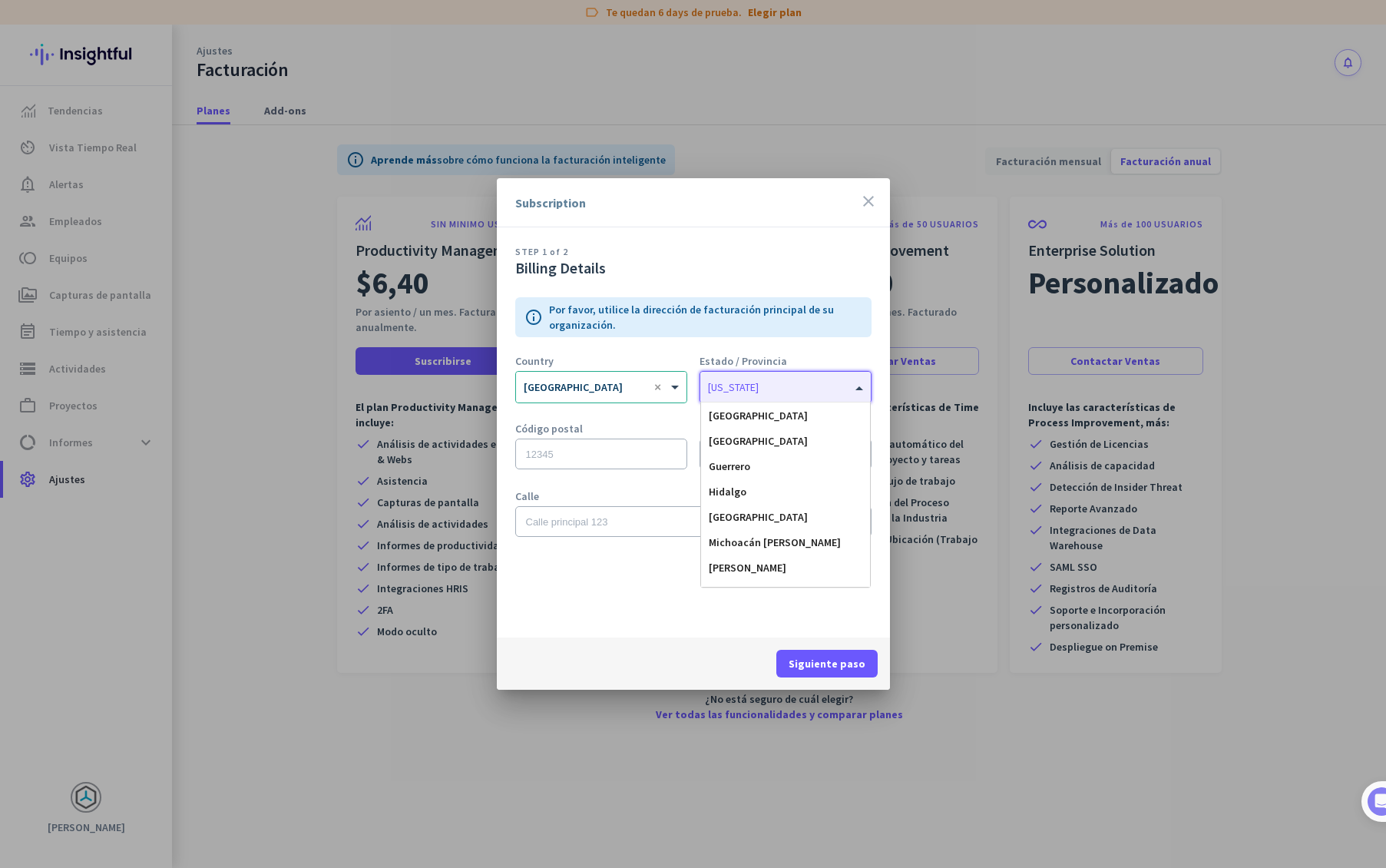
scroll to position [227, 0]
click at [810, 508] on div "[GEOGRAPHIC_DATA]" at bounding box center [786, 517] width 169 height 26
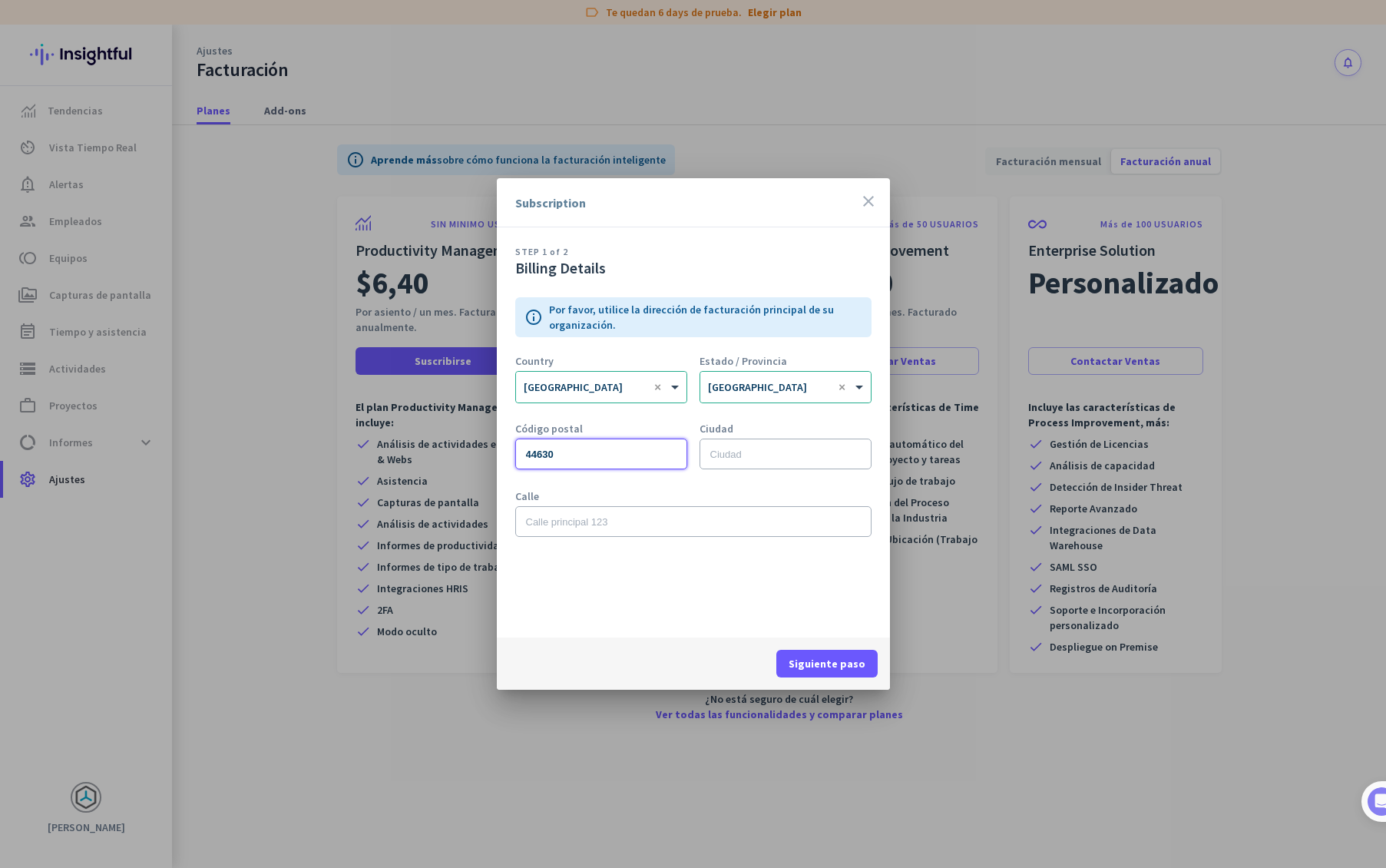
type input "44630"
type input "[GEOGRAPHIC_DATA]"
type input "[PERSON_NAME], 2631-5"
click at [842, 658] on span "Siguiente paso" at bounding box center [827, 663] width 77 height 16
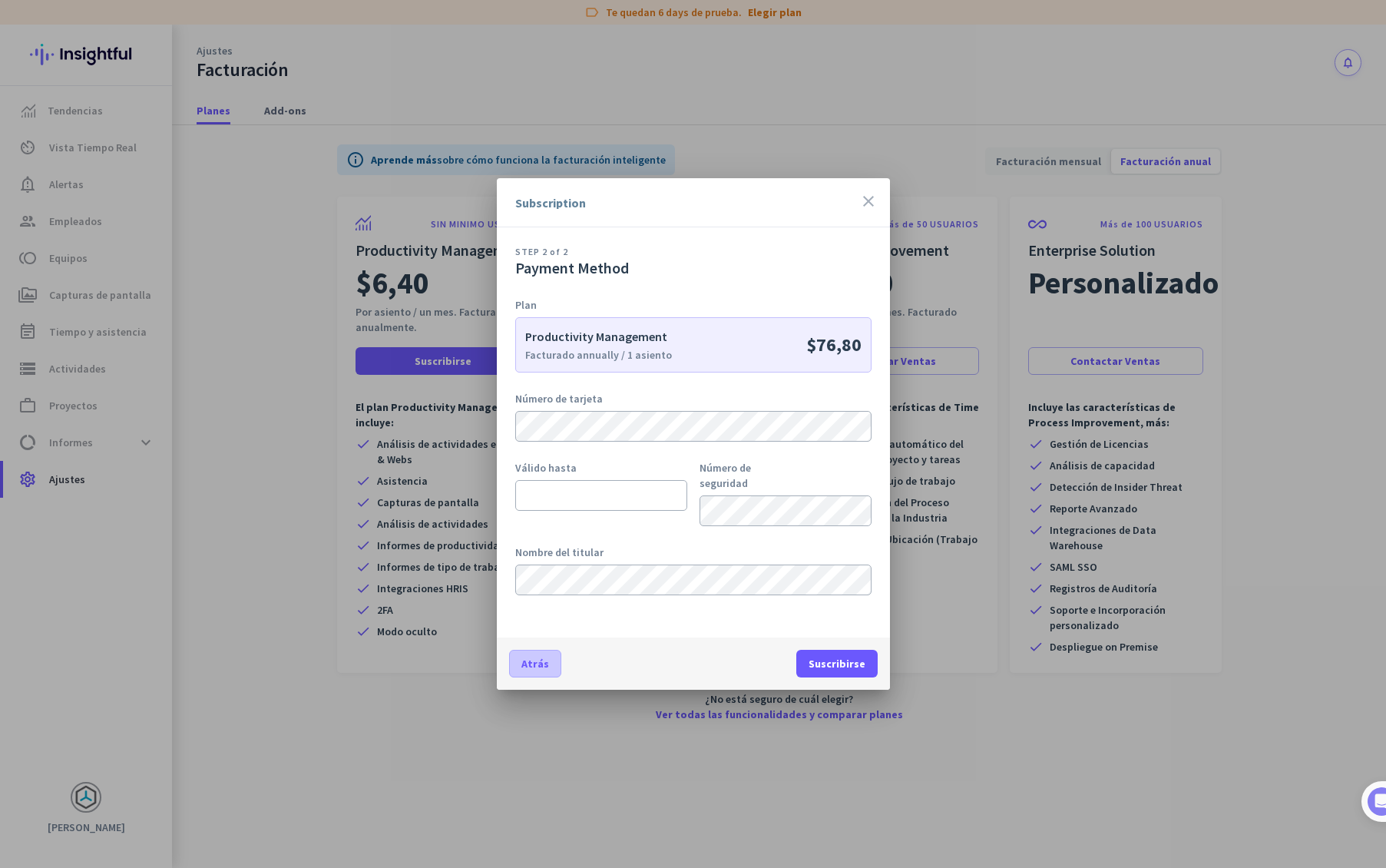
click at [535, 663] on span "Atrás" at bounding box center [536, 663] width 28 height 16
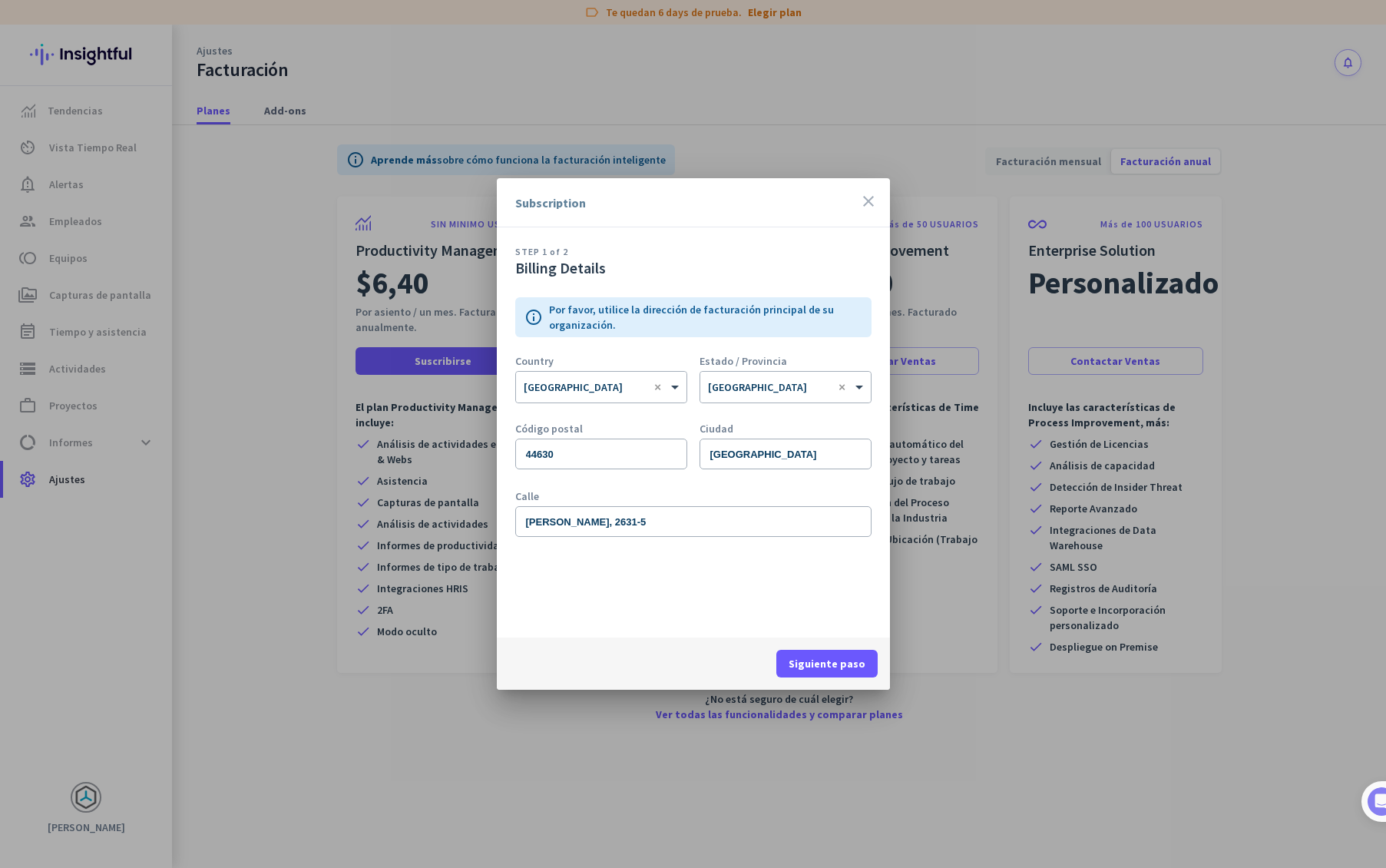
click at [869, 202] on icon "close" at bounding box center [869, 202] width 19 height 19
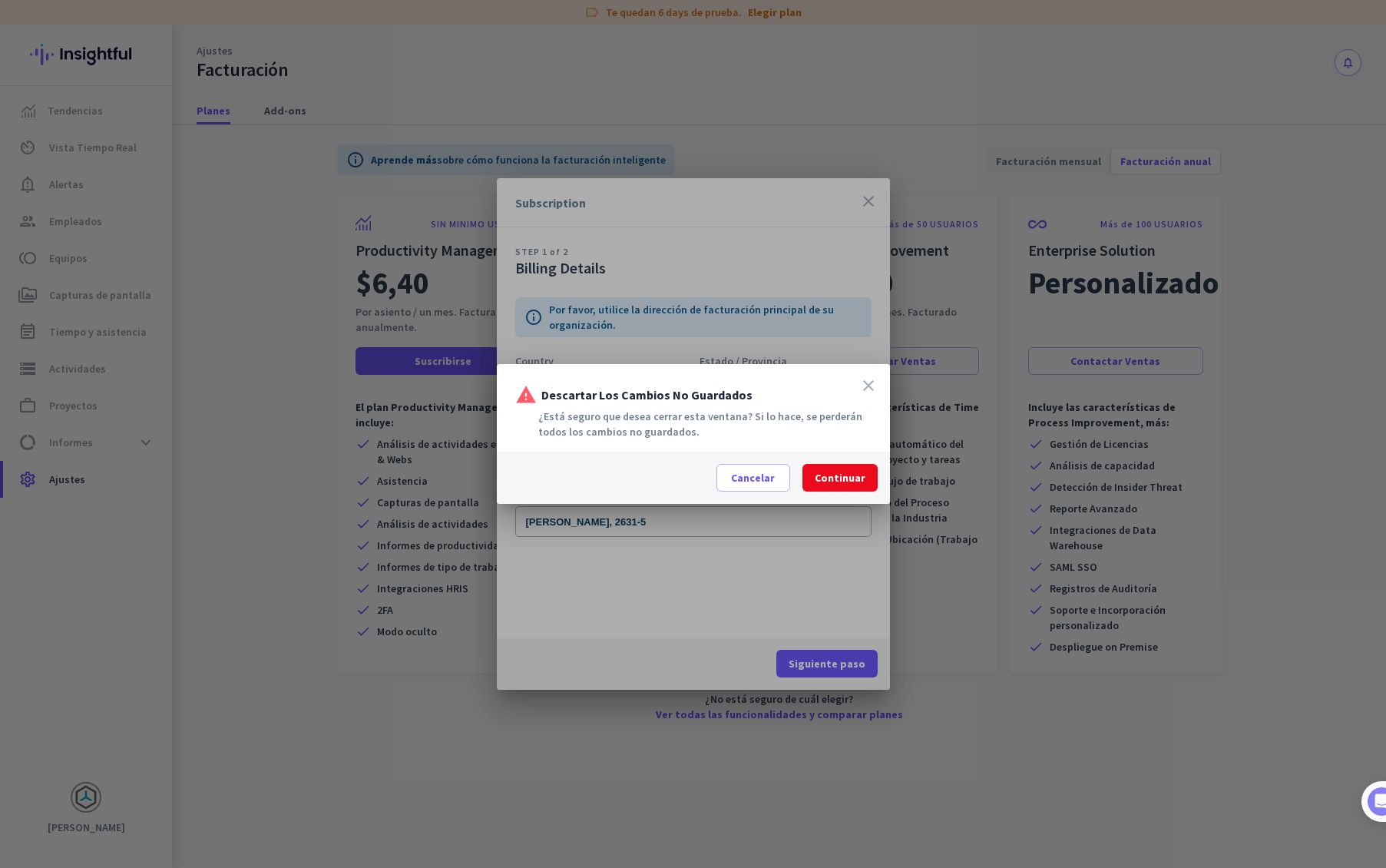
click at [821, 471] on span "Continuar" at bounding box center [840, 477] width 50 height 16
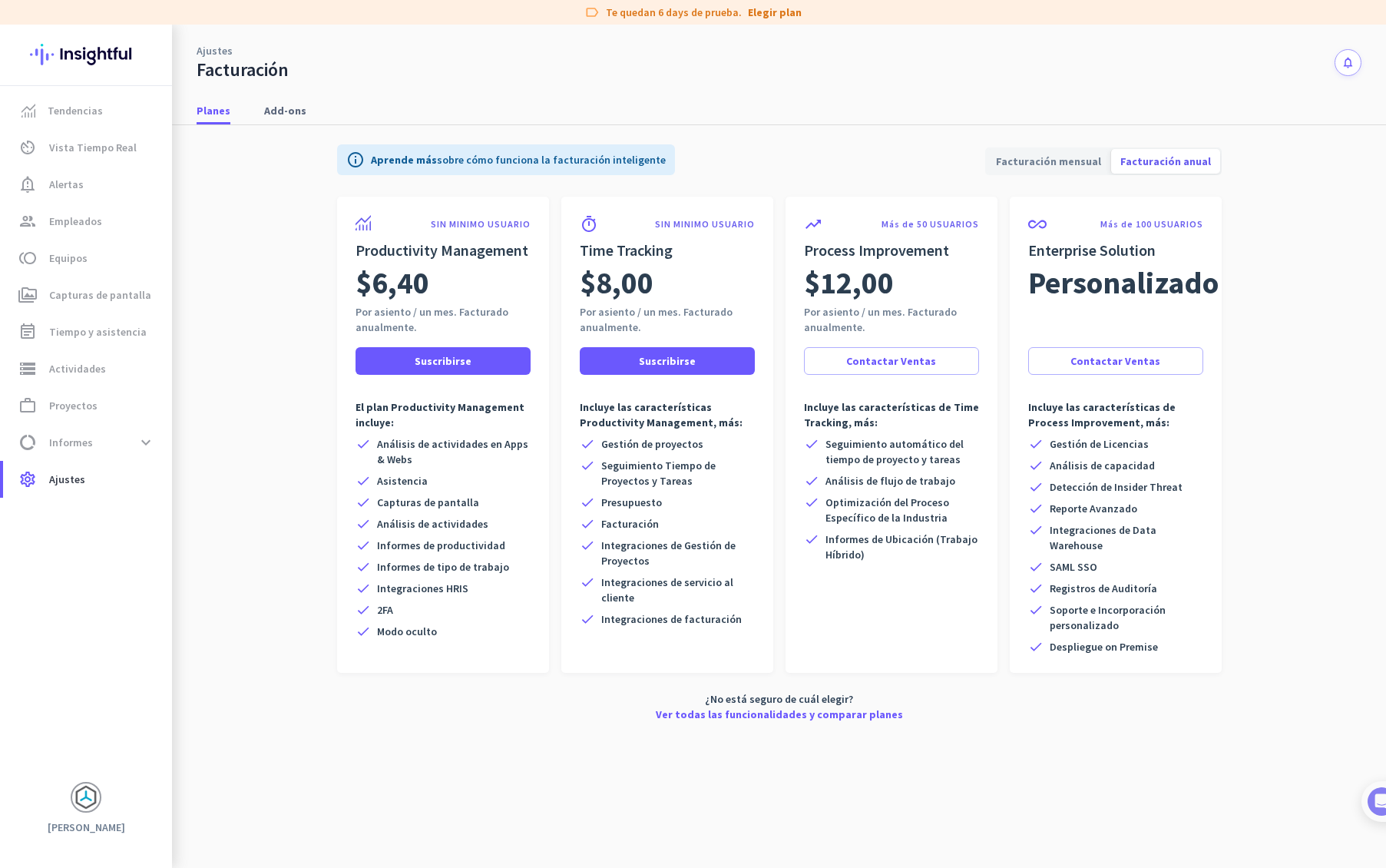
click at [1043, 164] on span "Facturación mensual" at bounding box center [1049, 161] width 124 height 37
click at [1184, 161] on span "Facturación anual" at bounding box center [1166, 161] width 109 height 37
click at [668, 119] on div "Planes Add-ons" at bounding box center [779, 111] width 1214 height 29
click at [284, 121] on span "Add-ons" at bounding box center [285, 111] width 42 height 28
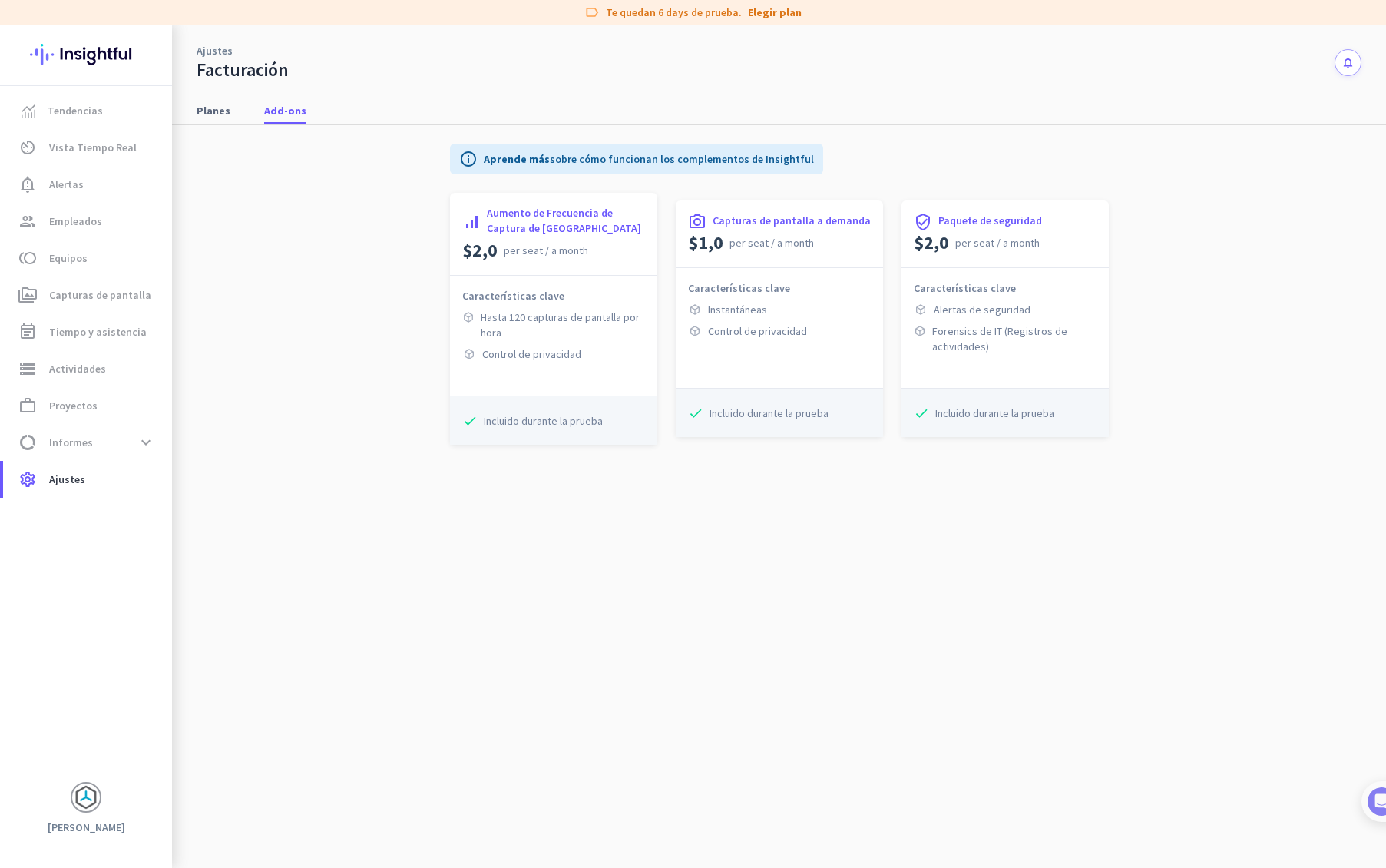
drag, startPoint x: 487, startPoint y: 211, endPoint x: 565, endPoint y: 198, distance: 79.1
click at [614, 236] on div "signal_cellular_alt Aumento de Frecuencia de Captura de Pantalla $2,0 per seat …" at bounding box center [554, 234] width 208 height 83
click at [426, 182] on app-billing-add-ons-tab "info Aprende más sobre cómo funcionan los complementos de Insightful signal_cel…" at bounding box center [779, 496] width 1165 height 742
click at [208, 109] on span "Planes" at bounding box center [214, 111] width 34 height 16
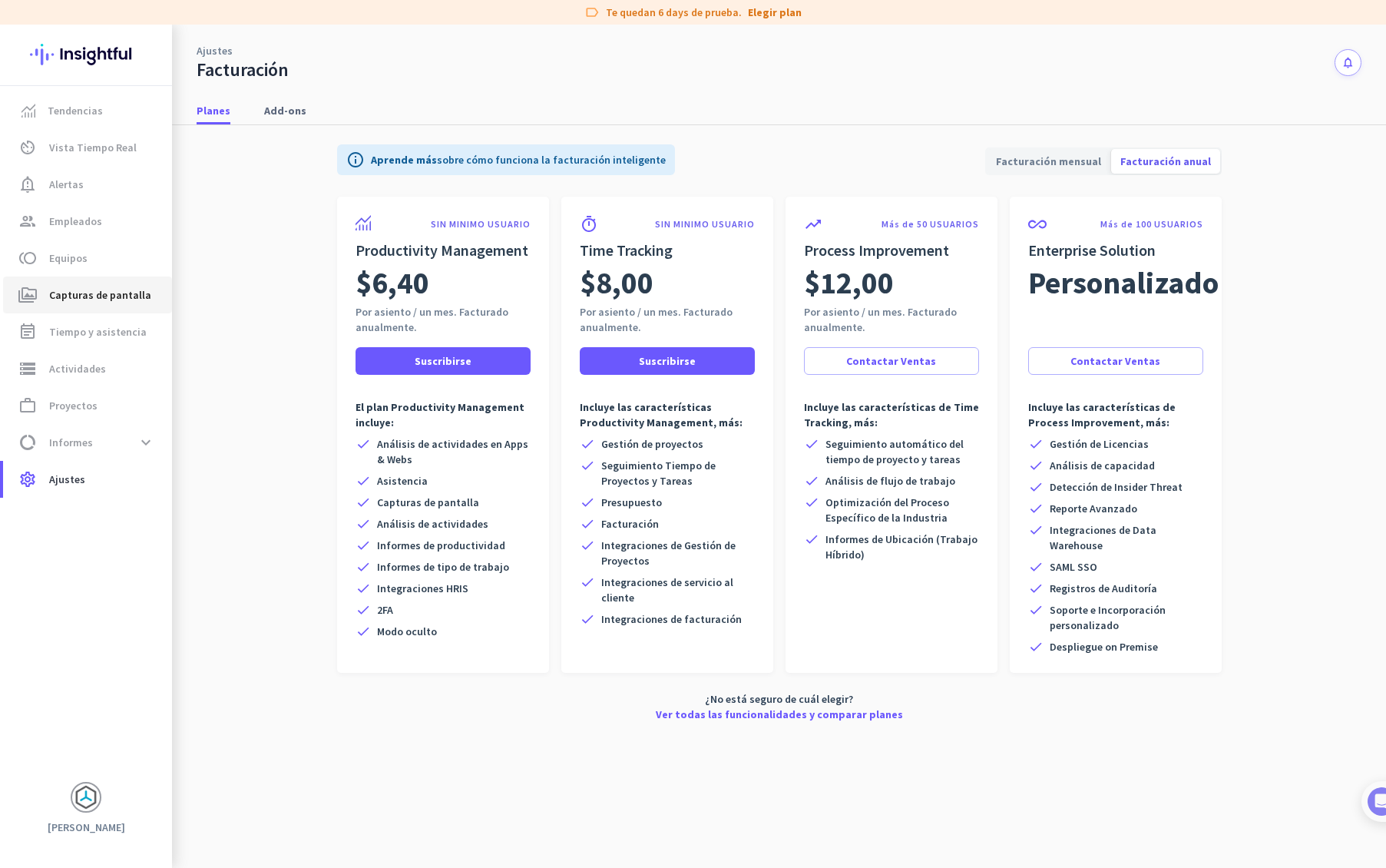
click at [40, 285] on link "perm_media Capturas de pantalla" at bounding box center [88, 295] width 169 height 37
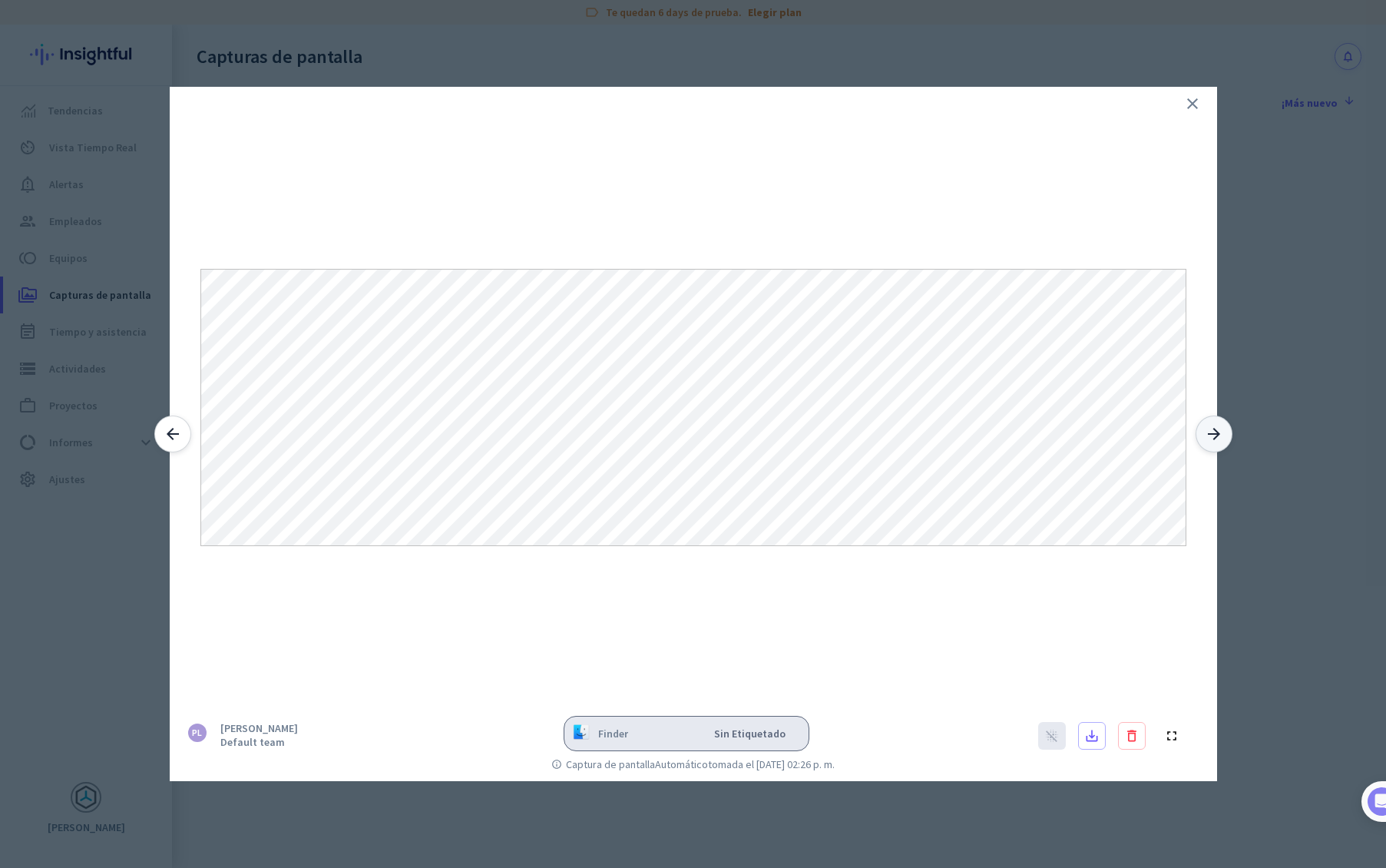
click at [1212, 438] on icon "arrow_forward" at bounding box center [1215, 434] width 19 height 19
click at [1212, 437] on icon "arrow_forward" at bounding box center [1215, 434] width 19 height 19
click at [1191, 102] on icon "close" at bounding box center [1193, 104] width 19 height 19
